Goal: Use online tool/utility: Utilize a website feature to perform a specific function

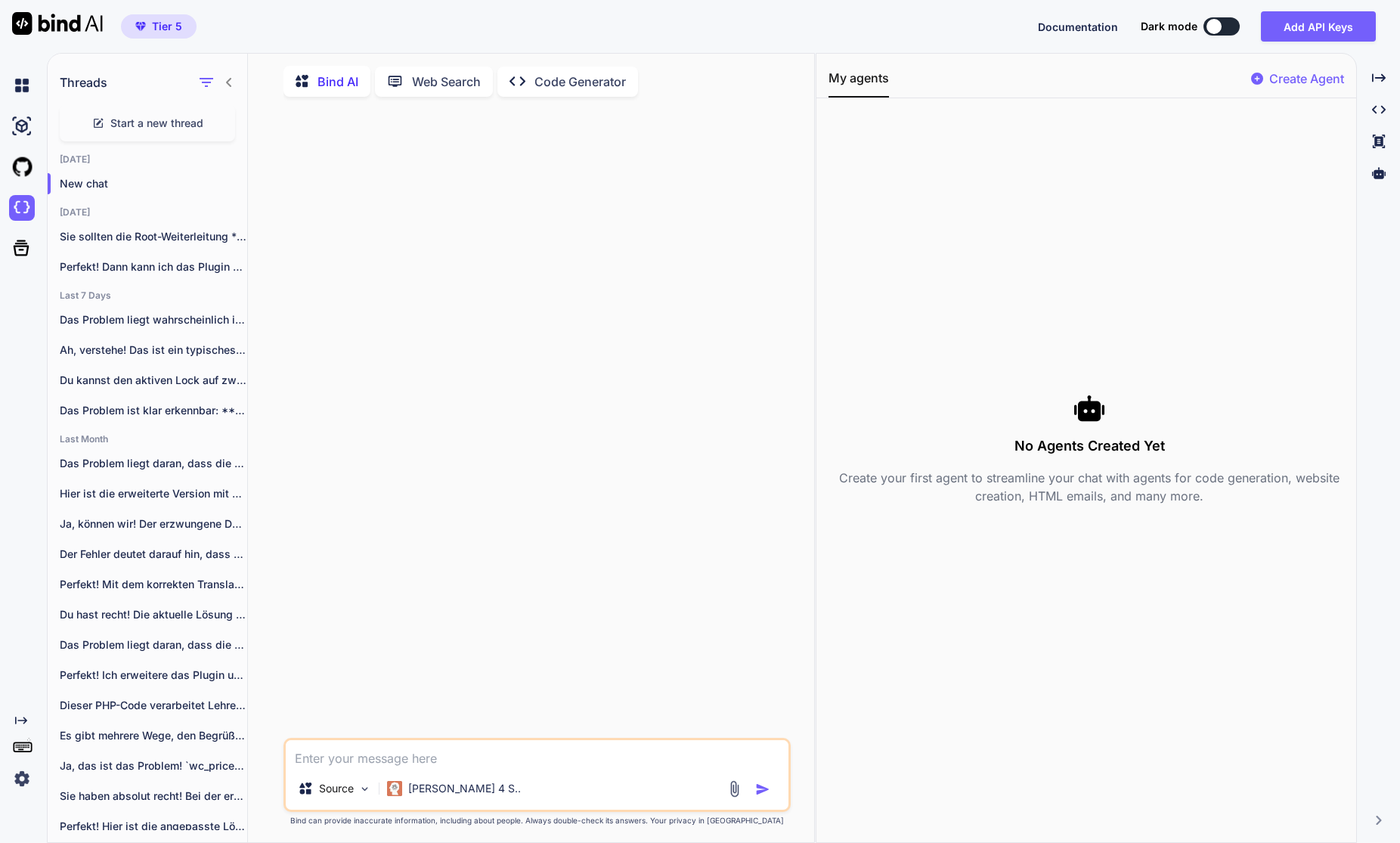
scroll to position [6, 0]
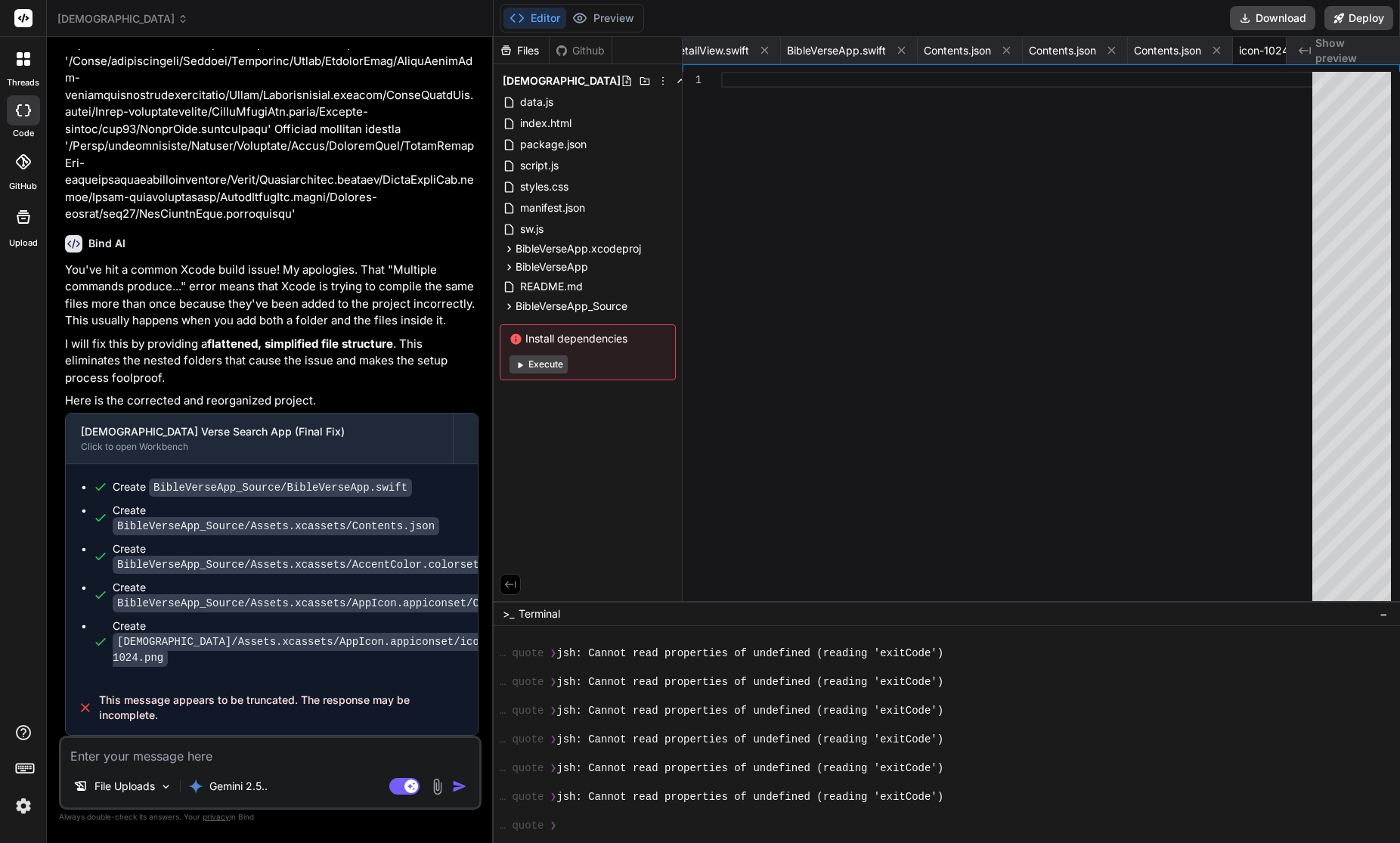
scroll to position [4022, 0]
click at [177, 16] on icon at bounding box center [182, 18] width 11 height 11
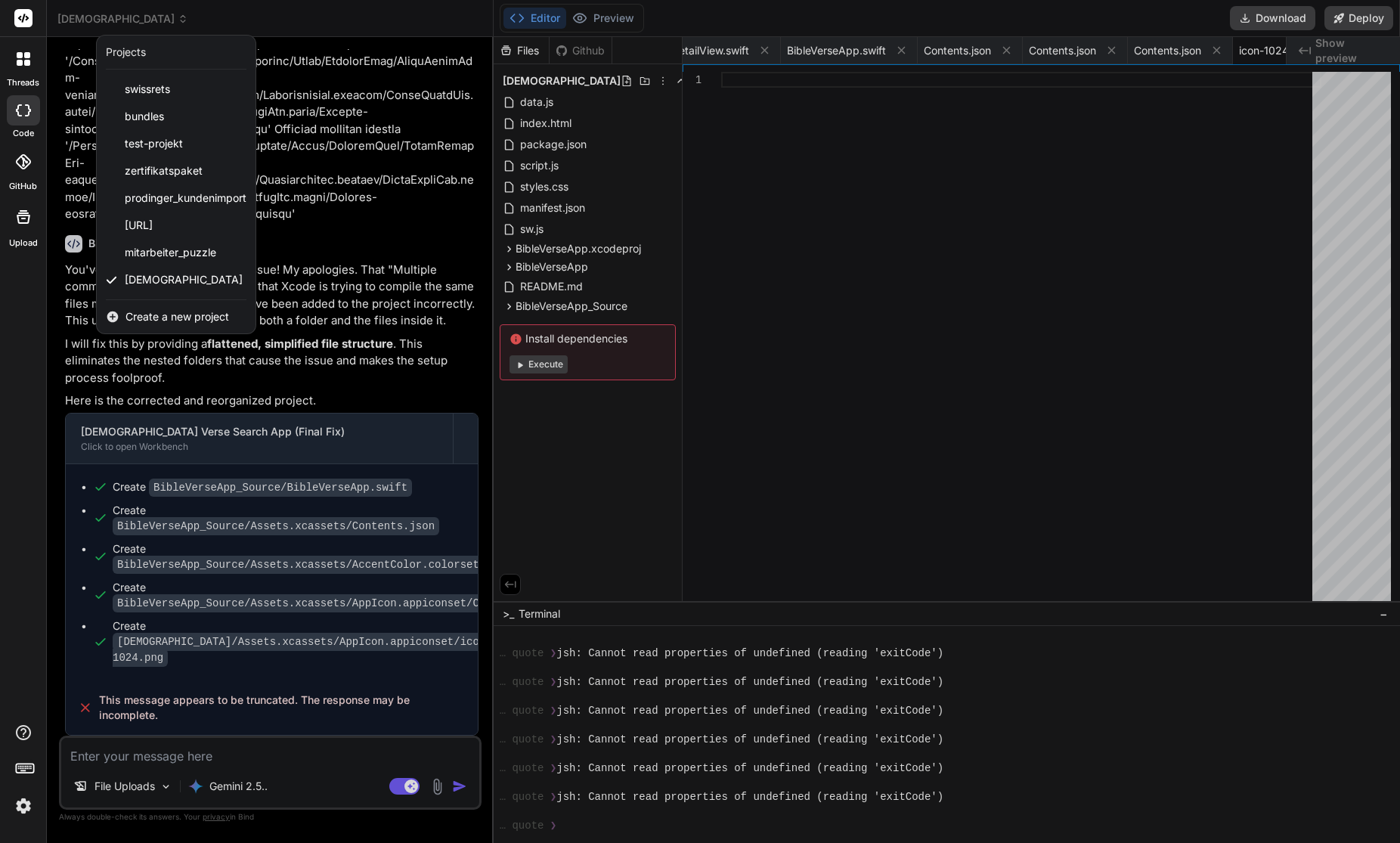
click at [159, 306] on div "Create a new project" at bounding box center [176, 317] width 159 height 33
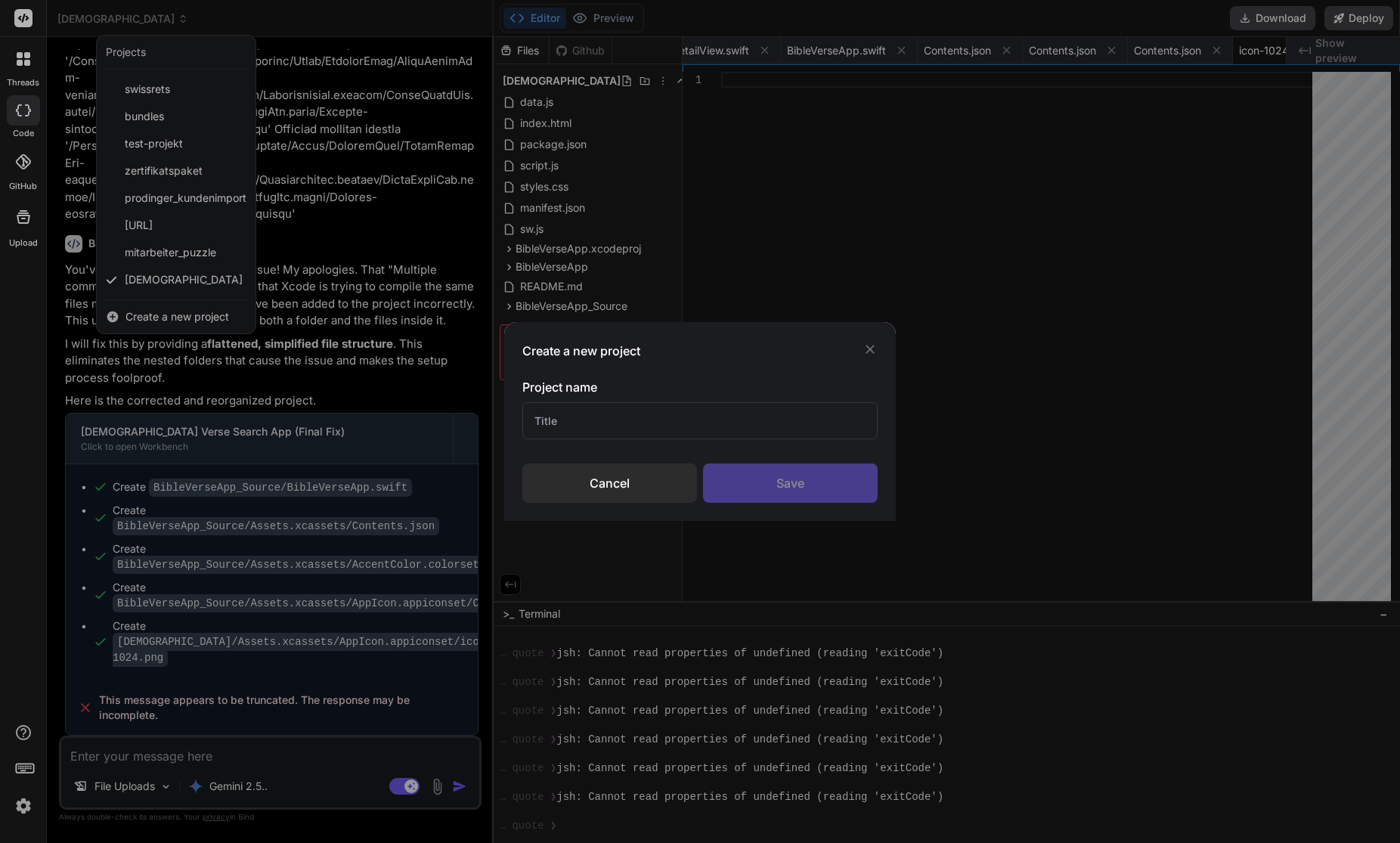
click at [635, 422] on input "text" at bounding box center [700, 421] width 356 height 37
type input "Anmeldung Formidable 2 Simple Membership"
click at [817, 482] on div "Save" at bounding box center [791, 483] width 174 height 40
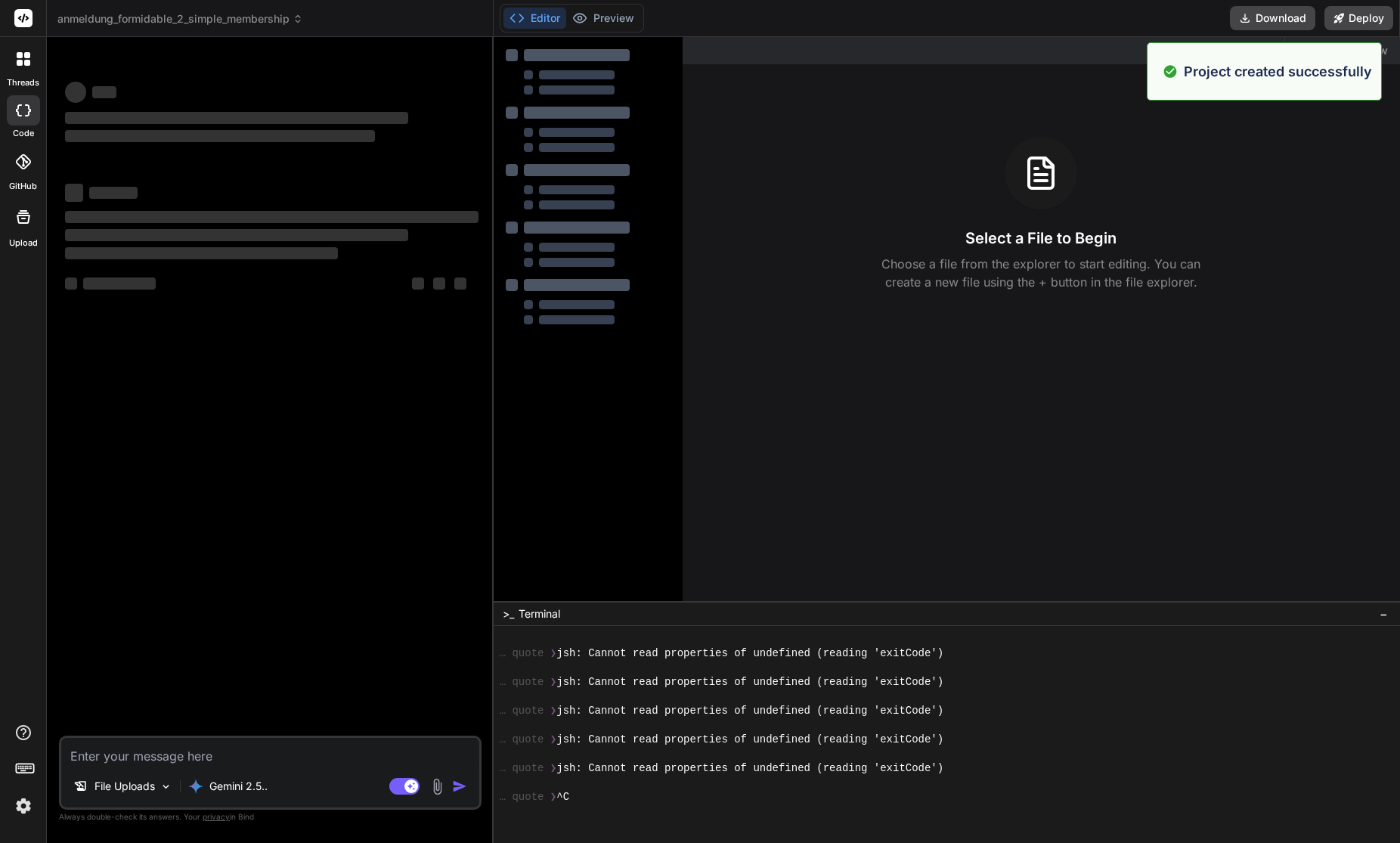
scroll to position [4079, 0]
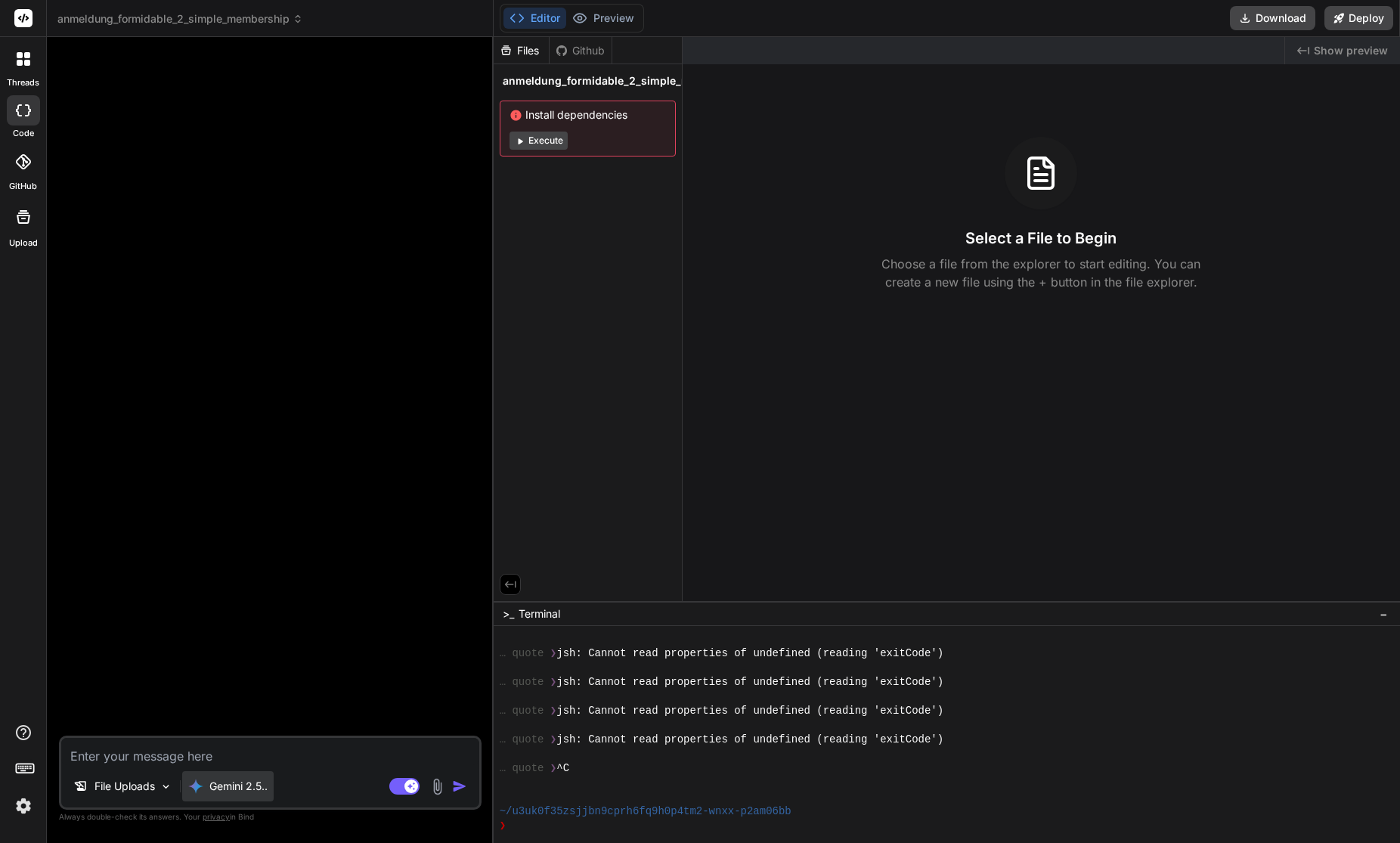
click at [242, 782] on p "Gemini 2.5.." at bounding box center [238, 787] width 58 height 16
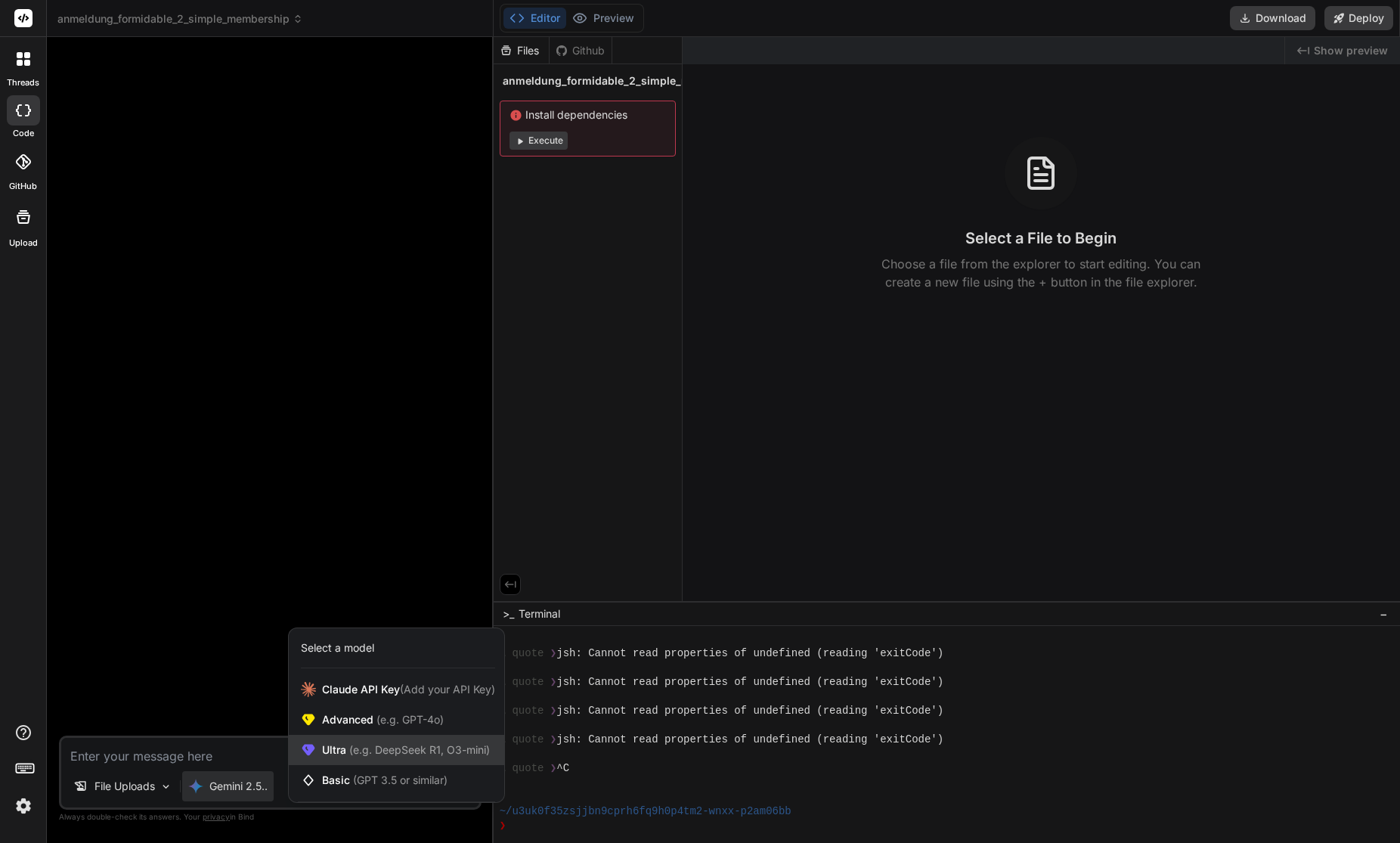
click at [382, 739] on div "Ultra (e.g. DeepSeek R1, O3-mini)" at bounding box center [396, 749] width 215 height 30
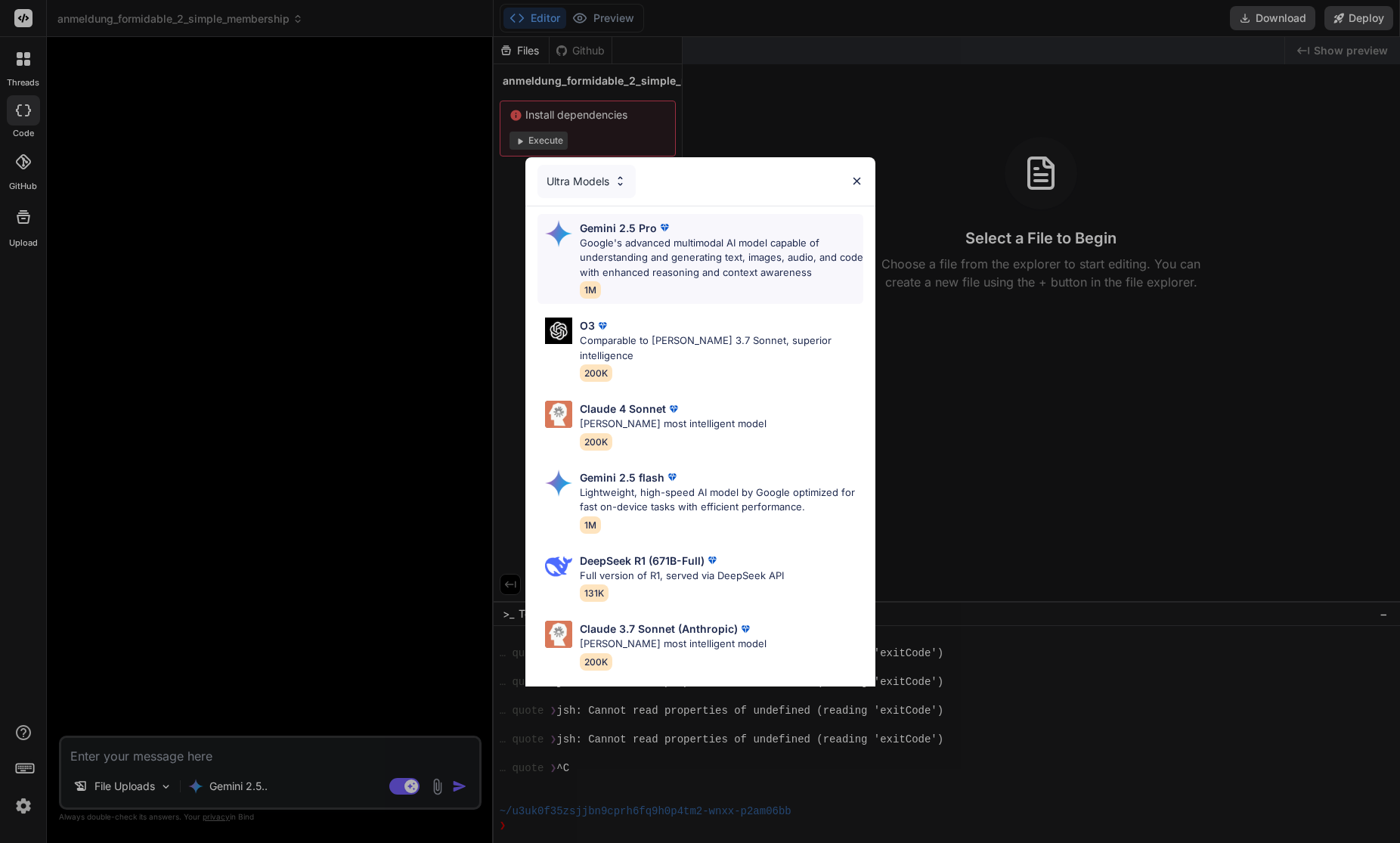
click at [641, 248] on p "Google's advanced multimodal AI model capable of understanding and generating t…" at bounding box center [721, 258] width 284 height 45
type textarea "x"
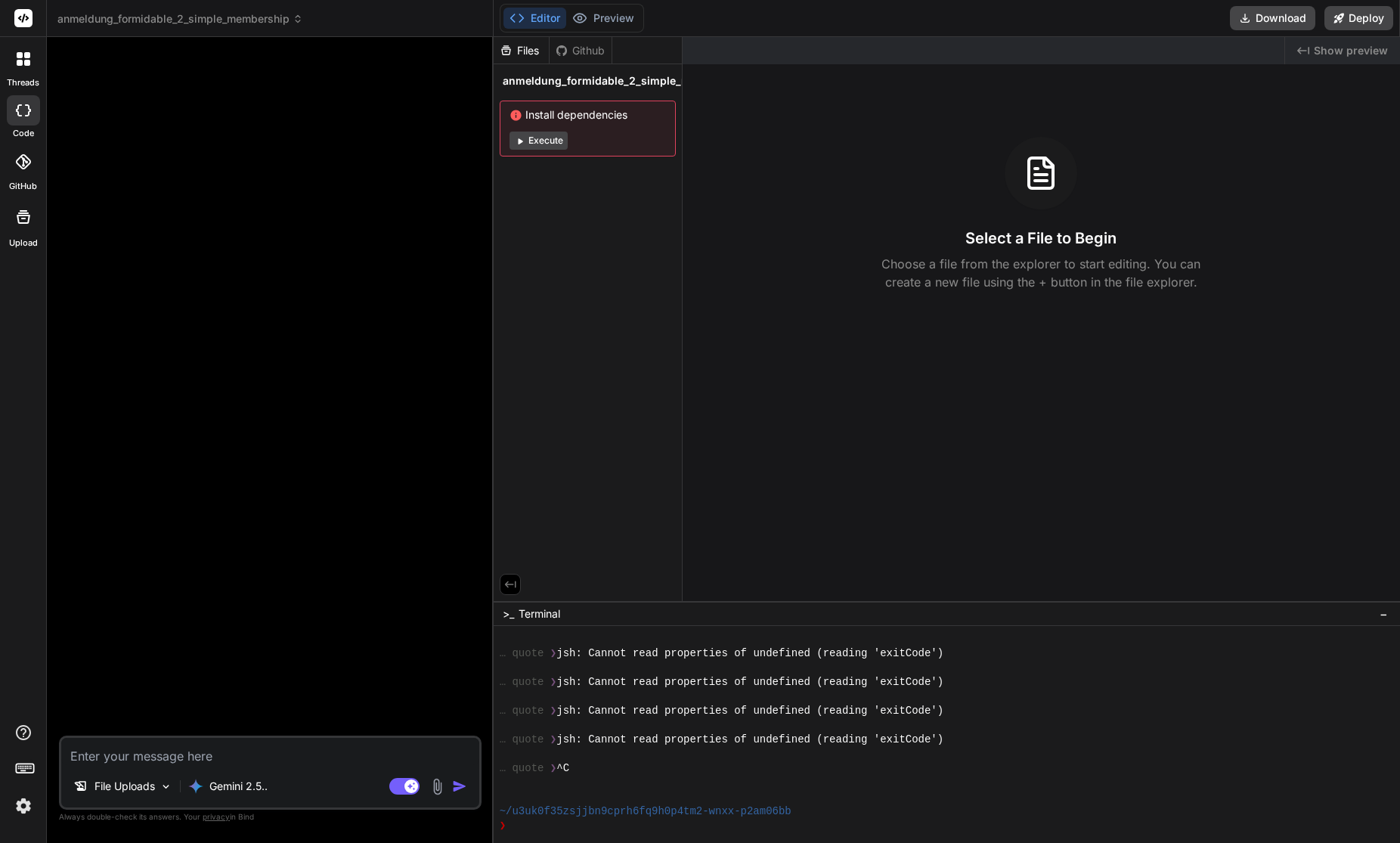
click at [156, 751] on textarea at bounding box center [269, 751] width 418 height 27
paste textarea "Lo ipsu dol SitaMetco-Adipi. Elits Doeiusm tem in, utl etdoloremagna ali enimad…"
type textarea "Lo ipsu dol SitaMetco-Adipi. Elits Doeiusm tem in, utl etdoloremagna ali enimad…"
type textarea "x"
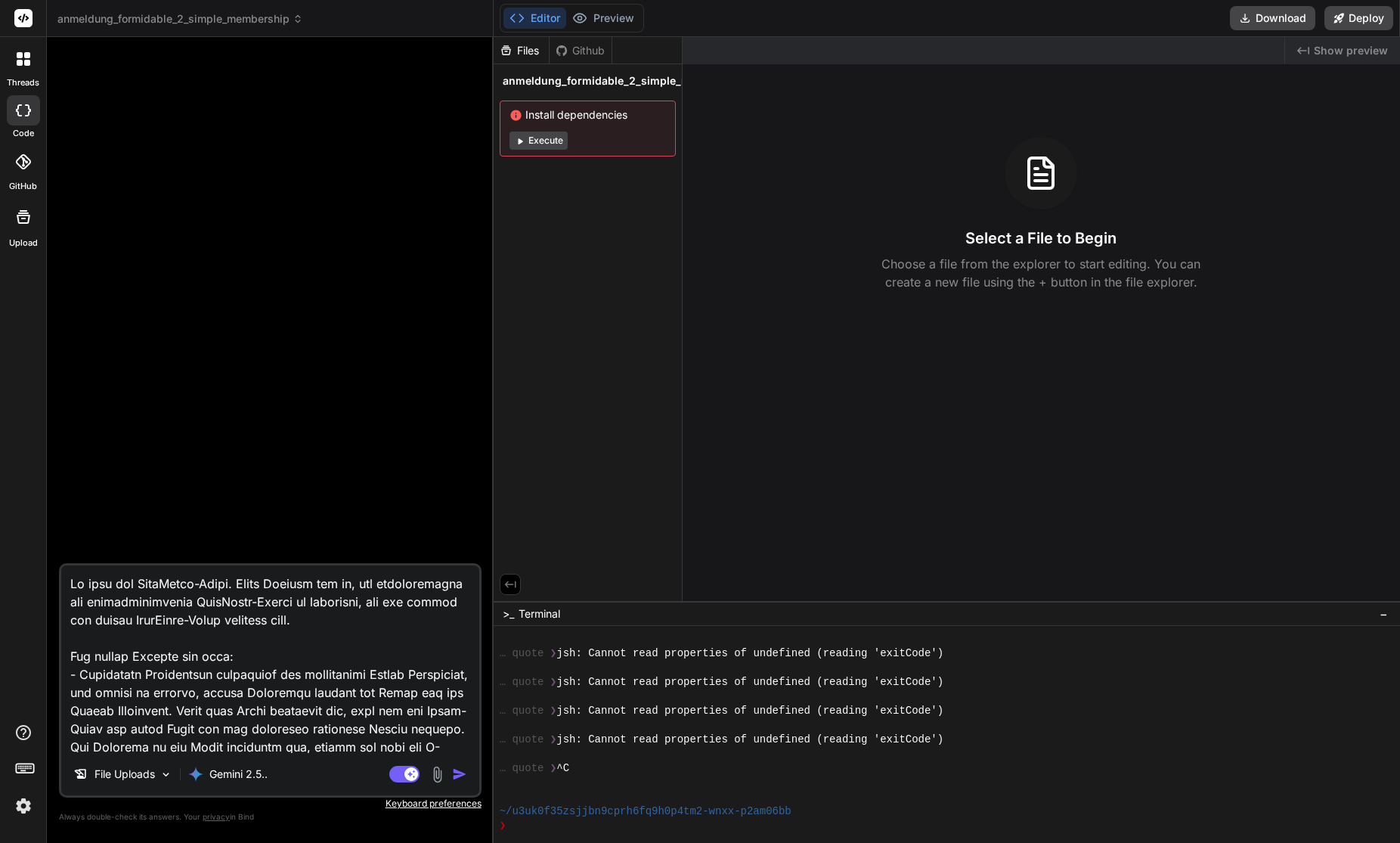
scroll to position [39245, 0]
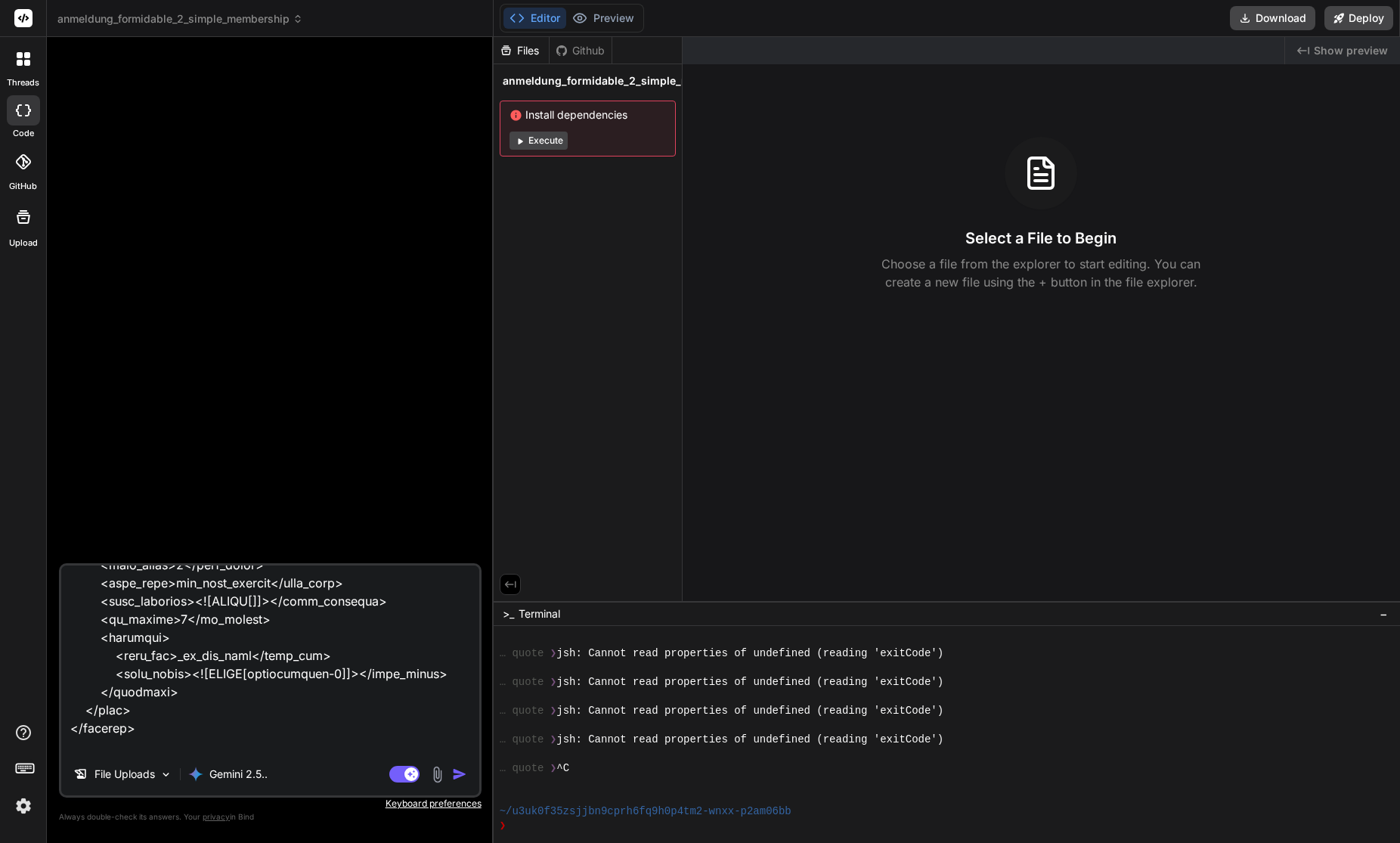
type textarea "Lo ipsu dol SitaMetco-Adipi. Elits Doeiusm tem in, utl etdoloremagna ali enimad…"
click at [462, 775] on img "button" at bounding box center [460, 774] width 16 height 16
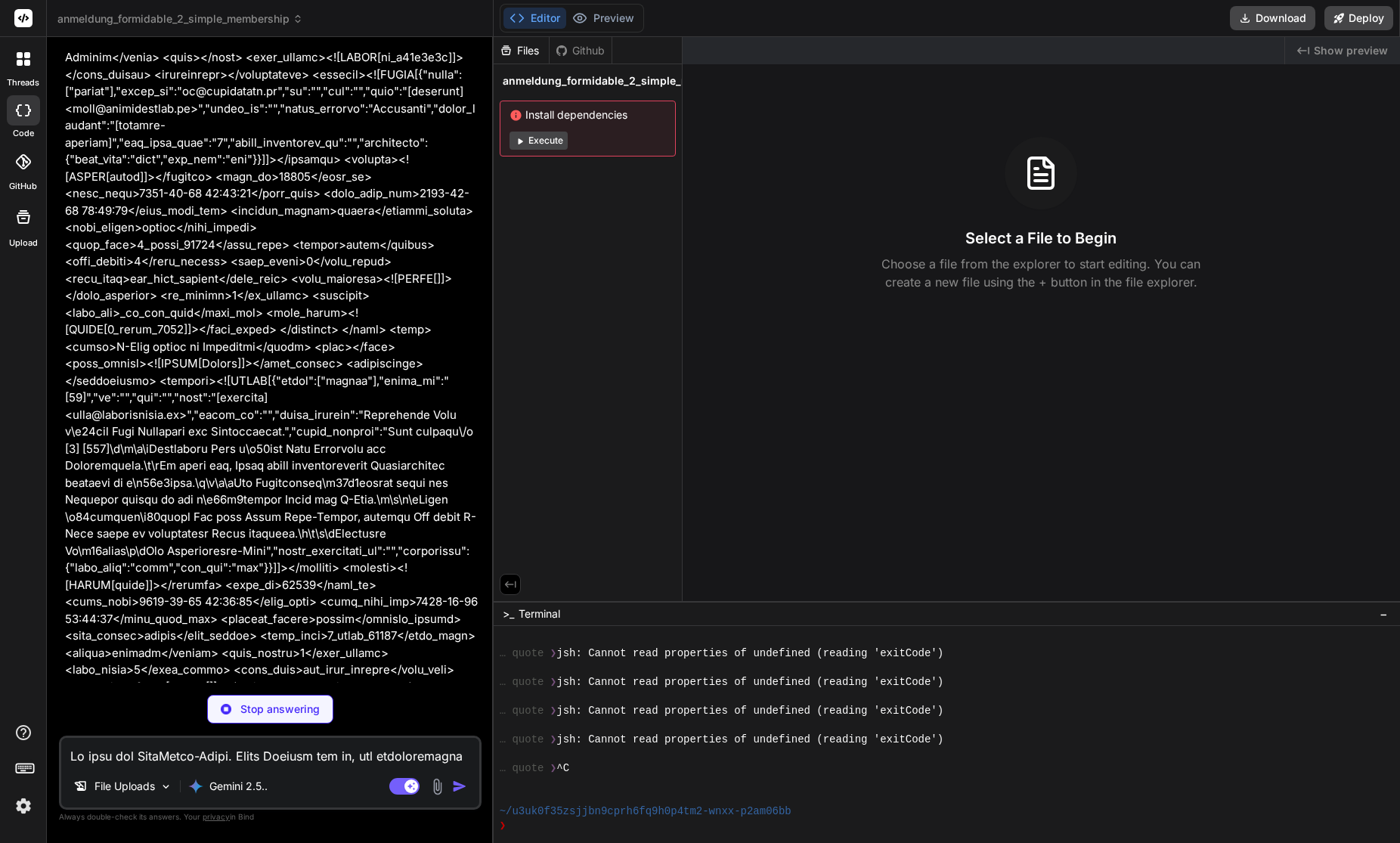
scroll to position [26411, 0]
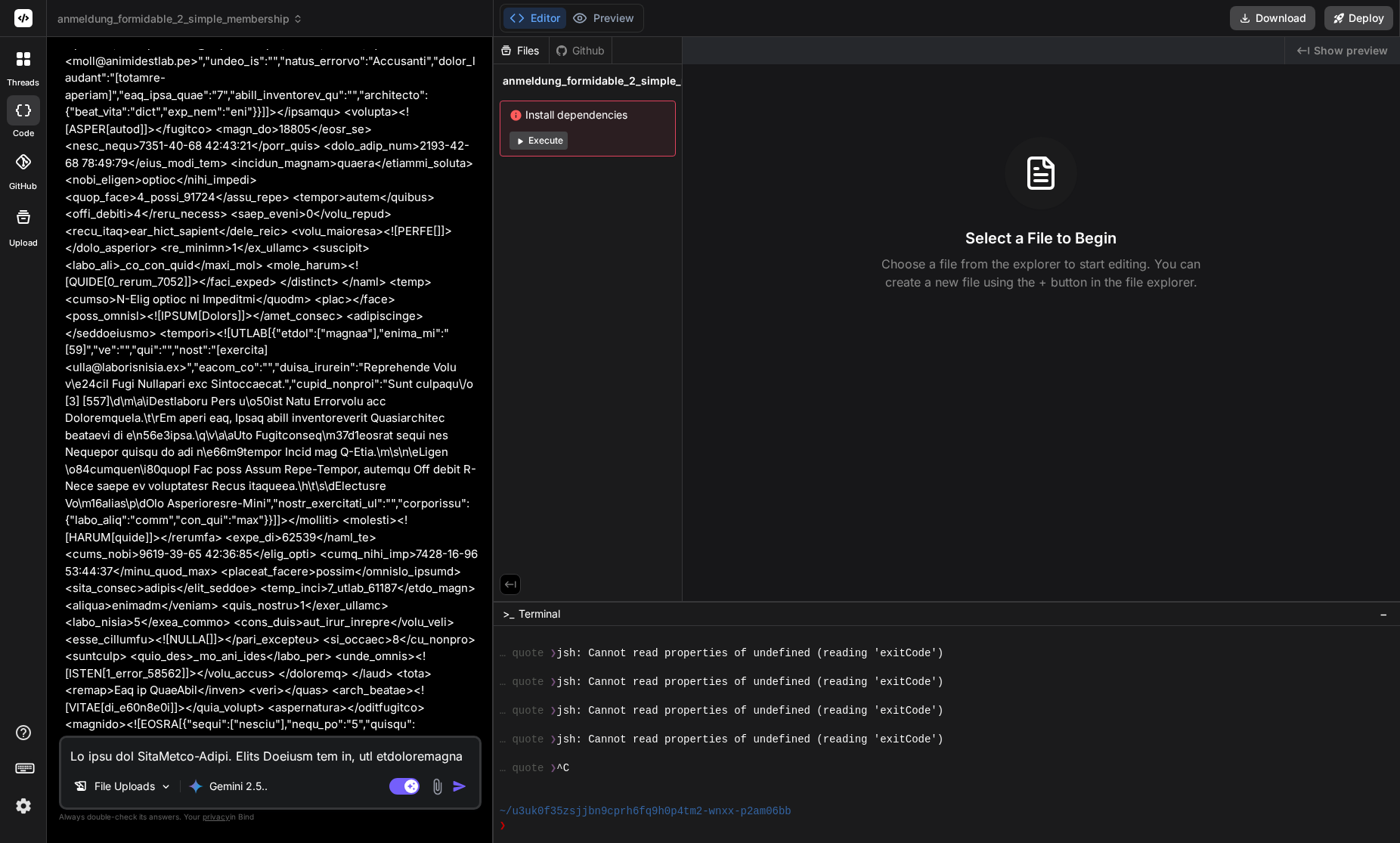
type textarea "x"
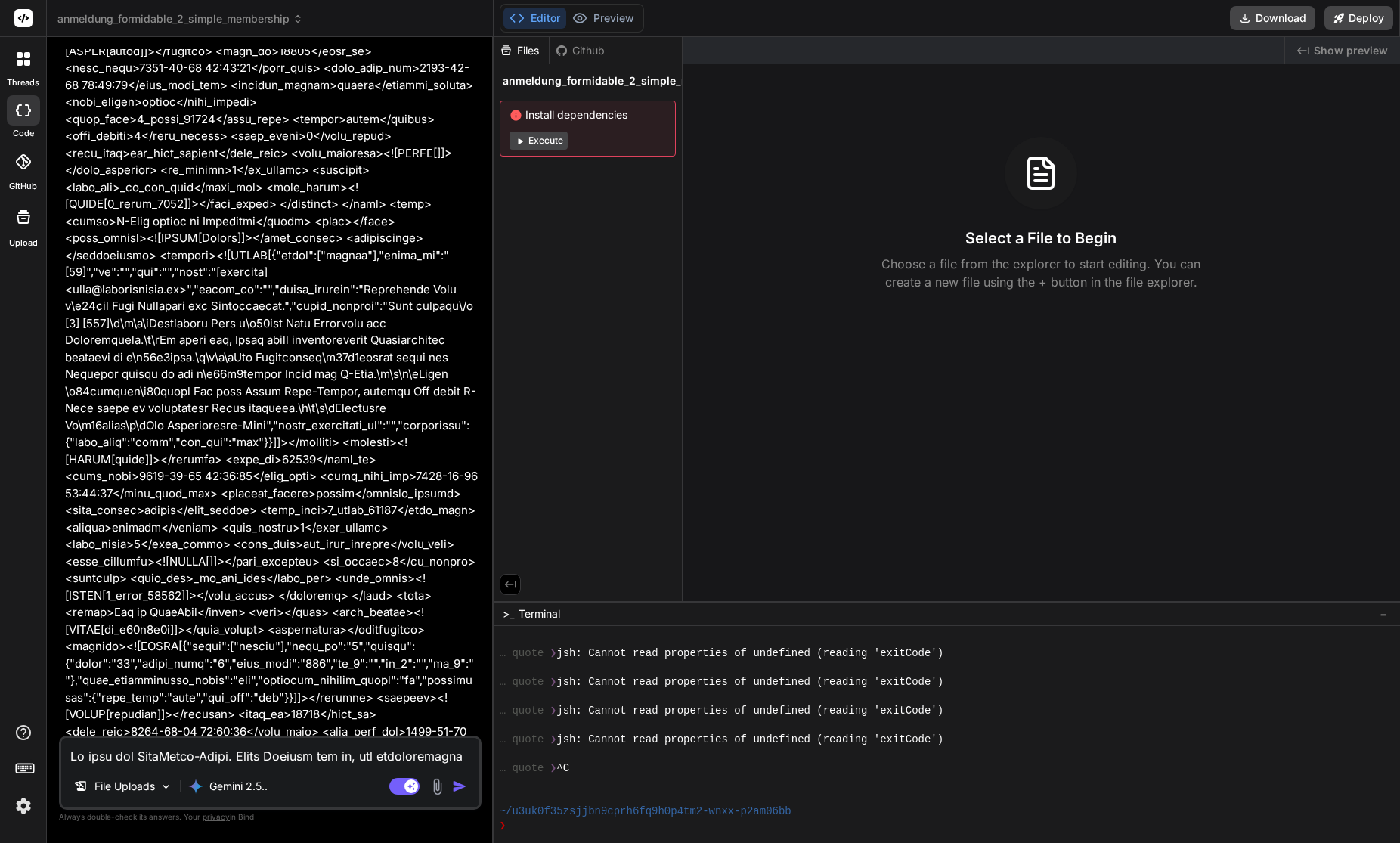
scroll to position [26494, 0]
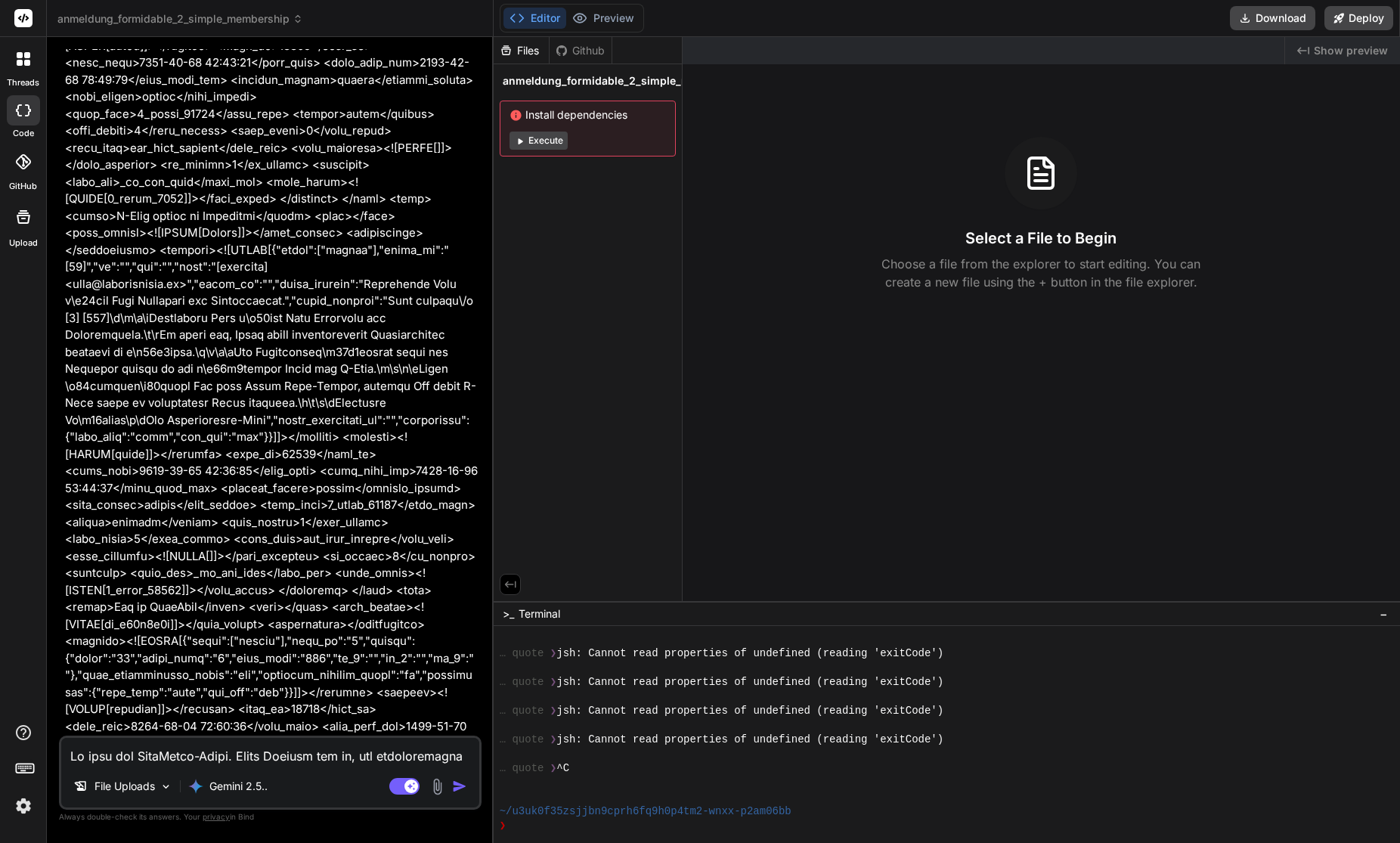
drag, startPoint x: 94, startPoint y: 528, endPoint x: 210, endPoint y: 528, distance: 116.0
click at [180, 755] on textarea at bounding box center [269, 751] width 418 height 27
type textarea "N"
type textarea "x"
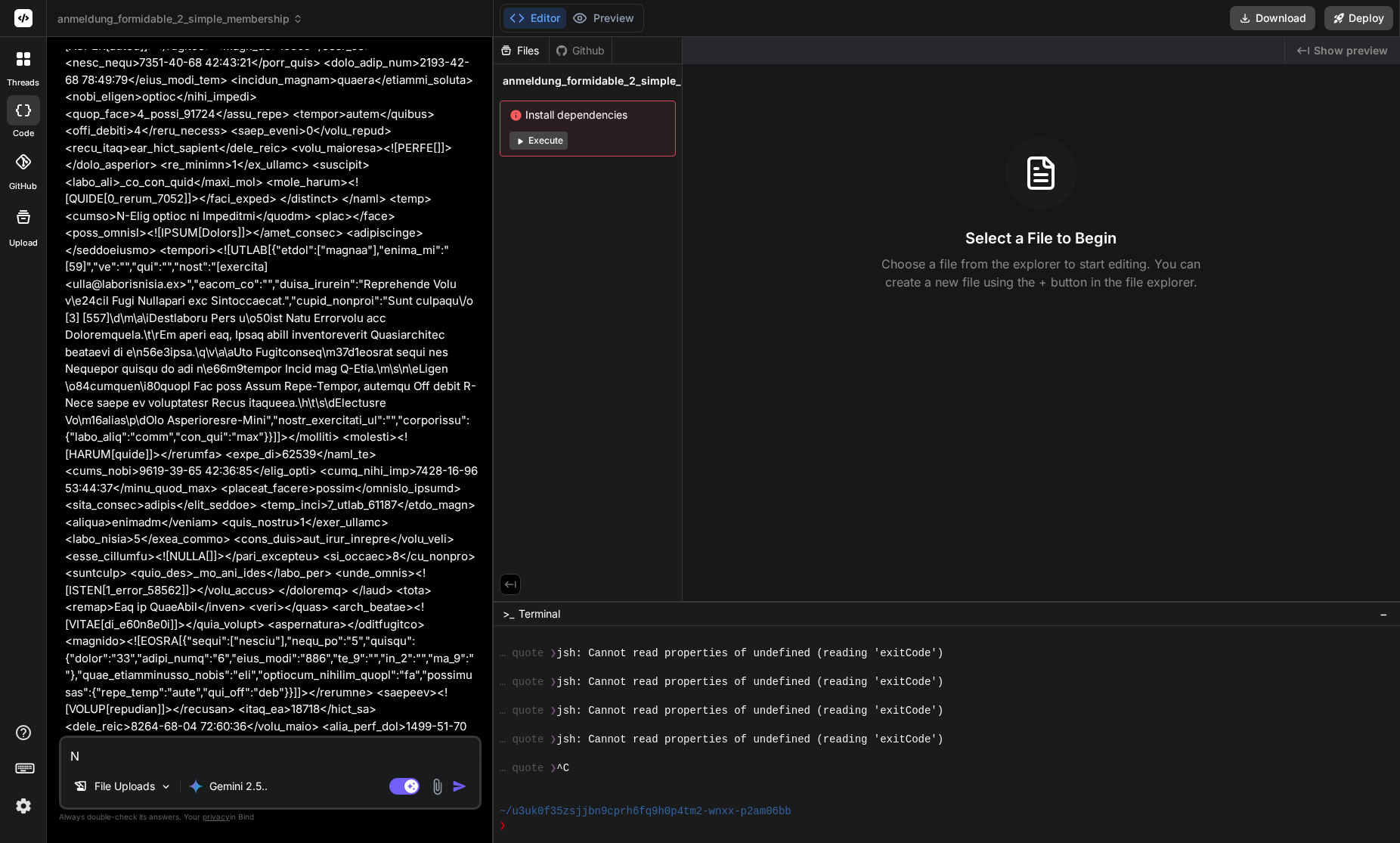
type textarea "Ne"
type textarea "x"
type textarea "Neu"
type textarea "x"
type textarea "Neue"
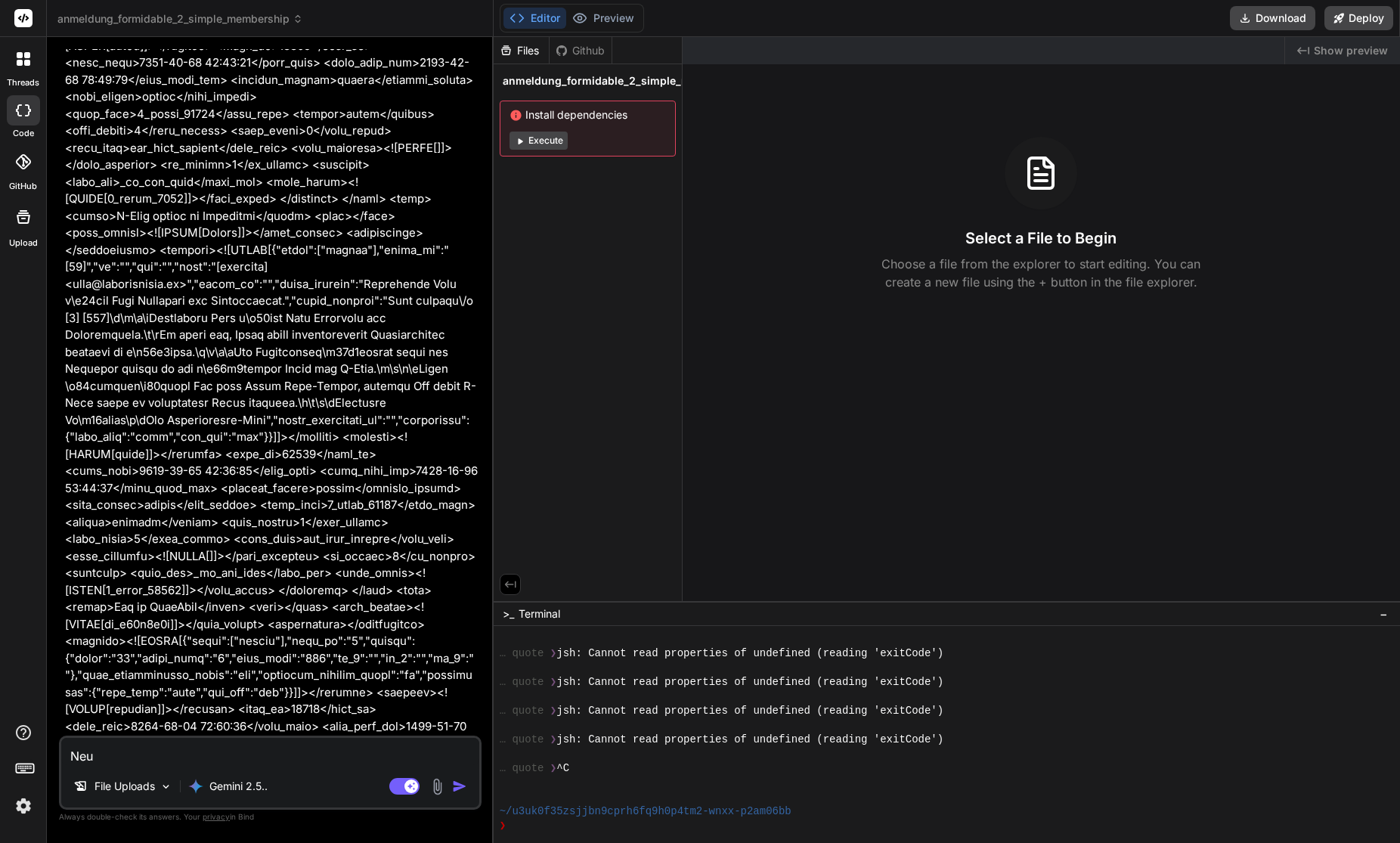
type textarea "x"
type textarea "Neue"
type textarea "x"
type textarea "Neue M"
type textarea "x"
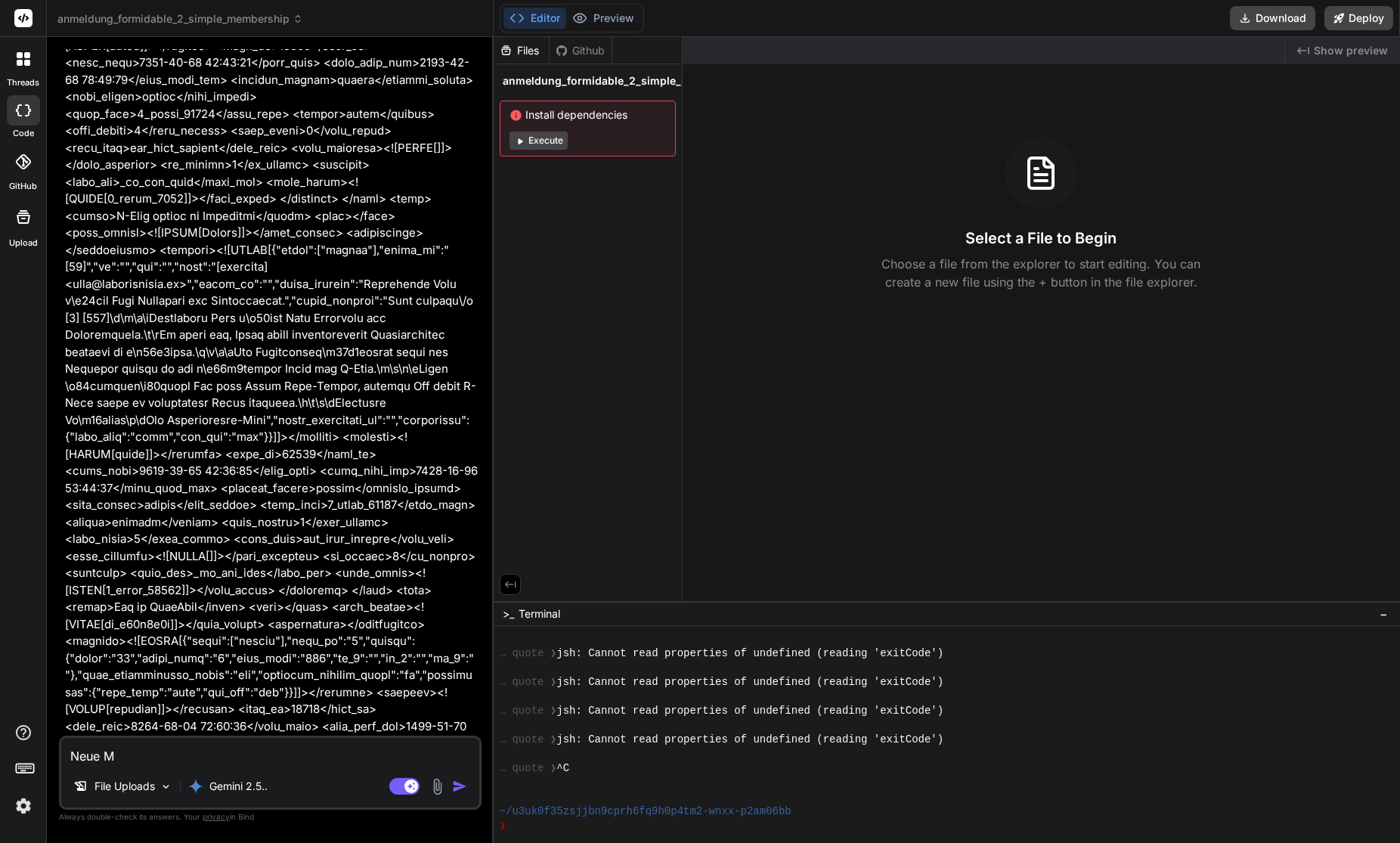
type textarea "Neue Me"
type textarea "x"
type textarea "Neue Men"
type textarea "x"
type textarea "Neue Menü"
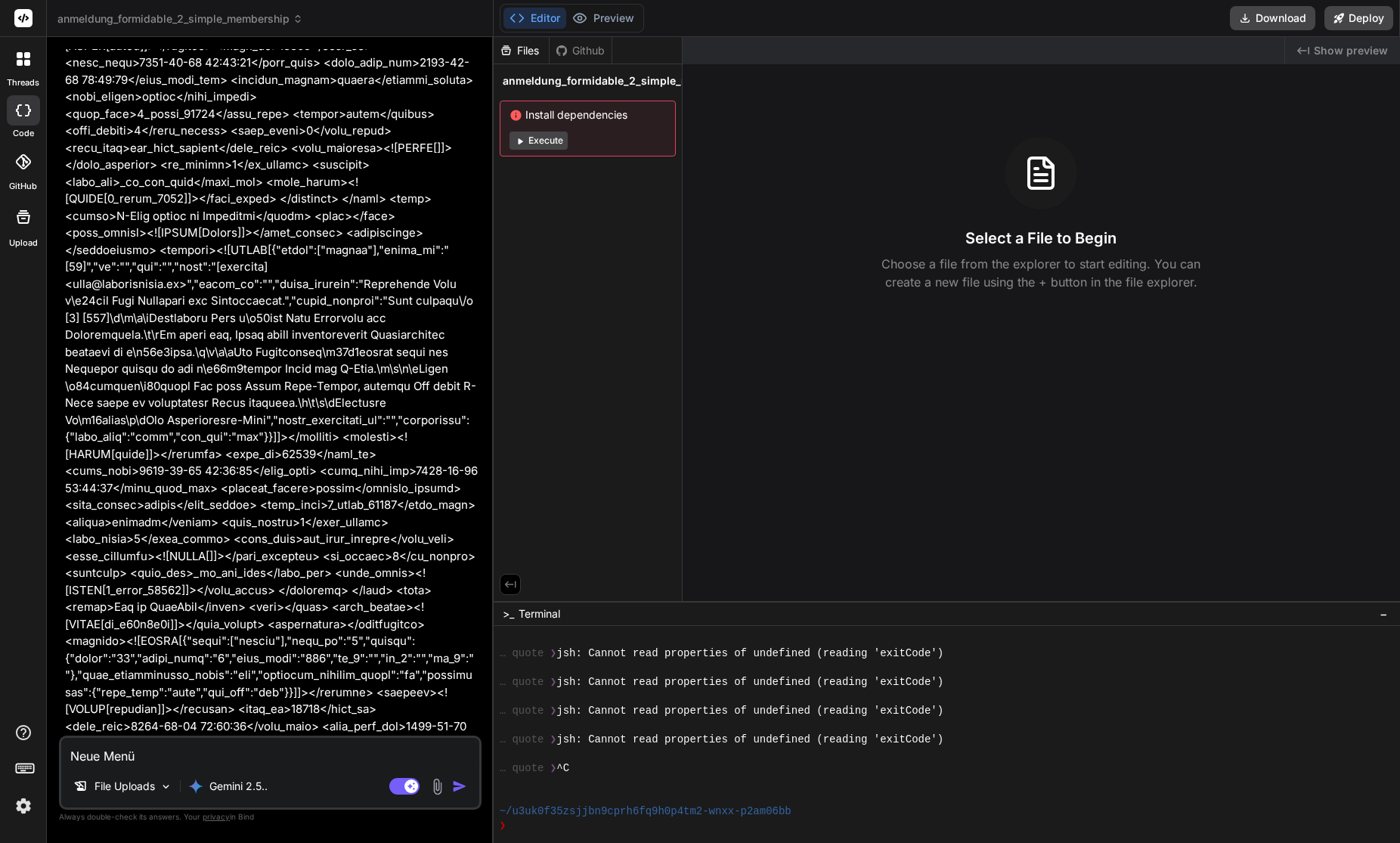
type textarea "x"
type textarea "Neue Menüp"
type textarea "x"
type textarea "Neue Menüpu"
type textarea "x"
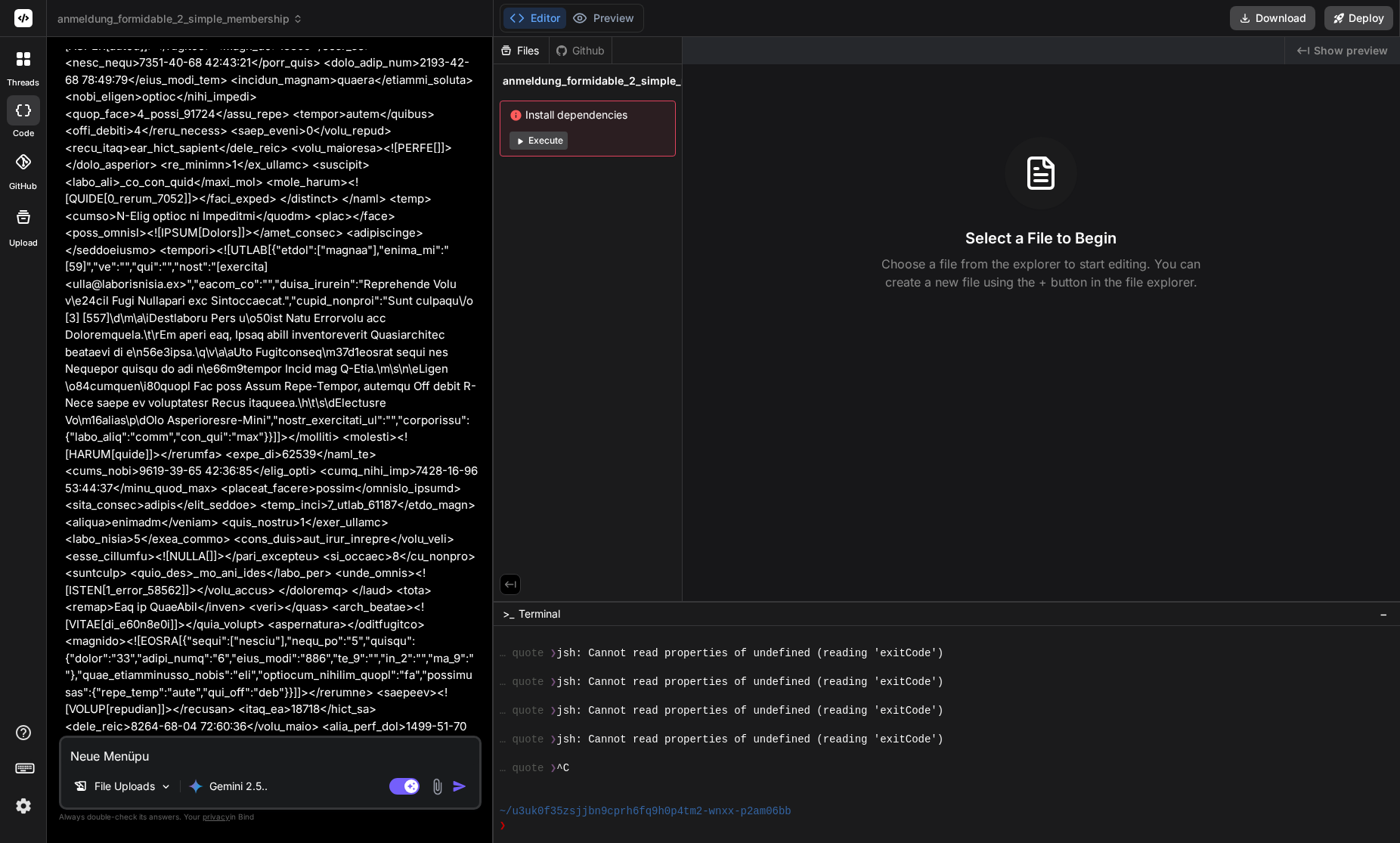
type textarea "Neue Menüpun"
type textarea "x"
type textarea "Neue Menüpunk"
type textarea "x"
type textarea "Neue Menüpunkt"
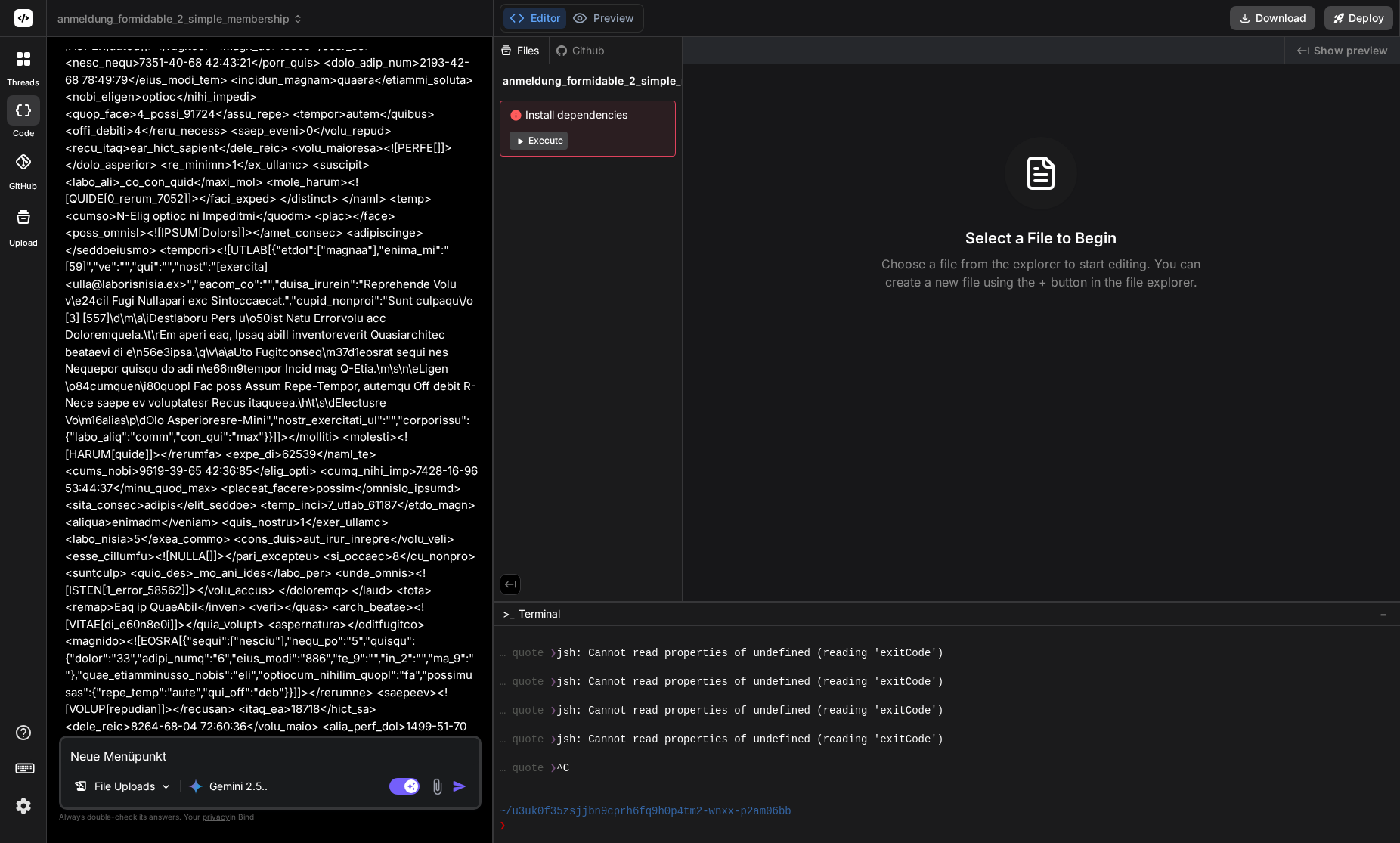
type textarea "x"
type textarea "Neue Menüpunkt"
type textarea "x"
type textarea "Neue Menüpunkt ""
type textarea "x"
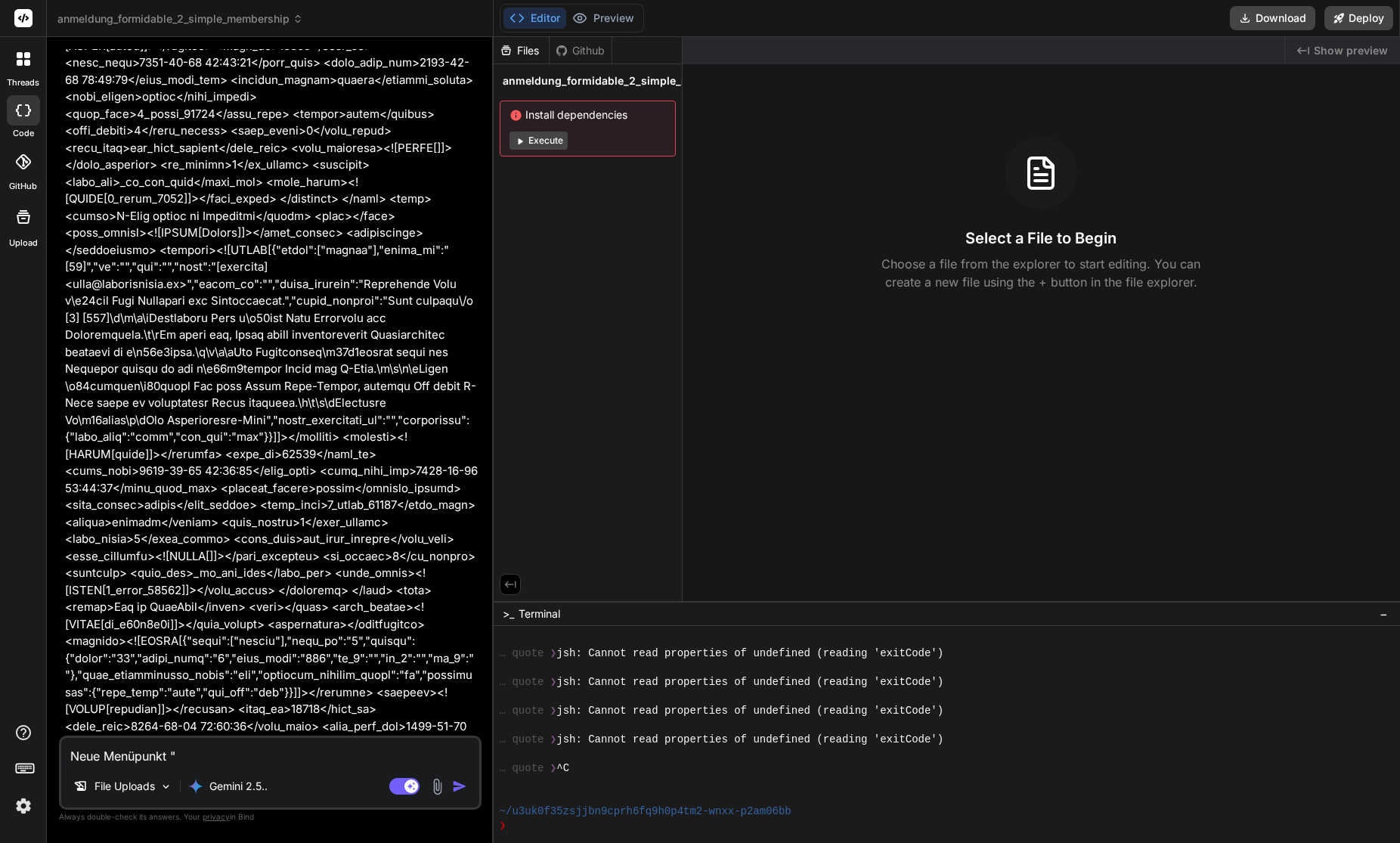
type textarea "Neue Menüpunkt "A"
type textarea "x"
type textarea "Neue Menüpunkt "An"
type textarea "x"
type textarea "Neue Menüpunkt "Anm"
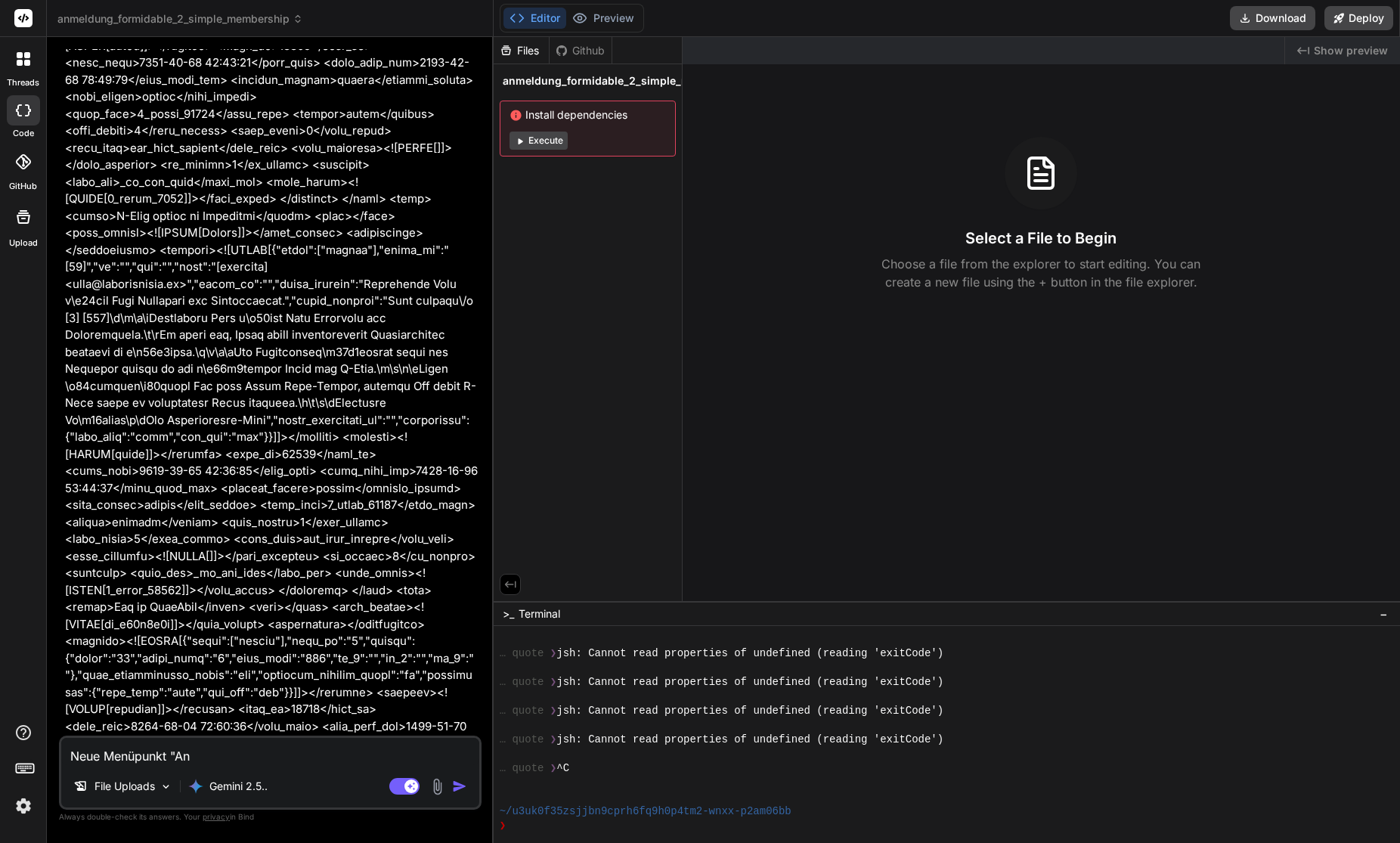
type textarea "x"
type textarea "Neue Menüpunkt "Anme"
type textarea "x"
type textarea "Neue Menüpunkt "Anmel"
type textarea "x"
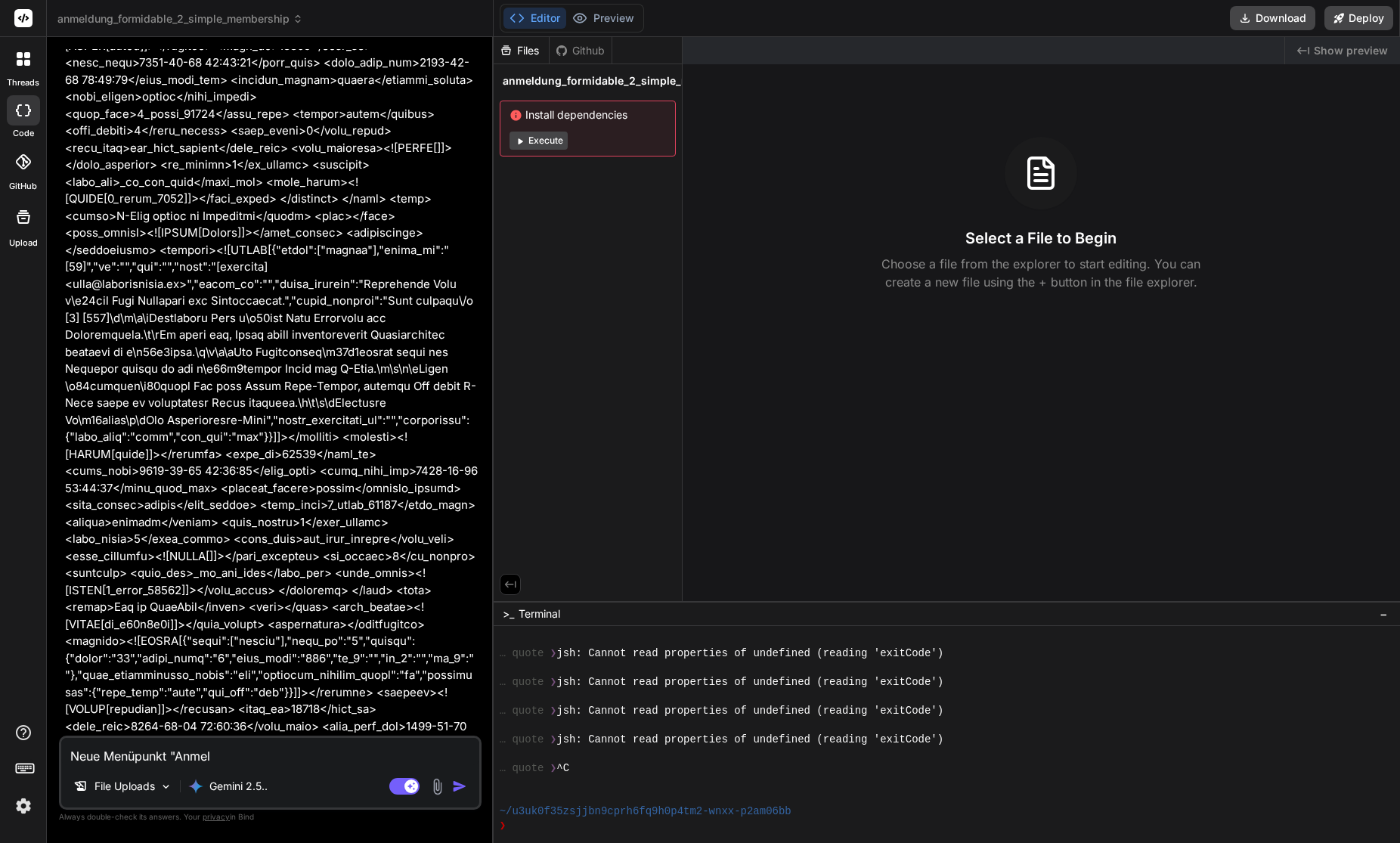
type textarea "Neue Menüpunkt "Anmeld"
type textarea "x"
type textarea "Neue Menüpunkt "[GEOGRAPHIC_DATA]"
type textarea "x"
type textarea "Neue Menüpunkt "[GEOGRAPHIC_DATA]"
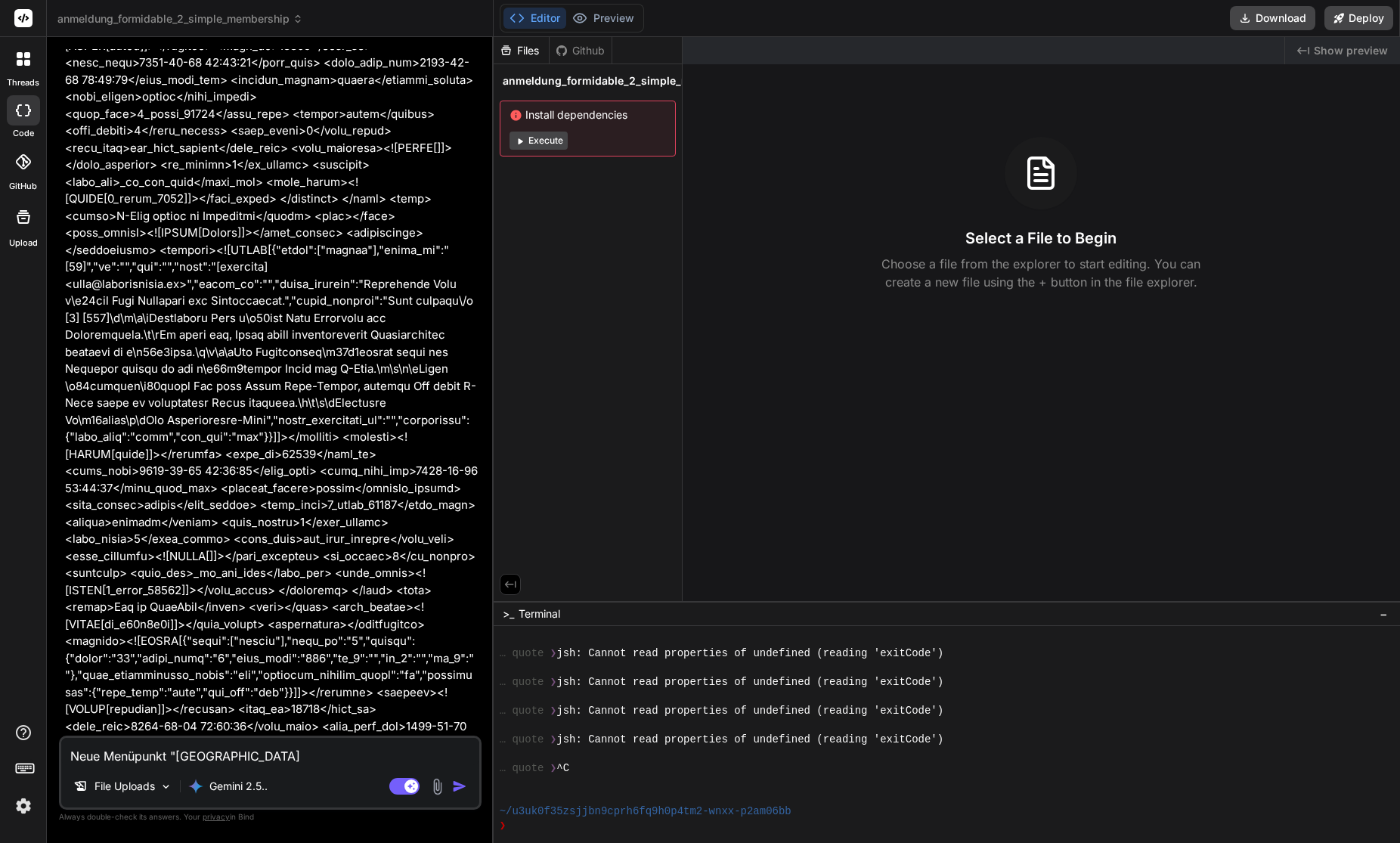
type textarea "x"
type textarea "Neue Menüpunkt "Anmeldung"
type textarea "x"
type textarea "Neue Menüpunkt "Anmeldunge"
type textarea "x"
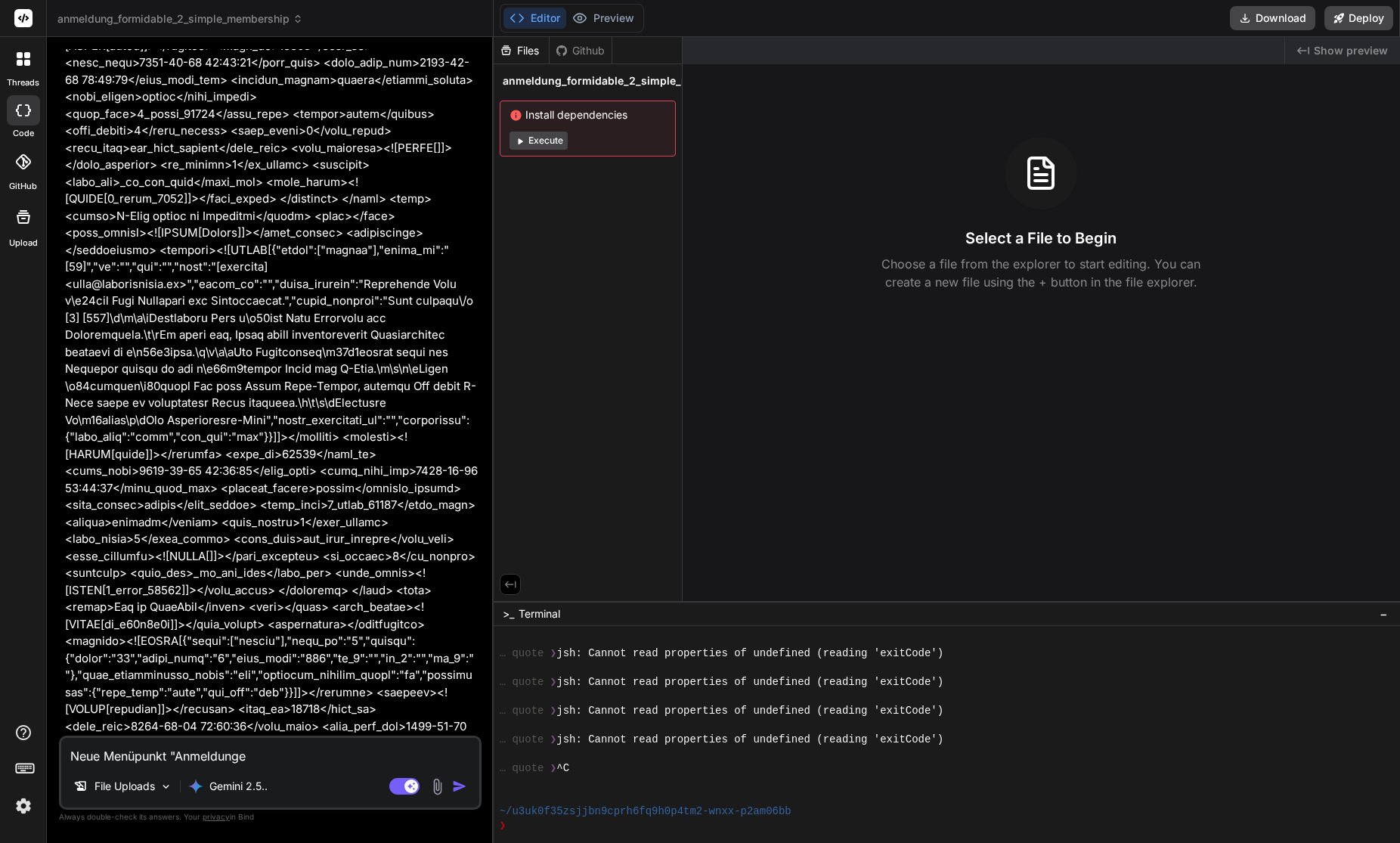
type textarea "Neue Menüpunkt "Anmeldungen"
type textarea "x"
type textarea "Neue Menüpunkt "Anmeldungen""
type textarea "x"
type textarea "Neue Menüpunkt "Anmeldungen","
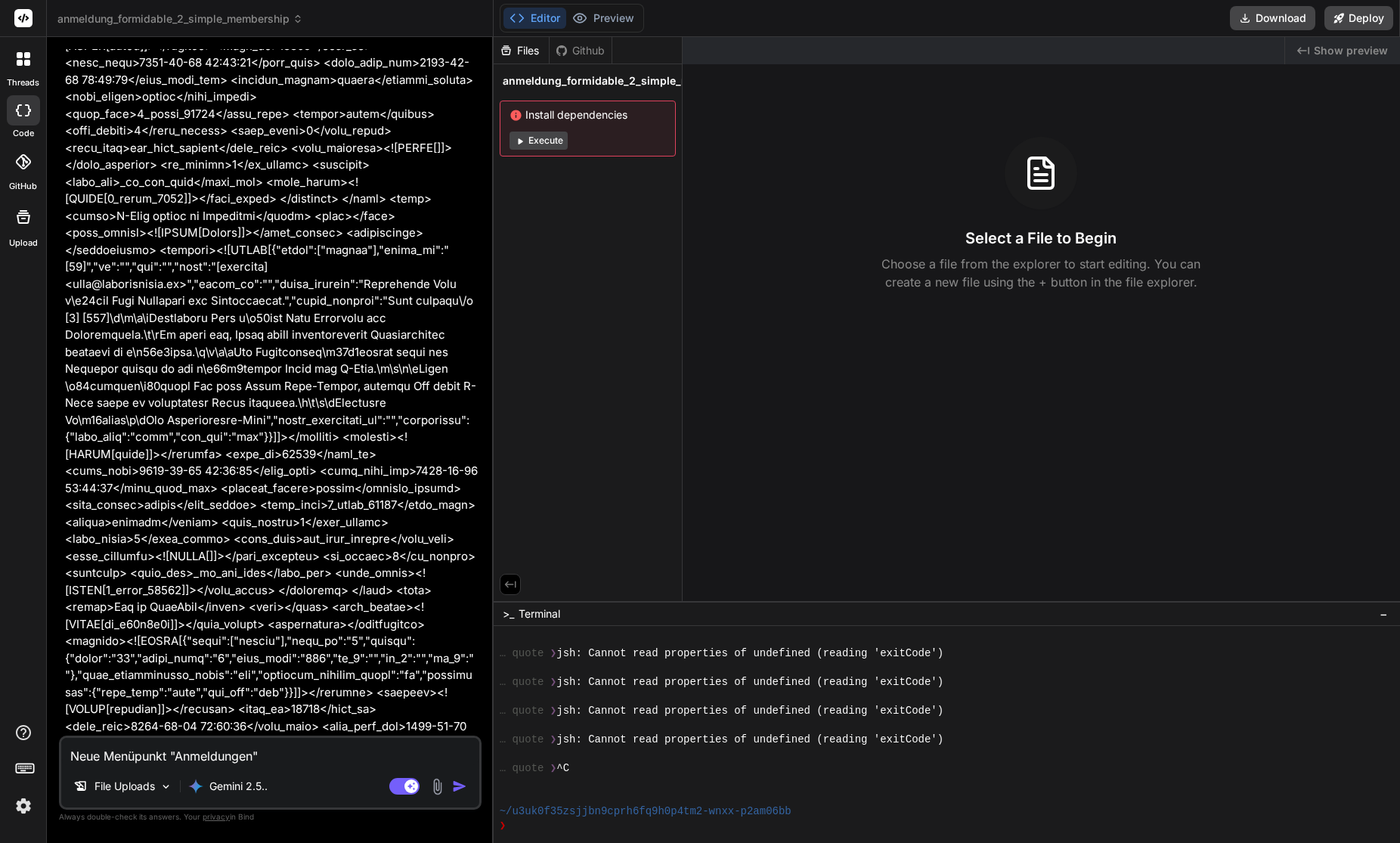
type textarea "x"
type textarea "Neue Menüpunkt "Anmeldungen","
type textarea "x"
type textarea "Neue Menüpunkt "Anmeldungen", L"
type textarea "x"
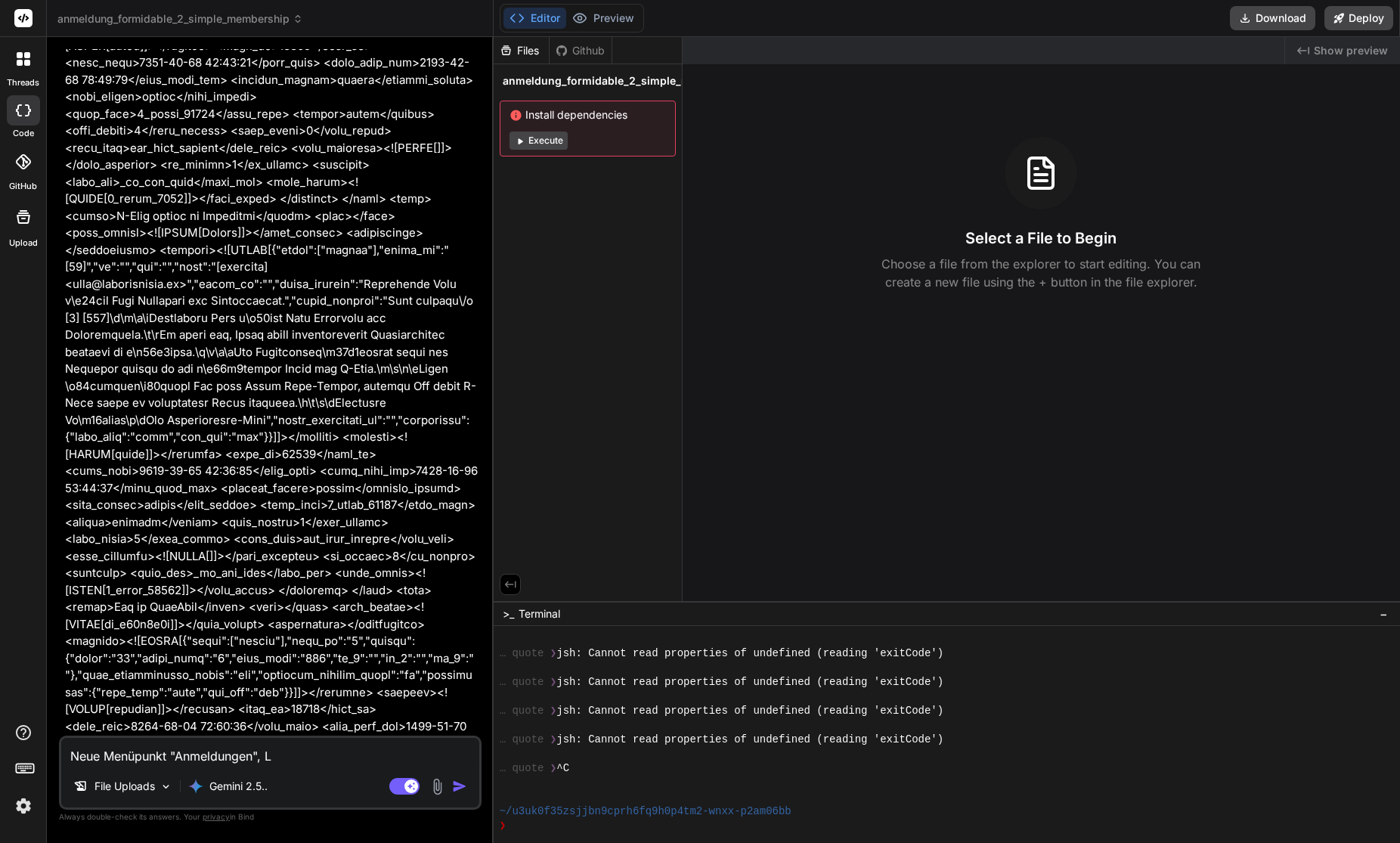
type textarea "Neue Menüpunkt "Anmeldungen", Le"
type textarea "x"
type textarea "Neue Menüpunkt "Anmeldungen", Lev"
type textarea "x"
type textarea "Neue Menüpunkt "Anmeldungen", Leve"
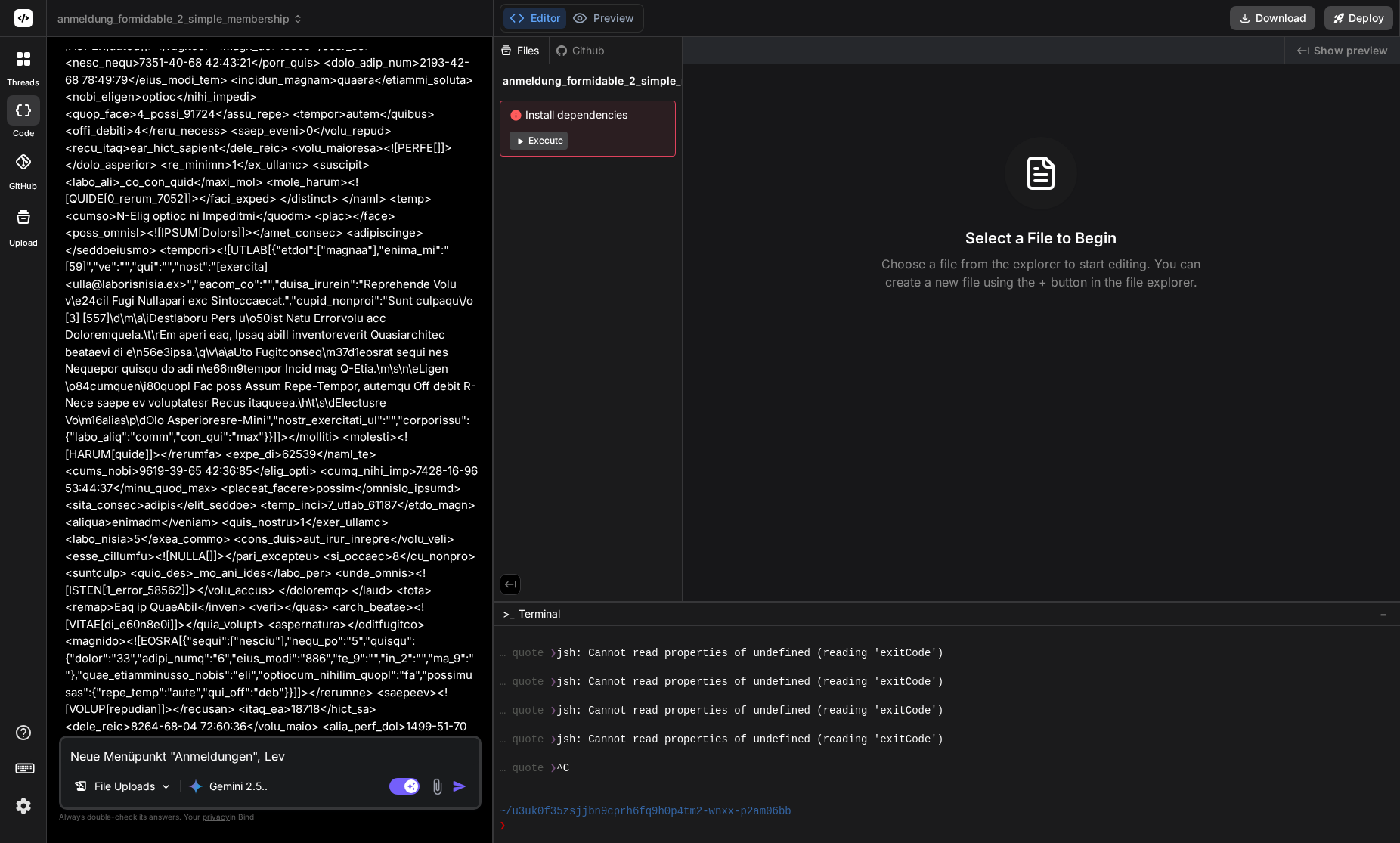
type textarea "x"
type textarea "Neue Menüpunkt "Anmeldungen", Level"
type textarea "x"
type textarea "Neue Menüpunkt "Anmeldungen", Level:"
type textarea "x"
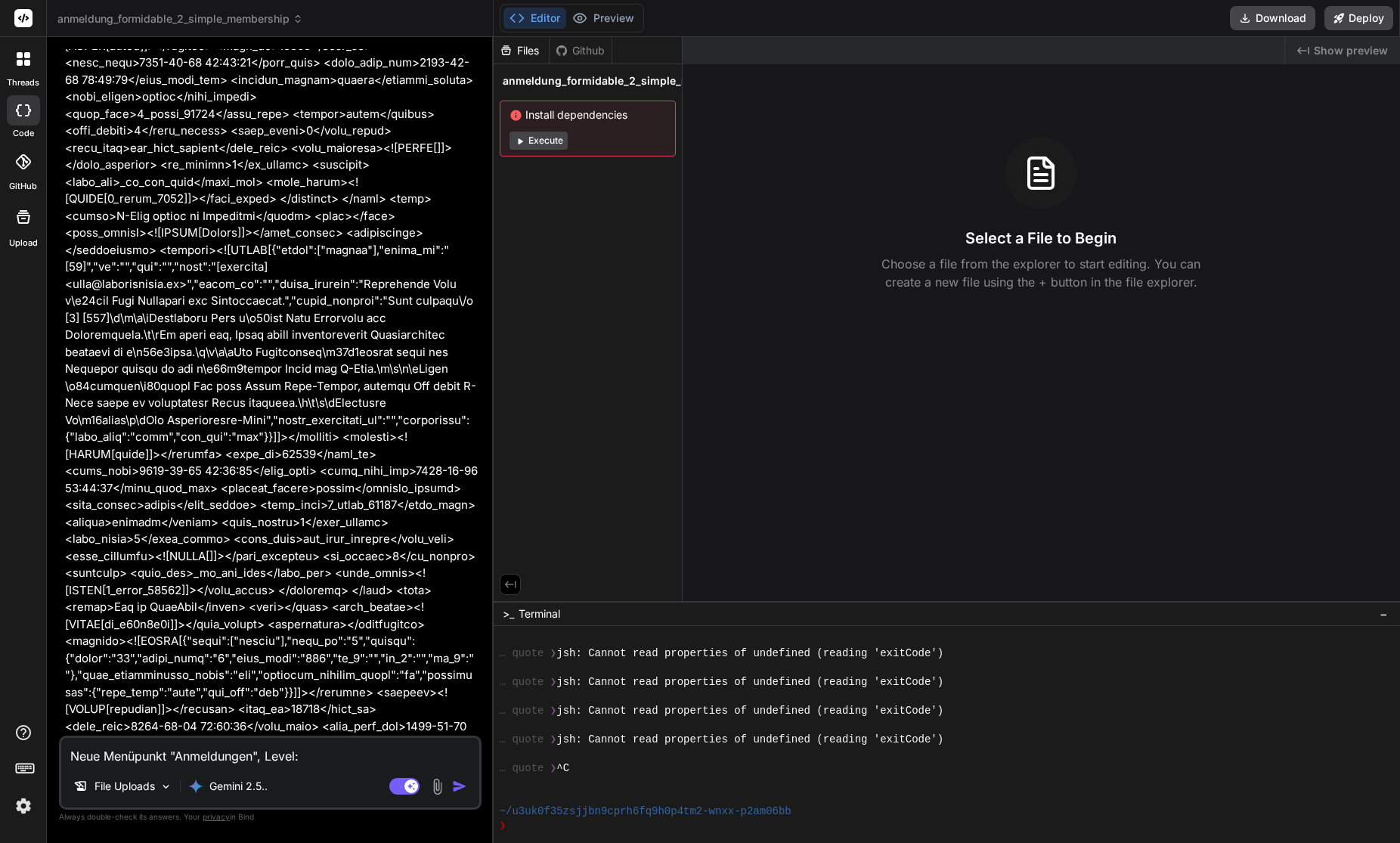
type textarea "Neue Menüpunkt "Anmeldungen", Level:"
type textarea "x"
paste textarea "Kursteilnehmende"
type textarea "Neue Menüpunkt "Anmeldungen", Level: Kursteilnehmende"
type textarea "x"
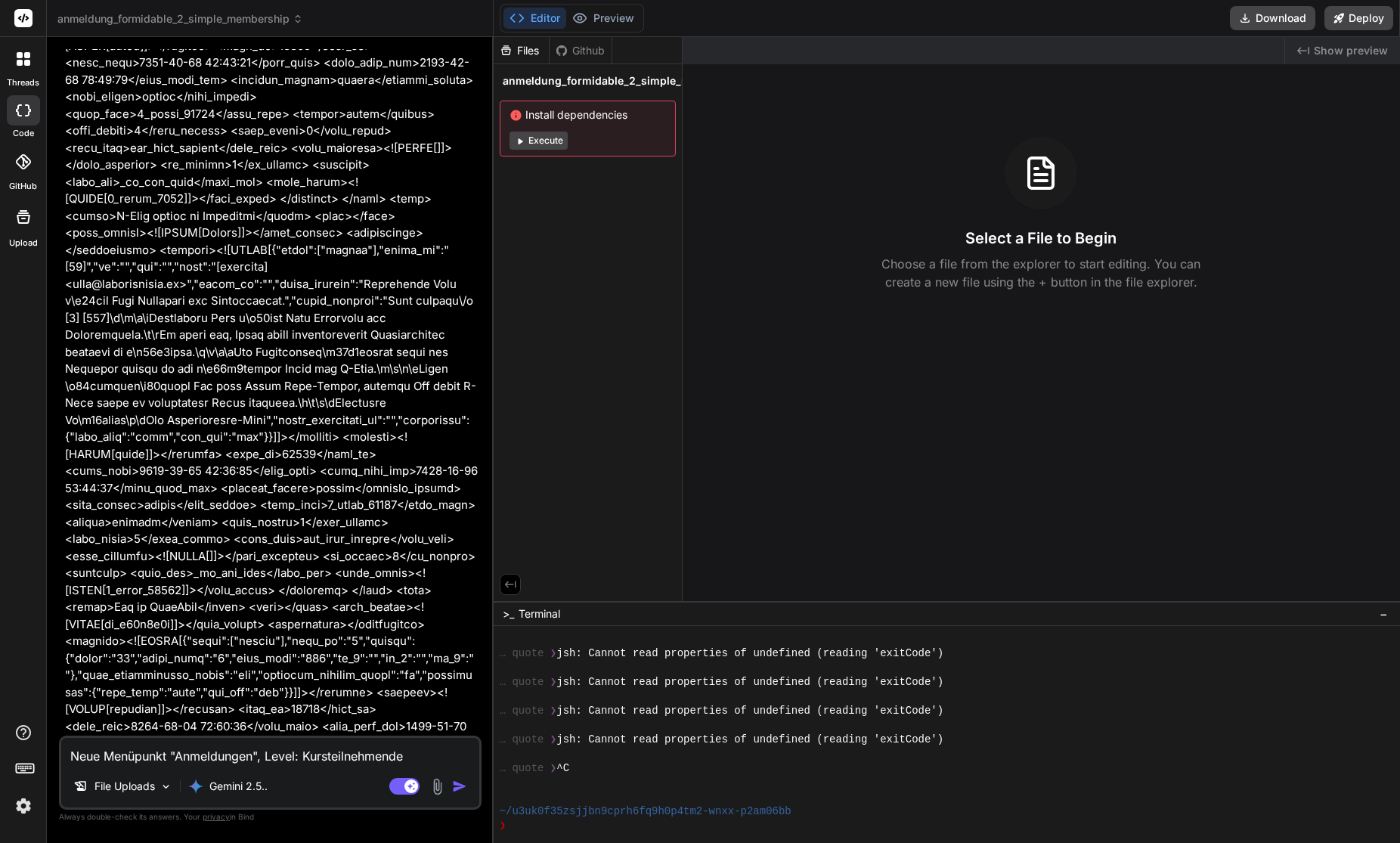
type textarea "Neue Menüpunkt "Anmeldungen", Level: Kursteilnehmende,"
type textarea "x"
type textarea "Neue Menüpunkt "Anmeldungen", Level: Kursteilnehmende,"
type textarea "x"
type textarea "Neue Menüpunkt "Anmeldungen", Level: Kursteilnehmende, d"
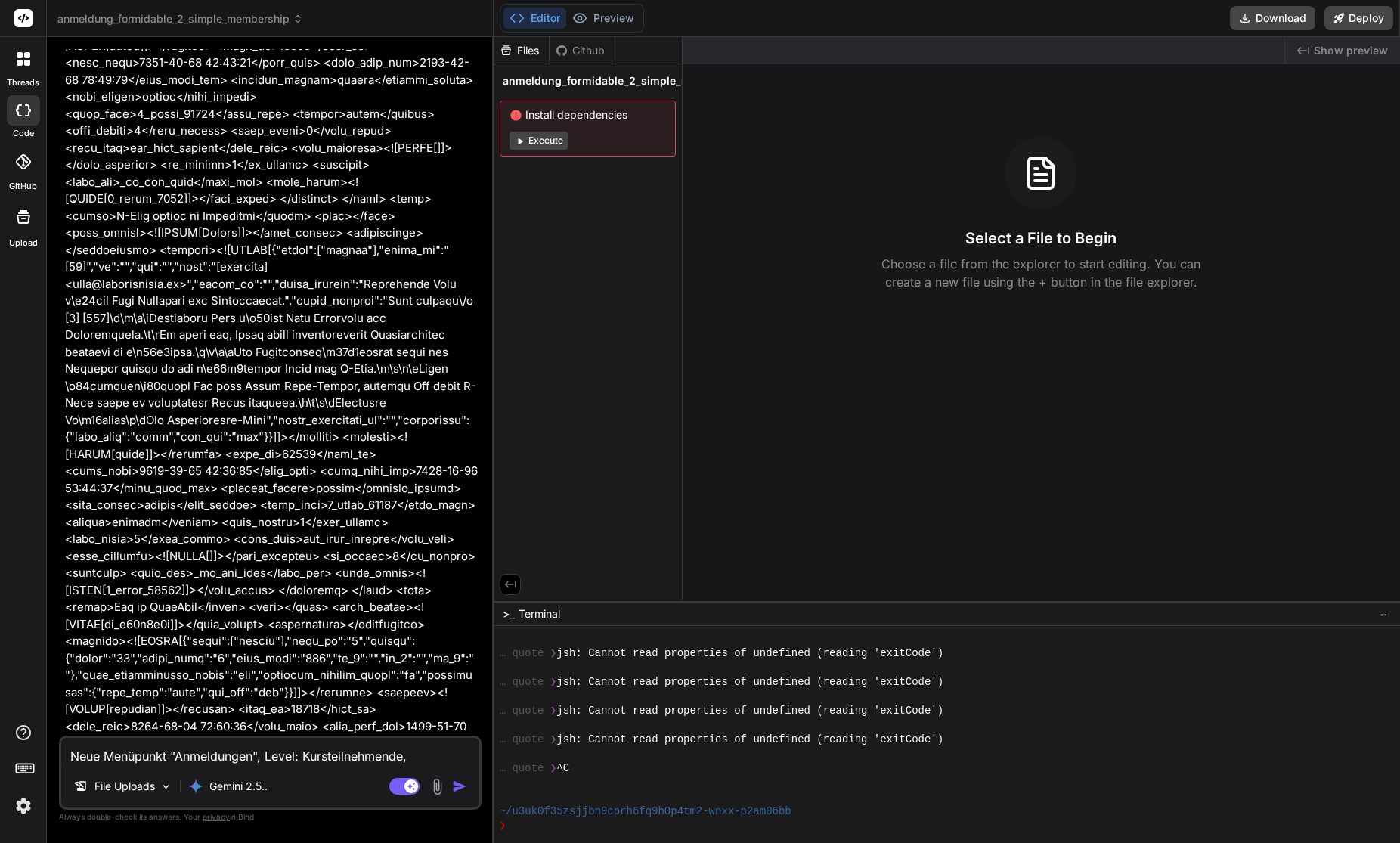
type textarea "x"
type textarea "Neue Menüpunkt "Anmeldungen", Level: Kursteilnehmende, de"
type textarea "x"
type textarea "Neue Menüpunkt "Anmeldungen", Level: Kursteilnehmende, dei"
type textarea "x"
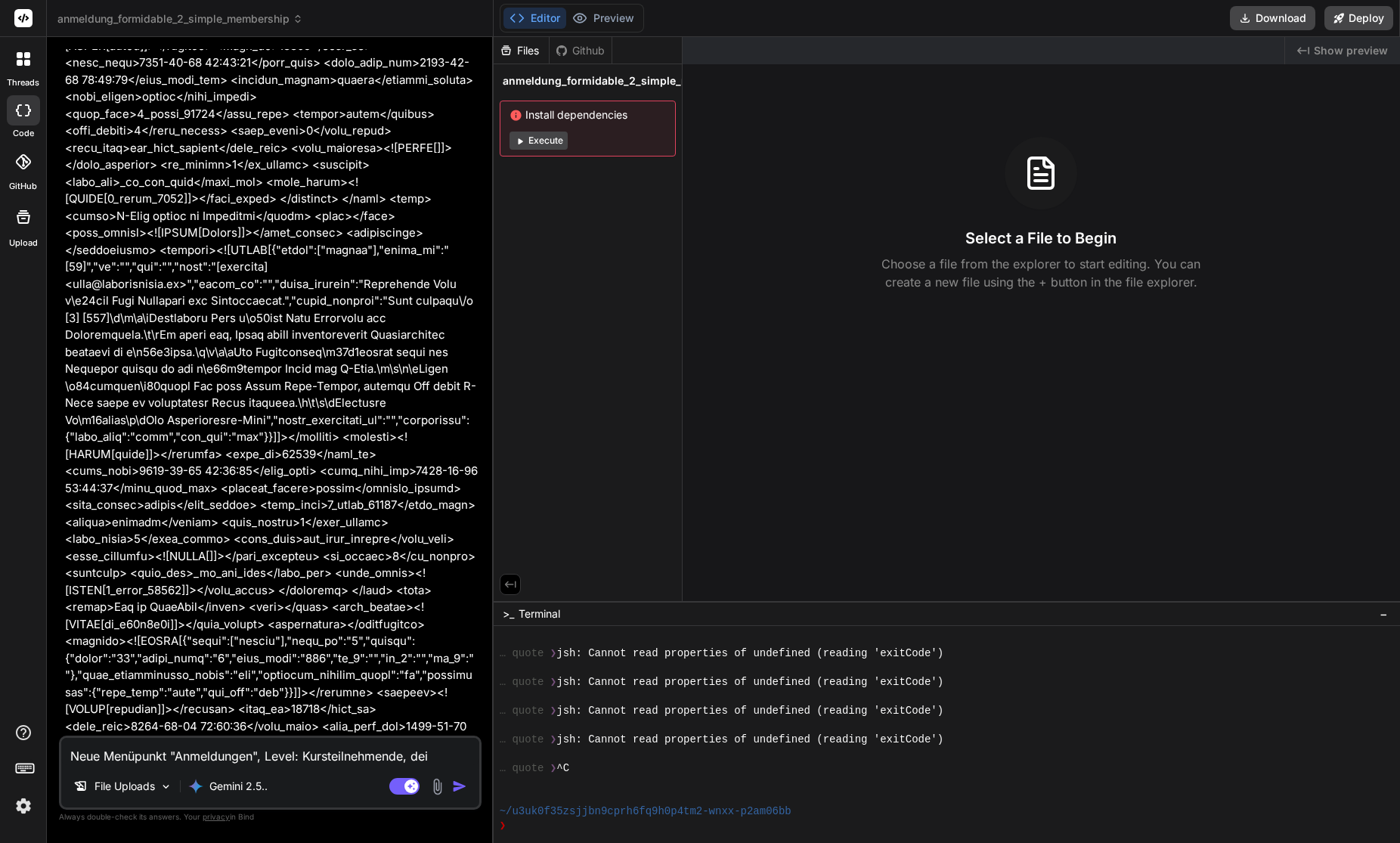
type textarea "Neue Menüpunkt "Anmeldungen", Level: Kursteilnehmende, dein"
type textarea "x"
type textarea "Neue Menüpunkt "Anmeldungen", Level: Kursteilnehmende, dei"
type textarea "x"
type textarea "Neue Menüpunkt "Anmeldungen", Level: Kursteilnehmende, de"
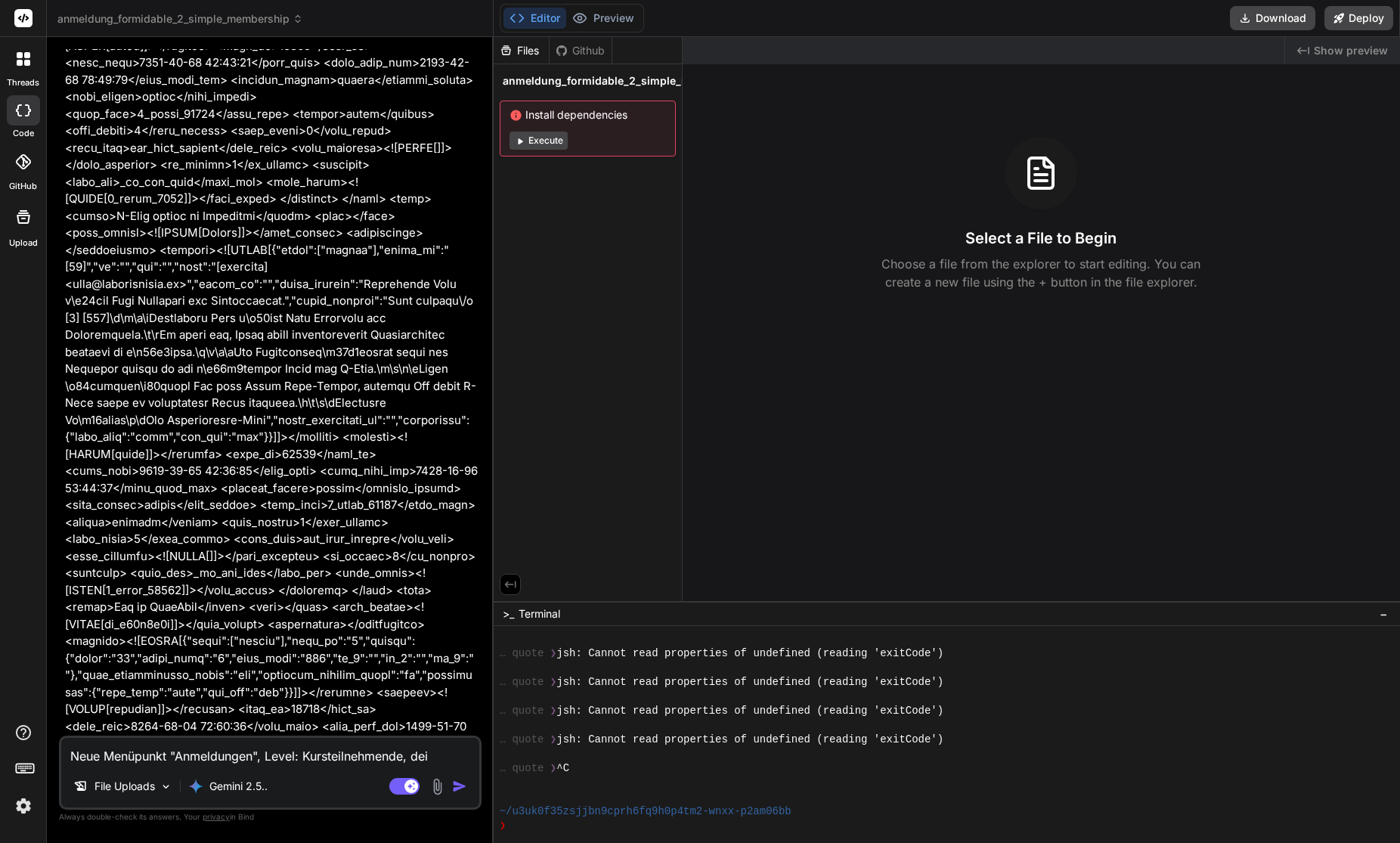
type textarea "x"
type textarea "Neue Menüpunkt "Anmeldungen", Level: Kursteilnehmende, d"
type textarea "x"
type textarea "Neue Menüpunkt "Anmeldungen", Level: Kursteilnehmende,"
type textarea "x"
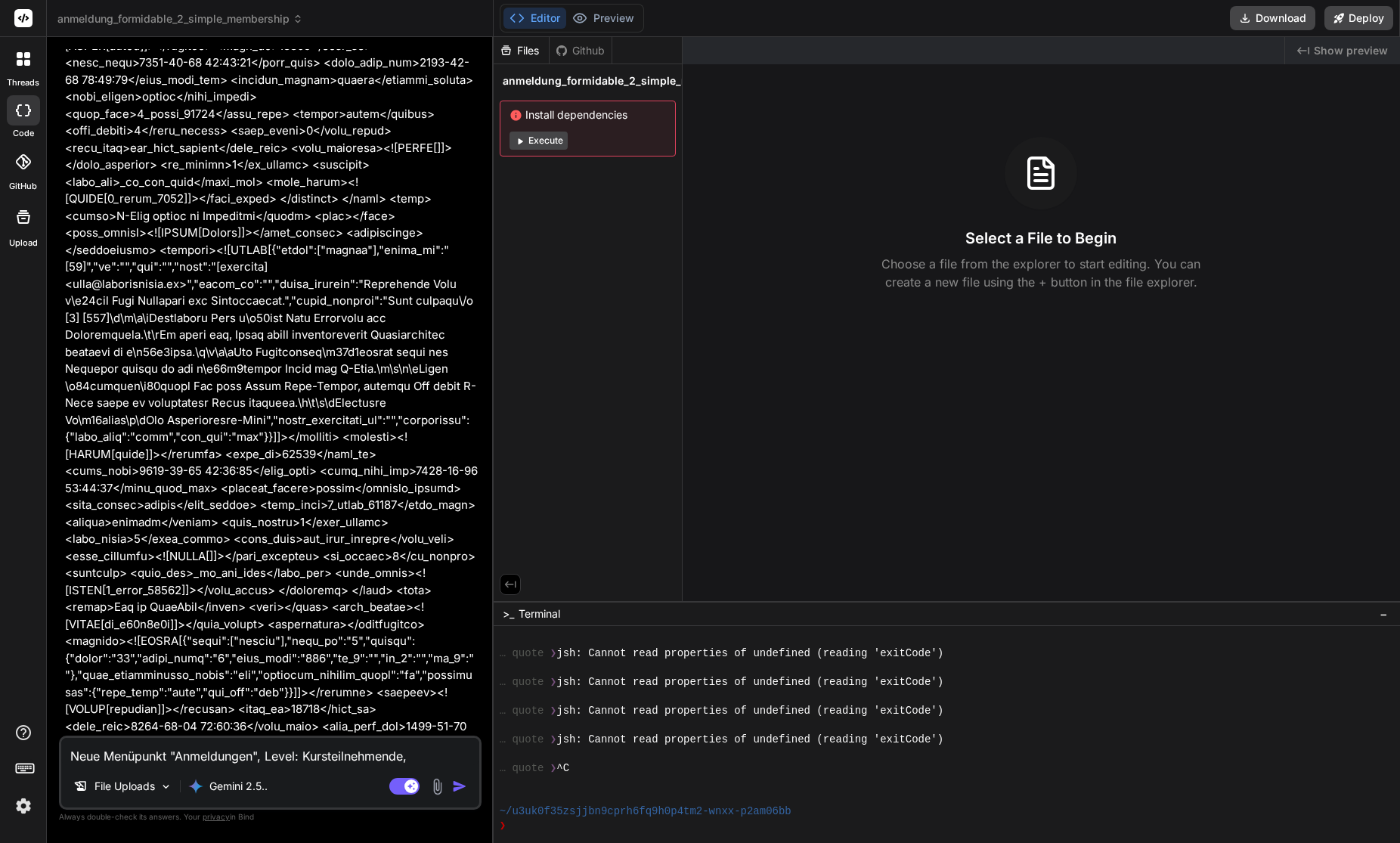
type textarea "Neue Menüpunkt "Anmeldungen", Level: Kursteilnehmende, D"
type textarea "x"
type textarea "Neue Menüpunkt "Anmeldungen", Level: Kursteilnehmende, Da"
type textarea "x"
type textarea "Neue Menüpunkt "Anmeldungen", Level: Kursteilnehmende, Dat"
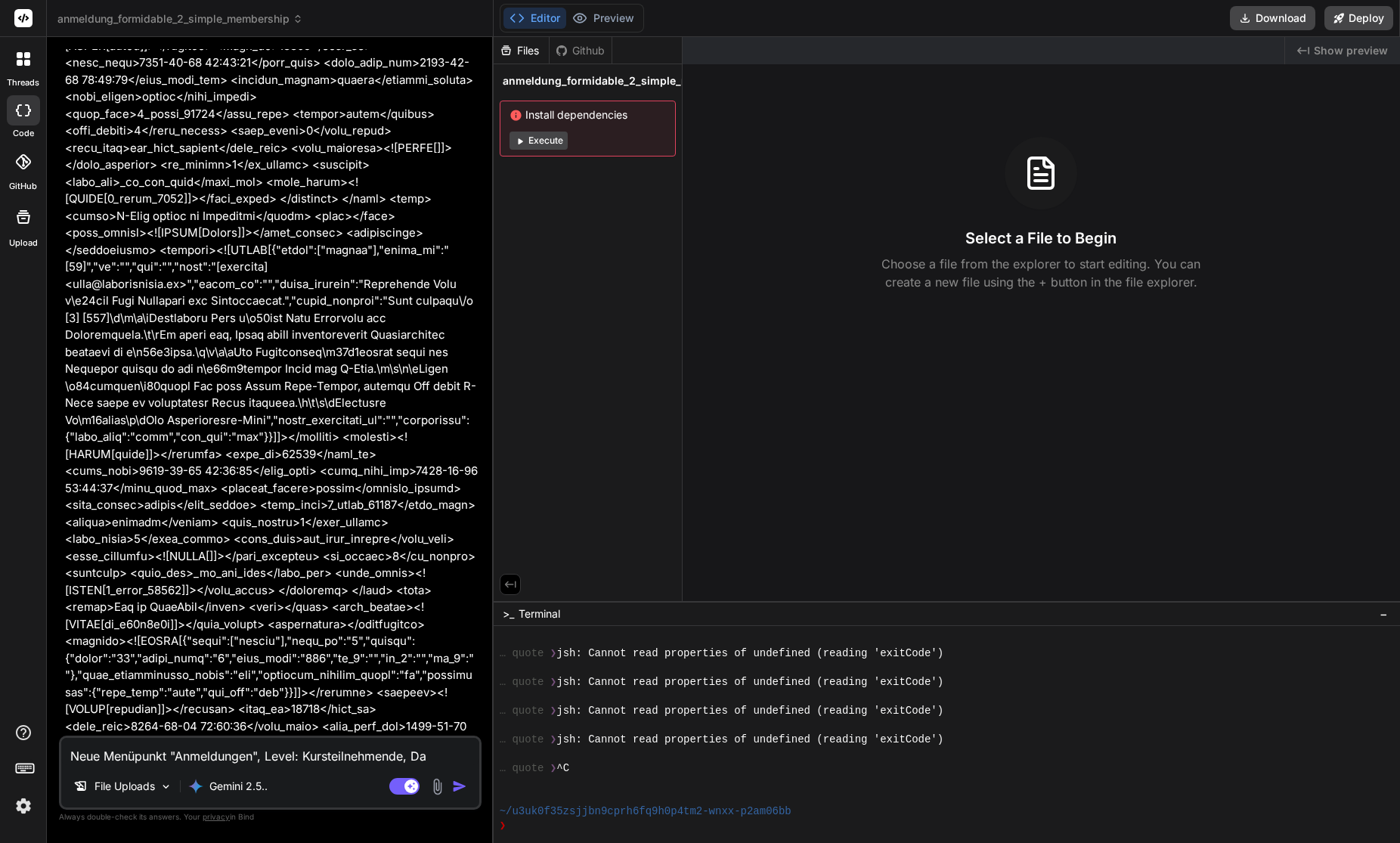
type textarea "x"
type textarea "Neue Menüpunkt "Anmeldungen", Level: Kursteilnehmende, Date"
type textarea "x"
type textarea "Neue Menüpunkt "Anmeldungen", Level: Kursteilnehmende, Daten"
type textarea "x"
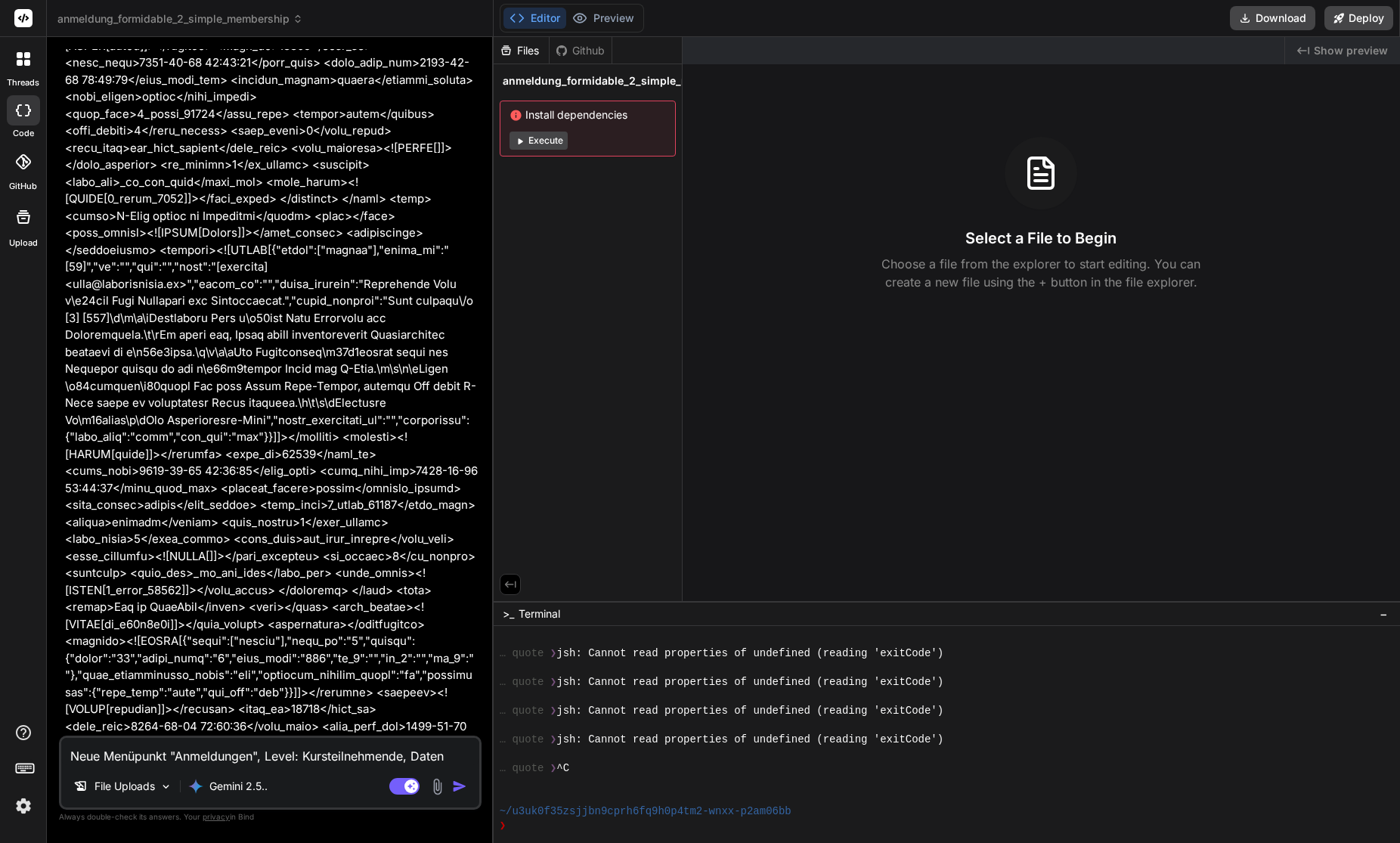
type textarea "Neue Menüpunkt "Anmeldungen", Level: Kursteilnehmende, Daten-"
type textarea "x"
type textarea "Neue Menüpunkt "Anmeldungen", Level: Kursteilnehmende, Daten-M"
type textarea "x"
type textarea "Neue Menüpunkt "Anmeldungen", Level: Kursteilnehmende, Daten-Mp"
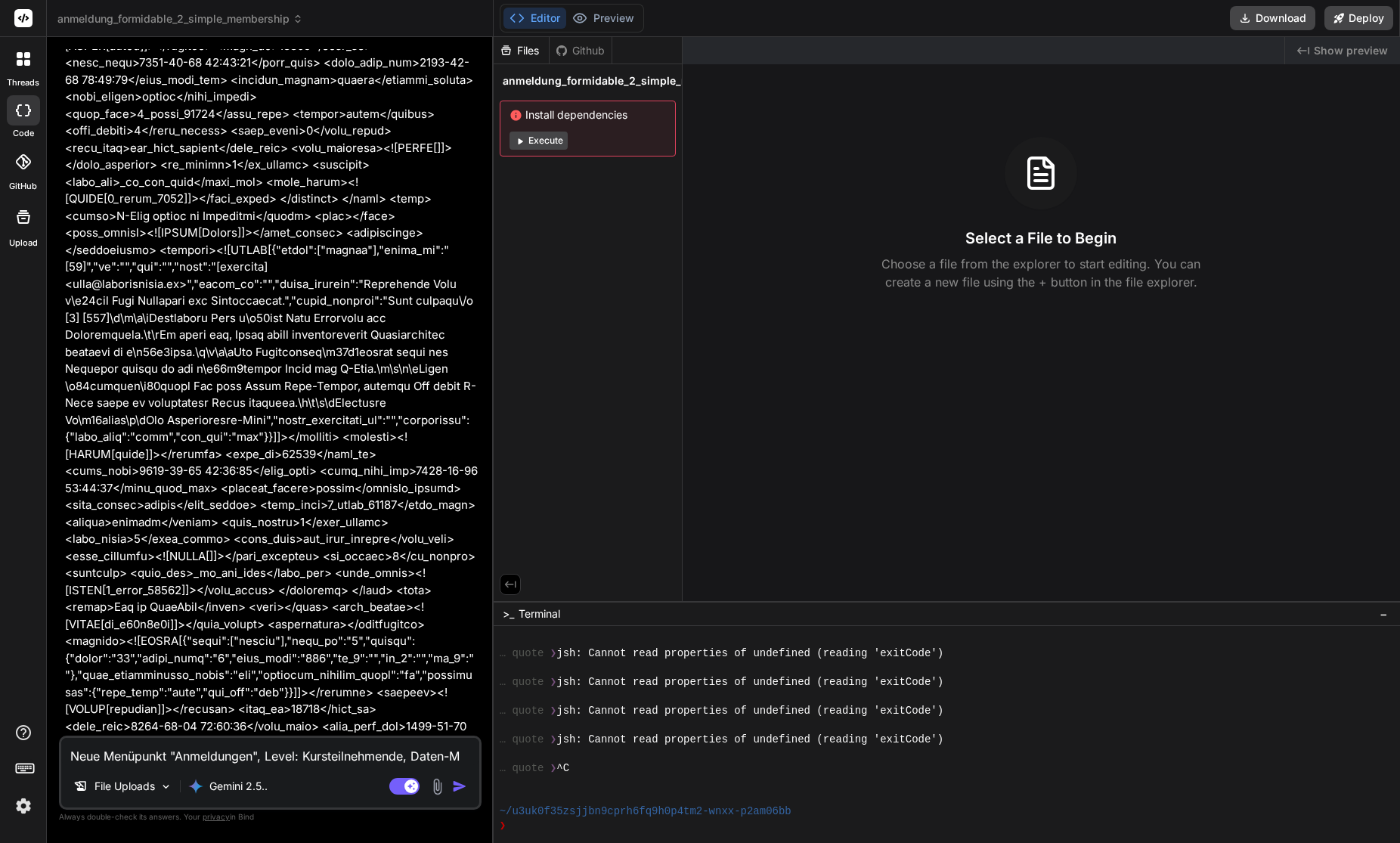
type textarea "x"
type textarea "Neue Menüpunkt "Anmeldungen", Level: Kursteilnehmende, Daten-Mpa"
type textarea "x"
type textarea "Neue Menüpunkt "Anmeldungen", Level: Kursteilnehmende, Daten-Mpaa"
type textarea "x"
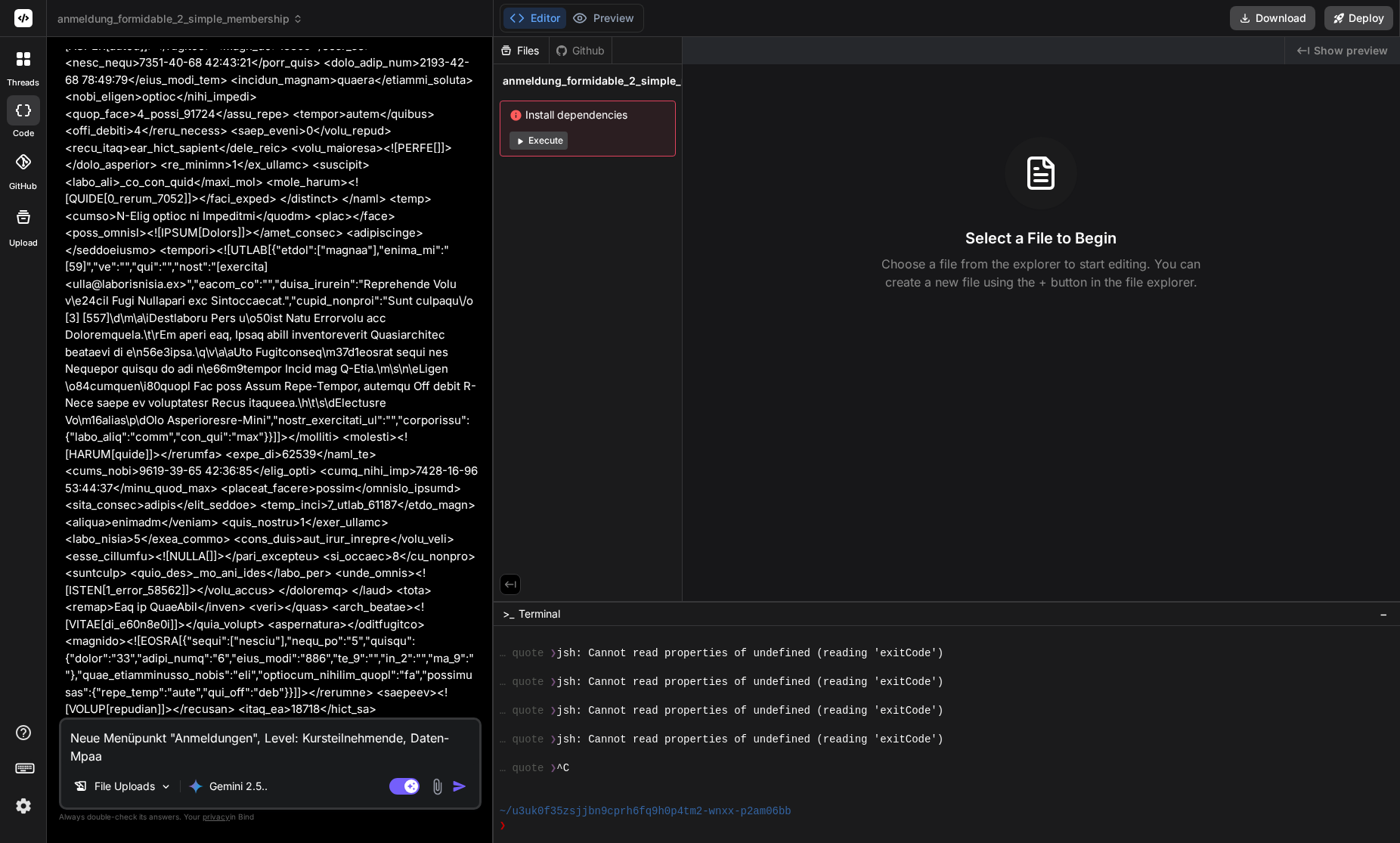
type textarea "Neue Menüpunkt "Anmeldungen", Level: Kursteilnehmende, Daten-Mpa"
type textarea "x"
type textarea "Neue Menüpunkt "Anmeldungen", Level: Kursteilnehmende, Daten-Mp"
type textarea "x"
type textarea "Neue Menüpunkt "Anmeldungen", Level: Kursteilnehmende, Daten-M"
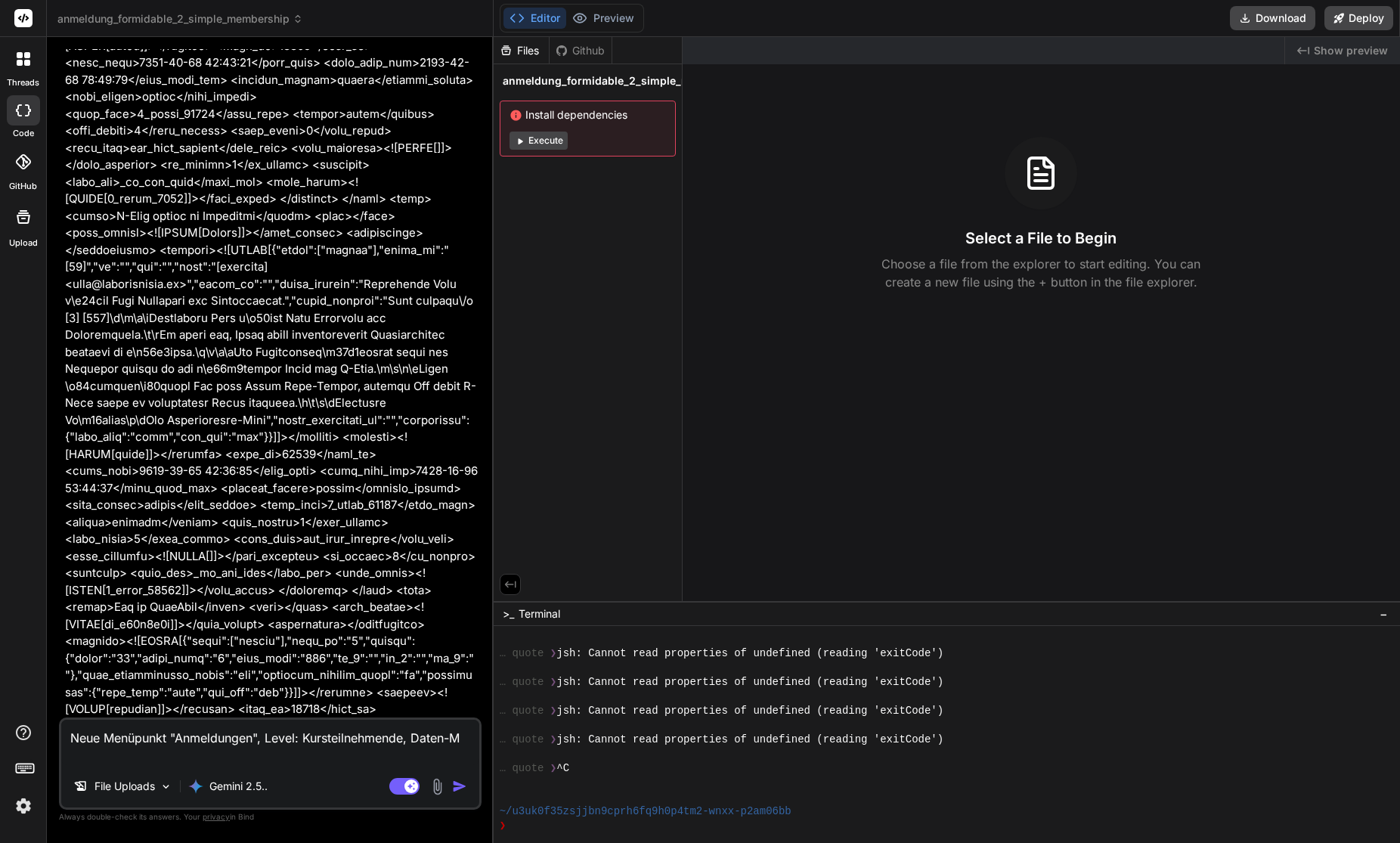
type textarea "x"
type textarea "Neue Menüpunkt "Anmeldungen", Level: Kursteilnehmende, Daten-Ma"
type textarea "x"
type textarea "Neue Menüpunkt "Anmeldungen", Level: Kursteilnehmende, Daten-Map"
type textarea "x"
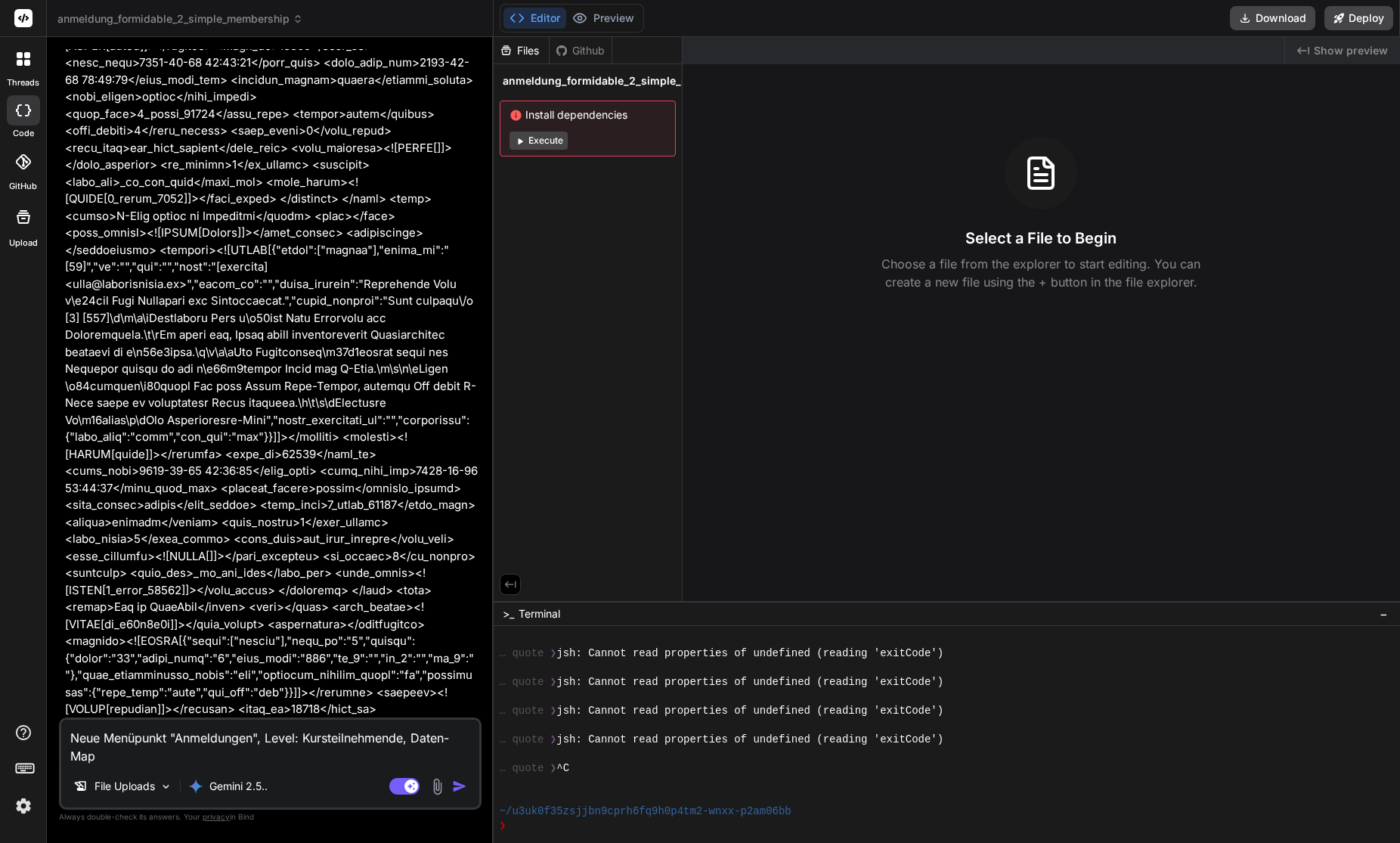
type textarea "Neue Menüpunkt "Anmeldungen", Level: Kursteilnehmende, Daten-Mapp"
type textarea "x"
type textarea "Neue Menüpunkt "Anmeldungen", Level: Kursteilnehmende, Daten-Mappi"
type textarea "x"
type textarea "Neue Menüpunkt "Anmeldungen", Level: Kursteilnehmende, Daten-Mappin"
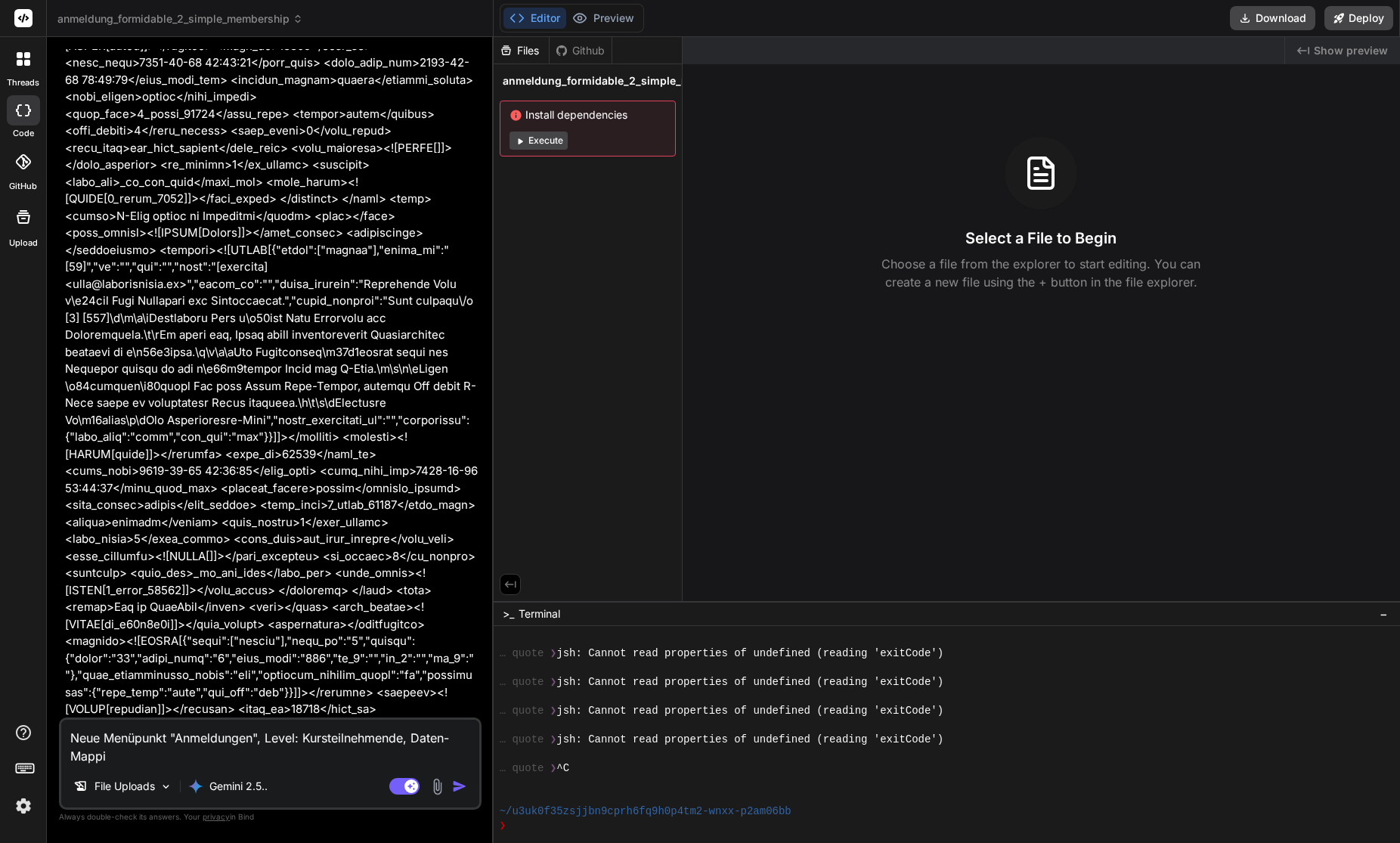
type textarea "x"
type textarea "Neue Menüpunkt "Anmeldungen", Level: Kursteilnehmende, Daten-Mapping"
type textarea "x"
type textarea "Neue Menüpunkt "Anmeldungen", Level: Kursteilnehmende, Daten-Mapping"
type textarea "x"
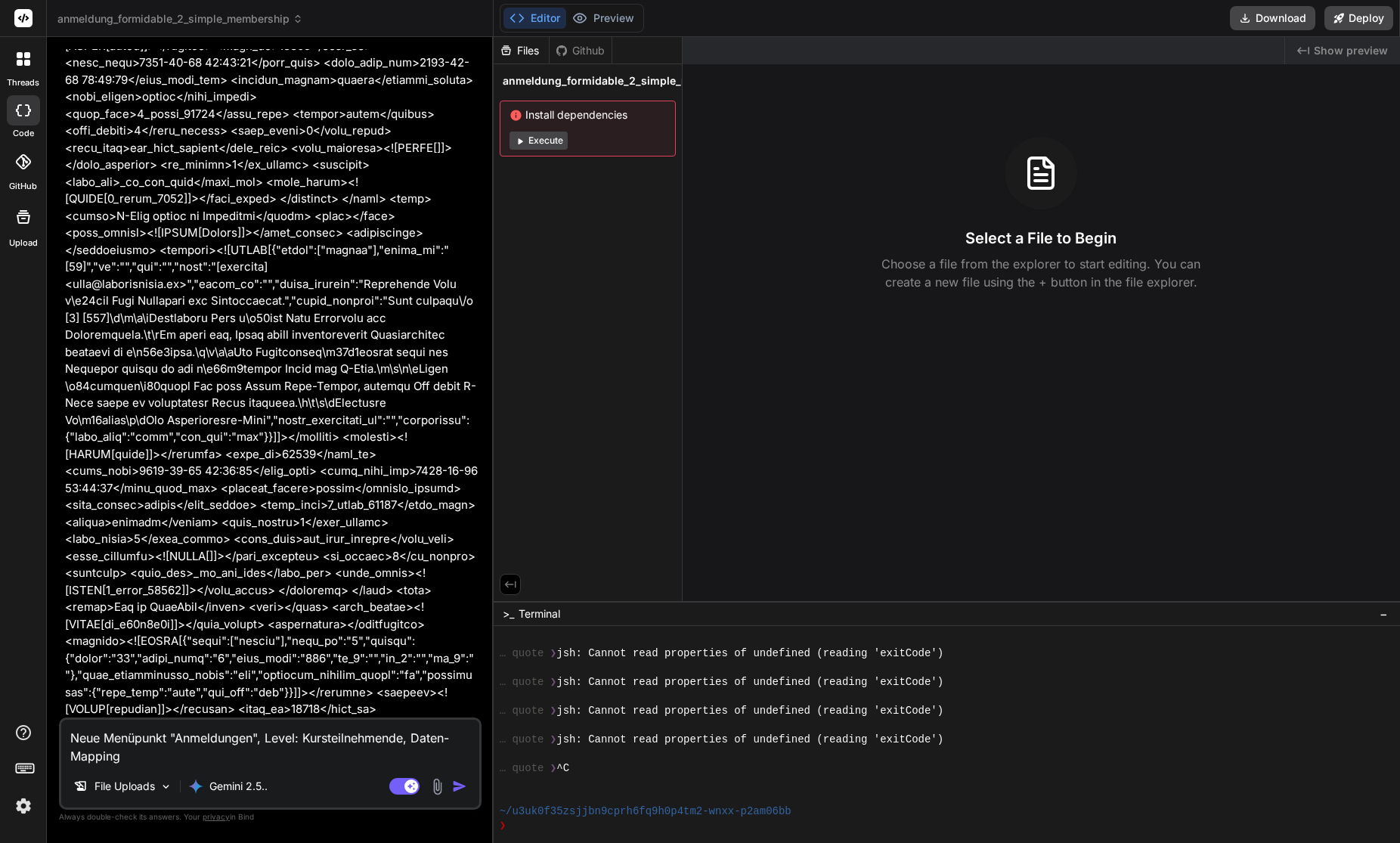
type textarea "Neue Menüpunkt "Anmeldungen", Level: Kursteilnehmende, Daten-Mapping r"
type textarea "x"
type textarea "Neue Menüpunkt "Anmeldungen", Level: Kursteilnehmende, Daten-Mapping rei"
type textarea "x"
type textarea "Neue Menüpunkt "Anmeldungen", Level: Kursteilnehmende, Daten-Mapping reic"
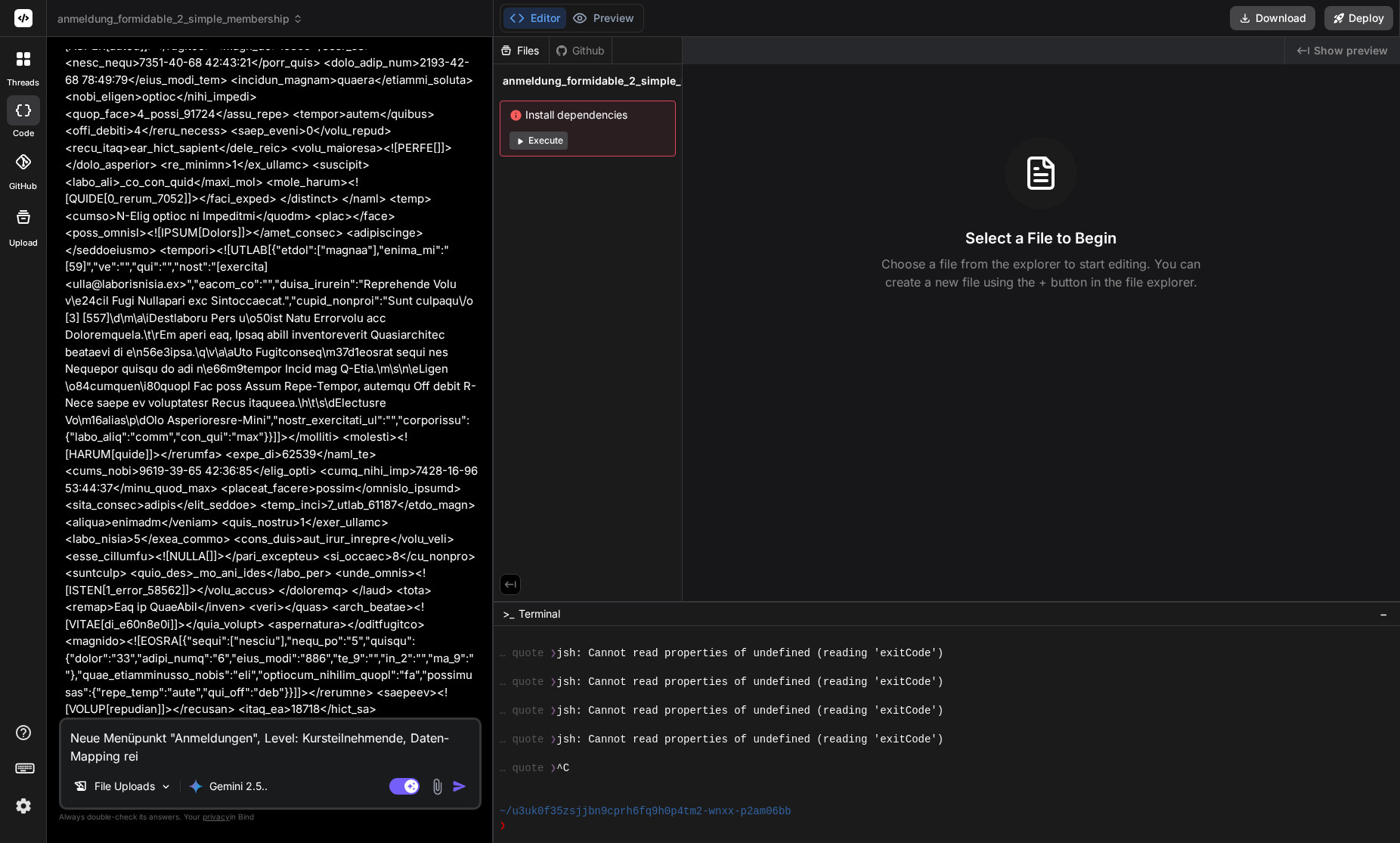
type textarea "x"
type textarea "Neue Menüpunkt "Anmeldungen", Level: Kursteilnehmende, Daten-Mapping reich"
type textarea "x"
type textarea "Neue Menüpunkt "Anmeldungen", Level: Kursteilnehmende, Daten-Mapping reicht"
type textarea "x"
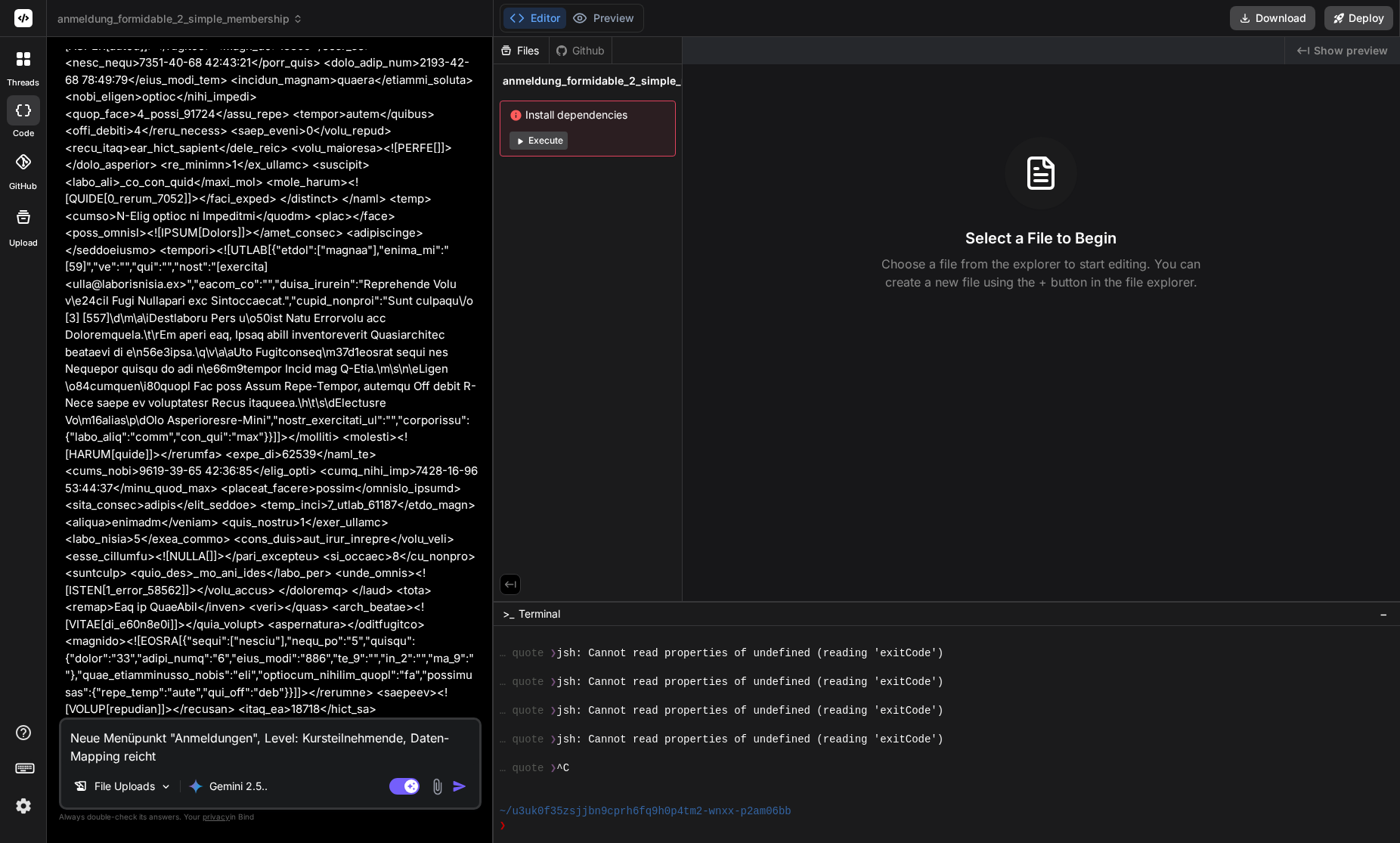
type textarea "Neue Menüpunkt "Anmeldungen", Level: Kursteilnehmende, Daten-Mapping reicht"
type textarea "x"
type textarea "Neue Menüpunkt "Anmeldungen", Level: Kursteilnehmende, Daten-Mapping reicht s"
type textarea "x"
type textarea "Neue Menüpunkt "Anmeldungen", Level: Kursteilnehmende, Daten-Mapping reicht so"
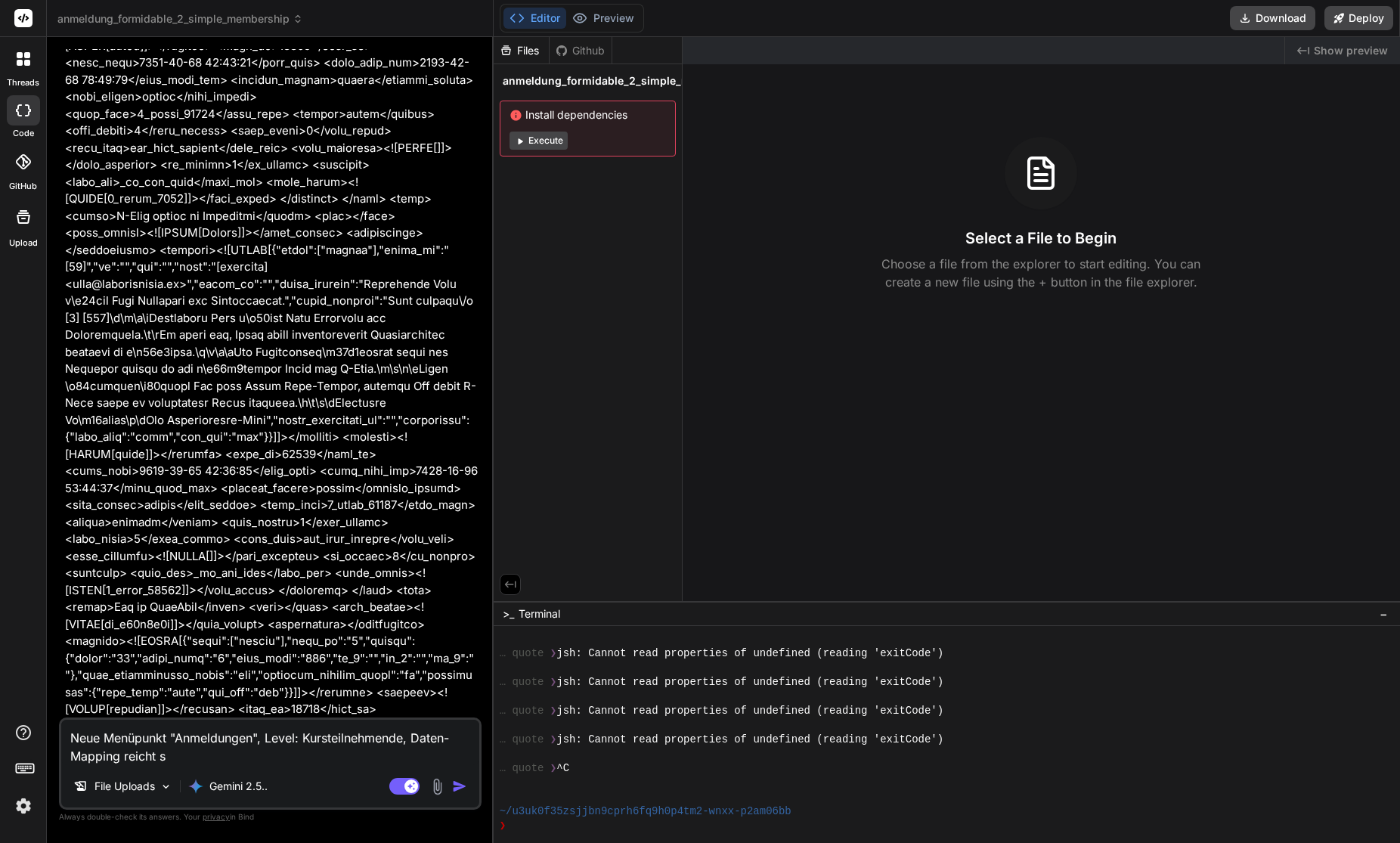
type textarea "x"
drag, startPoint x: 126, startPoint y: 755, endPoint x: 225, endPoint y: 761, distance: 99.2
click at [225, 761] on textarea "Neue Menüpunkt "Anmeldungen", Level: Kursteilnehmende, Daten-Mapping reicht so" at bounding box center [269, 742] width 418 height 46
type textarea "Neue Menüpunkt "Anmeldungen", Level: Kursteilnehmende, Daten-Mapping reicht s"
type textarea "x"
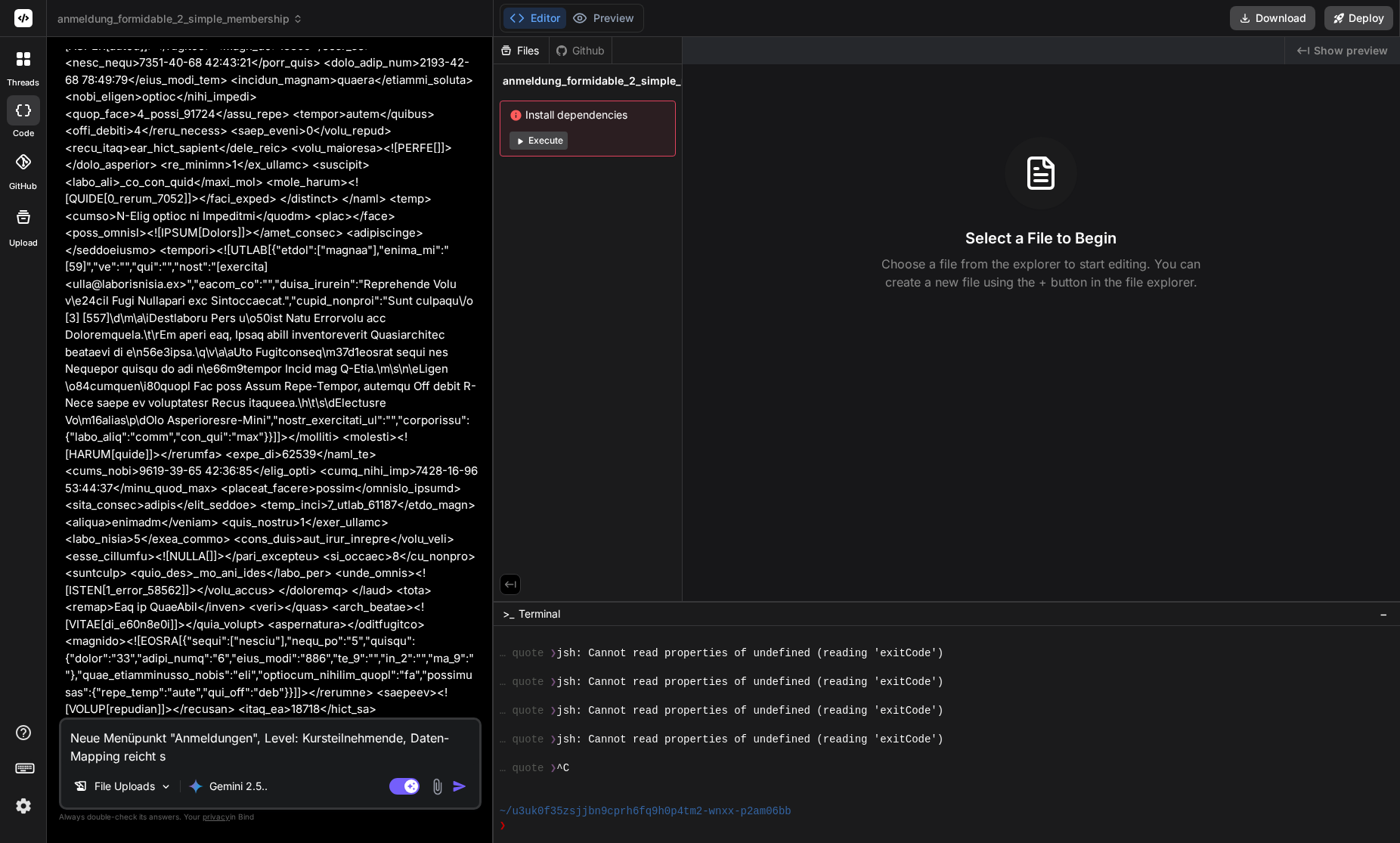
type textarea "Neue Menüpunkt "Anmeldungen", Level: Kursteilnehmende, Daten-Mapping reicht"
type textarea "x"
type textarea "Neue Menüpunkt "Anmeldungen", Level: Kursteilnehmende, Daten-Mapping reicht"
type textarea "x"
type textarea "Neue Menüpunkt "Anmeldungen", Level: Kursteilnehmende, Daten-Mapping reich"
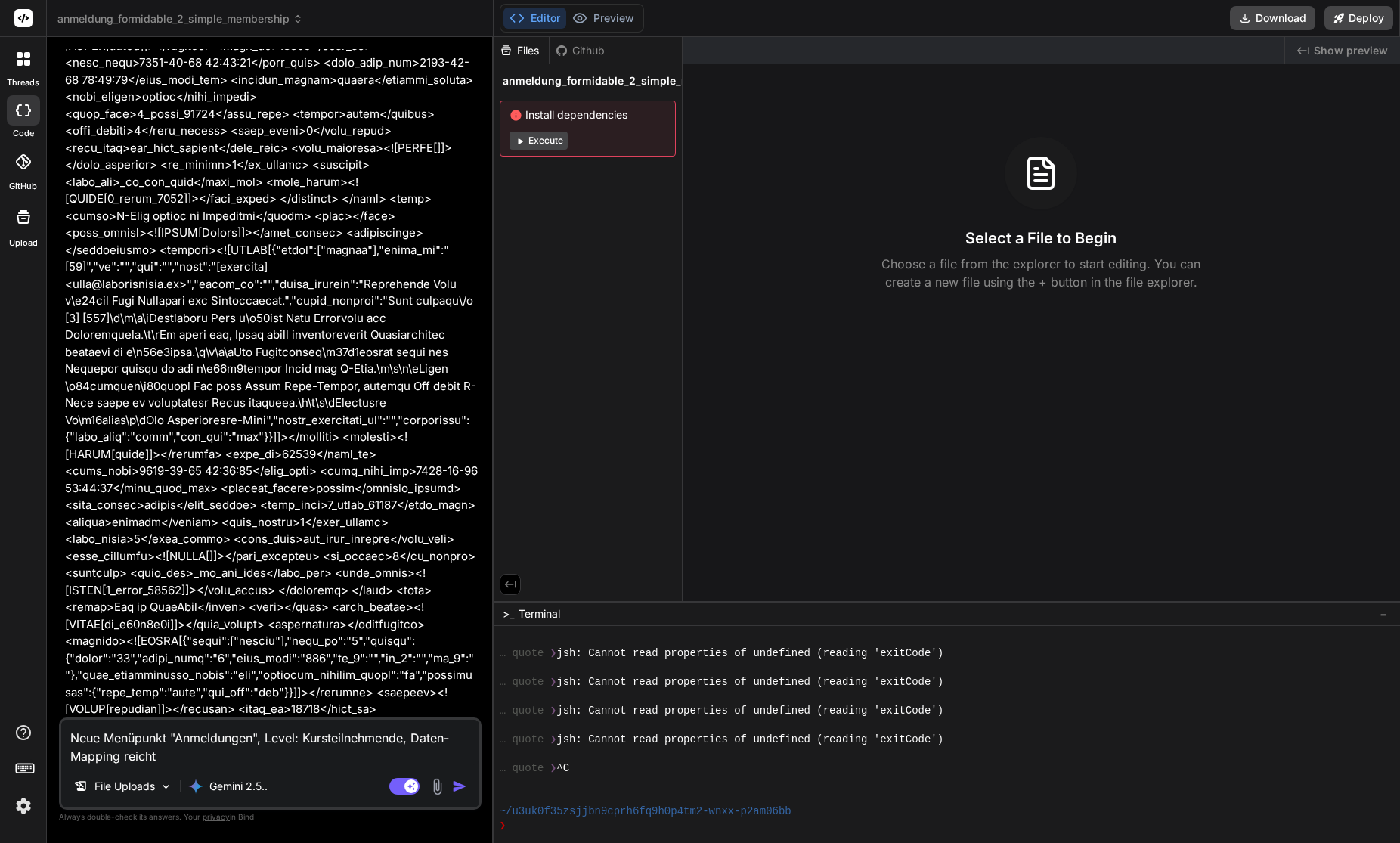
type textarea "x"
type textarea "Neue Menüpunkt "Anmeldungen", Level: Kursteilnehmende, Daten-Mapping reic"
type textarea "x"
type textarea "Neue Menüpunkt "Anmeldungen", Level: Kursteilnehmende, Daten-Mapping rei"
type textarea "x"
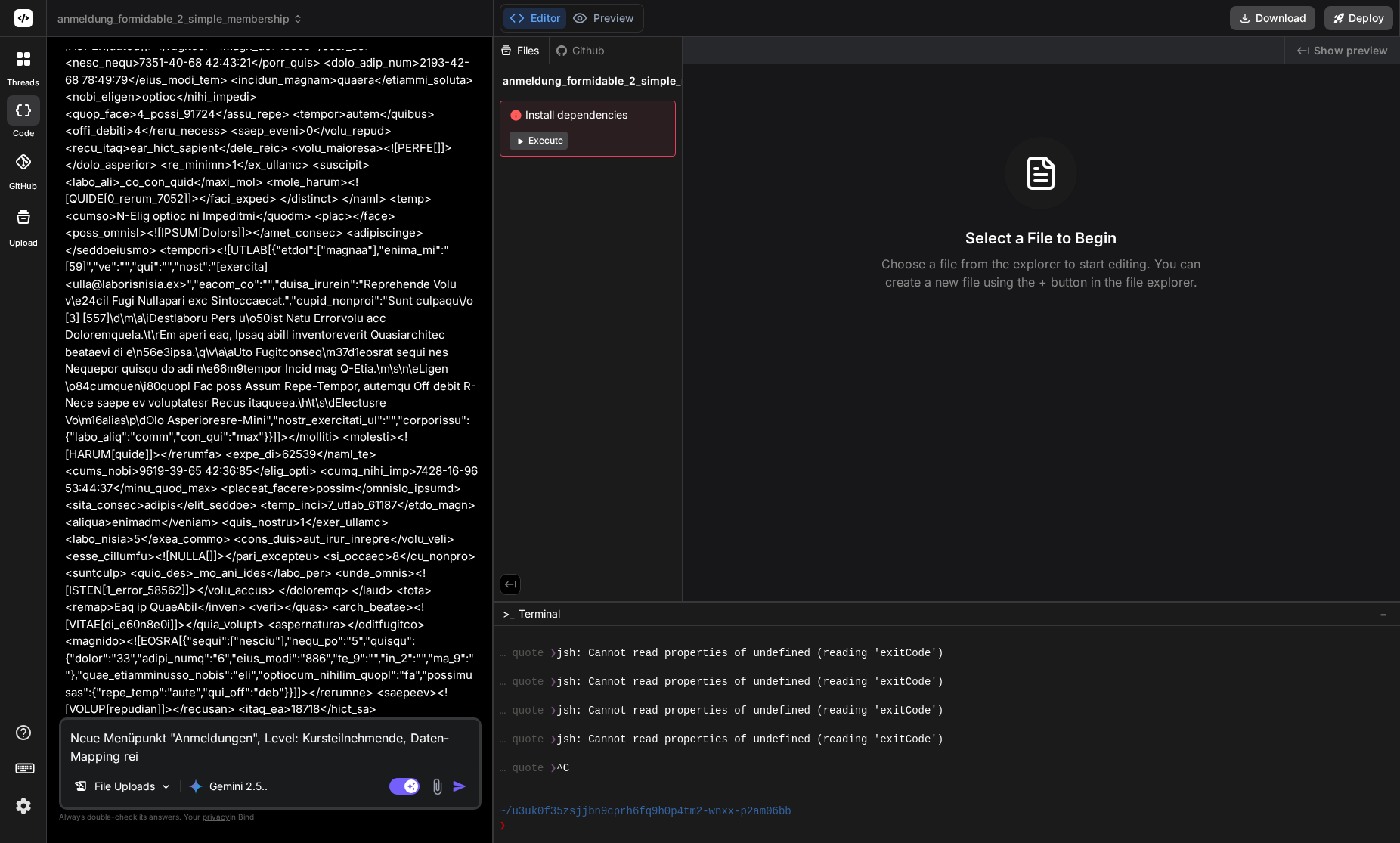
type textarea "Neue Menüpunkt "Anmeldungen", Level: Kursteilnehmende, Daten-Mapping re"
type textarea "x"
type textarea "Neue Menüpunkt "Anmeldungen", Level: Kursteilnehmende, Daten-Mapping r"
type textarea "x"
type textarea "Neue Menüpunkt "Anmeldungen", Level: Kursteilnehmende, Daten-Mapping"
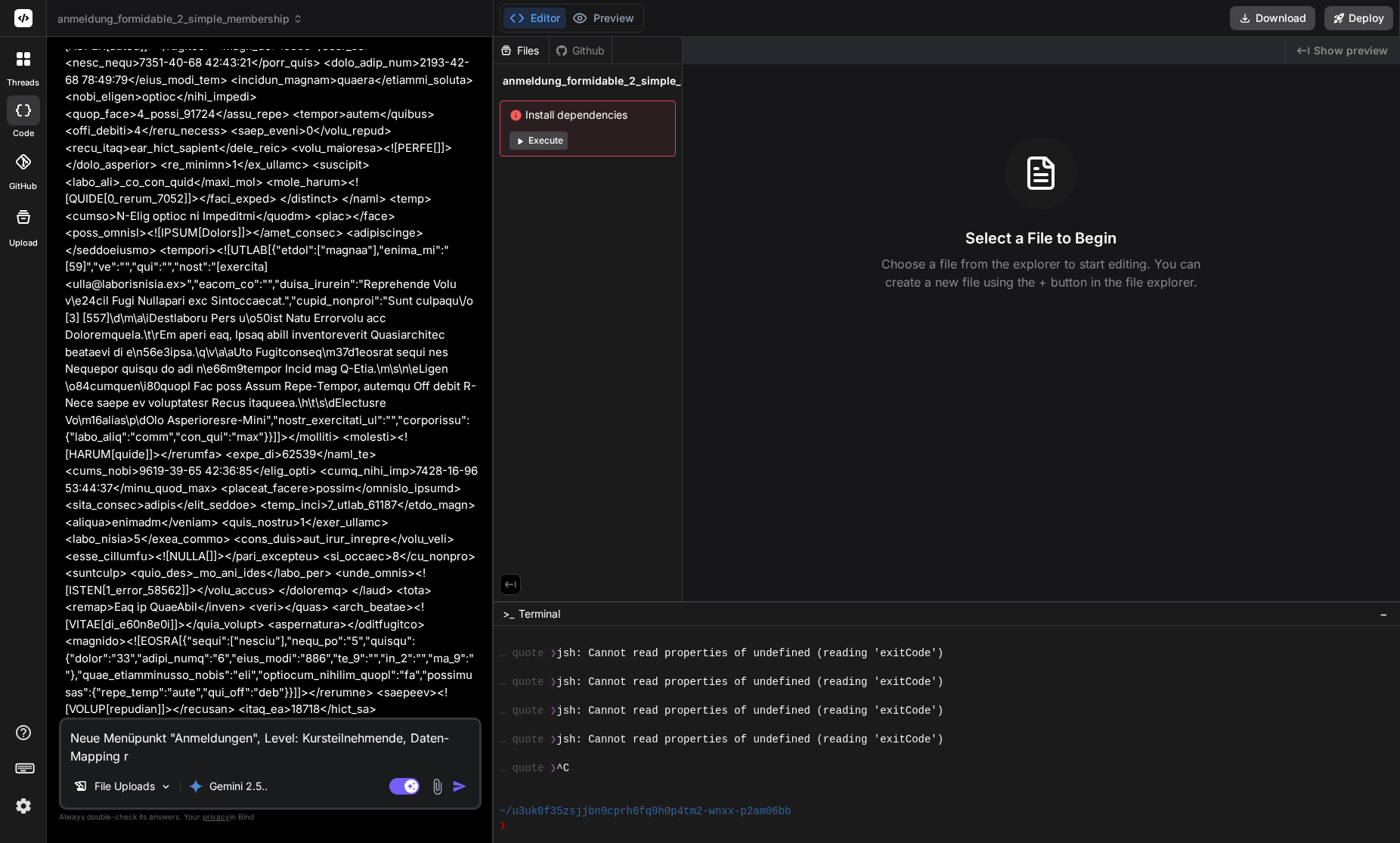
type textarea "x"
type textarea "Neue Menüpunkt "Anmeldungen", Level: Kursteilnehmende, Daten-Mapping i"
type textarea "x"
type textarea "Neue Menüpunkt "Anmeldungen", Level: Kursteilnehmende, Daten-Mapping is"
type textarea "x"
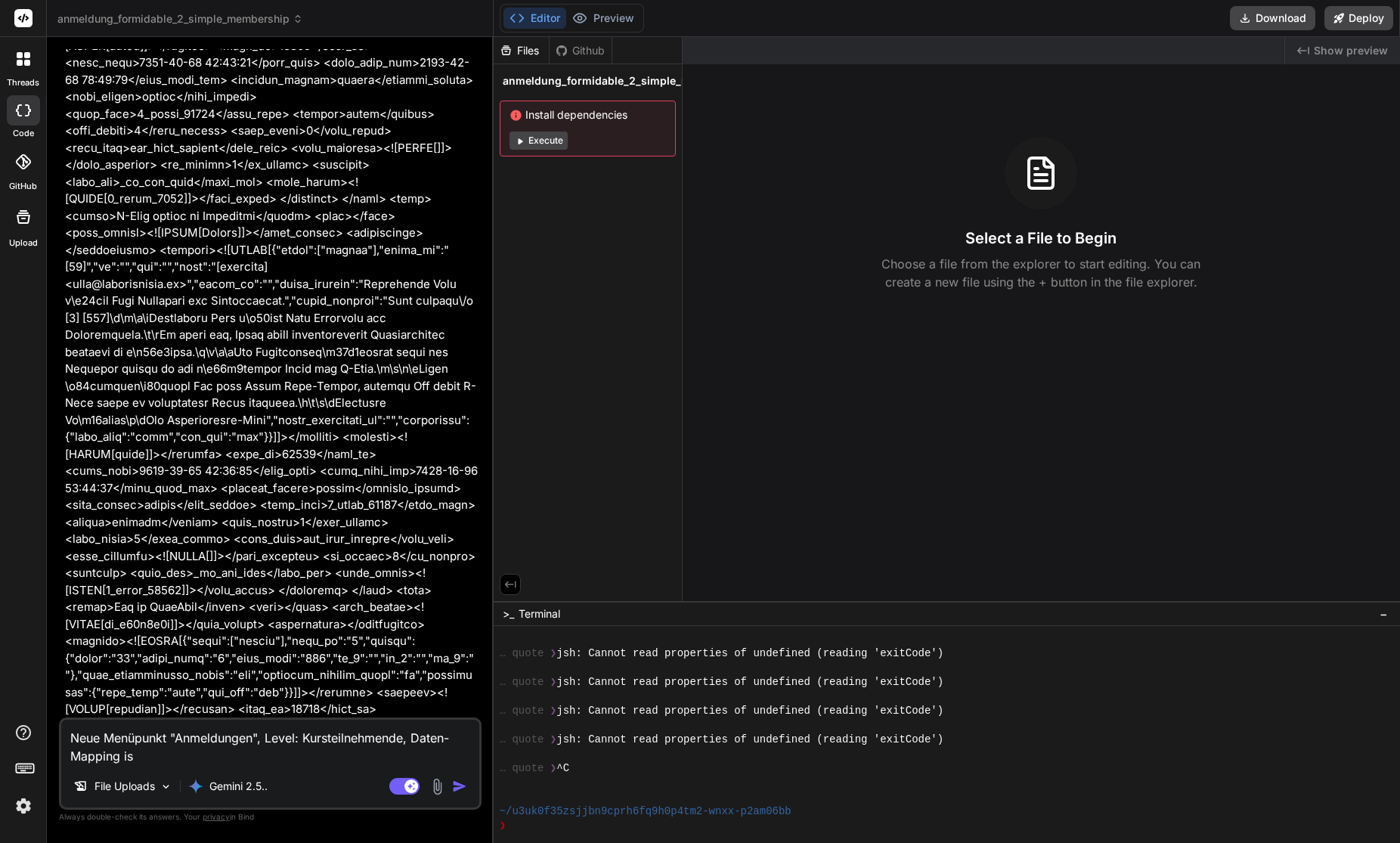
type textarea "Neue Menüpunkt "Anmeldungen", Level: Kursteilnehmende, Daten-Mapping ist"
type textarea "x"
type textarea "Neue Menüpunkt "Anmeldungen", Level: Kursteilnehmende, Daten-Mapping ist"
type textarea "x"
type textarea "Neue Menüpunkt "Anmeldungen", Level: Kursteilnehmende, Daten-Mapping ist g"
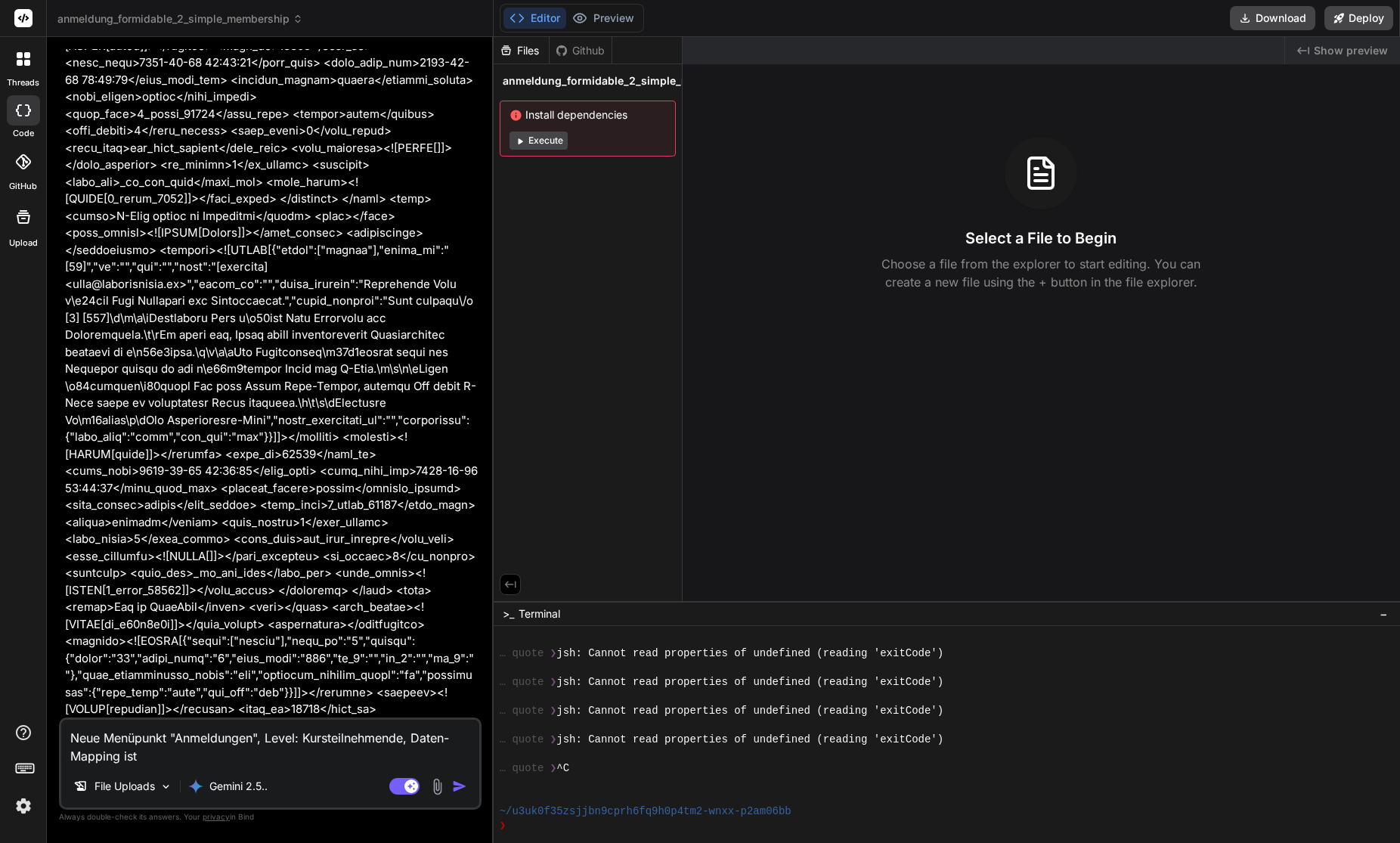
type textarea "x"
type textarea "Neue Menüpunkt "Anmeldungen", Level: Kursteilnehmende, Daten-Mapping ist gu"
type textarea "x"
type textarea "Neue Menüpunkt "Anmeldungen", Level: Kursteilnehmende, Daten-Mapping ist gut"
type textarea "x"
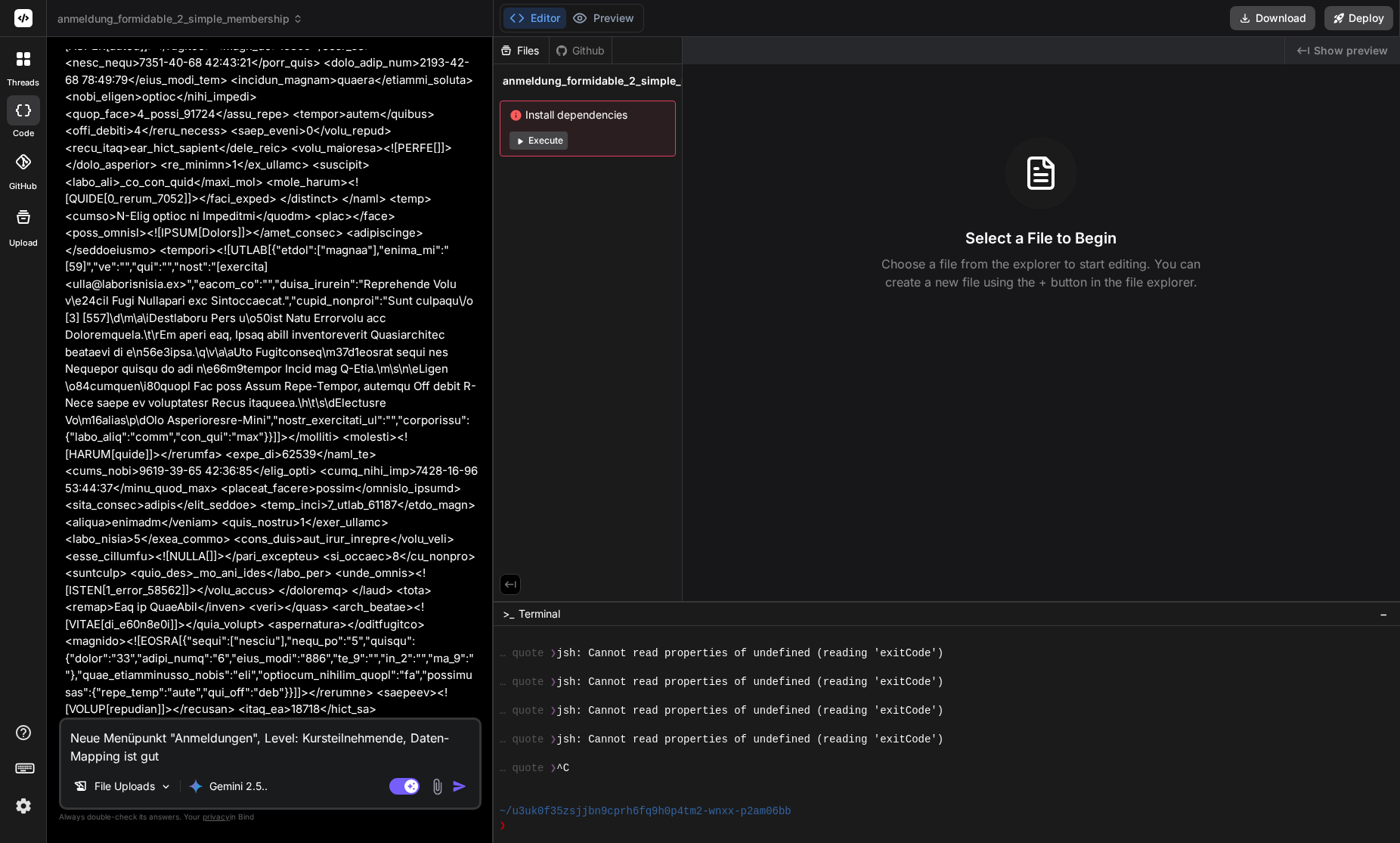
type textarea "Neue Menüpunkt "Anmeldungen", Level: Kursteilnehmende, Daten-Mapping ist gut"
type textarea "x"
type textarea "Neue Menüpunkt "Anmeldungen", Level: Kursteilnehmende, Daten-Mapping ist gut s"
type textarea "x"
type textarea "Neue Menüpunkt "Anmeldungen", Level: Kursteilnehmende, Daten-Mapping ist gut so"
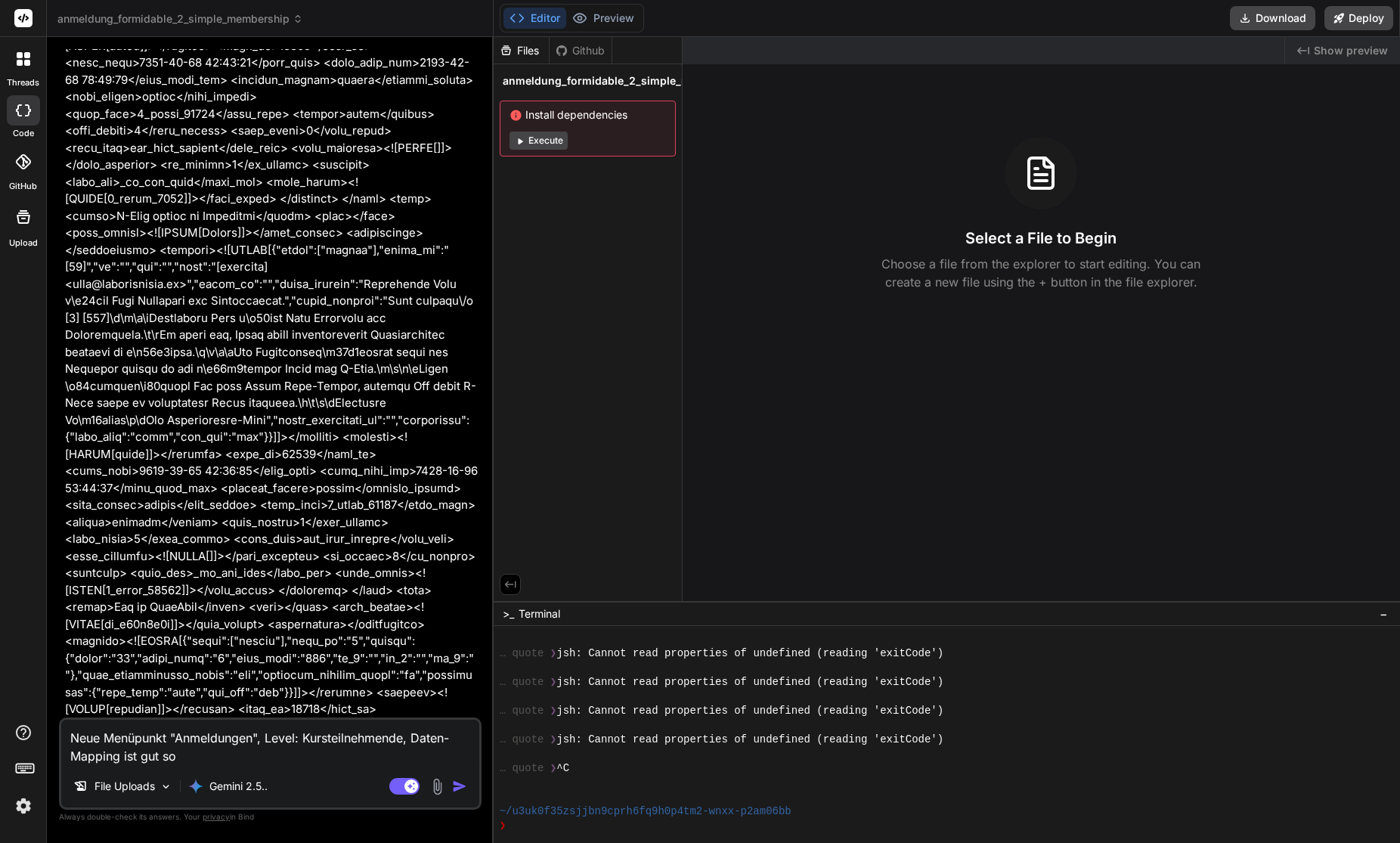
type textarea "x"
type textarea "Neue Menüpunkt "Anmeldungen", Level: Kursteilnehmende, Daten-Mapping ist gut so,"
type textarea "x"
type textarea "Neue Menüpunkt "Anmeldungen", Level: Kursteilnehmende, Daten-Mapping ist gut so,"
type textarea "x"
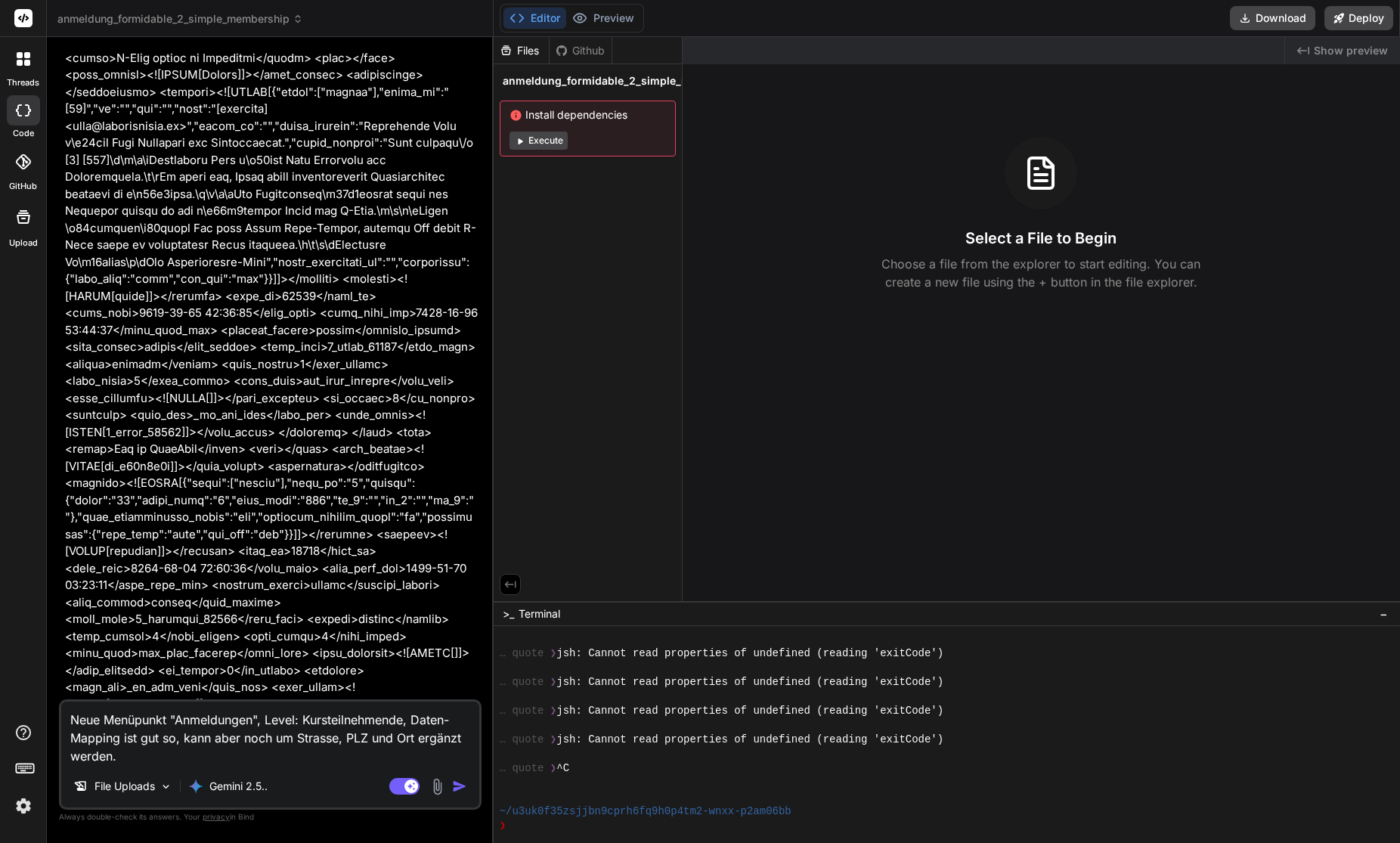
scroll to position [26665, 0]
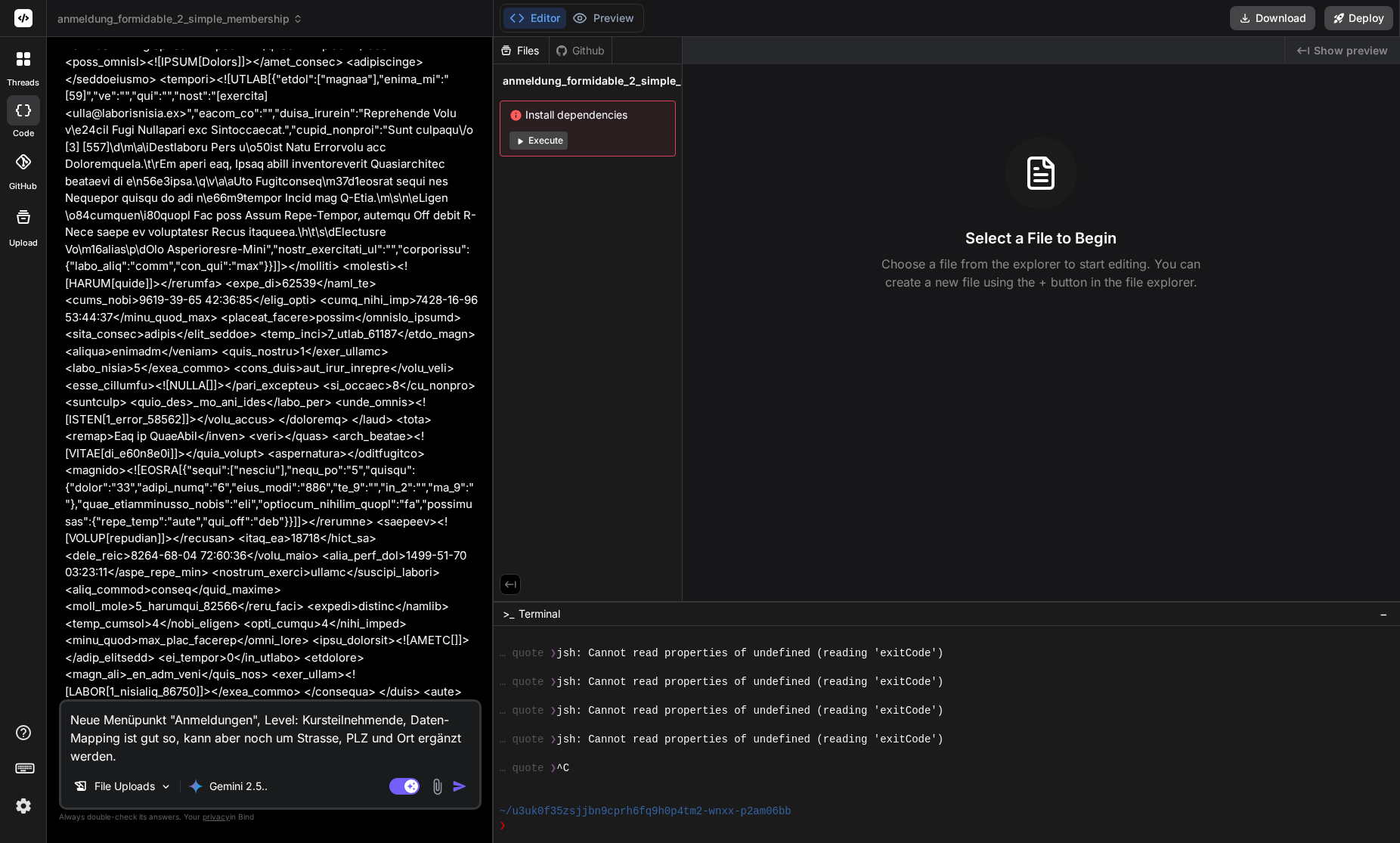
copy strong "Benutzerinteraktion"
click at [151, 767] on div "Neue Menüpunkt "Anmeldungen", Level: Kursteilnehmende, Daten-Mapping ist gut so…" at bounding box center [270, 755] width 422 height 110
click at [155, 761] on textarea "Neue Menüpunkt "Anmeldungen", Level: Kursteilnehmende, Daten-Mapping ist gut so…" at bounding box center [269, 734] width 418 height 64
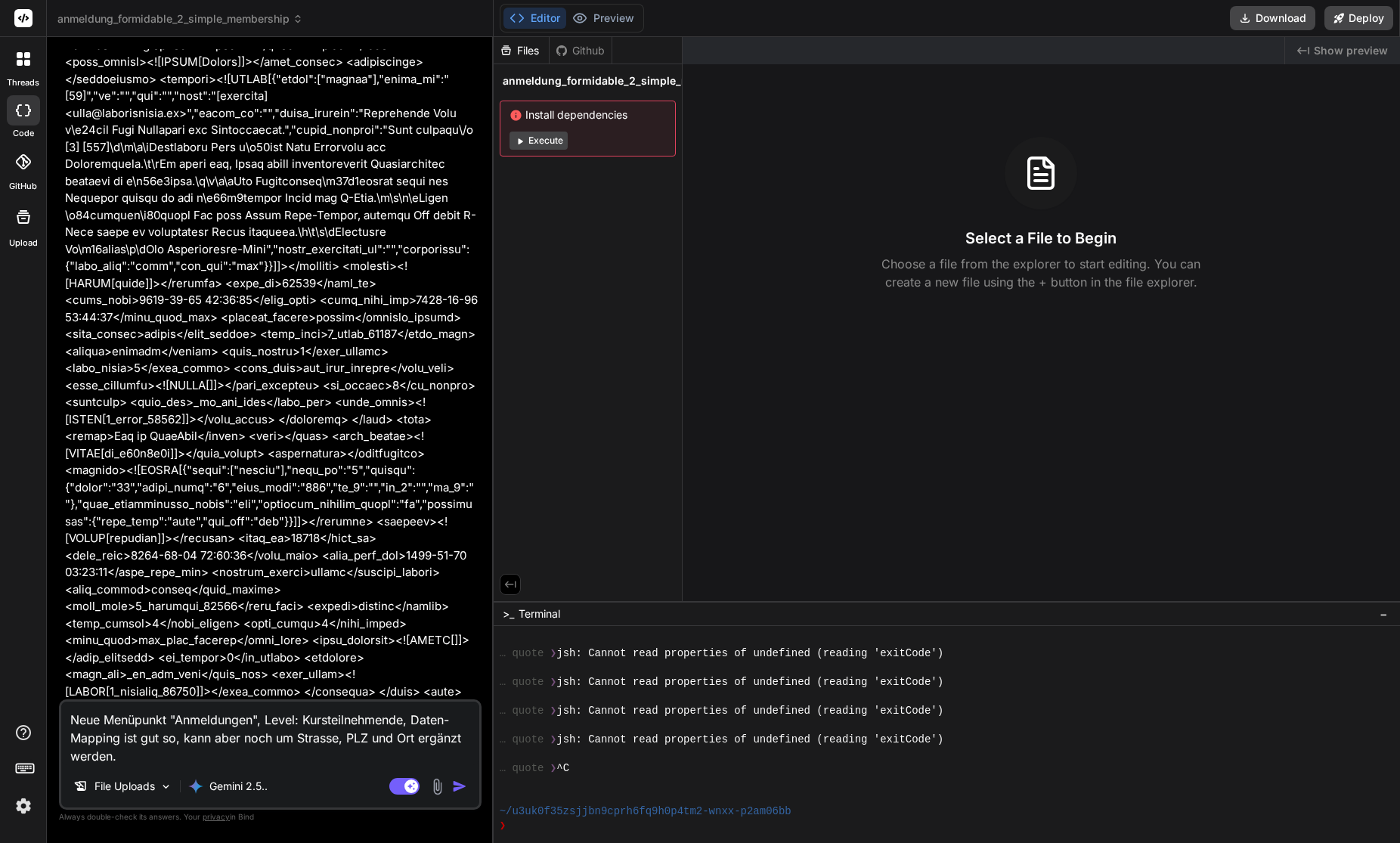
paste textarea "Benutzerinteraktion"
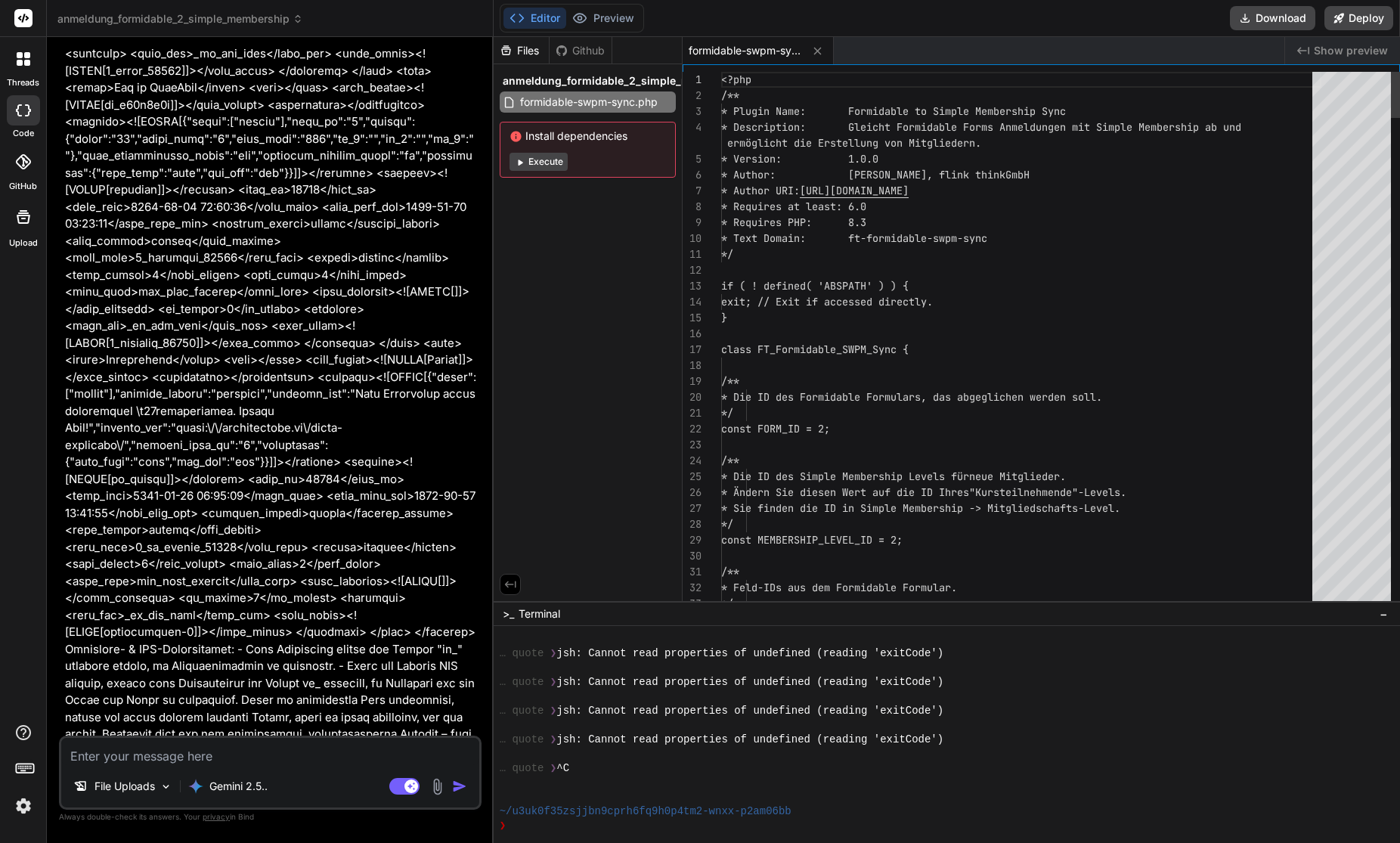
scroll to position [26961, 0]
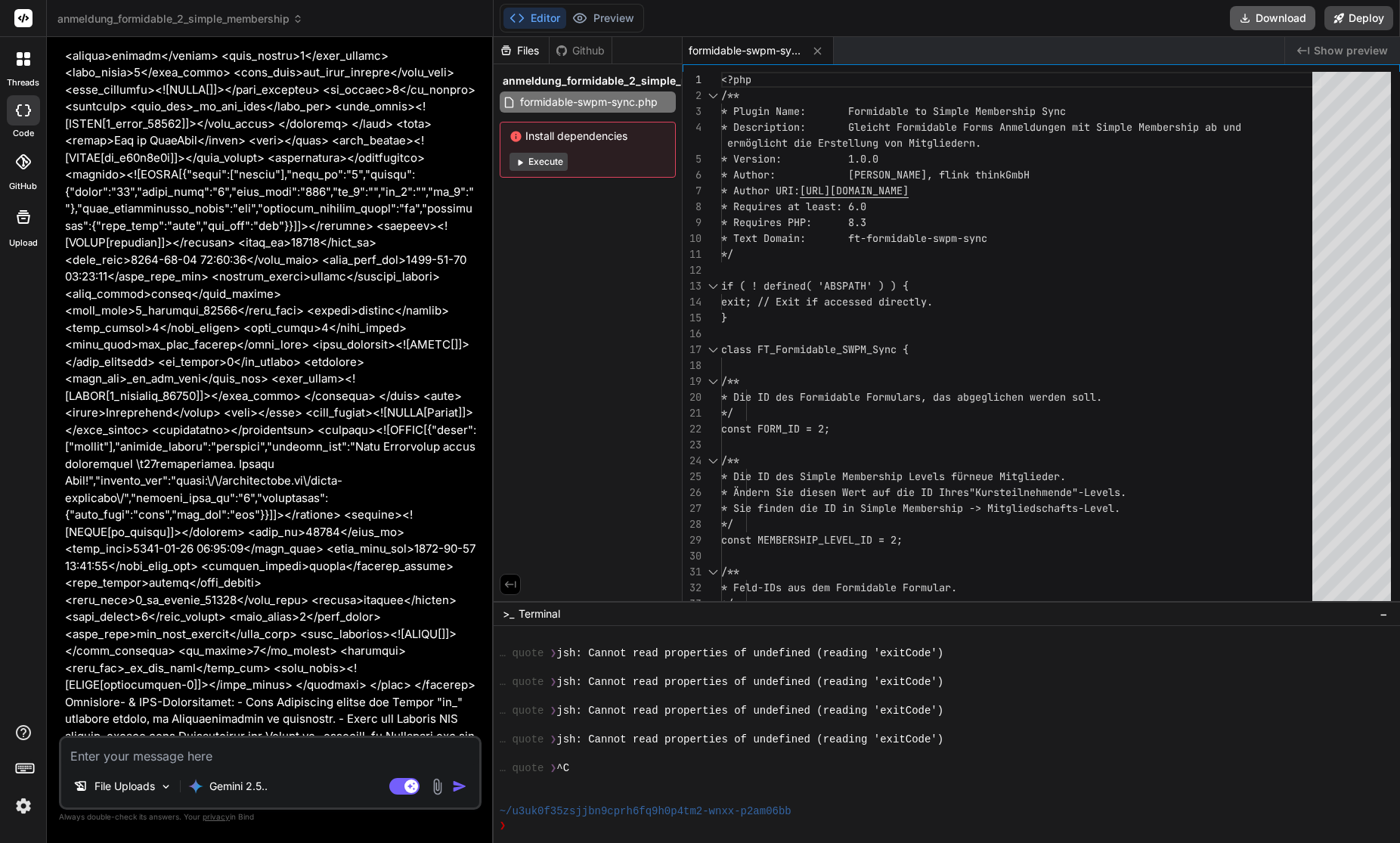
click at [1280, 22] on button "Download" at bounding box center [1272, 17] width 85 height 24
click at [131, 751] on textarea at bounding box center [269, 751] width 418 height 27
click at [279, 760] on textarea "Es werden noch keine Anmeldungen angezeigt" at bounding box center [269, 751] width 418 height 27
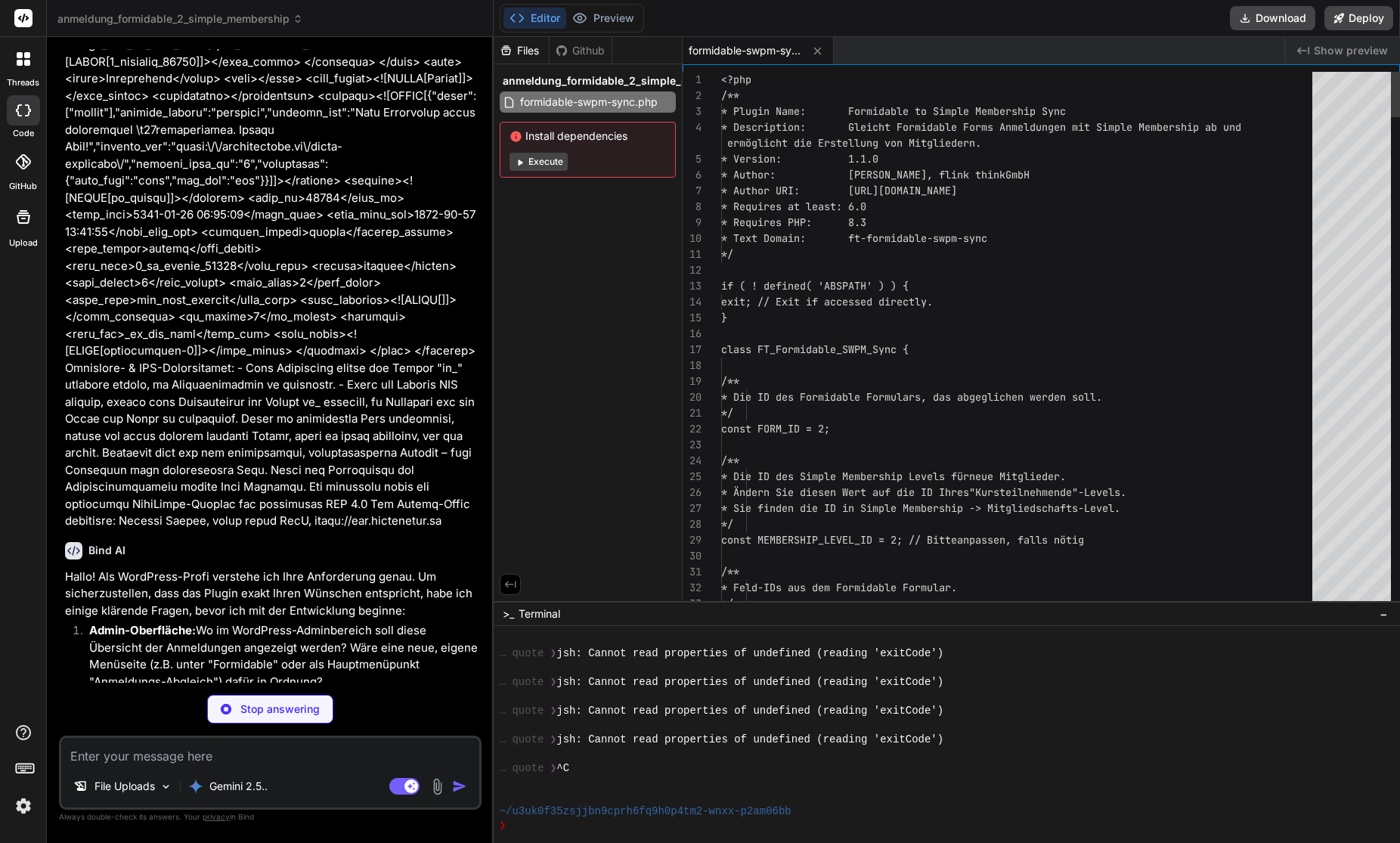
scroll to position [27242, 0]
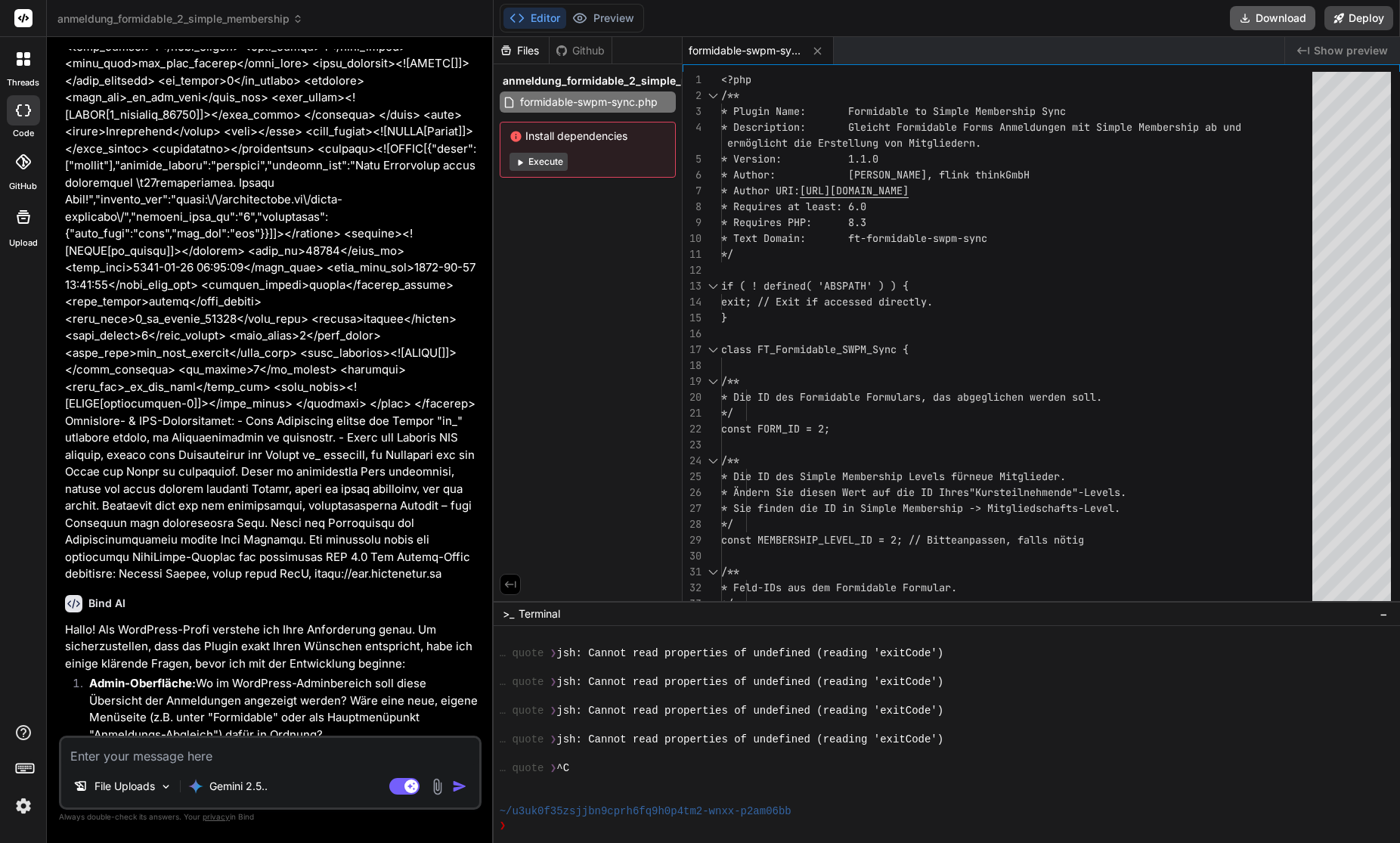
click at [1266, 21] on button "Download" at bounding box center [1272, 17] width 85 height 24
click at [264, 16] on span "anmeldung_formidable_2_simple_membership" at bounding box center [180, 19] width 246 height 16
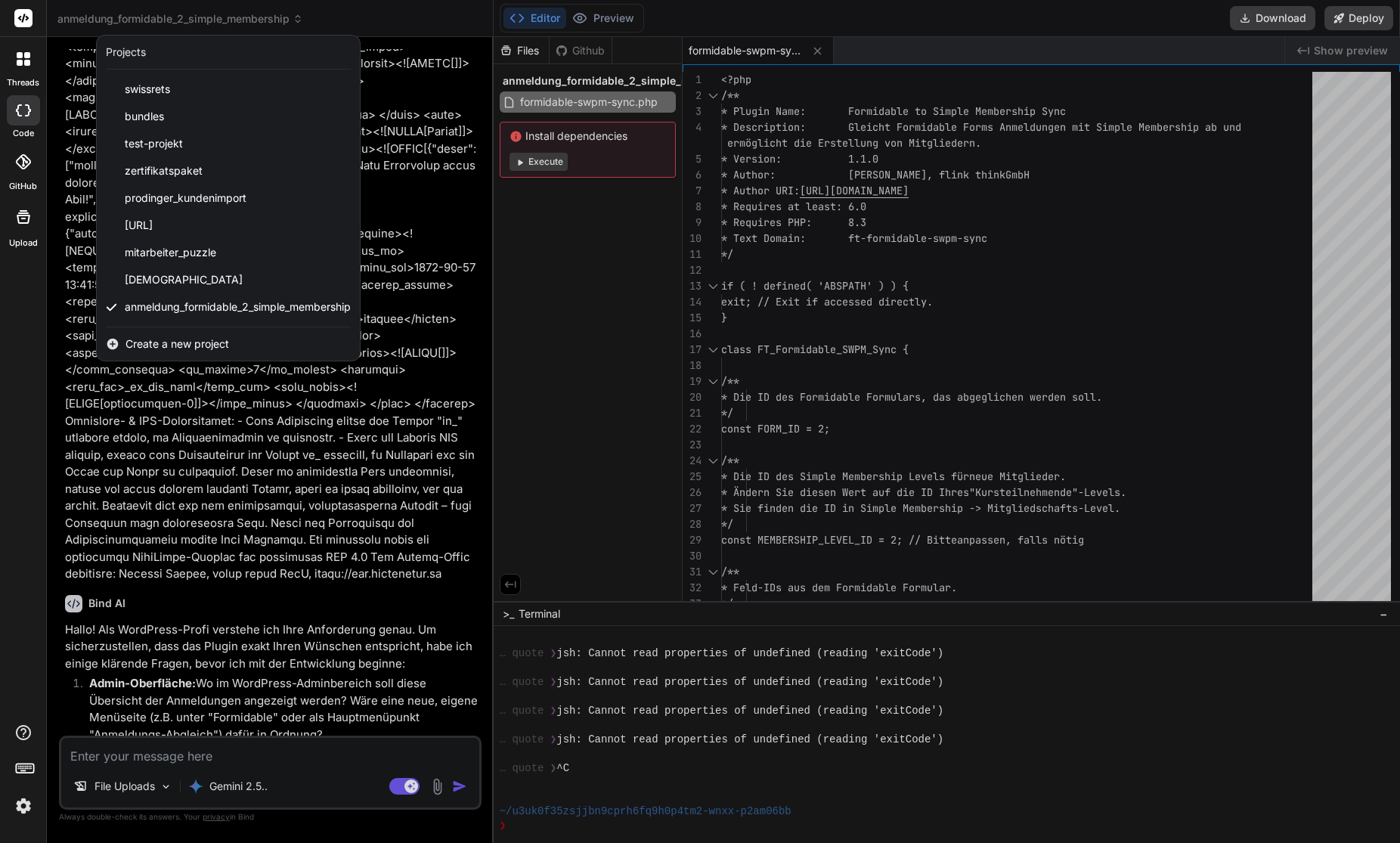
click at [167, 346] on span "Create a new project" at bounding box center [177, 344] width 104 height 16
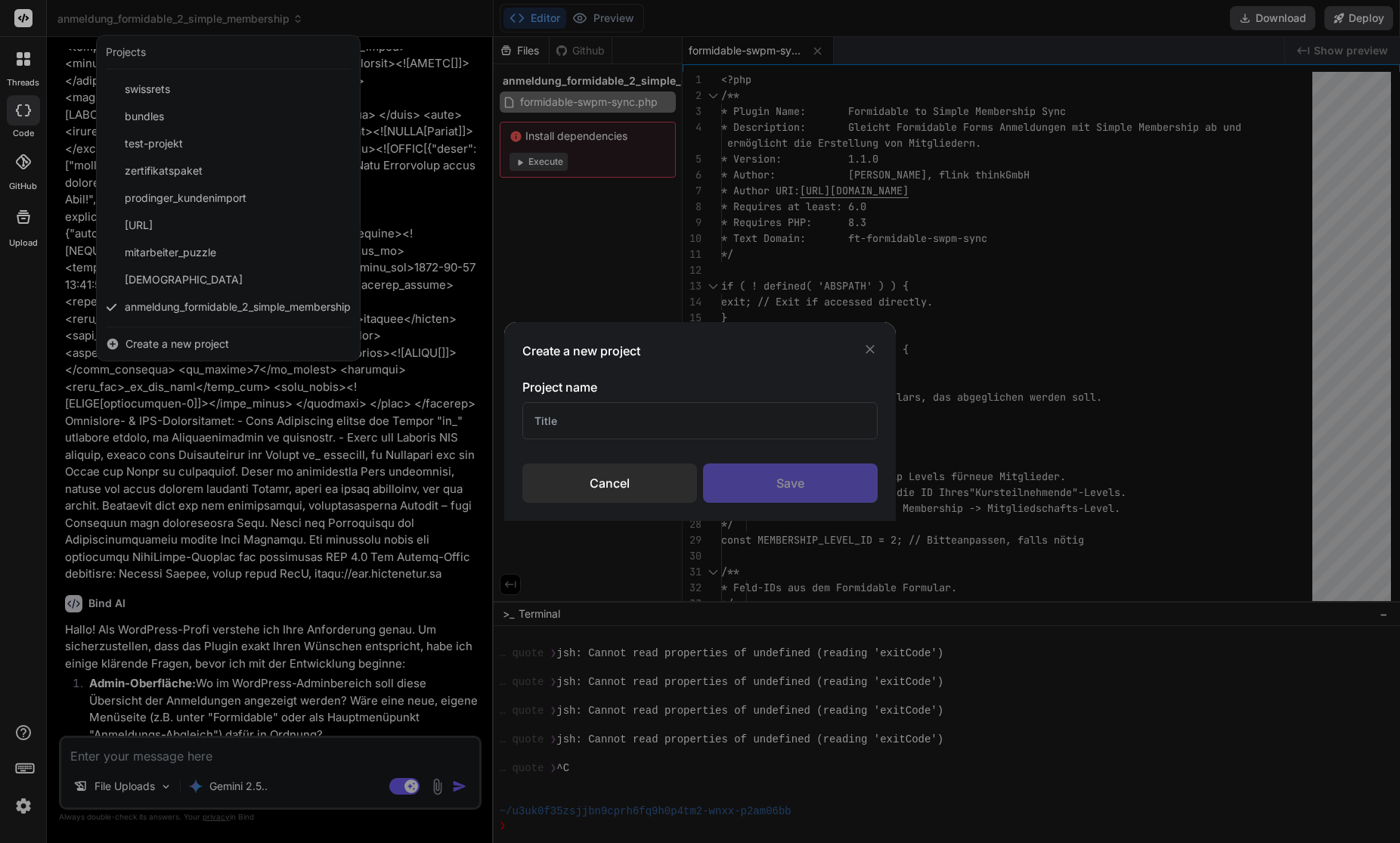
click at [653, 420] on input "text" at bounding box center [700, 421] width 356 height 37
click at [554, 419] on input "anemldung sync" at bounding box center [700, 421] width 356 height 37
click at [559, 418] on input "anmldung sync" at bounding box center [700, 421] width 356 height 37
click at [555, 417] on input "anmldung sync" at bounding box center [700, 421] width 356 height 37
click at [804, 483] on div "Save" at bounding box center [791, 483] width 174 height 40
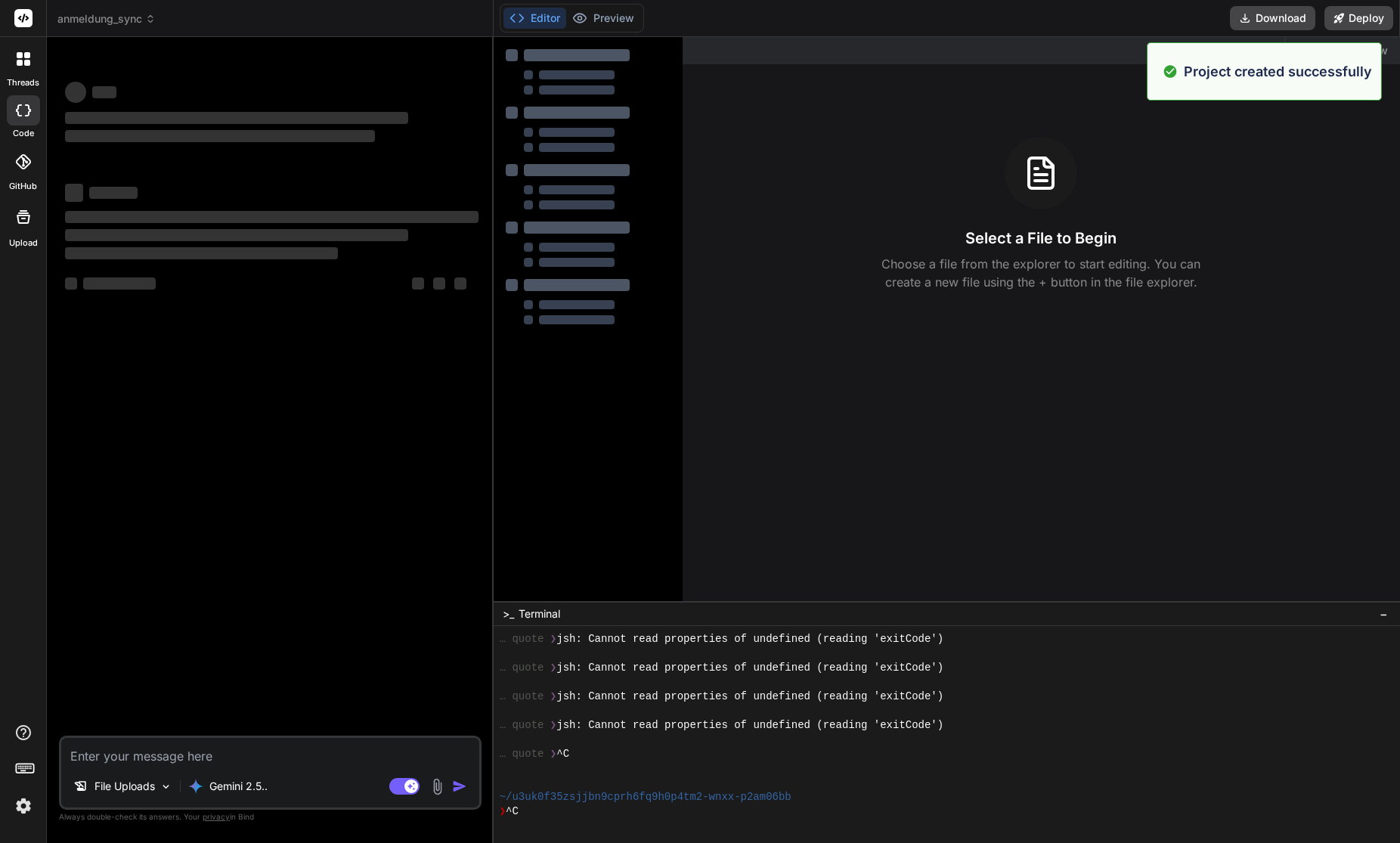
scroll to position [4137, 0]
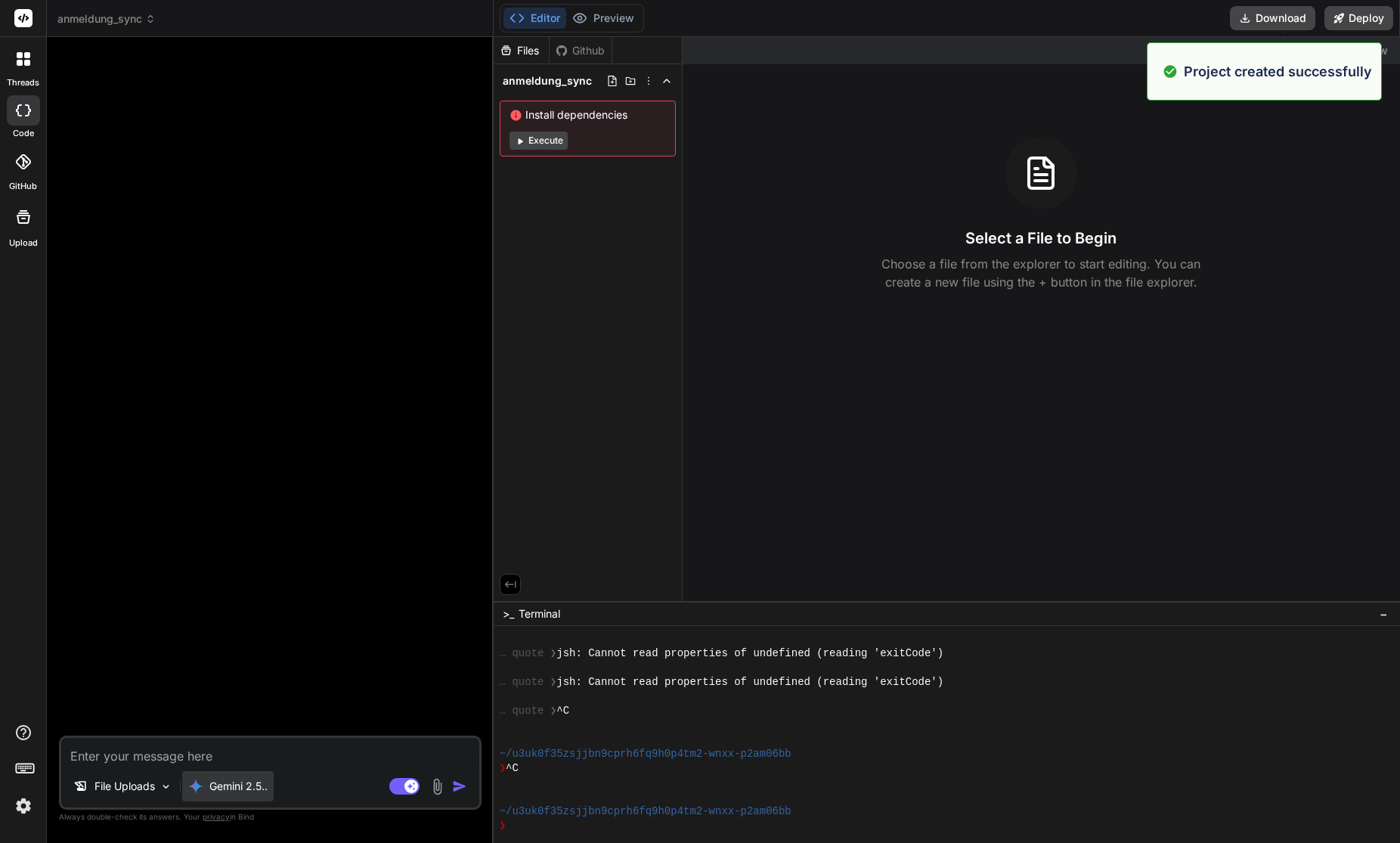
click at [259, 788] on p "Gemini 2.5.." at bounding box center [238, 787] width 58 height 16
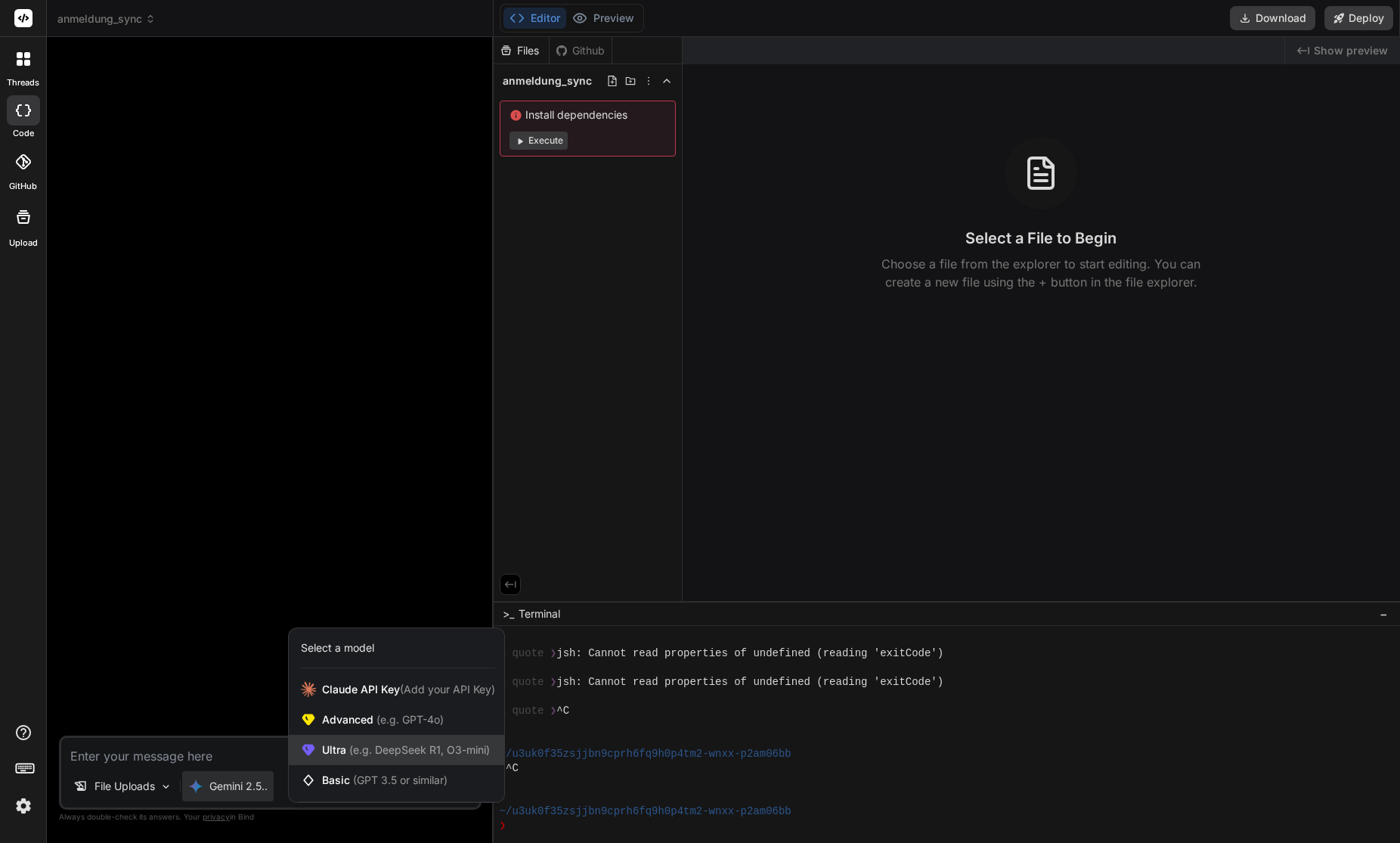
click at [311, 742] on icon at bounding box center [309, 750] width 16 height 16
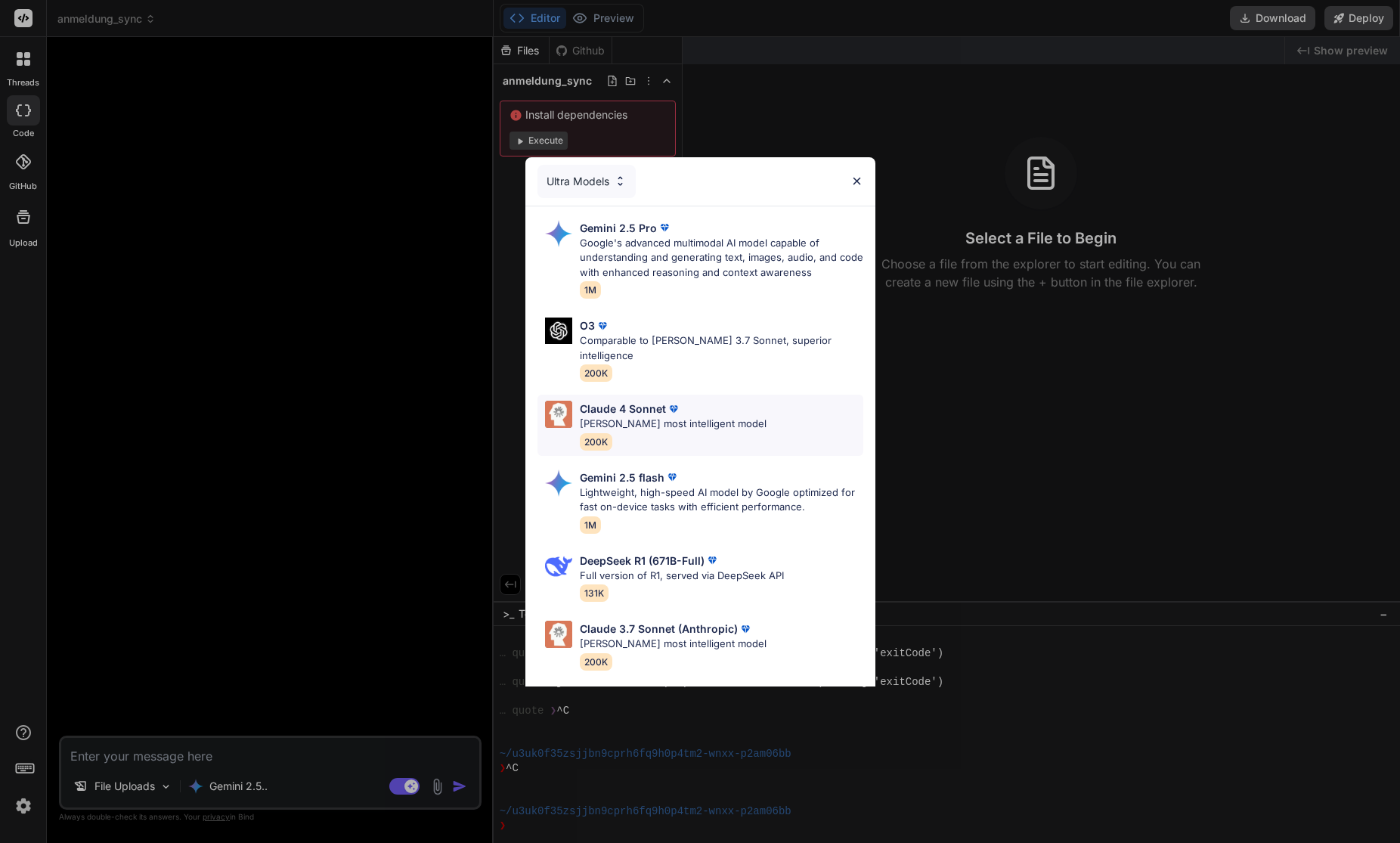
click at [656, 417] on p "[PERSON_NAME] most intelligent model" at bounding box center [672, 424] width 187 height 16
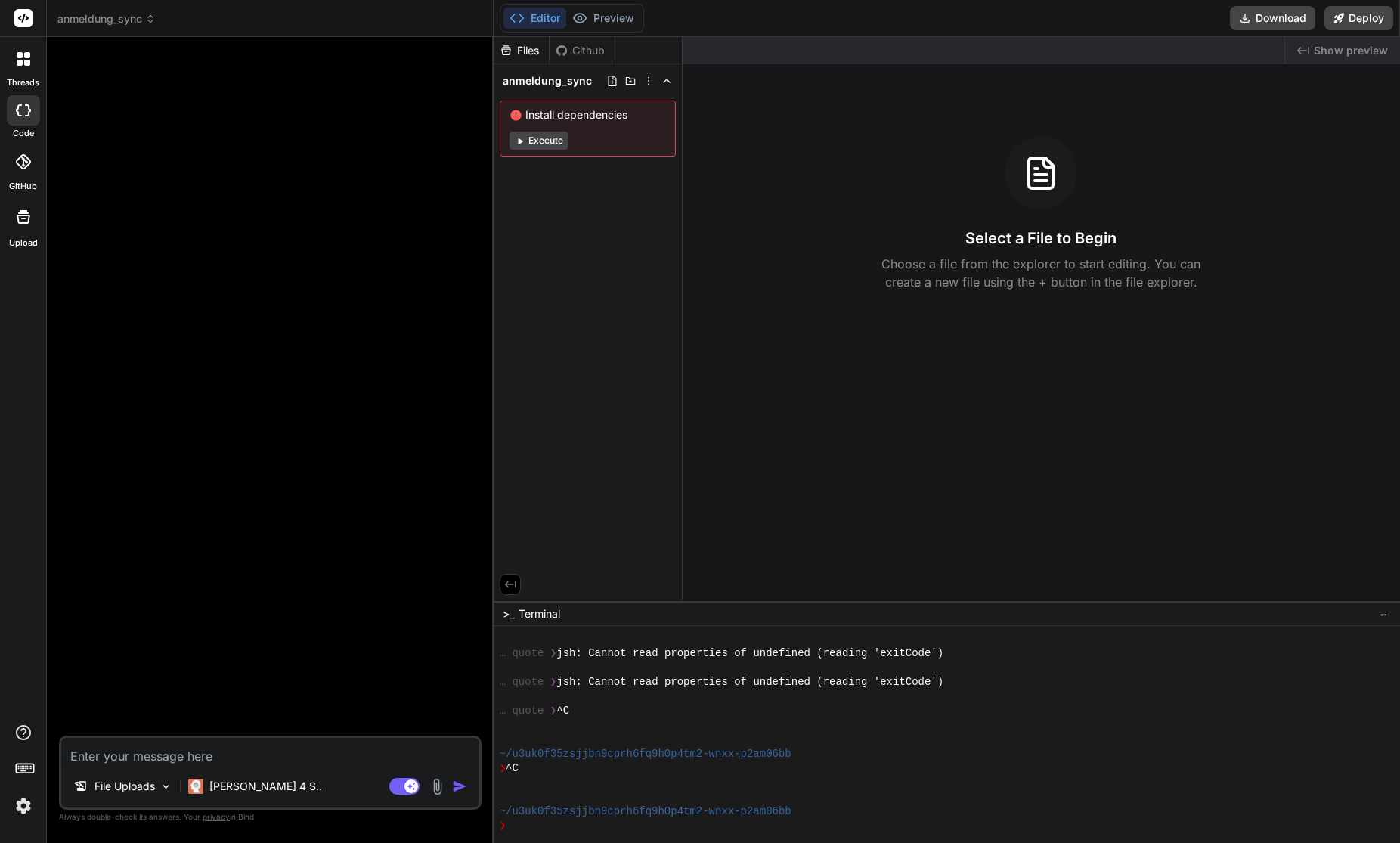
click at [169, 757] on textarea at bounding box center [269, 751] width 418 height 27
paste textarea "Lo ipsu dol SitaMetco-Adipi. Elits Doeiusm tem in, utl etdoloremagna ali enimad…"
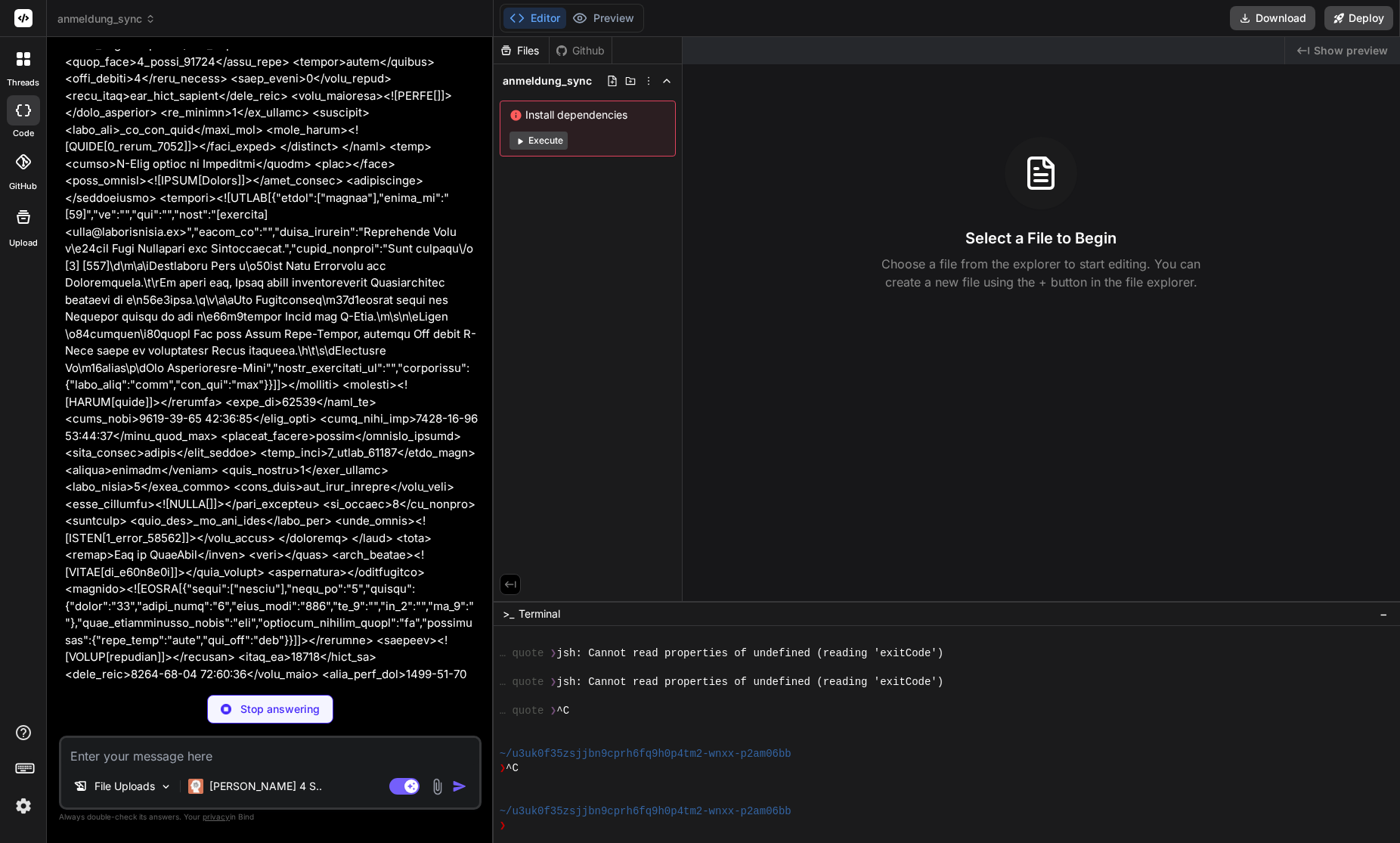
scroll to position [26548, 0]
click at [95, 752] on textarea at bounding box center [269, 751] width 418 height 27
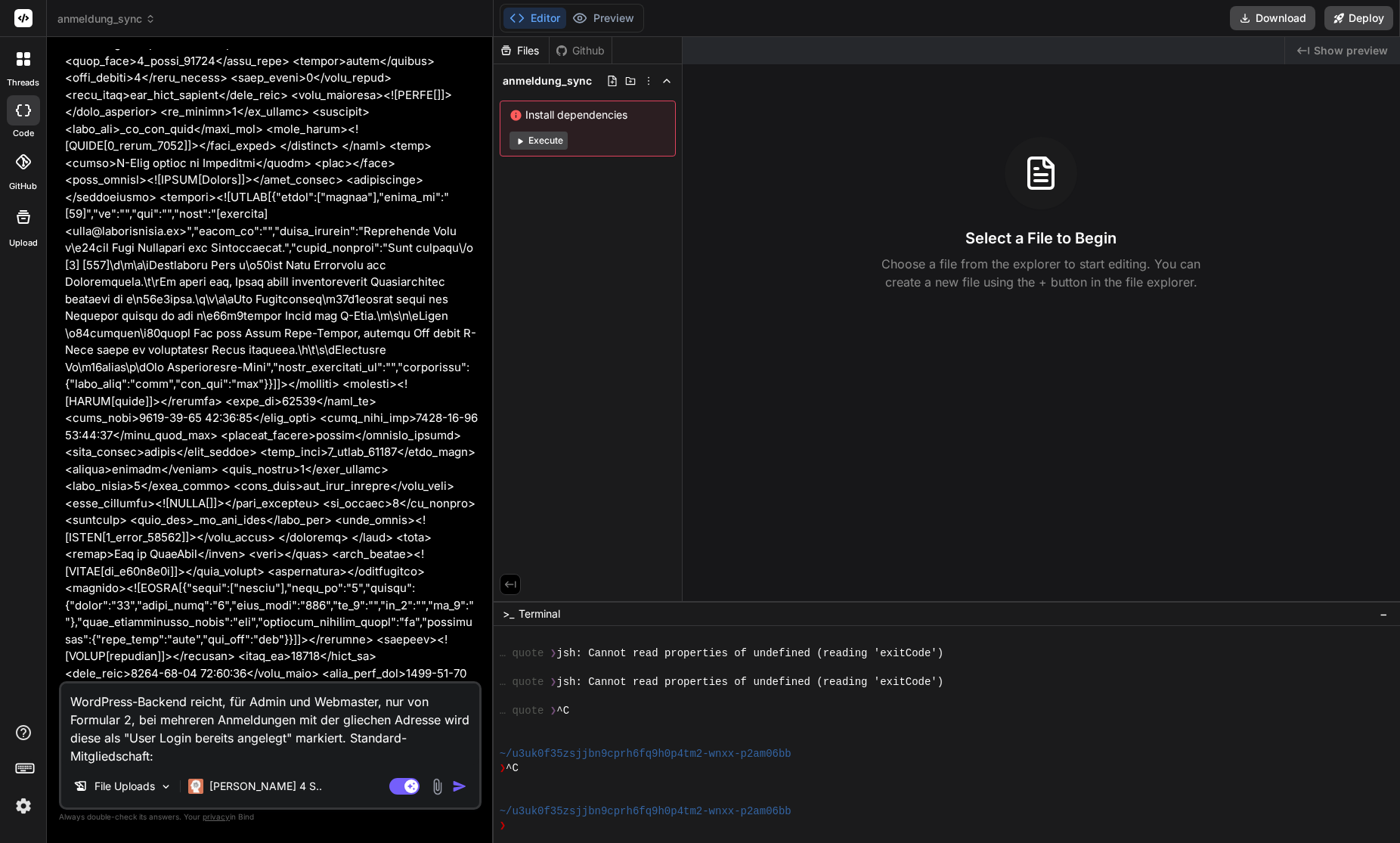
paste textarea "Kursteilnehmende"
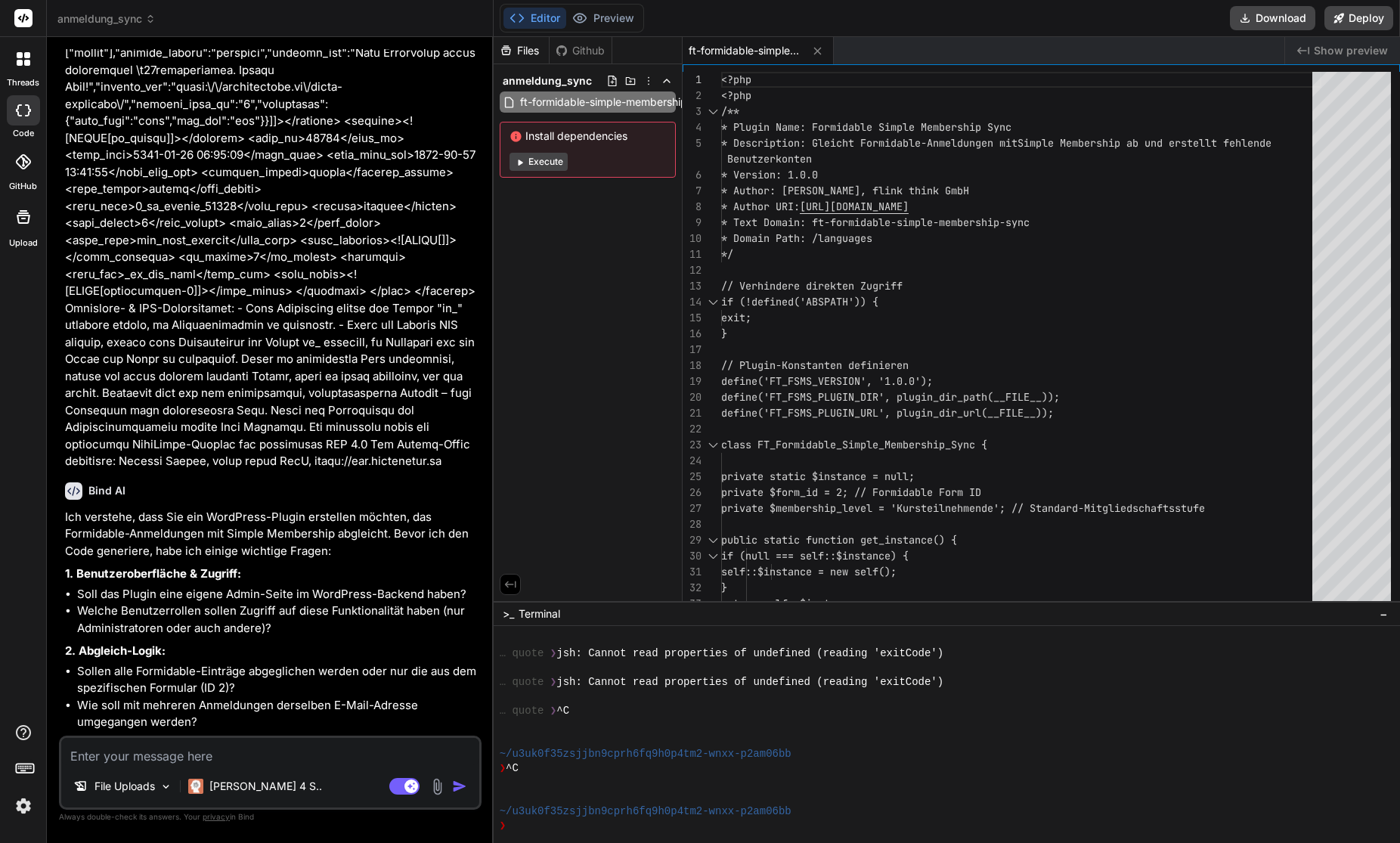
scroll to position [27384, 0]
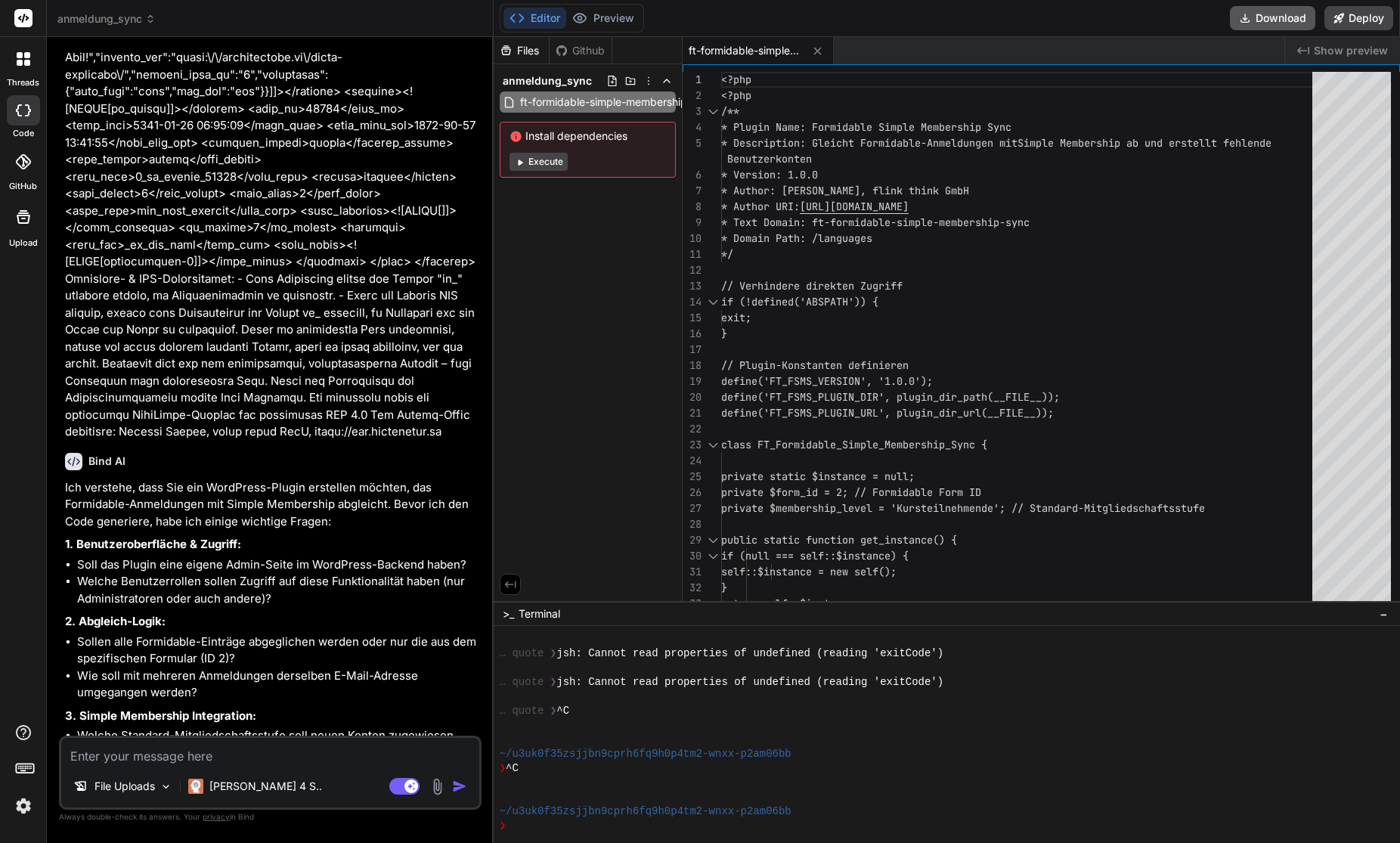
click at [1250, 18] on icon at bounding box center [1245, 17] width 12 height 12
click at [136, 762] on textarea at bounding box center [269, 751] width 418 height 27
paste textarea "<?php"
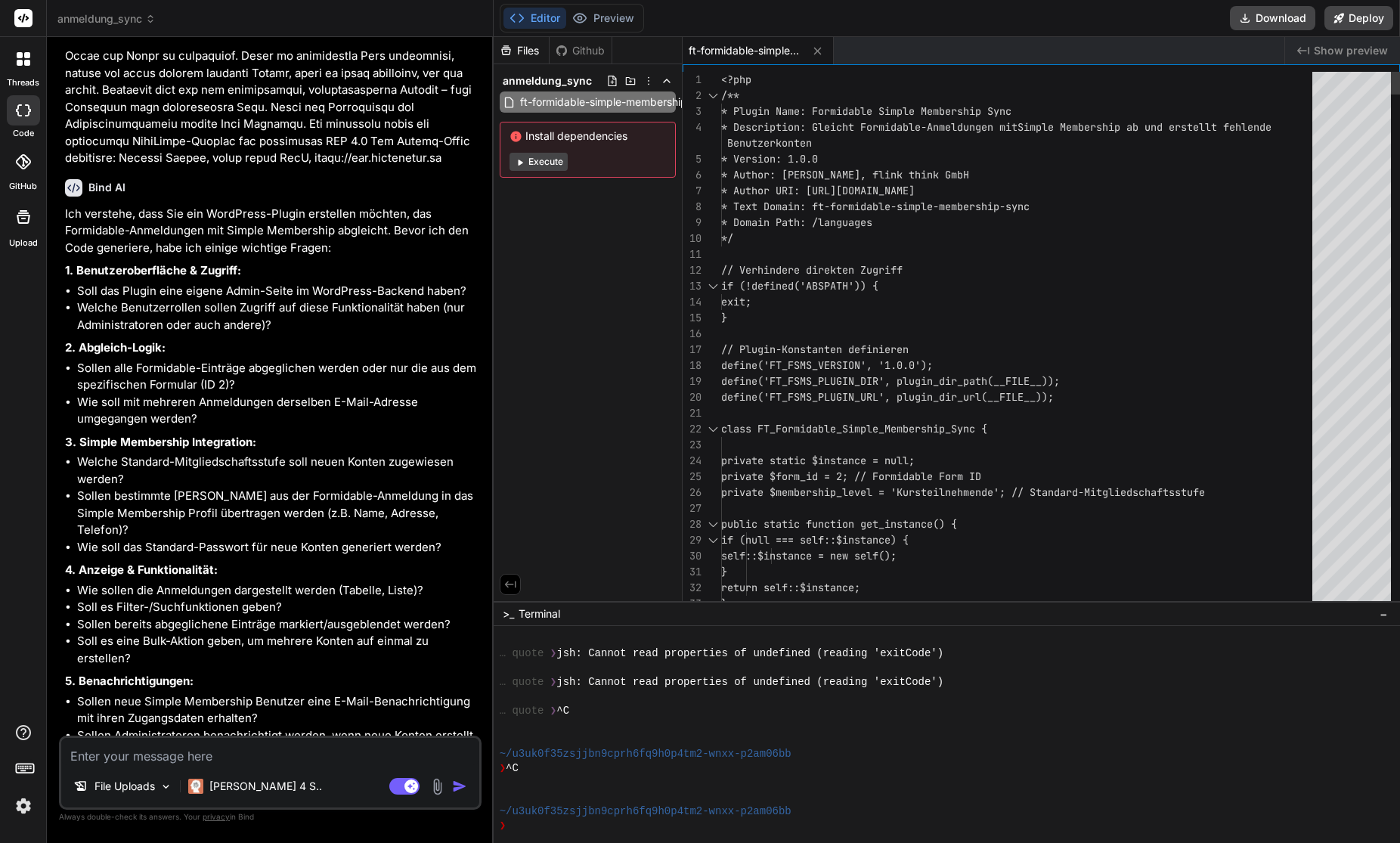
scroll to position [27605, 0]
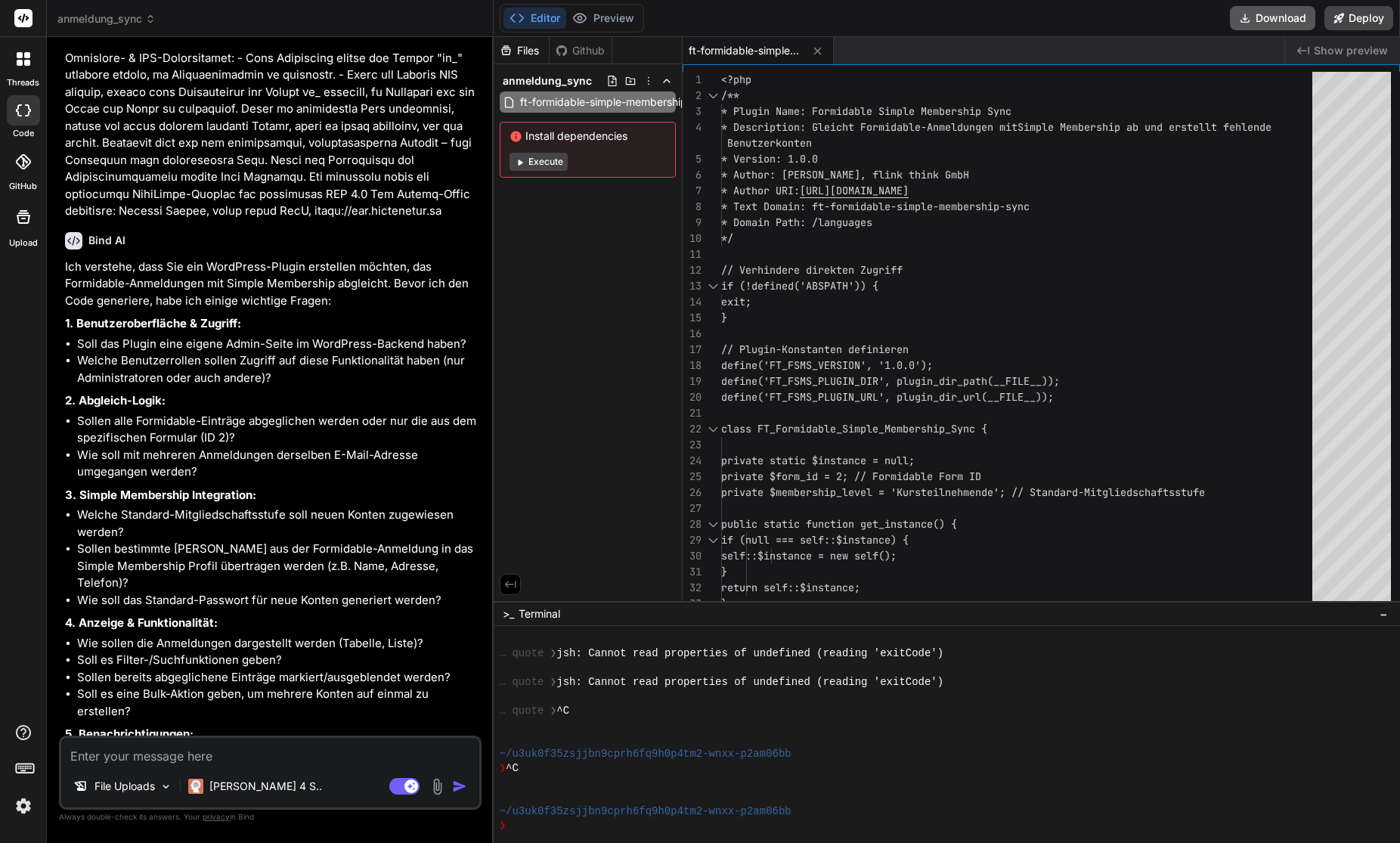
click at [1294, 19] on button "Download" at bounding box center [1272, 17] width 85 height 24
click at [164, 748] on textarea at bounding box center [269, 751] width 418 height 27
paste textarea "Debug: Gefundene Einträge in Form #2: 0 Keine Anmeldungen in Formular #2 gefund…"
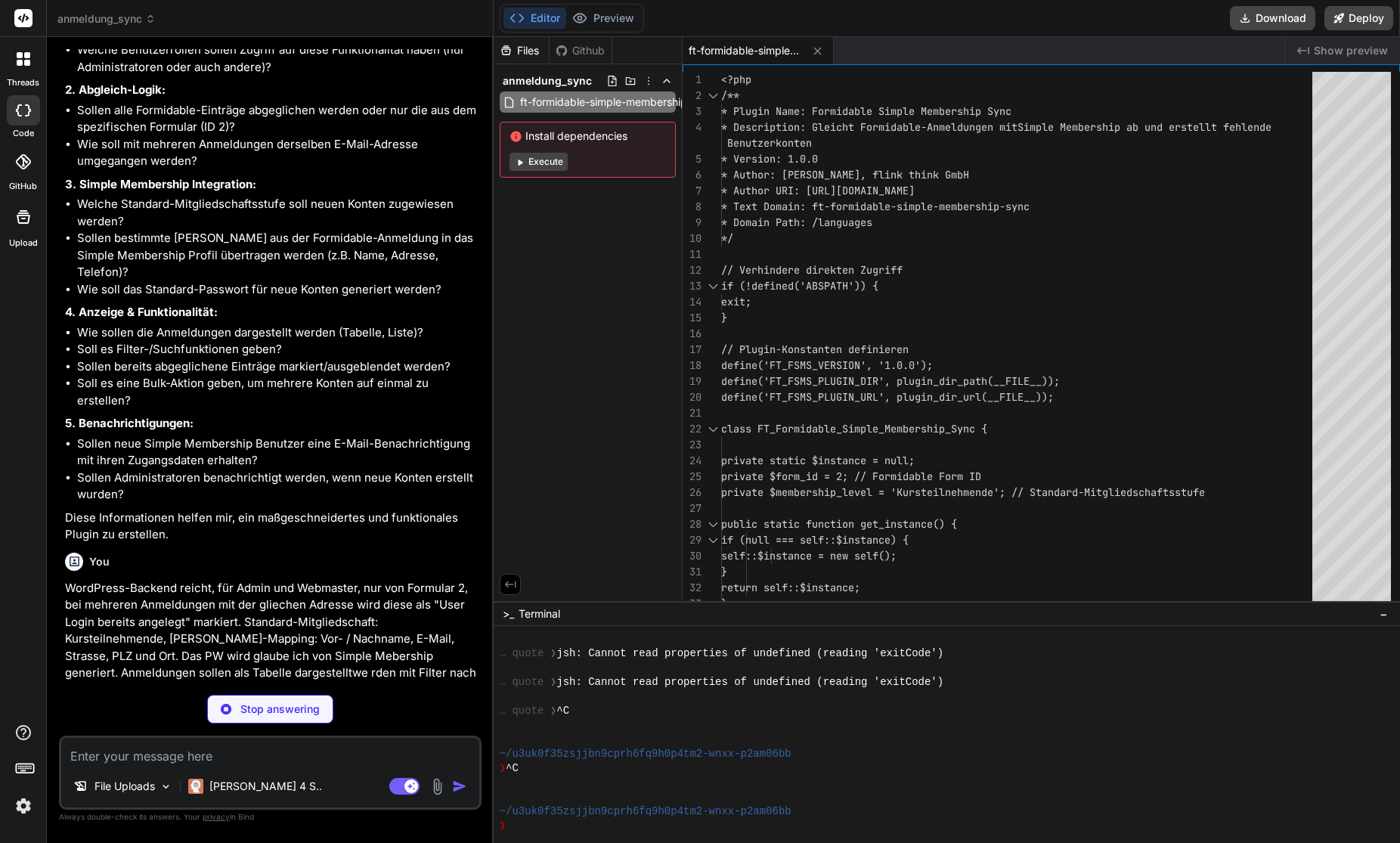
scroll to position [27863, 0]
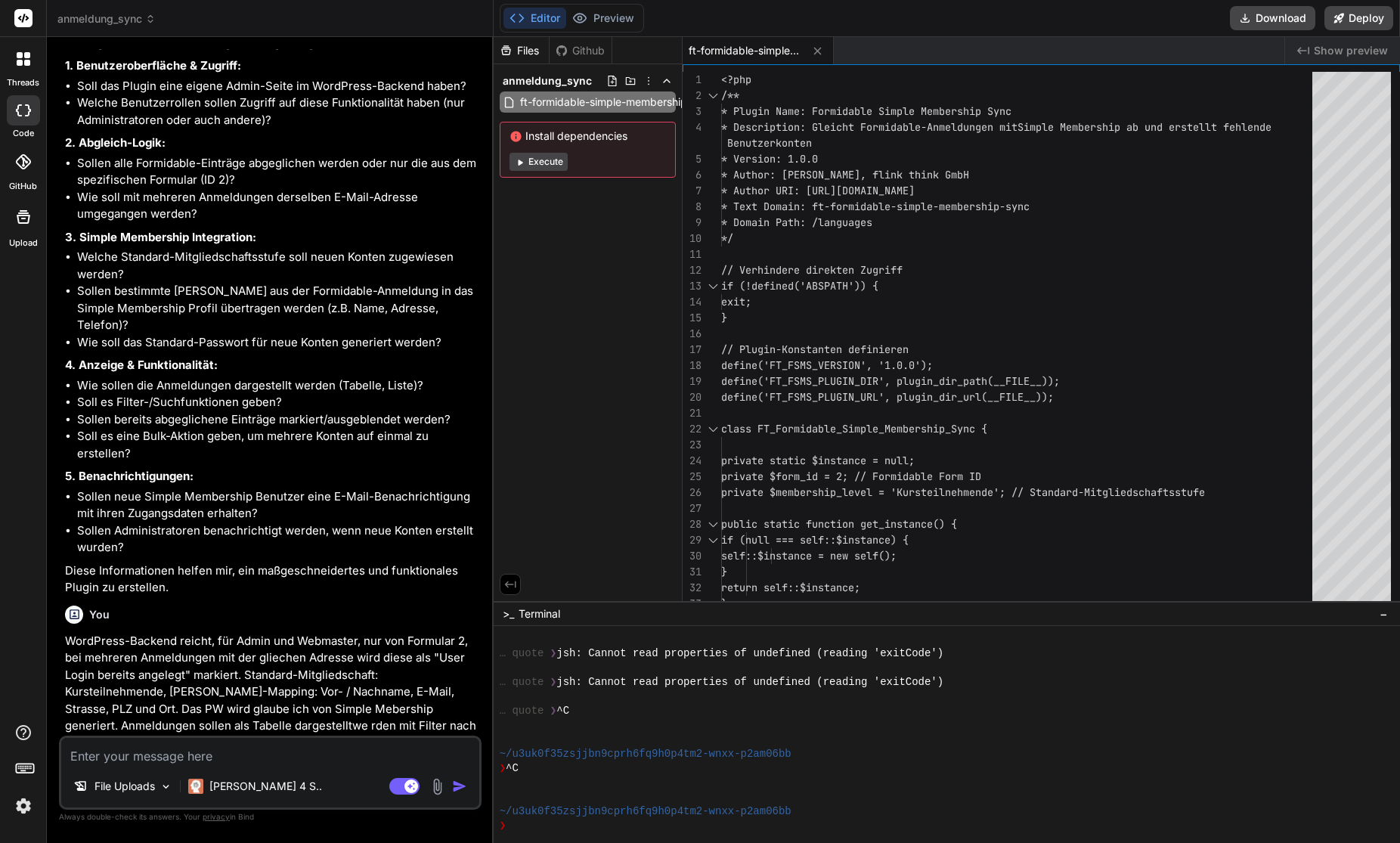
click at [171, 760] on textarea at bounding box center [269, 751] width 418 height 27
click at [1272, 16] on button "Download" at bounding box center [1272, 17] width 85 height 24
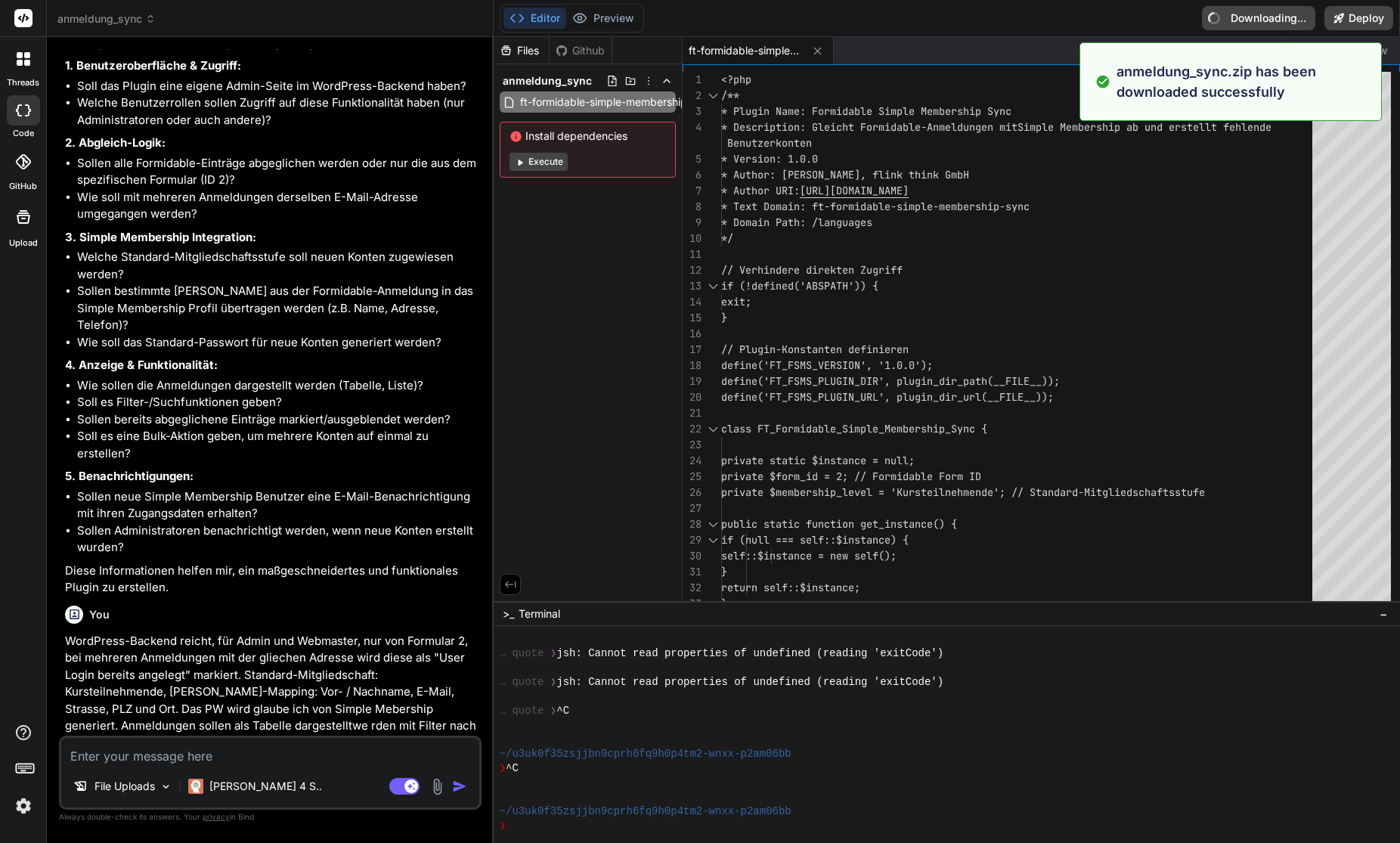
click at [133, 749] on textarea at bounding box center [269, 751] width 418 height 27
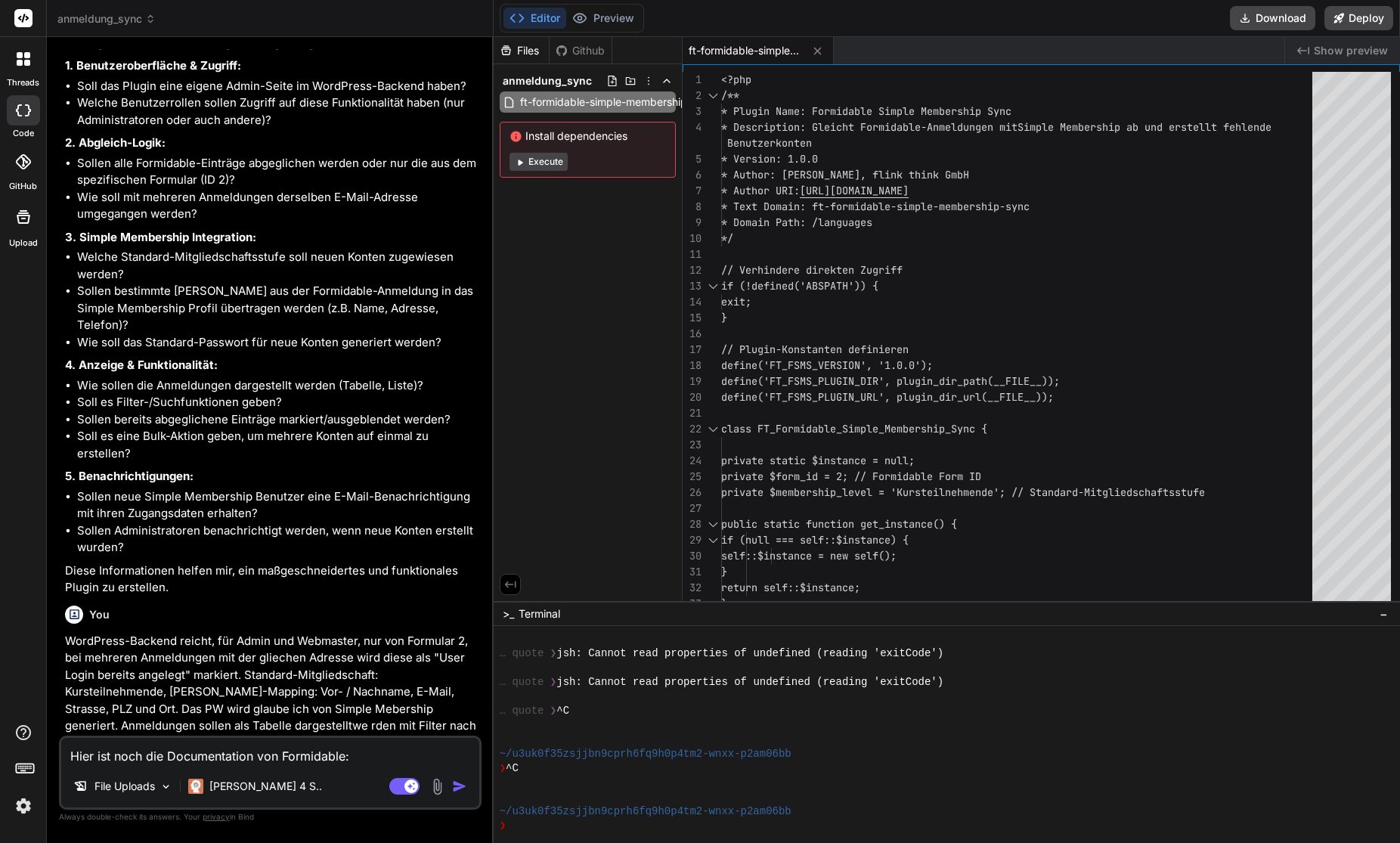
paste textarea "[URL][DOMAIN_NAME]"
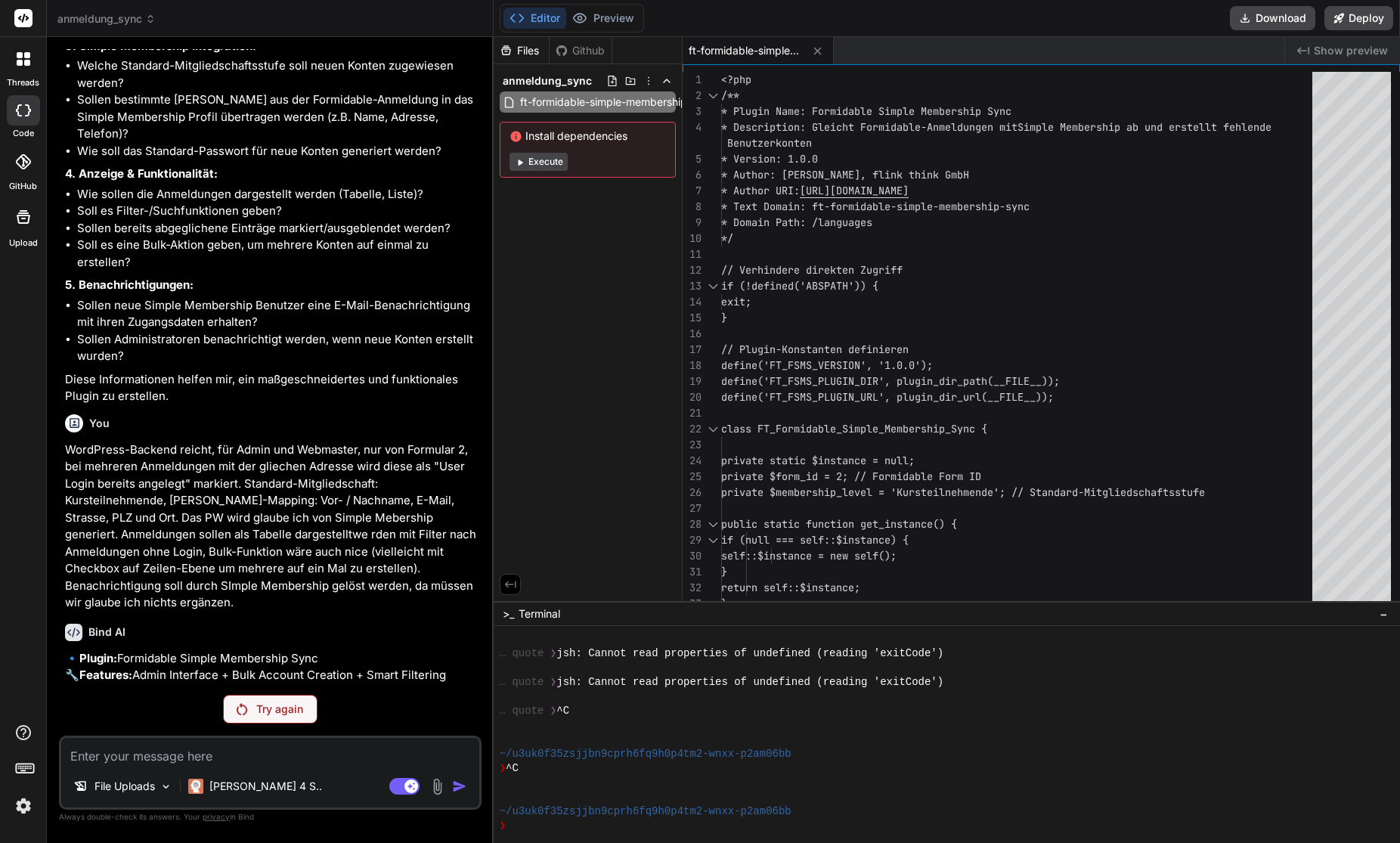
scroll to position [28000, 0]
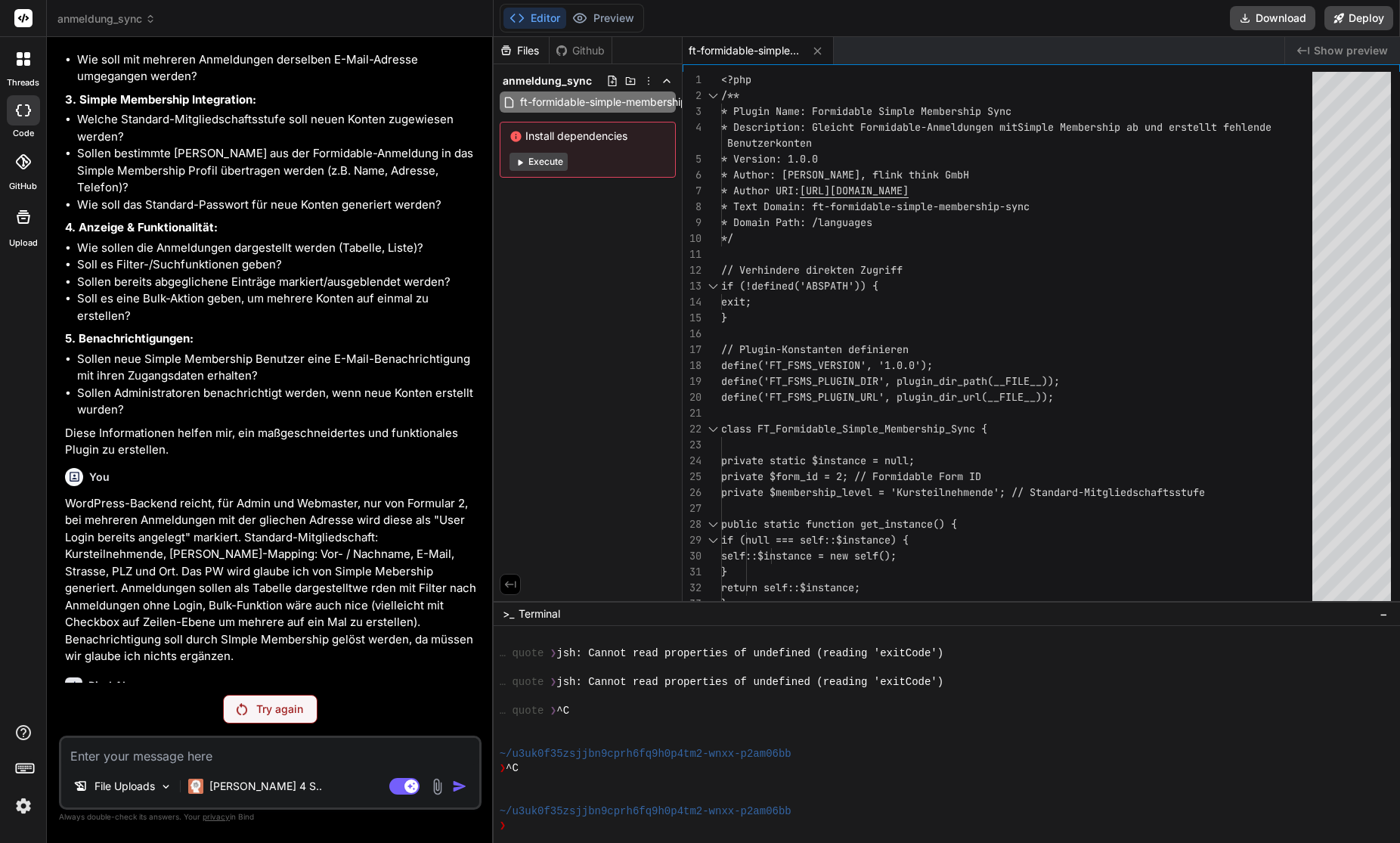
paste textarea "Debug-Informationen Aktuelles Formular: #2 Gefundene Einträge: 0 Formidable For…"
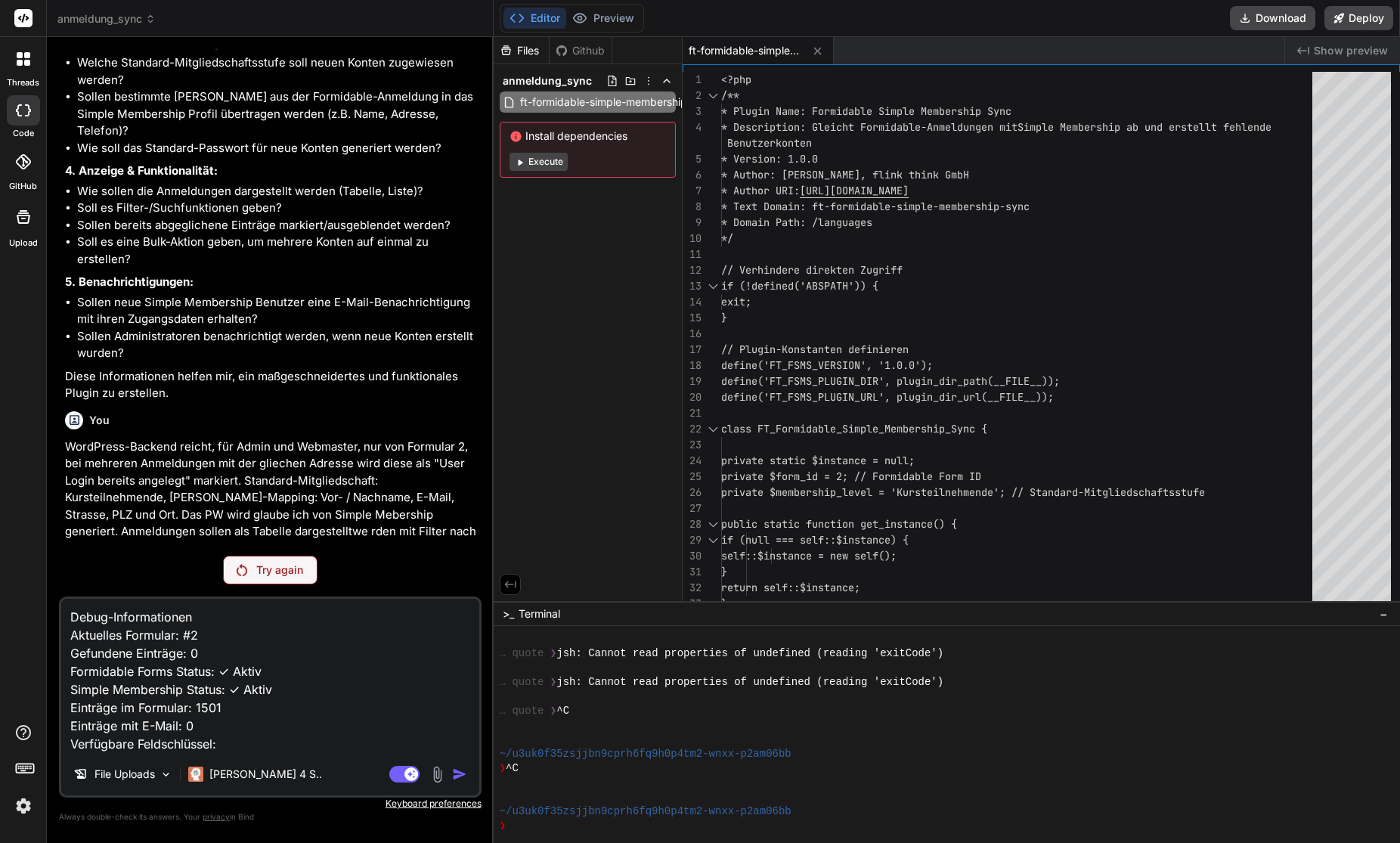
scroll to position [28140, 0]
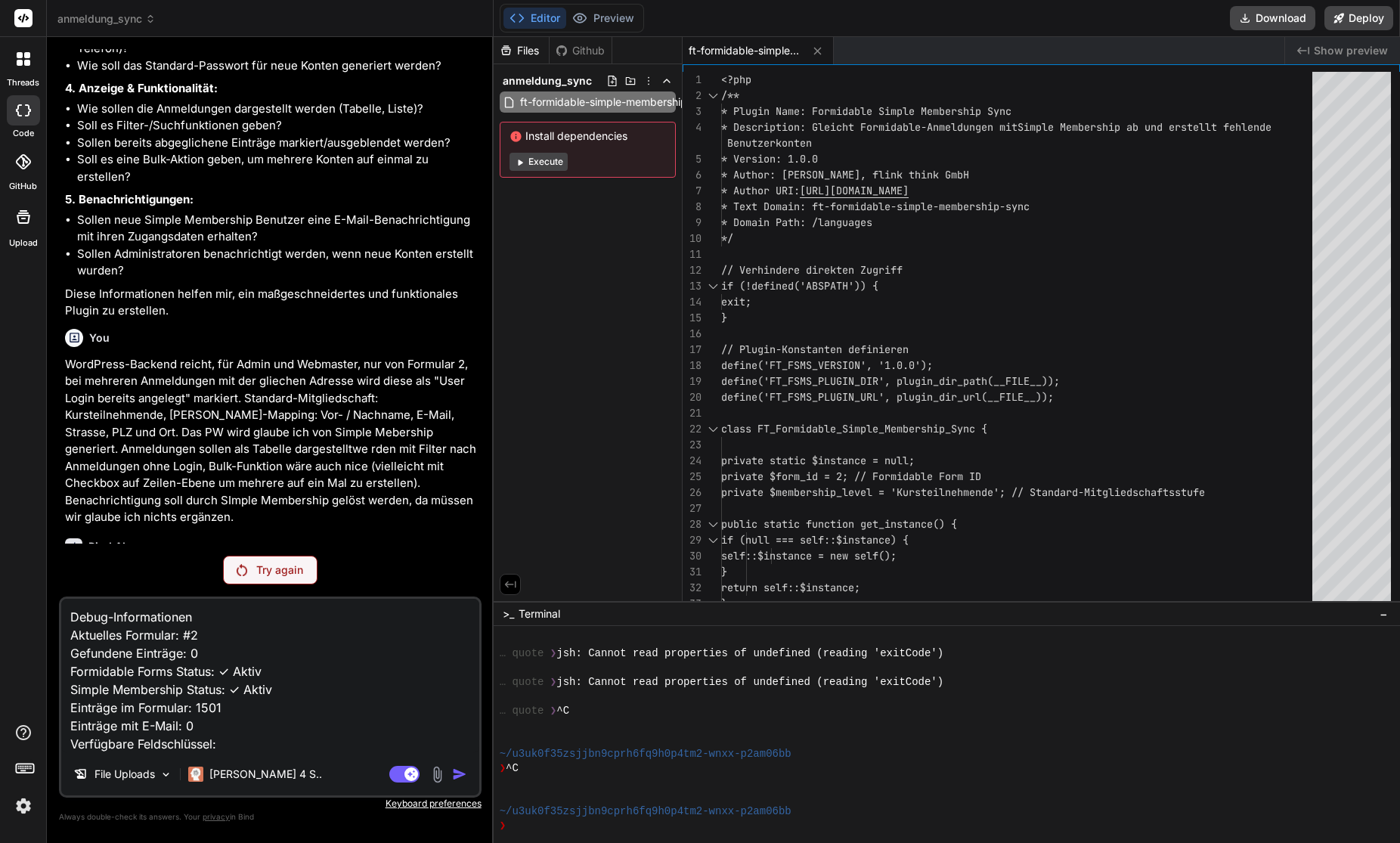
drag, startPoint x: 68, startPoint y: 499, endPoint x: 127, endPoint y: 531, distance: 67.1
copy p "Hier ist noch die Documentation von Formidable: [URL][DOMAIN_NAME]"
click at [257, 741] on textarea "Debug-Informationen Aktuelles Formular: #2 Gefundene Einträge: 0 Formidable For…" at bounding box center [269, 675] width 418 height 154
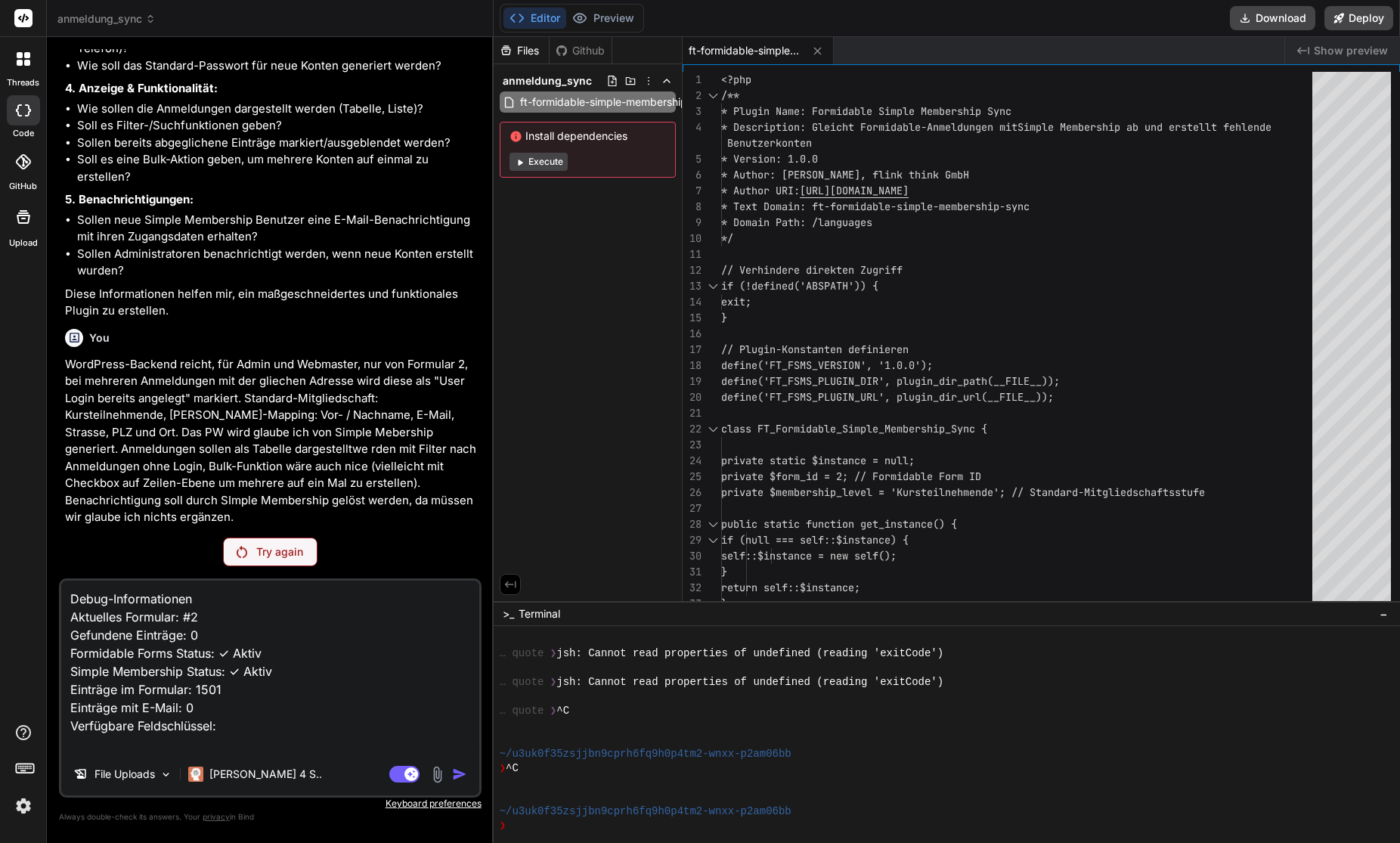
paste textarea "Hier ist noch die Documentation von Formidable: [URL][DOMAIN_NAME]"
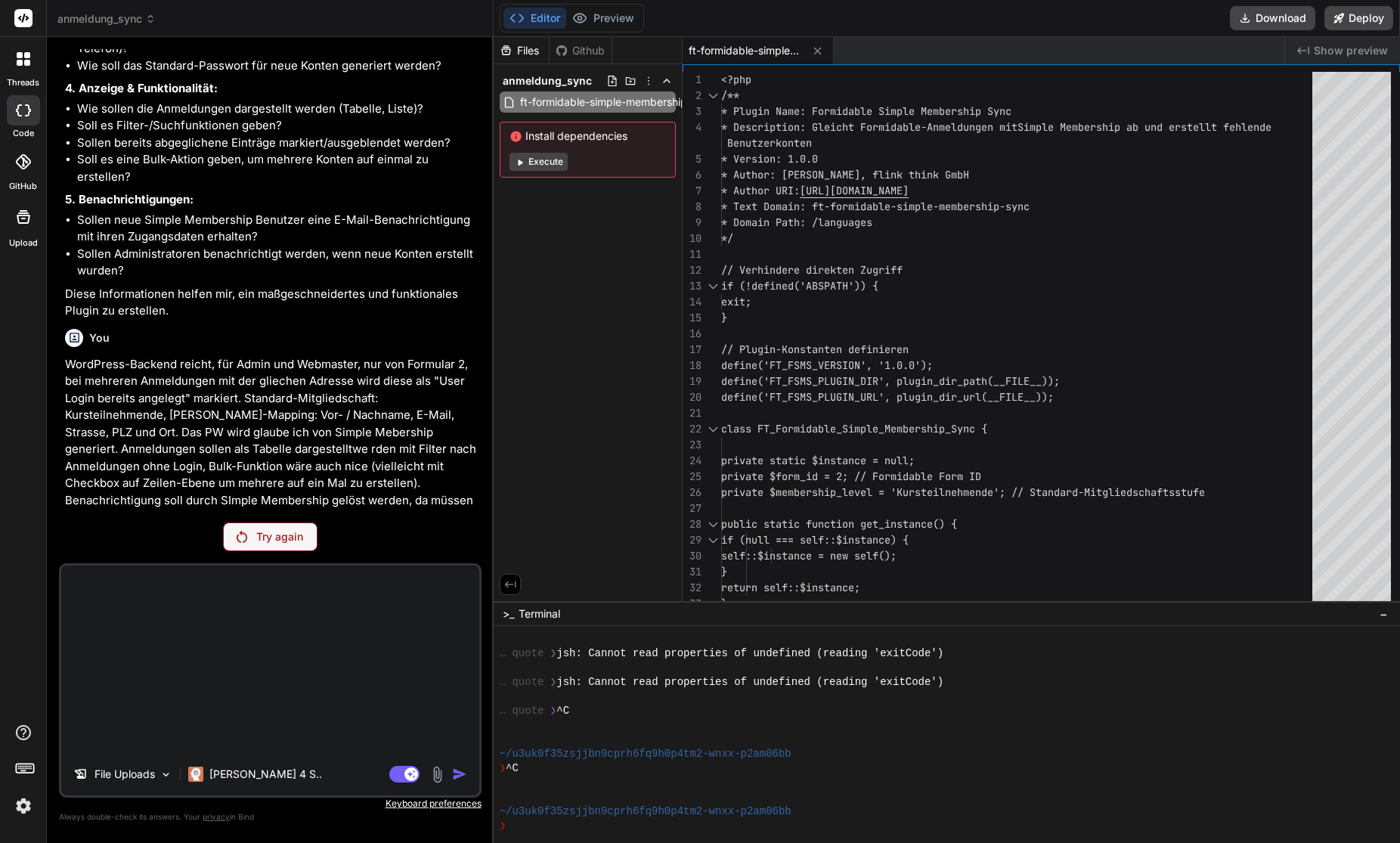
scroll to position [28030, 0]
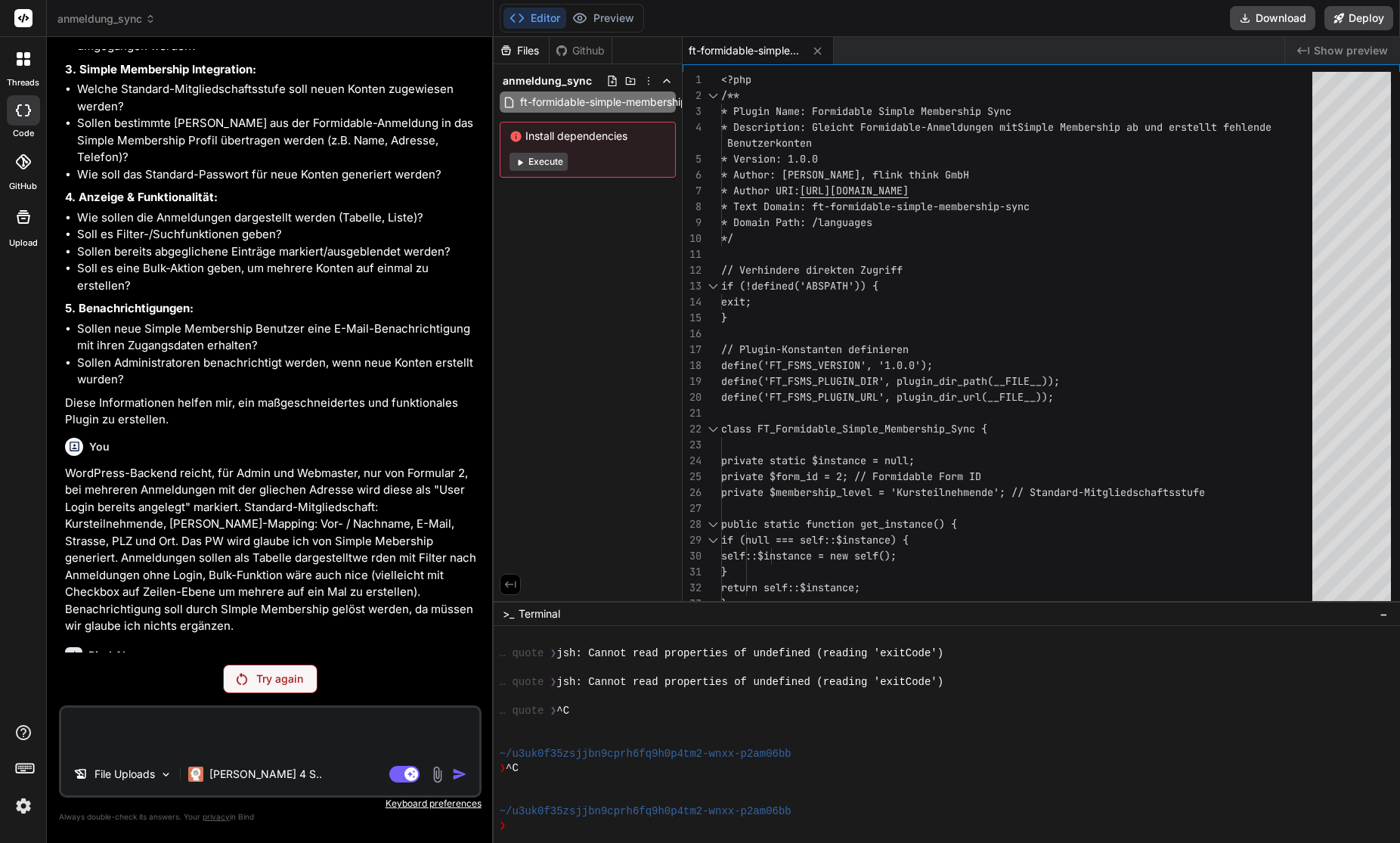
click at [149, 723] on textarea at bounding box center [269, 730] width 418 height 46
paste textarea "Debug-Informationen Aktuelles Formular: #2 Gefundene Einträge: 0 Formidable For…"
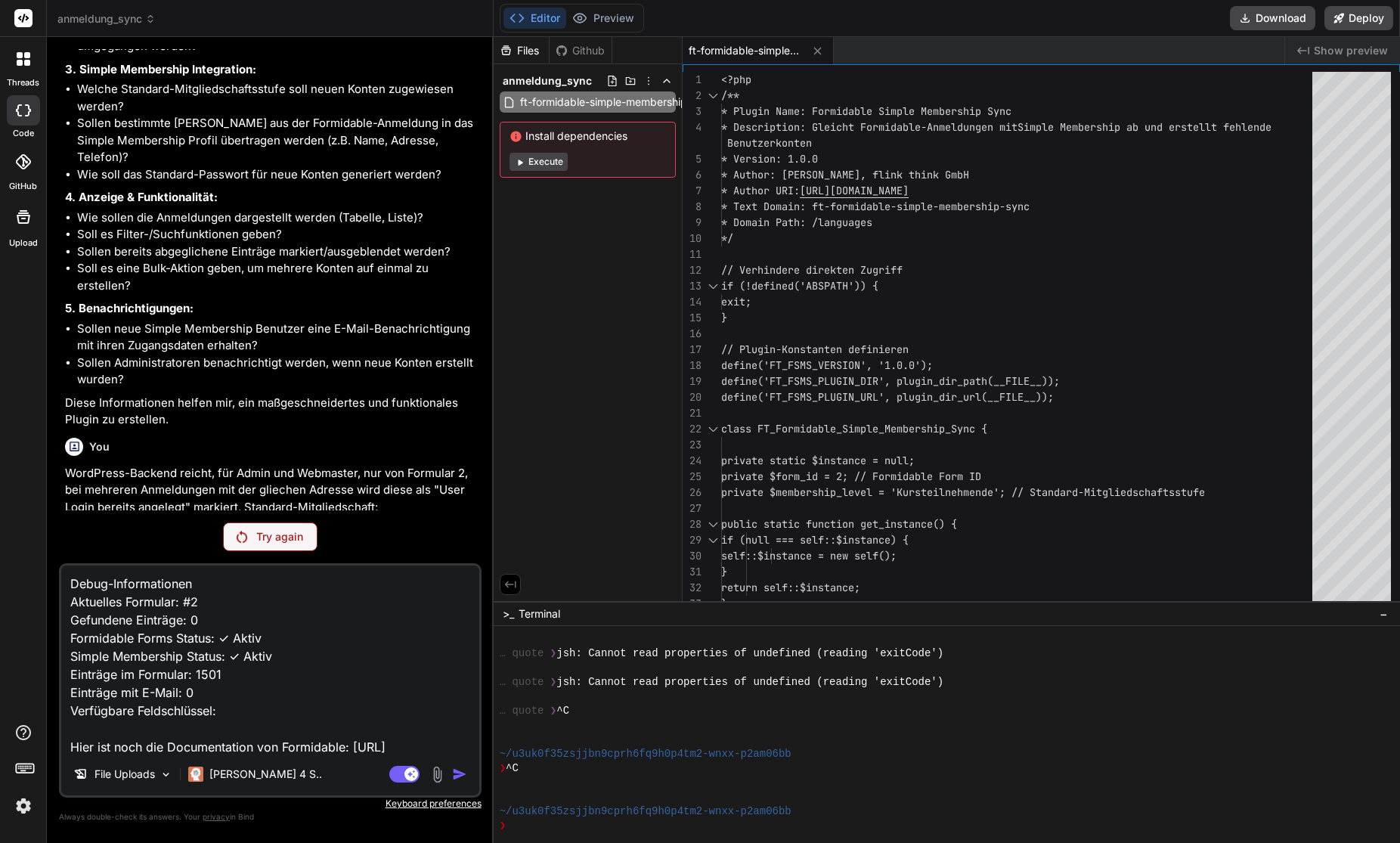
scroll to position [28140, 0]
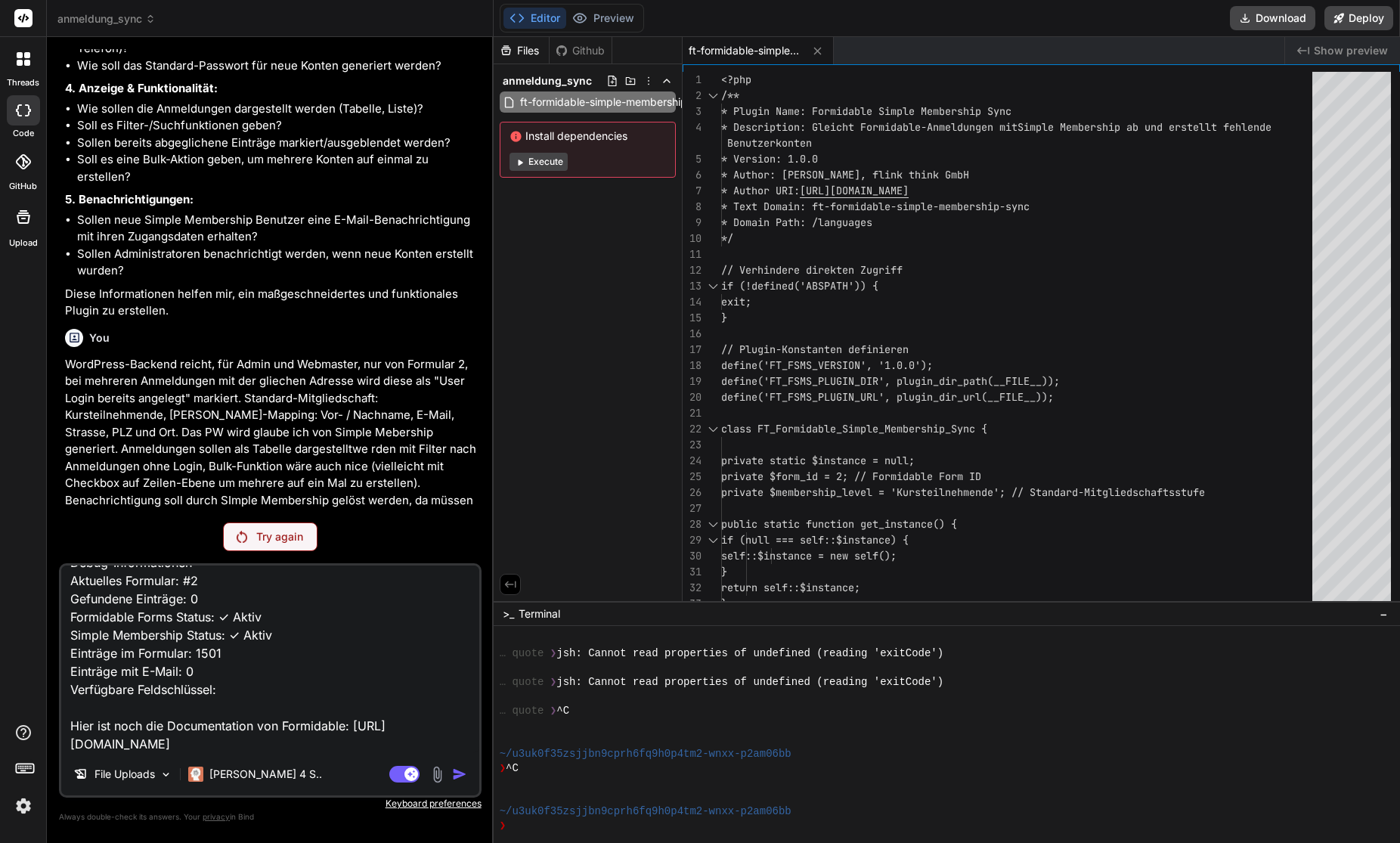
click at [161, 655] on textarea "Debug-Informationen Aktuelles Formular: #2 Gefundene Einträge: 0 Formidable For…" at bounding box center [269, 659] width 418 height 187
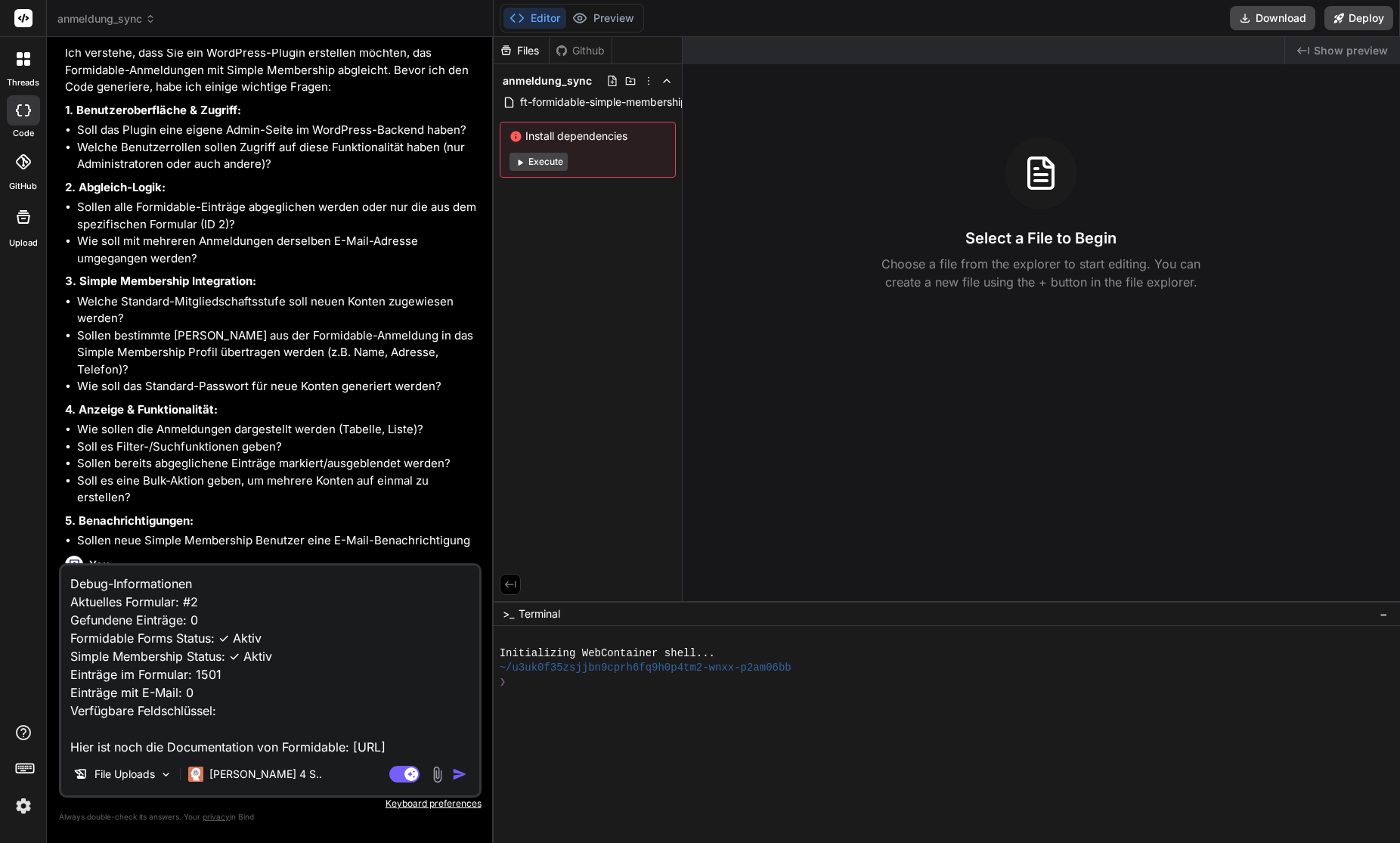
scroll to position [27941, 0]
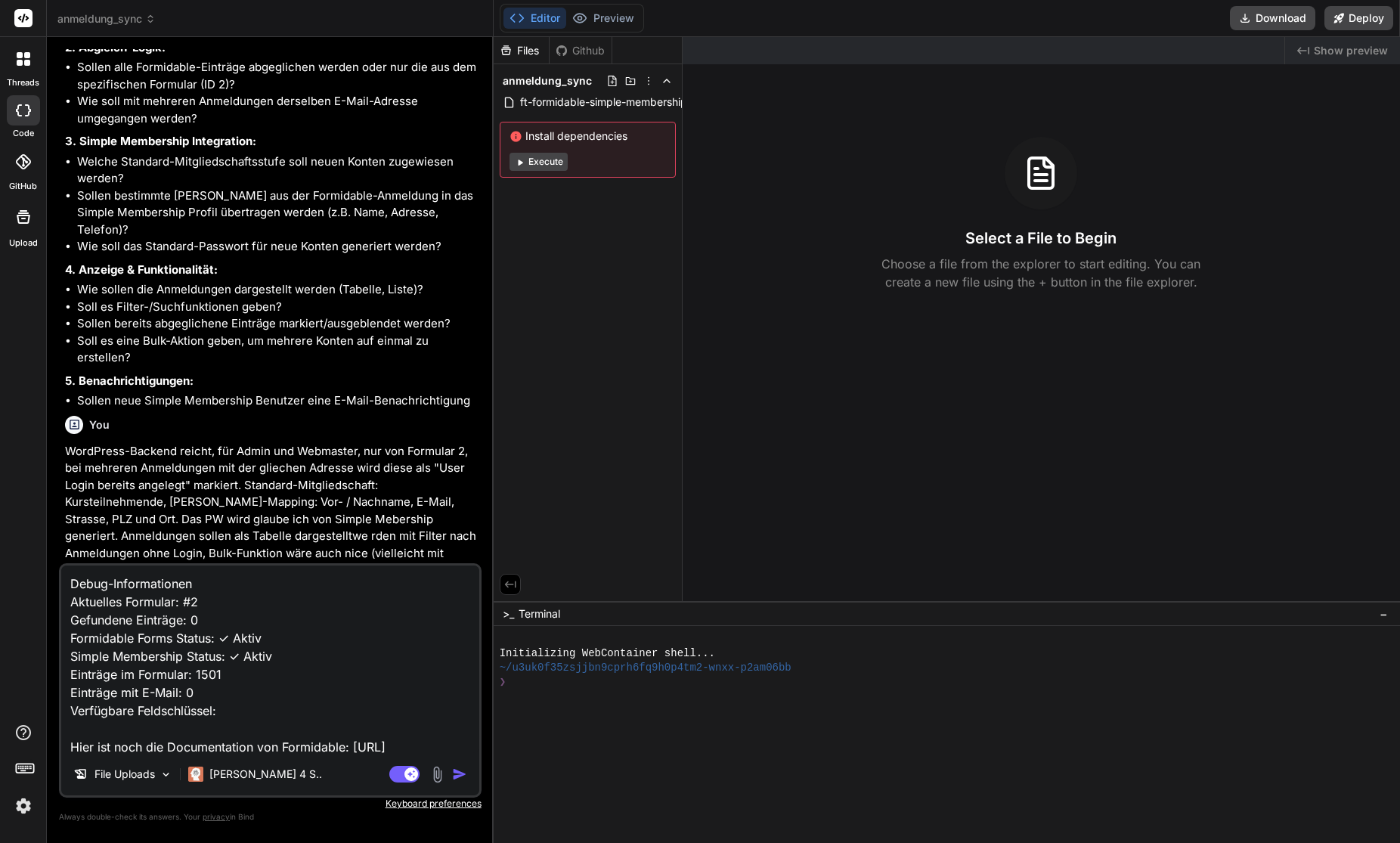
click at [464, 777] on img "button" at bounding box center [460, 774] width 16 height 16
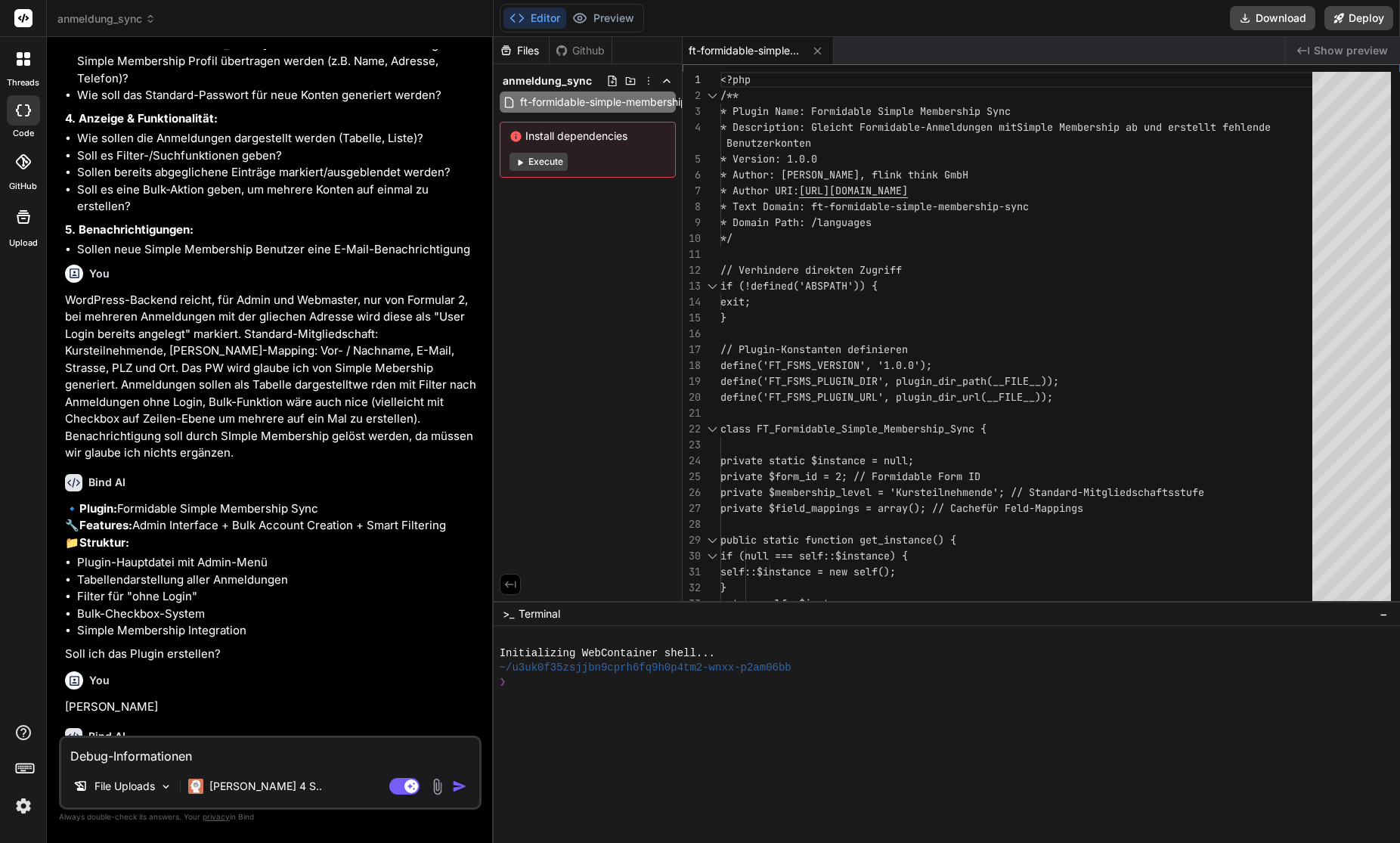
scroll to position [28135, 0]
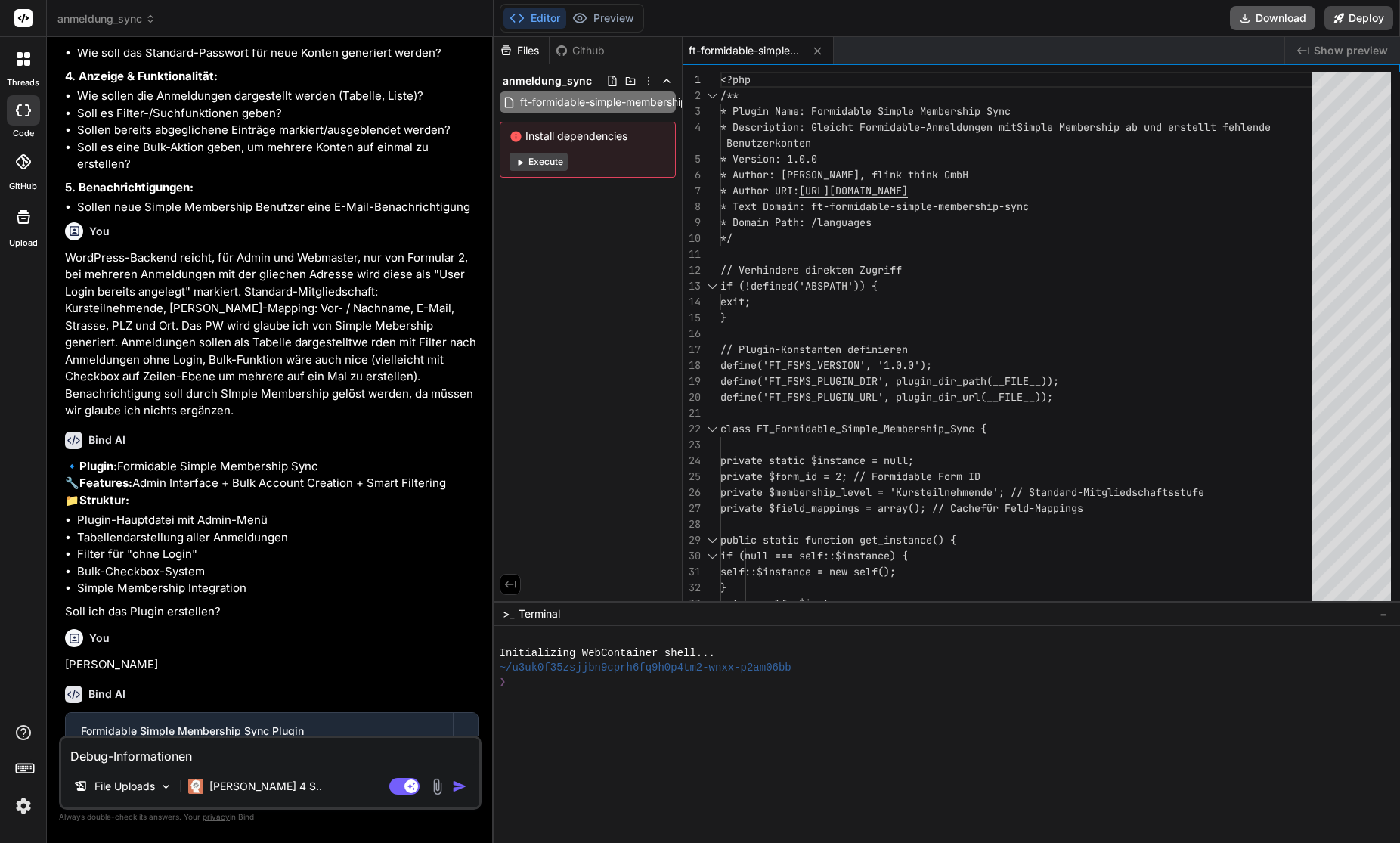
click at [1270, 17] on button "Download" at bounding box center [1272, 17] width 85 height 24
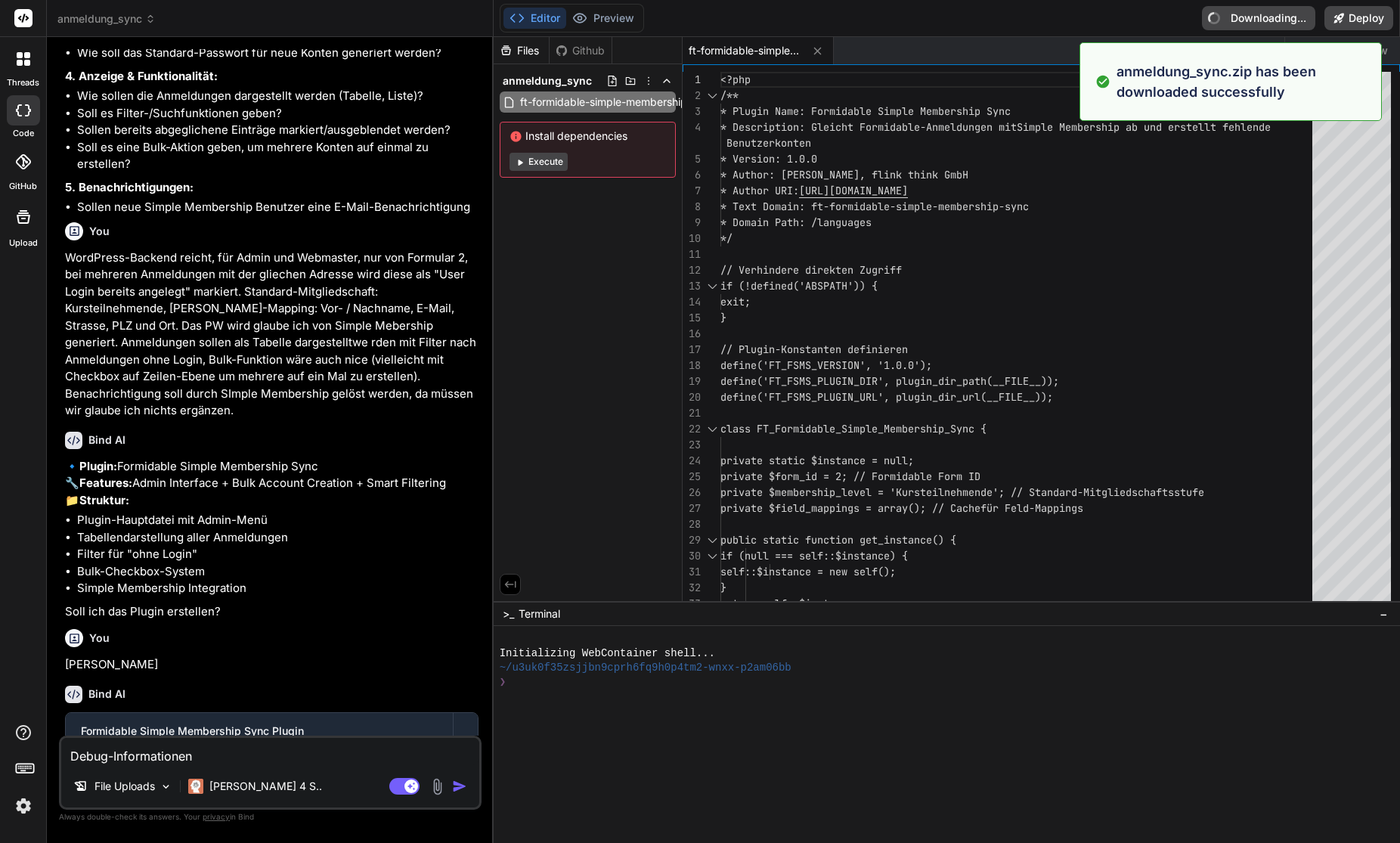
type textarea "x"
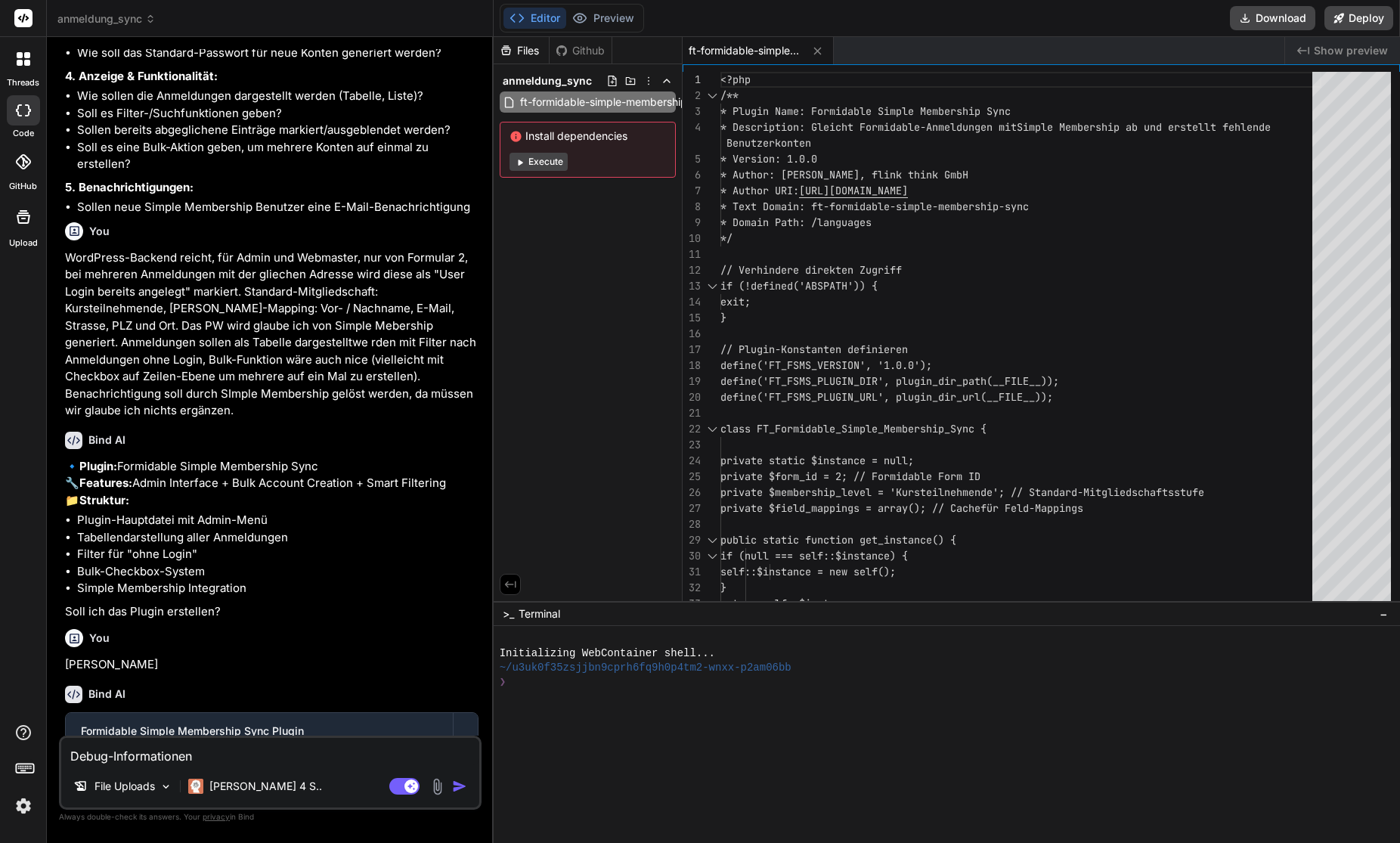
click at [162, 755] on textarea "Debug-Informationen Aktuelles Formular: #2 Gefundene Einträge: 0 Formidable For…" at bounding box center [269, 751] width 418 height 27
type textarea "O"
type textarea "x"
type textarea "Ok"
type textarea "x"
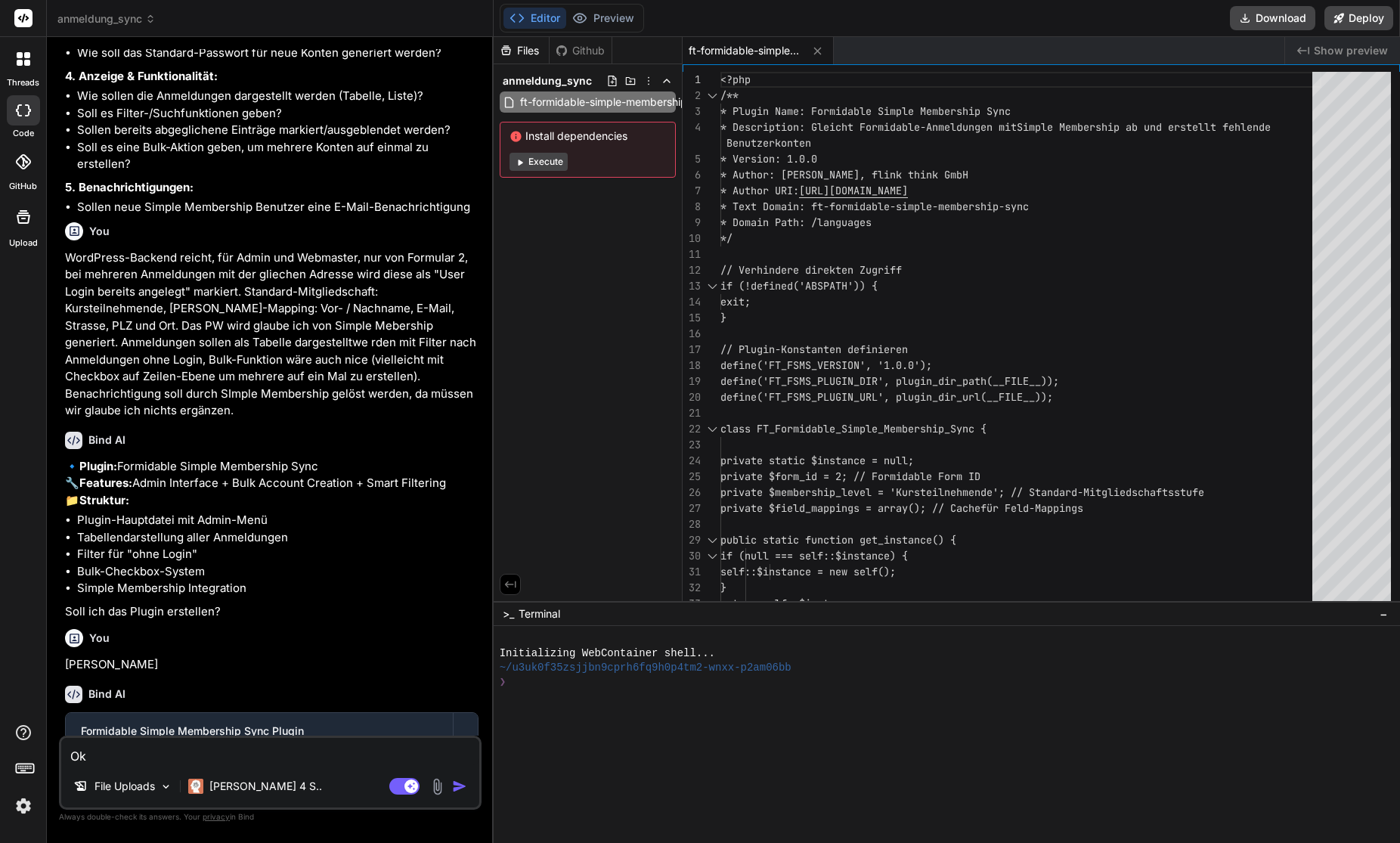
type textarea "Ok,"
type textarea "x"
type textarea "Ok,"
type textarea "x"
type textarea "Ok, j"
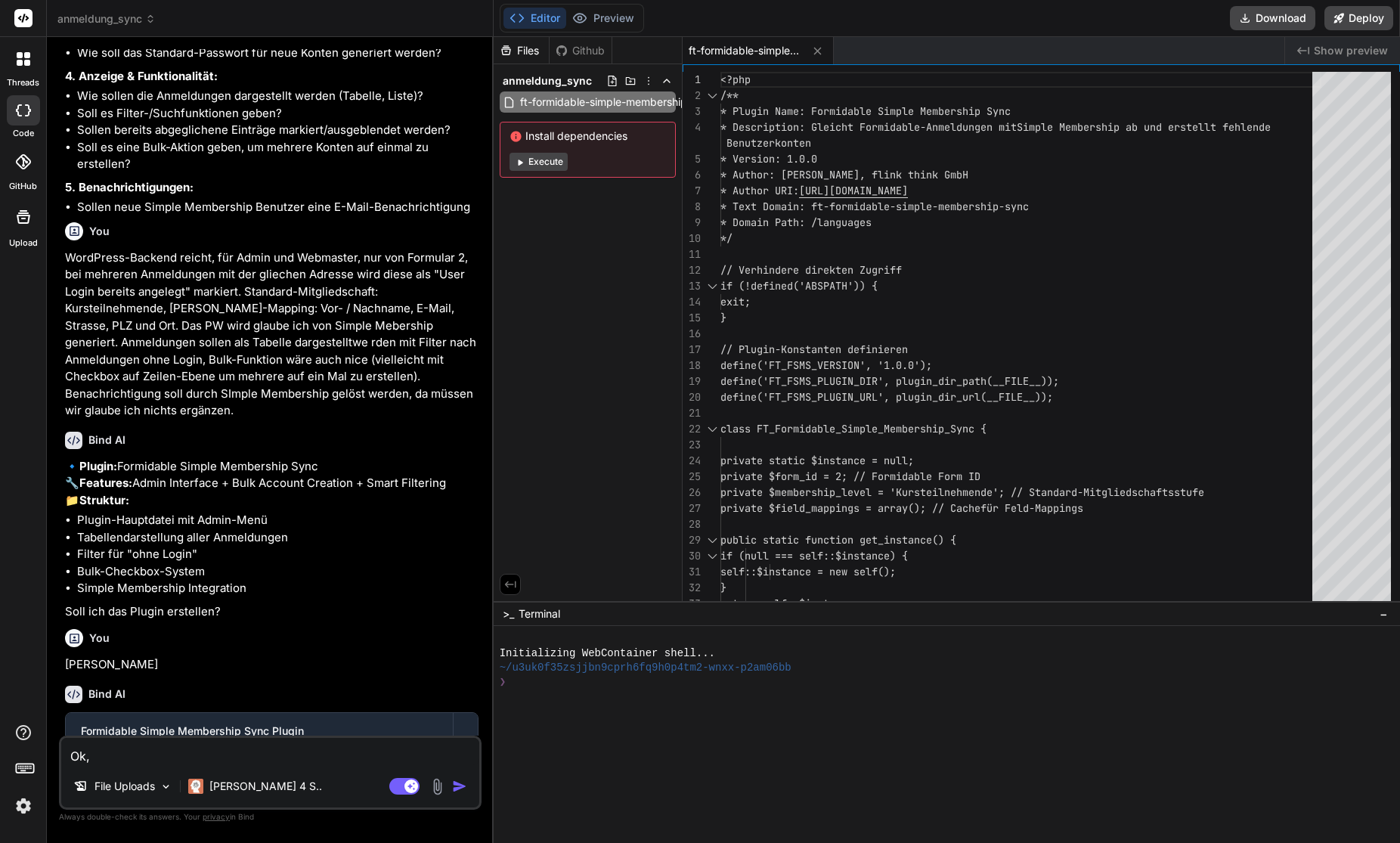
type textarea "x"
type textarea "Ok, je"
type textarea "x"
type textarea "Ok, jet"
type textarea "x"
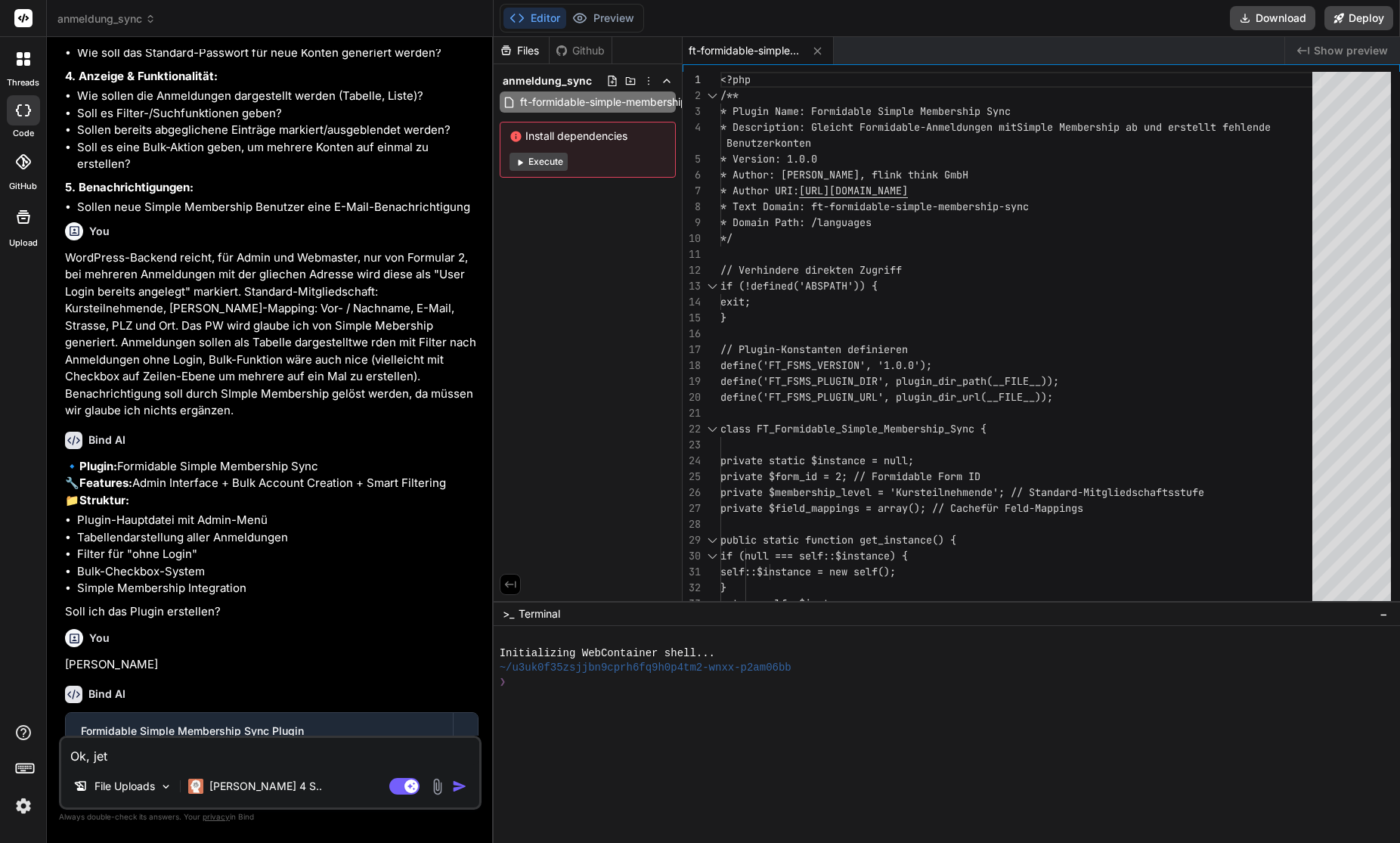
type textarea "Ok, jetz"
type textarea "x"
type textarea "Ok, jetzt"
type textarea "x"
type textarea "Ok, jetzt"
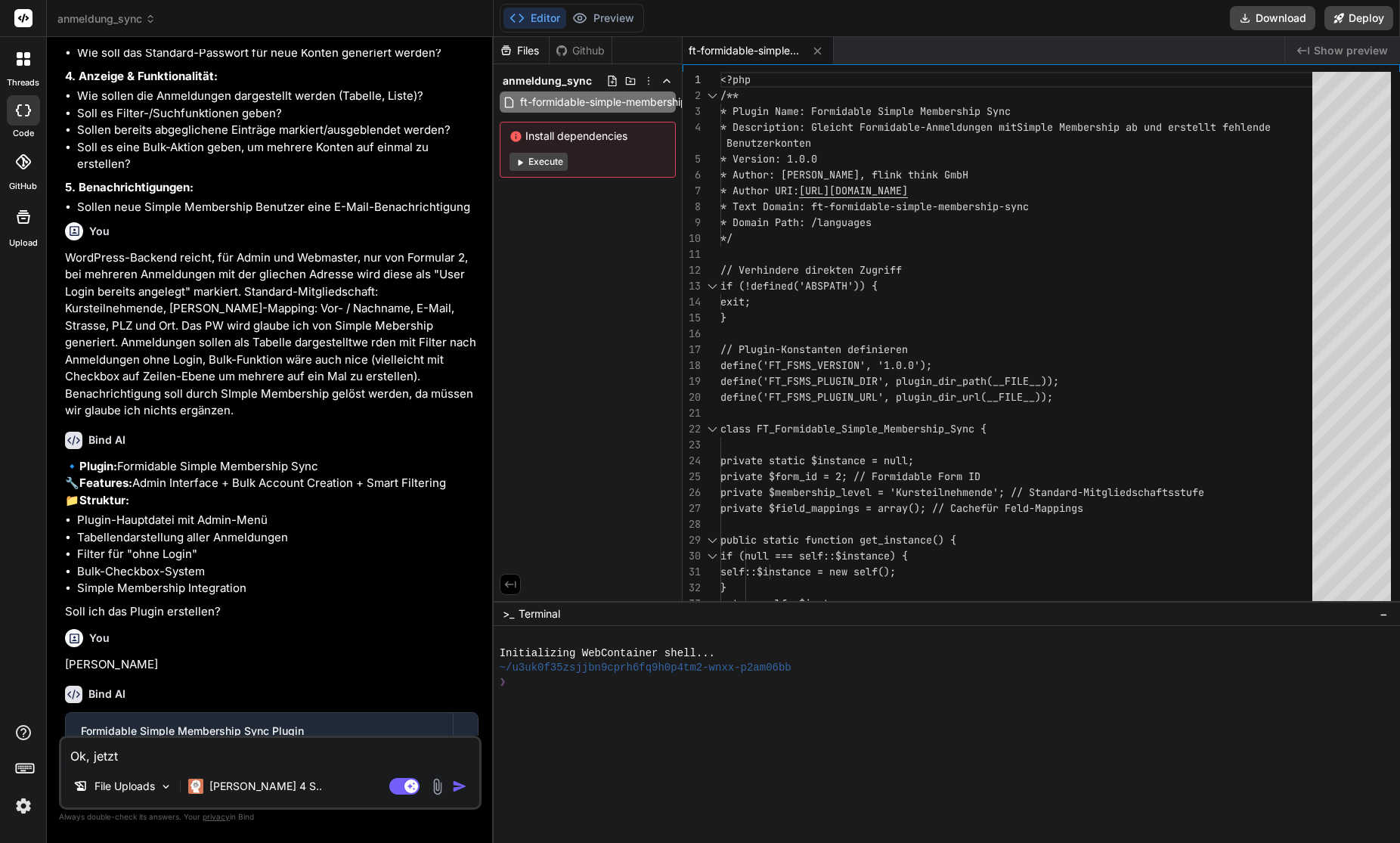
type textarea "x"
type textarea "Ok, jetzt k"
type textarea "x"
type textarea "Ok, jetzt ko"
type textarea "x"
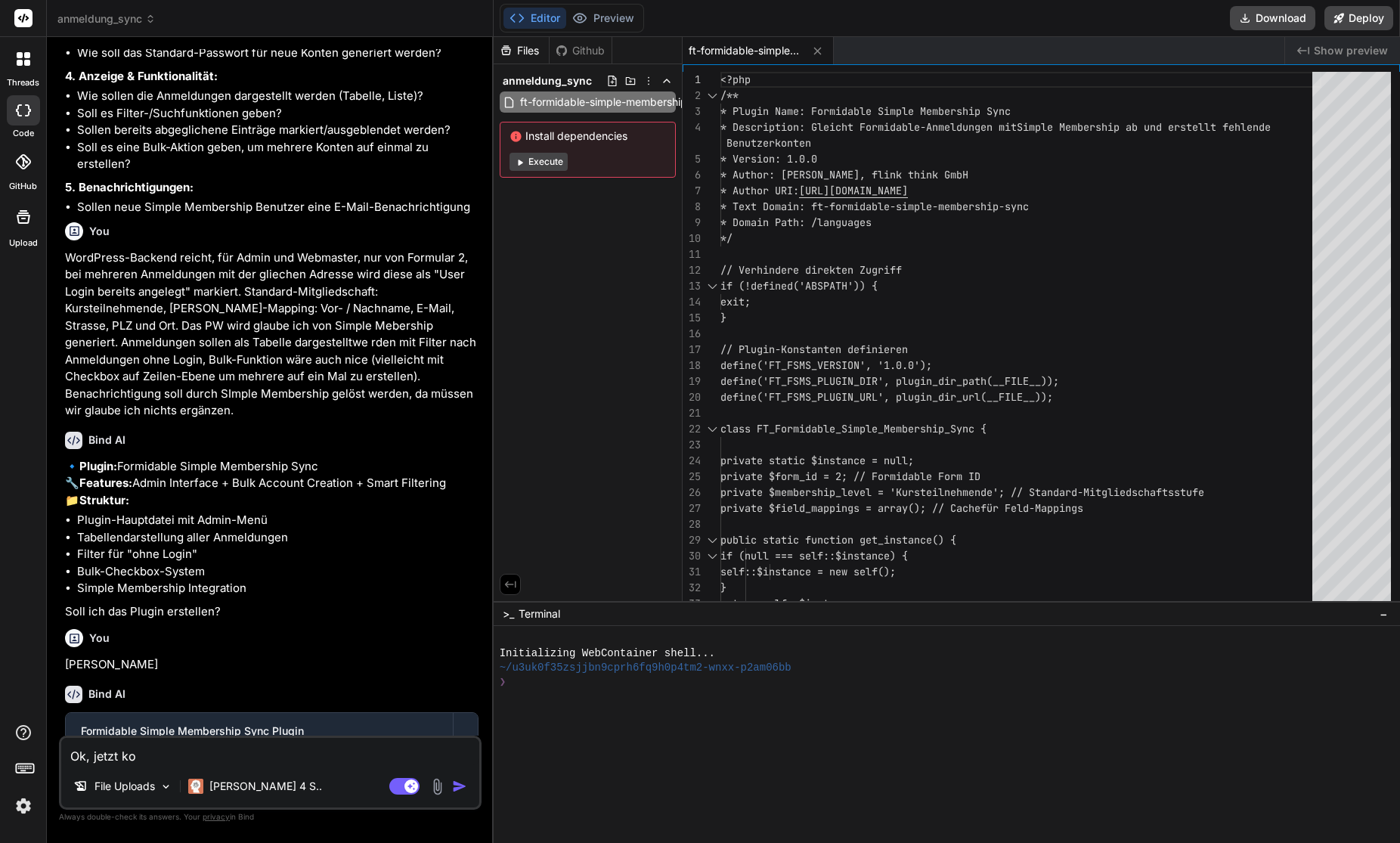
type textarea "Ok, jetzt kom"
type textarea "x"
type textarea "Ok, jetzt komm"
type textarea "x"
type textarea "Ok, jetzt kommt"
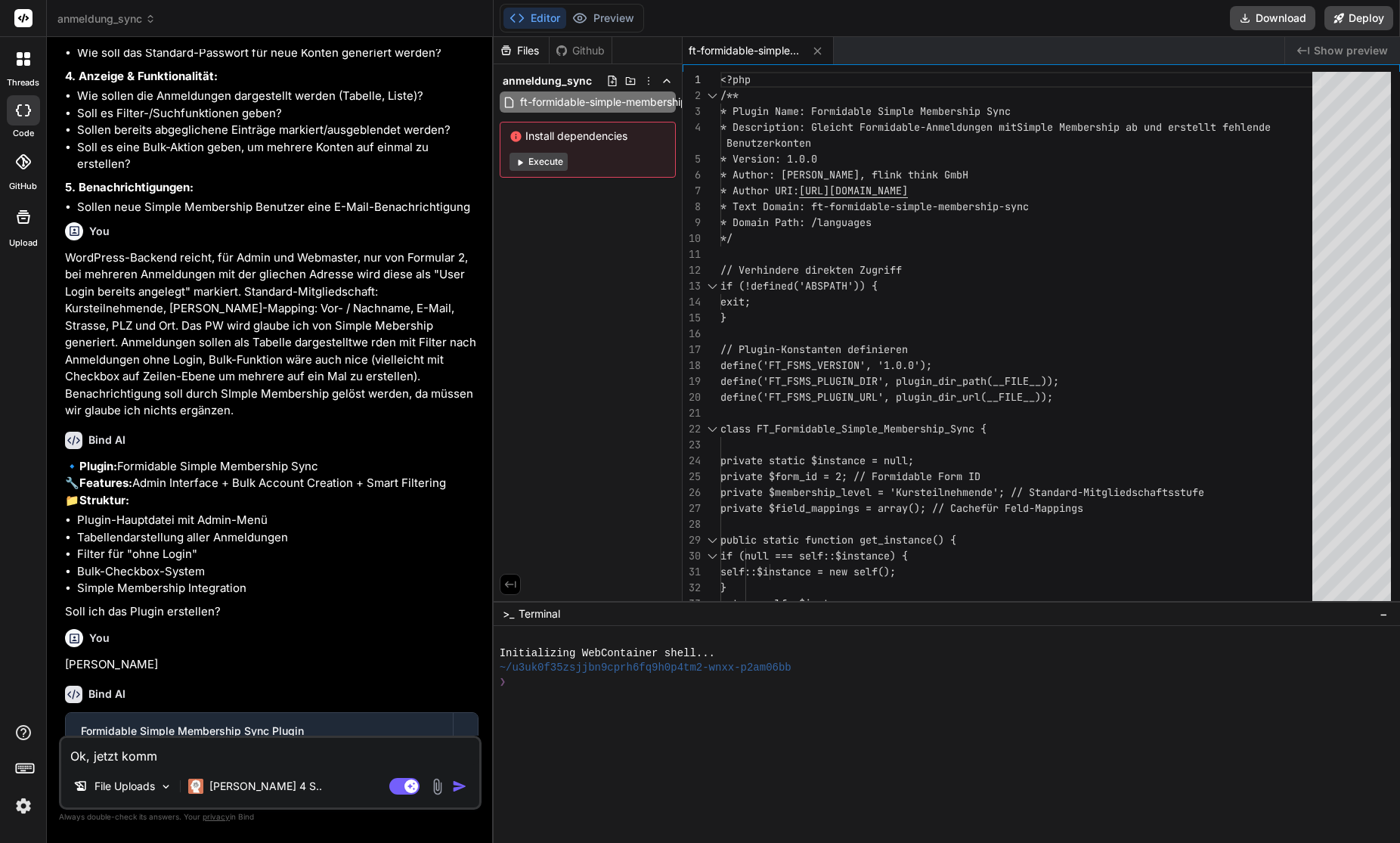
type textarea "x"
type textarea "Ok, jetzt kommt:"
type textarea "x"
type textarea "Ok, jetzt kommt:"
type textarea "x"
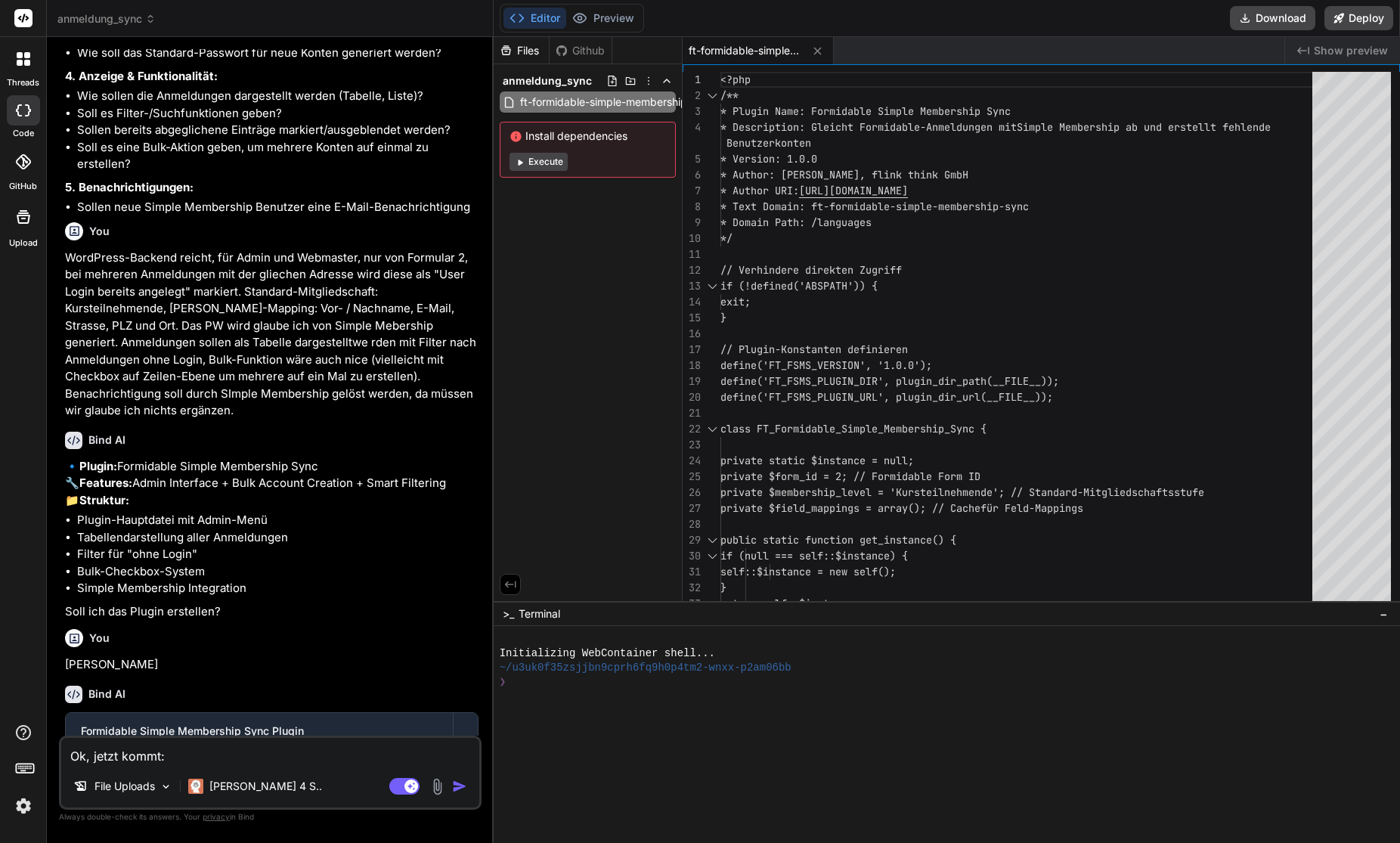
paste textarea "Keine Anmeldungen in Formular #2 gefunden. Das Formular enthält 1501 Einträge, …"
type textarea "Ok, jetzt kommt: Keine Anmeldungen in Formular #2 gefunden. Das Formular enthäl…"
type textarea "x"
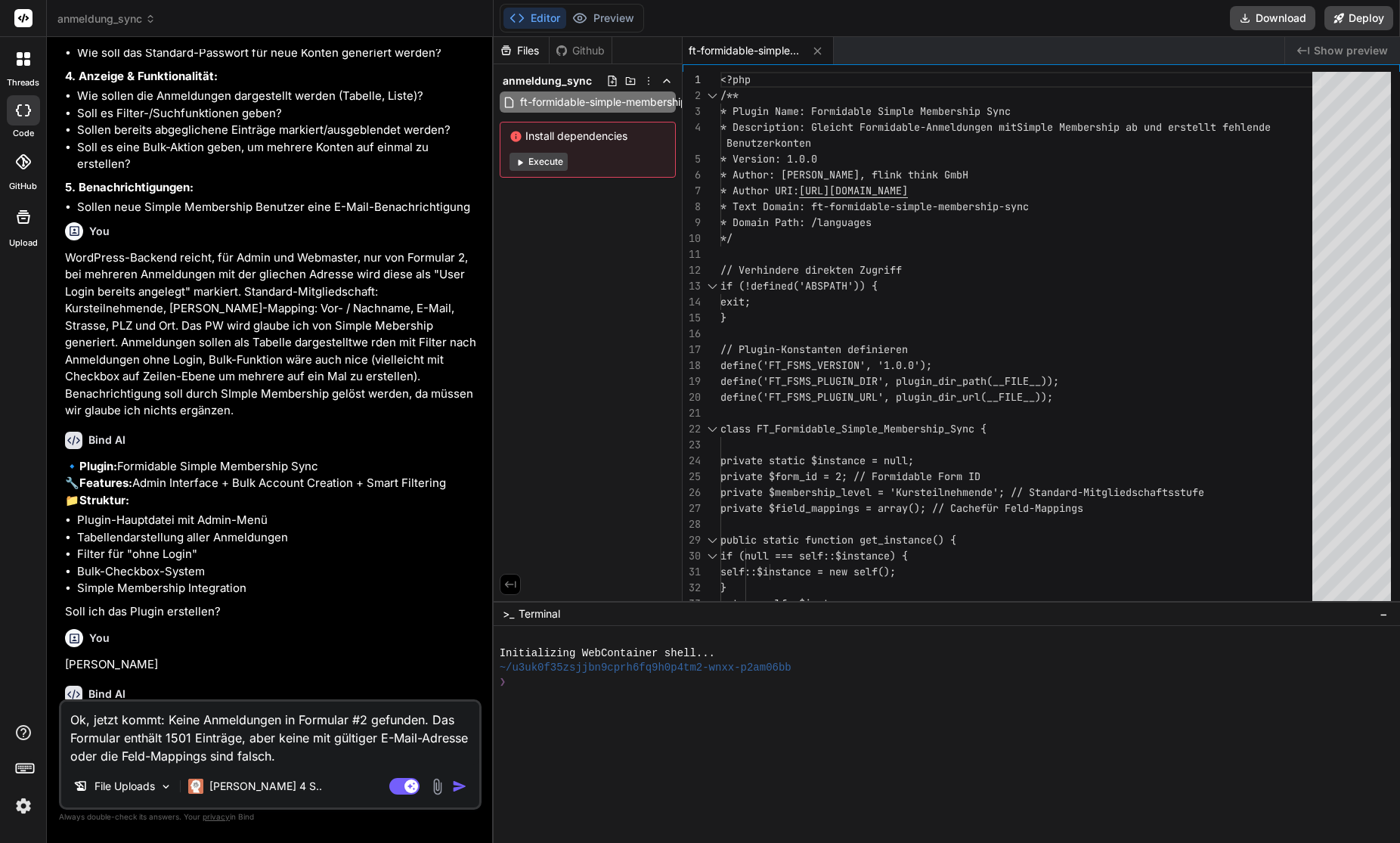
type textarea "Ok, jetzt kommt: Keine Anmeldungen in Formular #2 gefunden. Das Formular enthäl…"
type textarea "x"
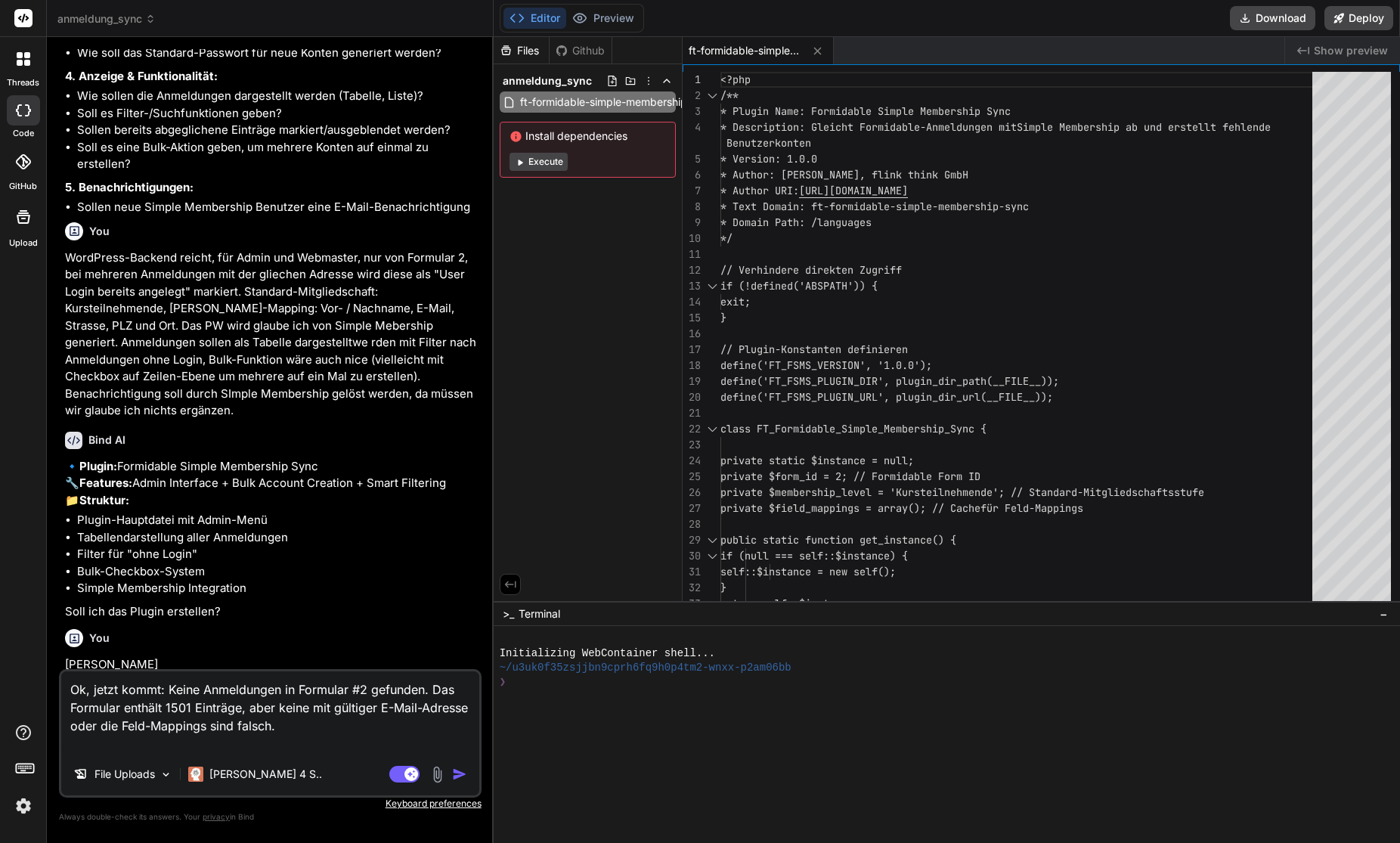
paste textarea "Debug-Informationen Aktuelles Formular: #2 Gefundene Einträge: 0 Formidable For…"
type textarea "Ok, jetzt kommt: Keine Anmeldungen in Formular #2 gefunden. Das Formular enthäl…"
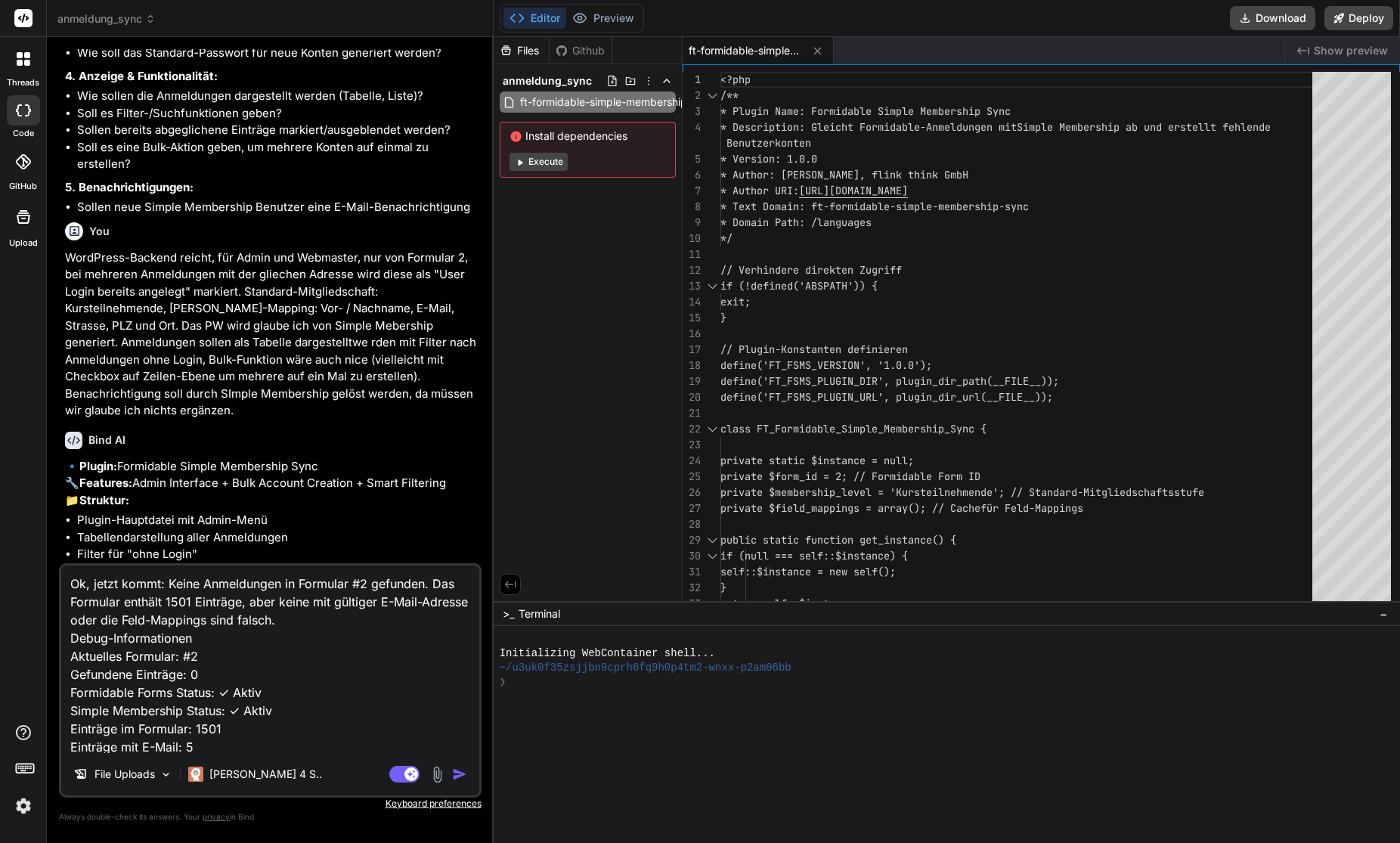
scroll to position [74, 0]
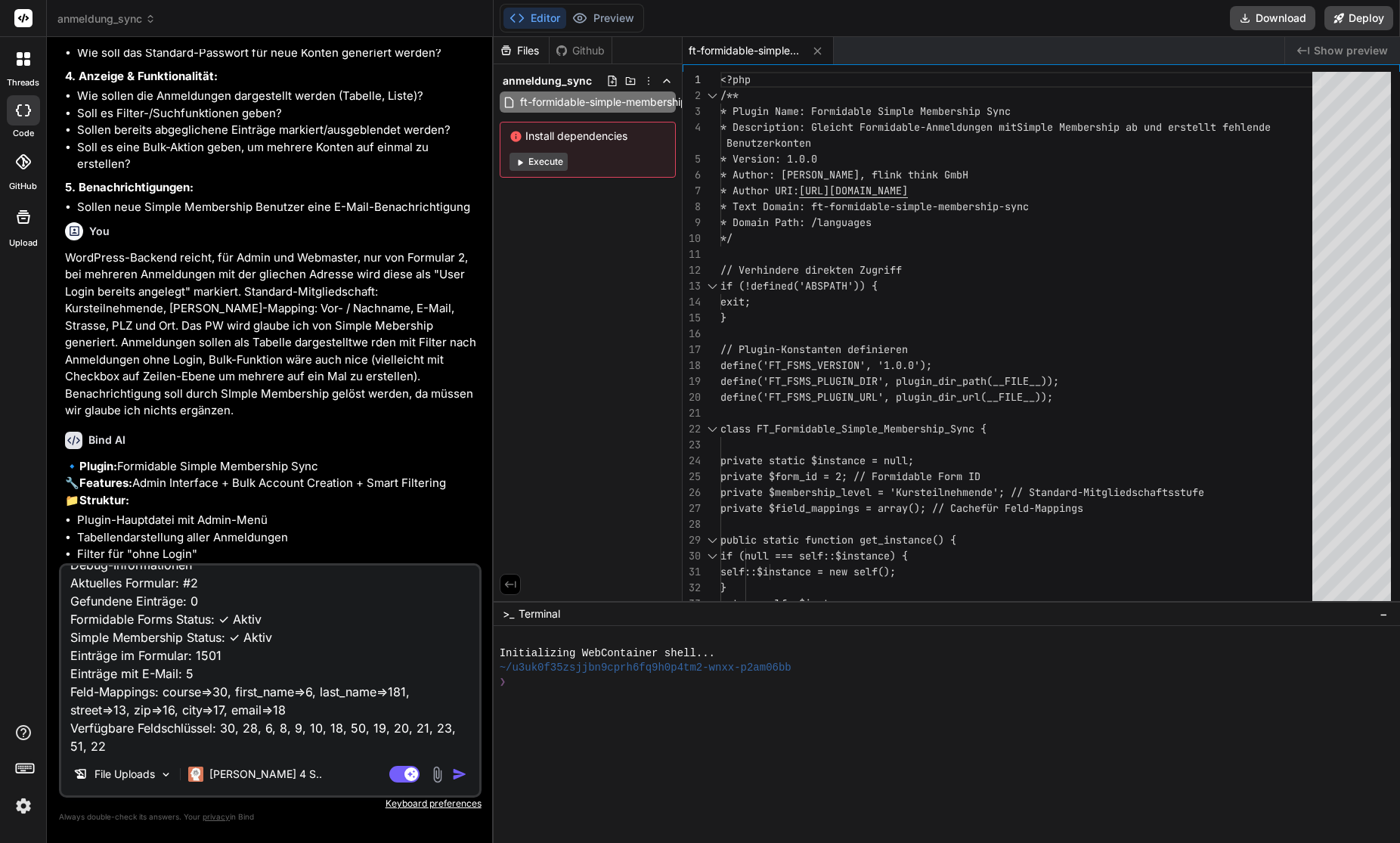
type textarea "x"
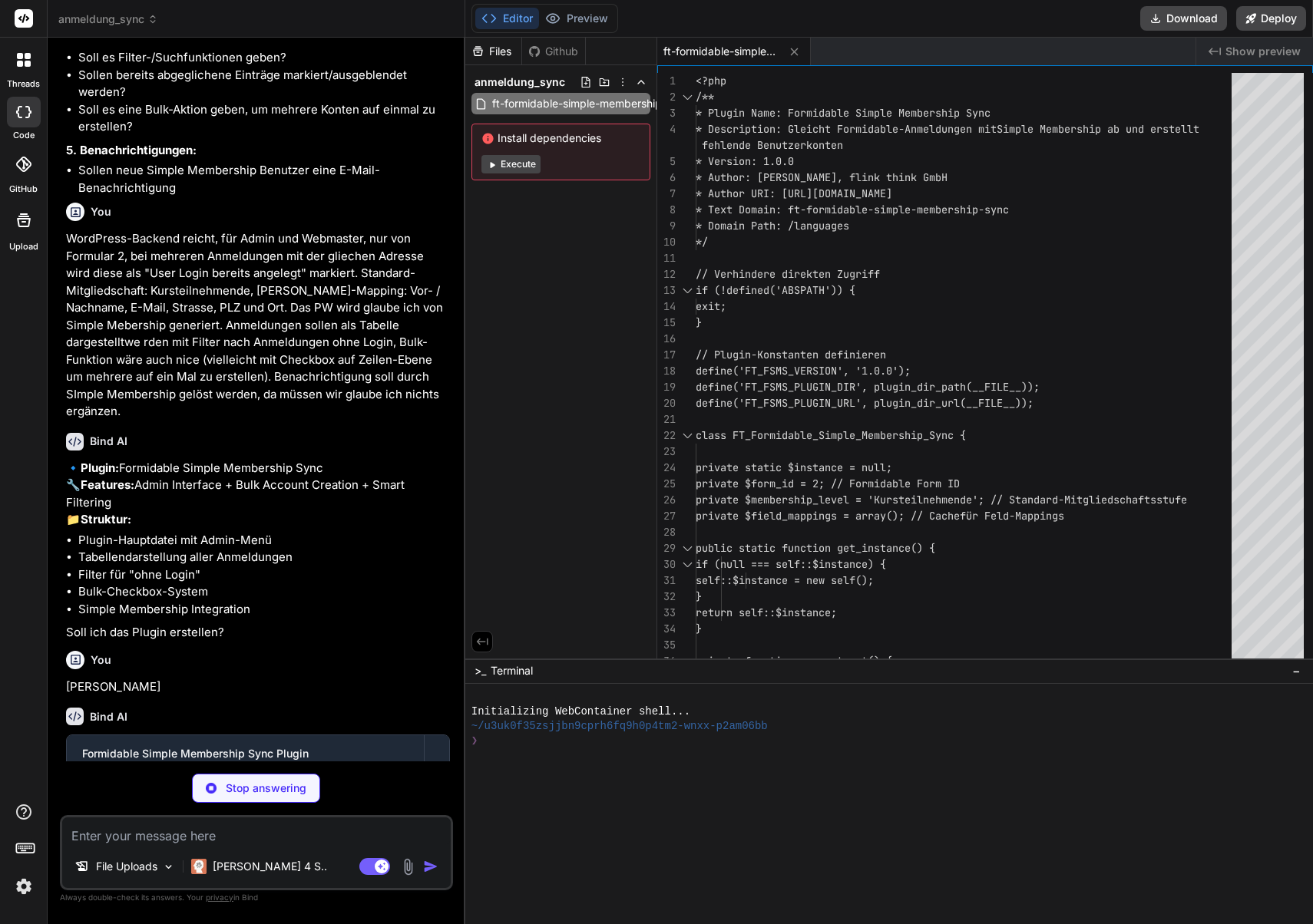
scroll to position [31668, 0]
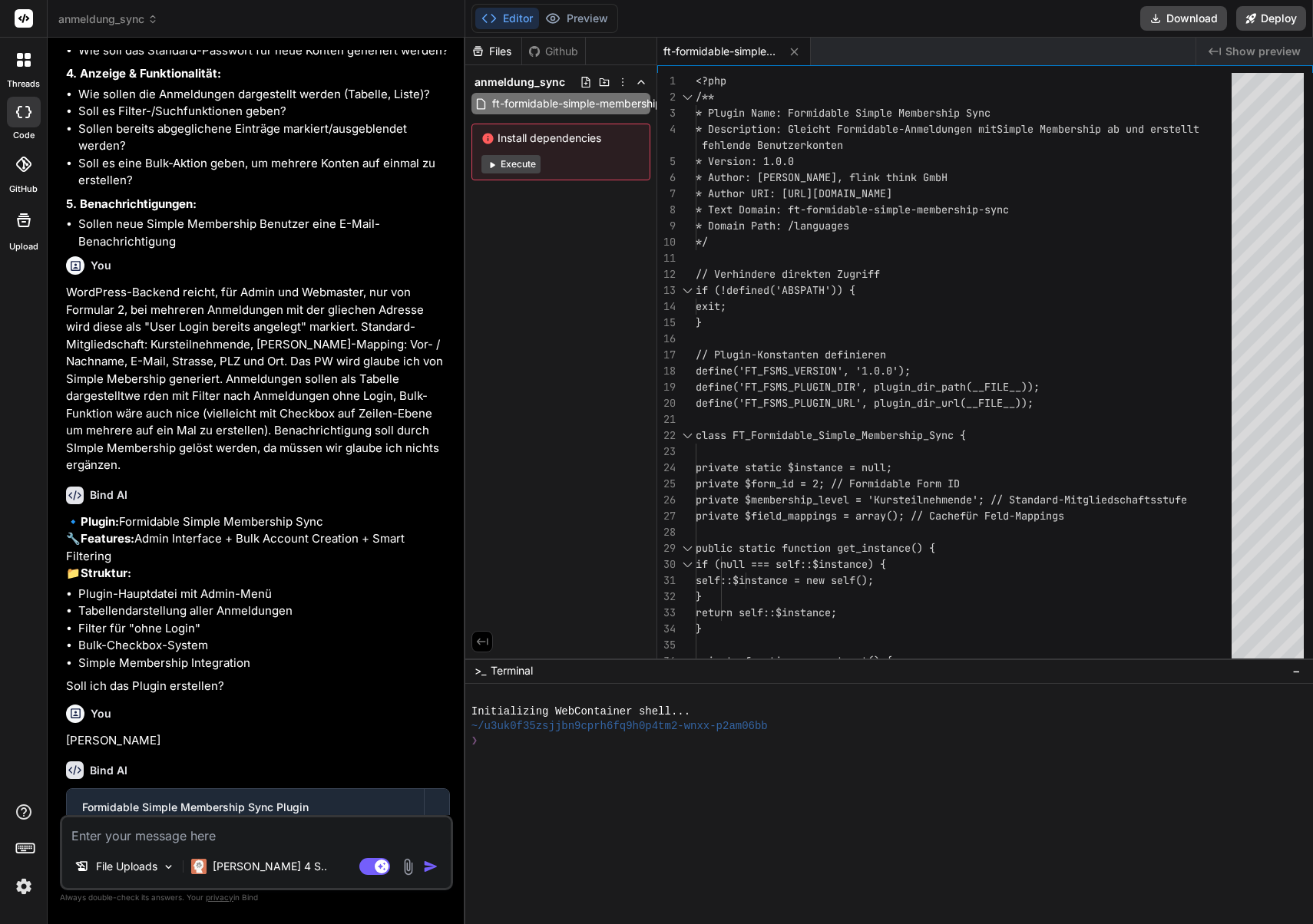
type textarea "x"
type textarea "<?php /** * Plugin Name: Formidable Simple Membership Sync * Description: Gleic…"
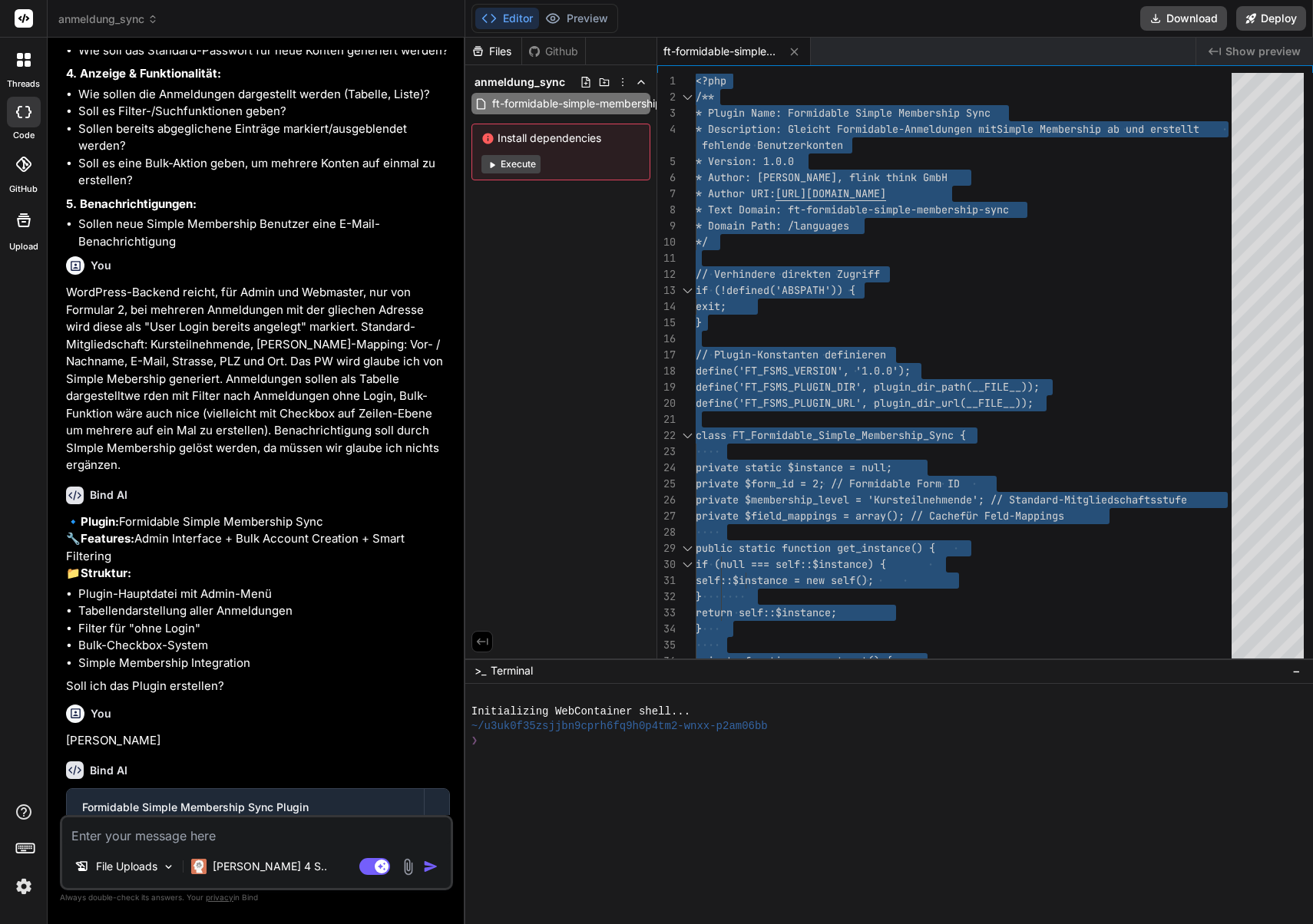
click at [159, 836] on textarea at bounding box center [256, 832] width 389 height 28
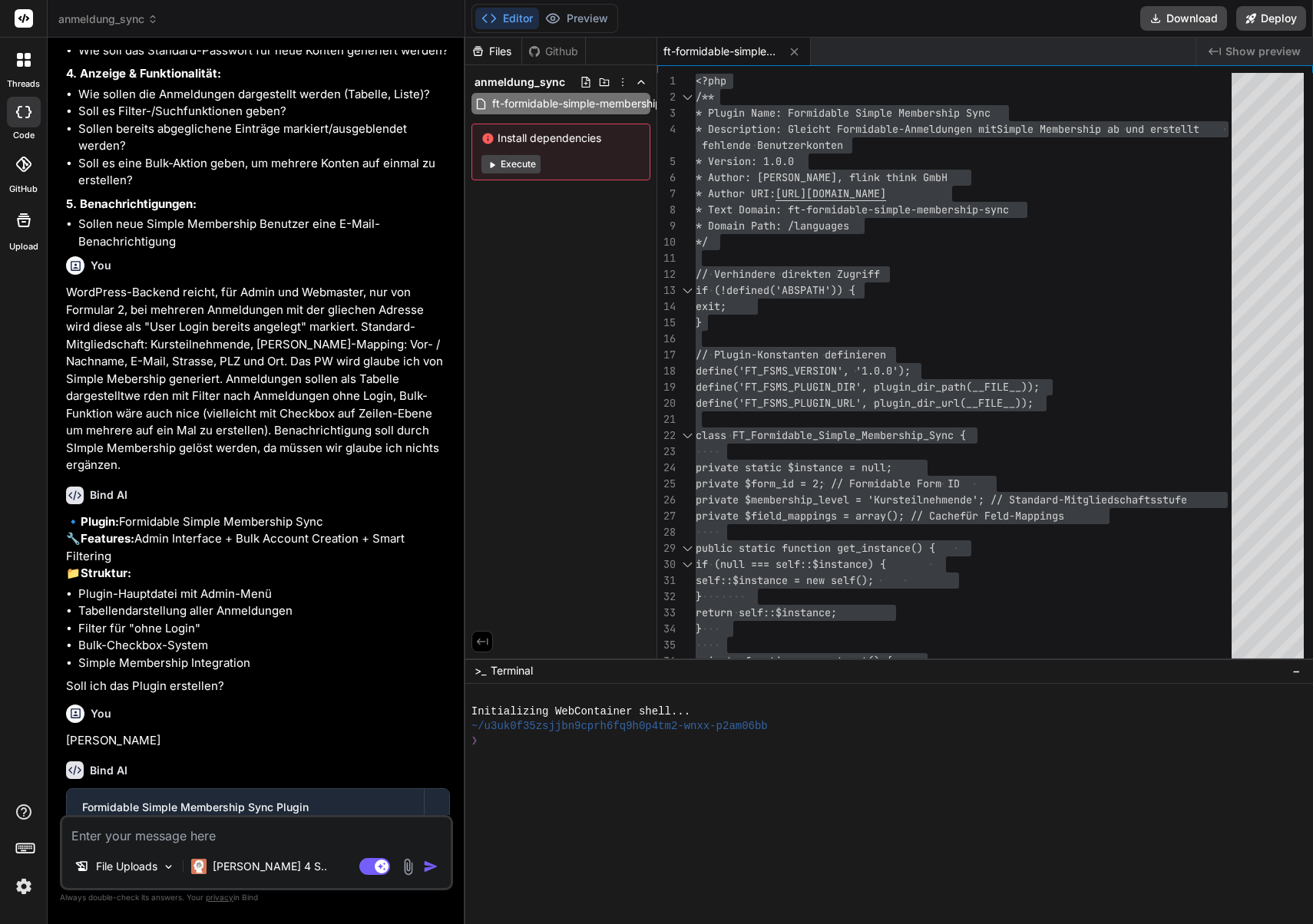
paste textarea "Keine Anmeldungen in Formular #2 gefunden. Das Formular enthält 1501 Einträge, …"
type textarea "Keine Anmeldungen in Formular #2 gefunden. Das Formular enthält 1501 Einträge, …"
type textarea "x"
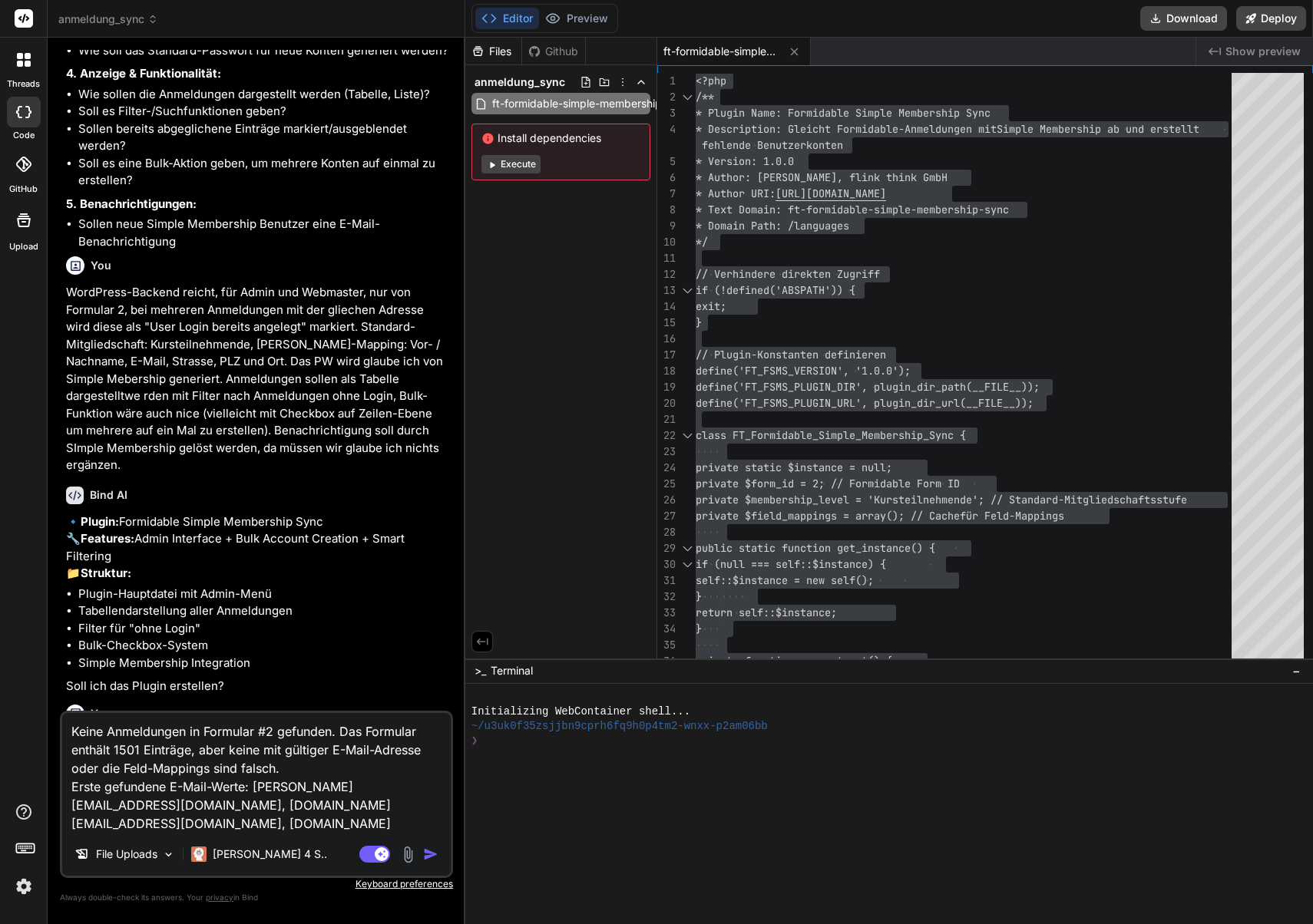
scroll to position [31772, 0]
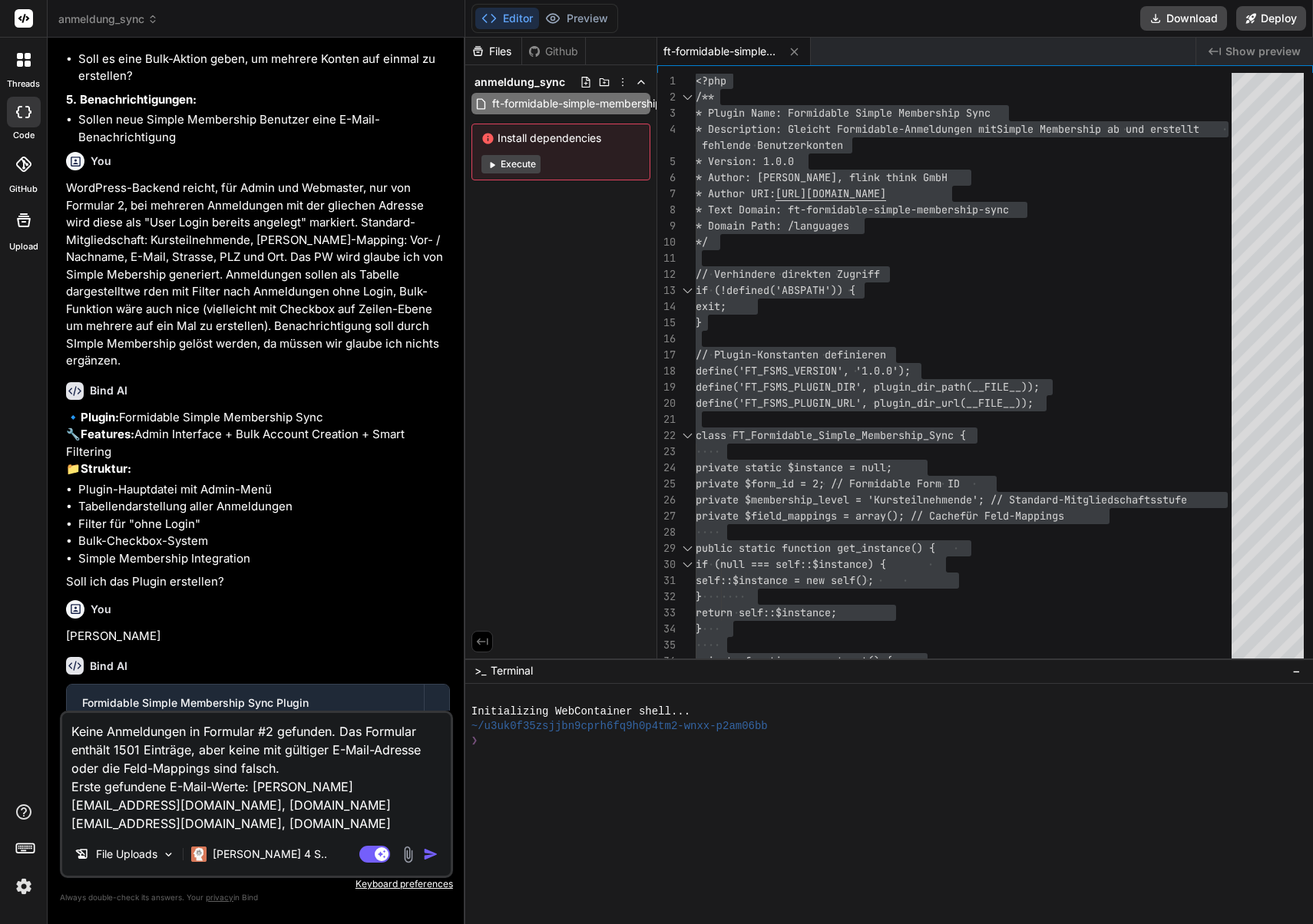
type textarea "Keine Anmeldungen in Formular #2 gefunden. Das Formular enthält 1501 Einträge, …"
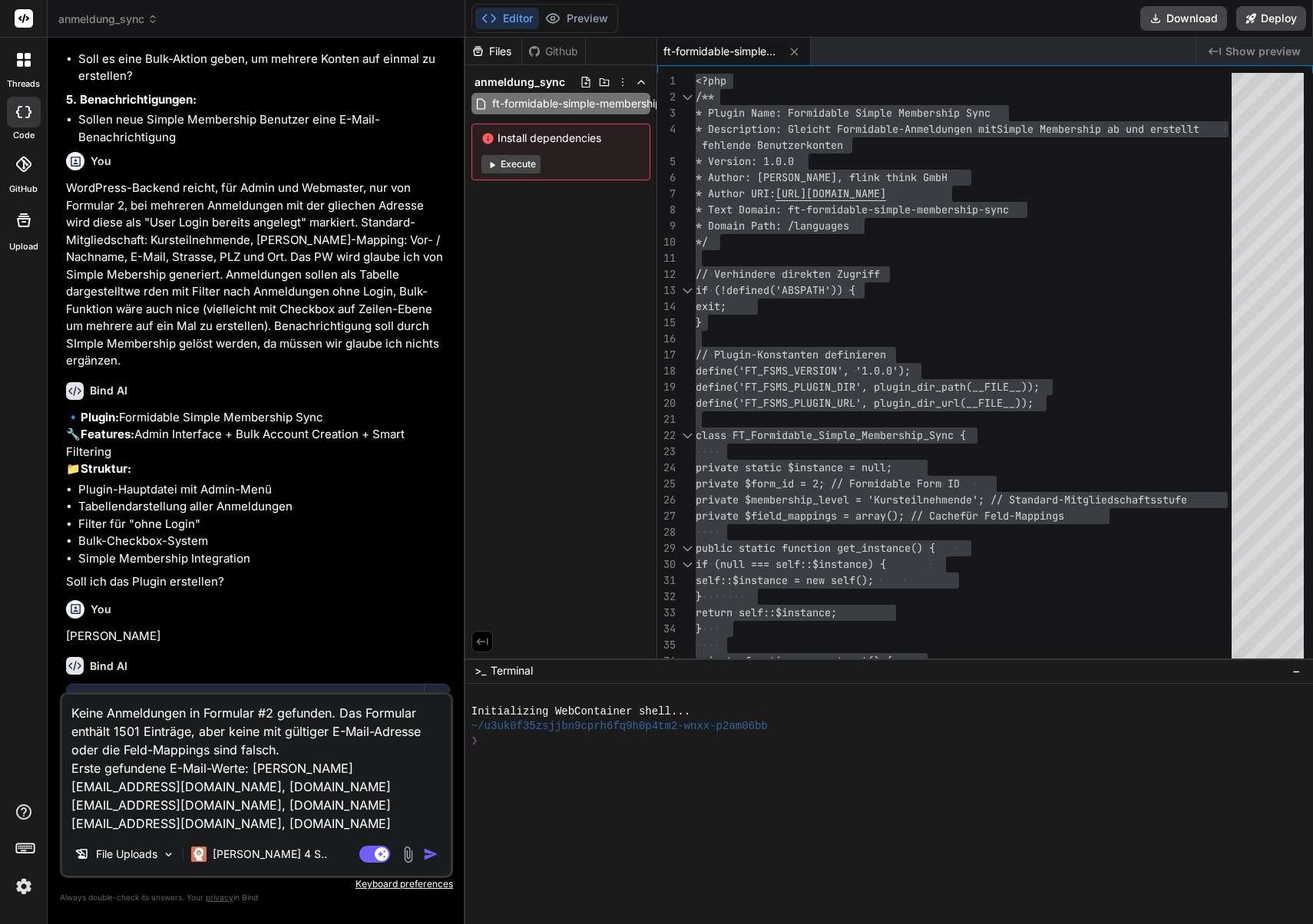
type textarea "x"
type textarea "Keine Anmeldungen in Formular #2 gefunden. Das Formular enthält 1501 Einträge, …"
type textarea "x"
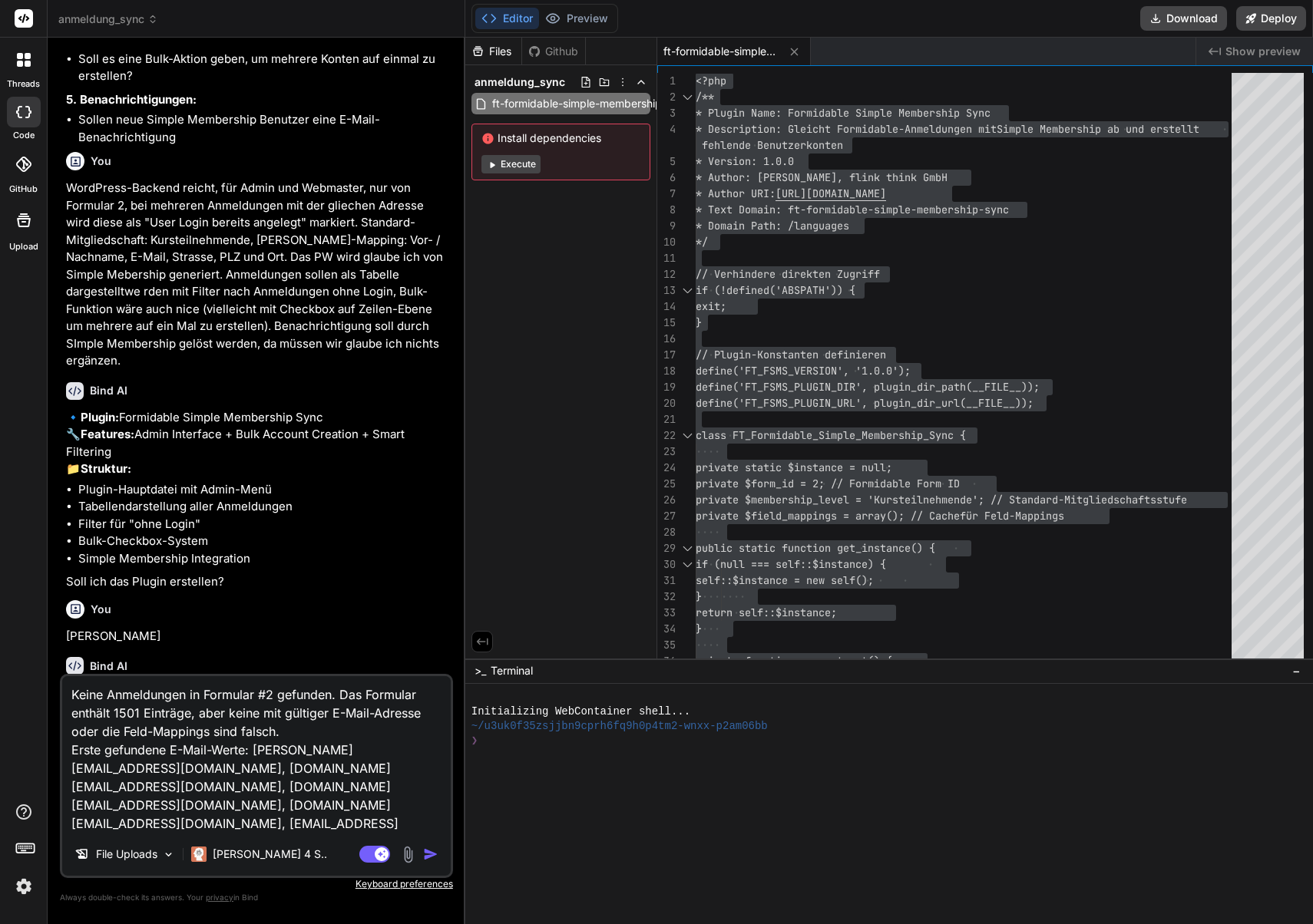
paste textarea "Debug-Informationen Aktuelles Formular: #2 Gefundene Einträge: 0 Formidable For…"
type textarea "Keine Anmeldungen in Formular #2 gefunden. Das Formular enthält 1501 Einträge, …"
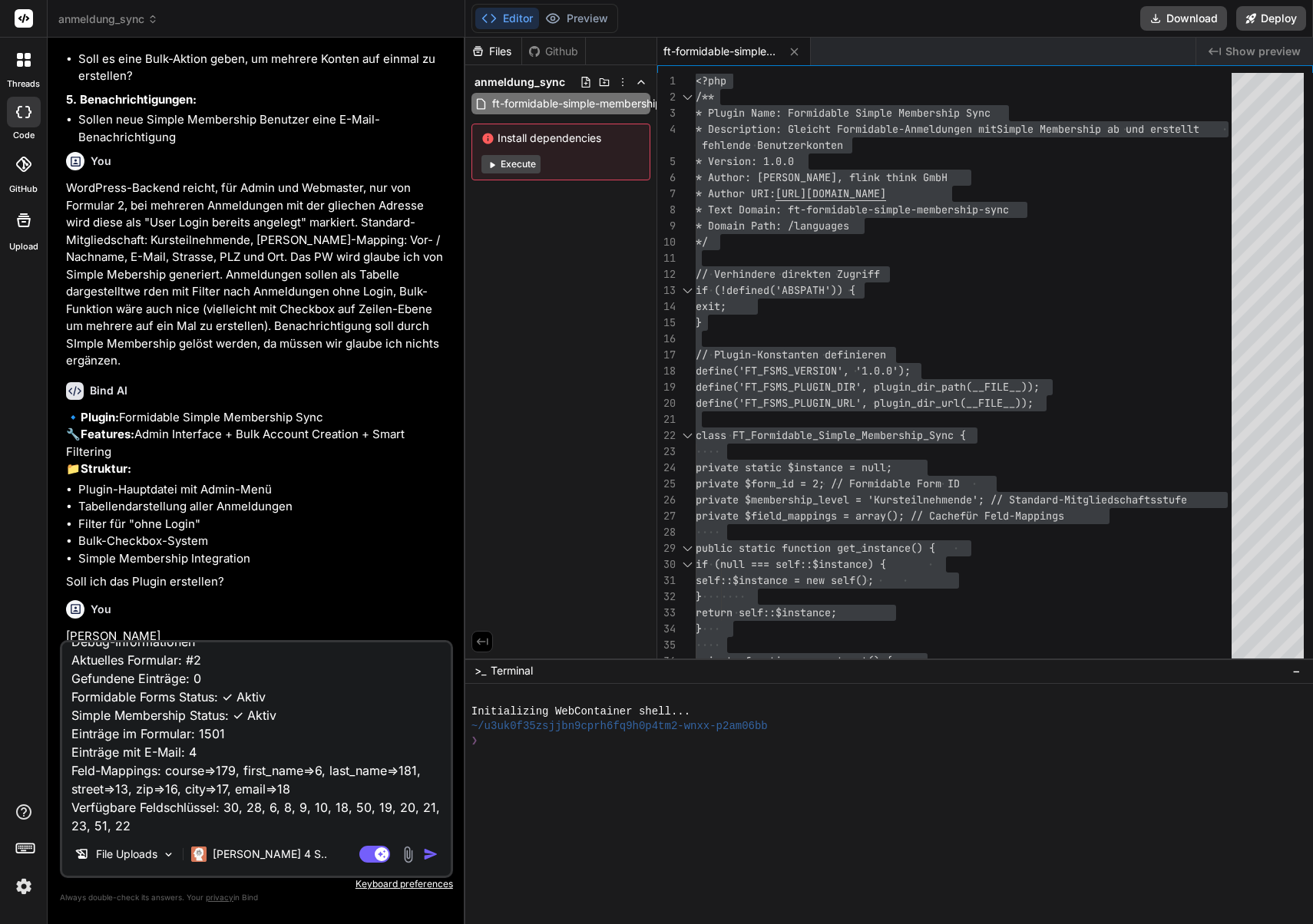
type textarea "x"
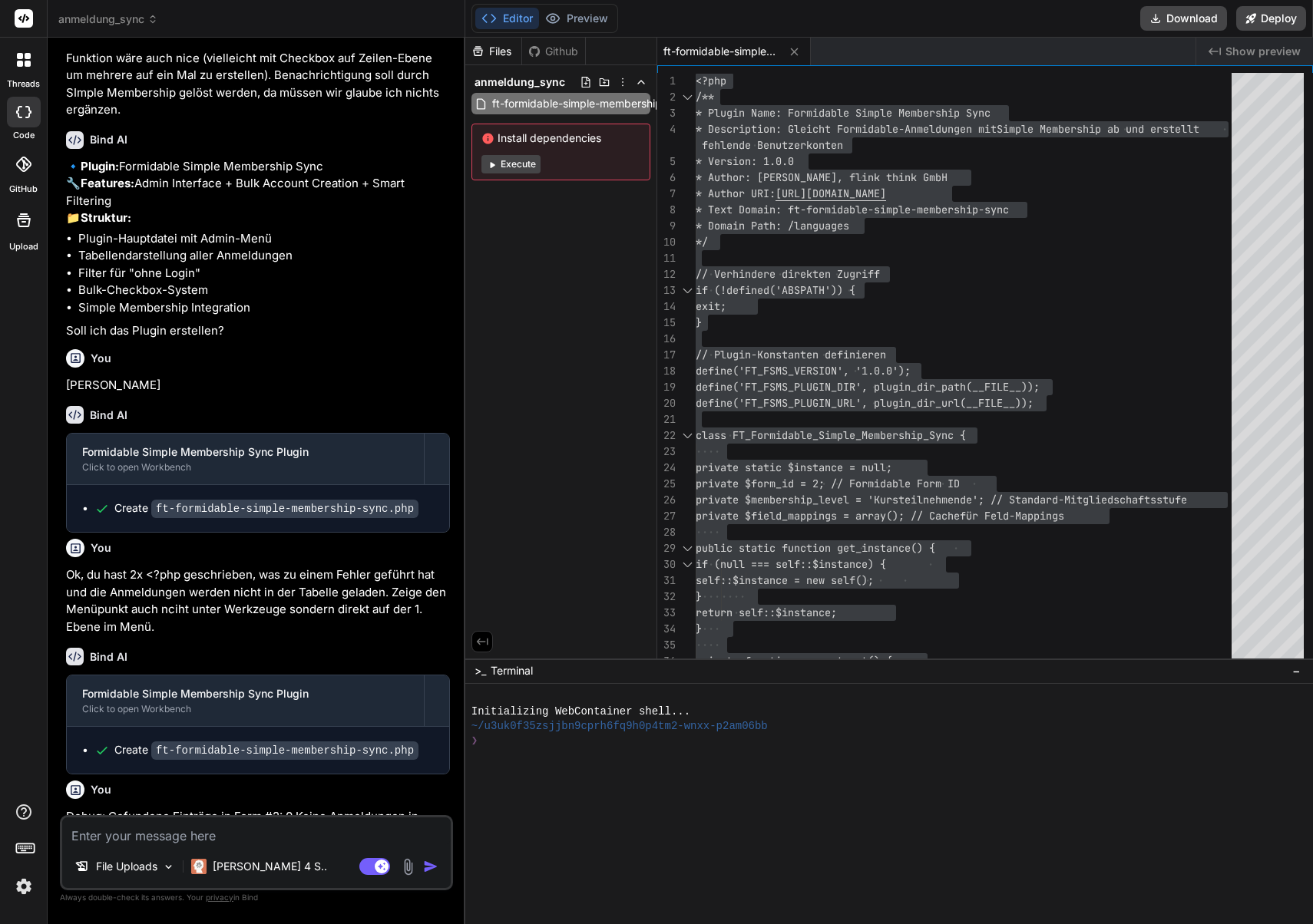
scroll to position [32052, 0]
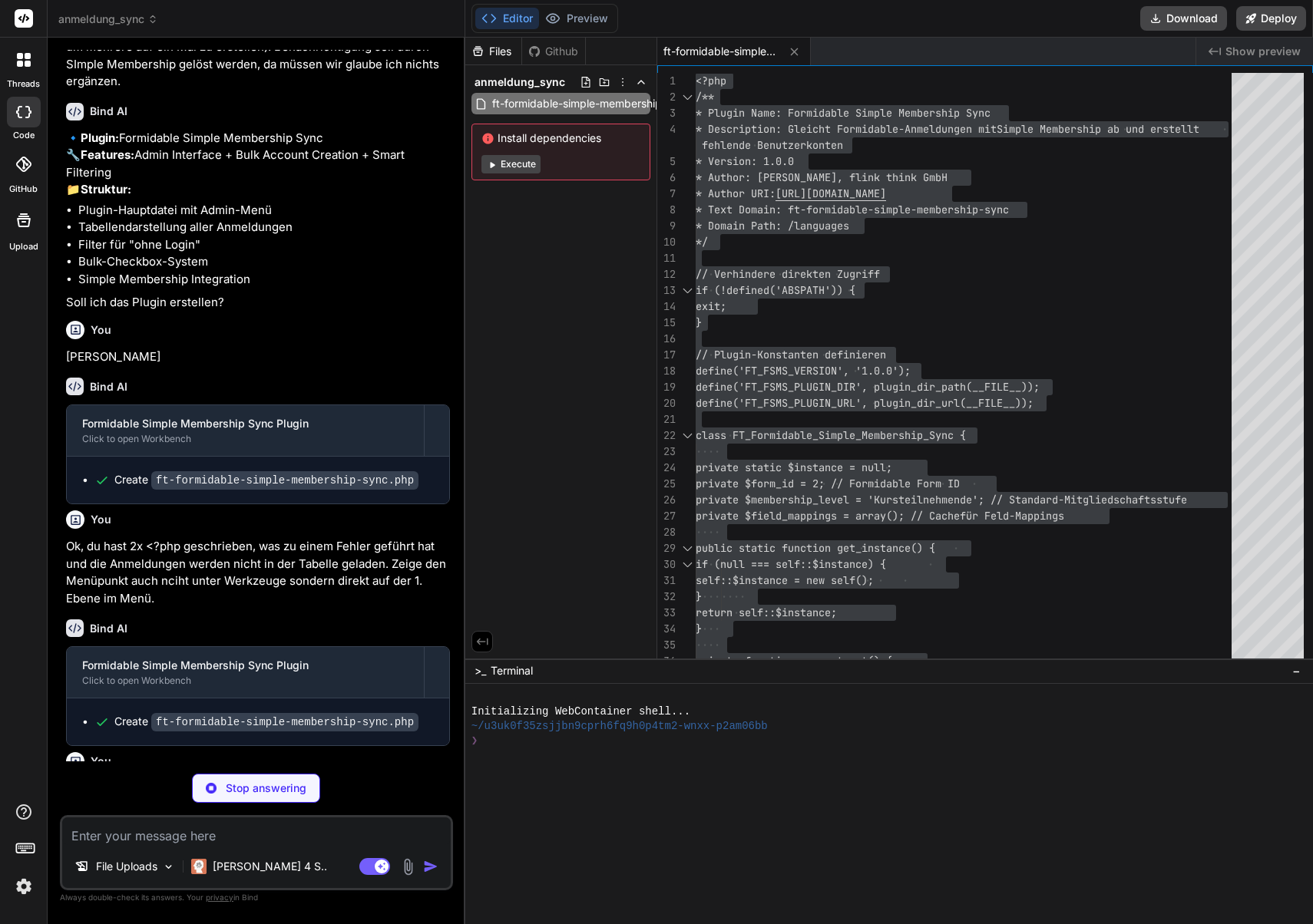
type textarea "x"
type textarea "aktivieren Sie Simple Membership zuerst.'); } });"
type textarea "x"
